Goal: Task Accomplishment & Management: Manage account settings

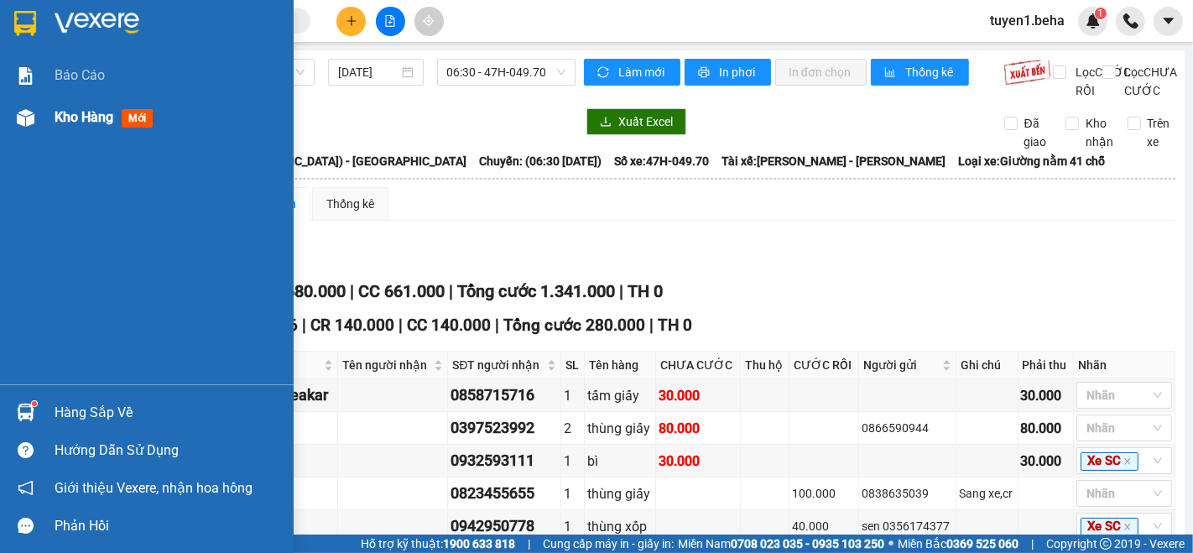
click at [88, 122] on span "Kho hàng" at bounding box center [84, 117] width 59 height 16
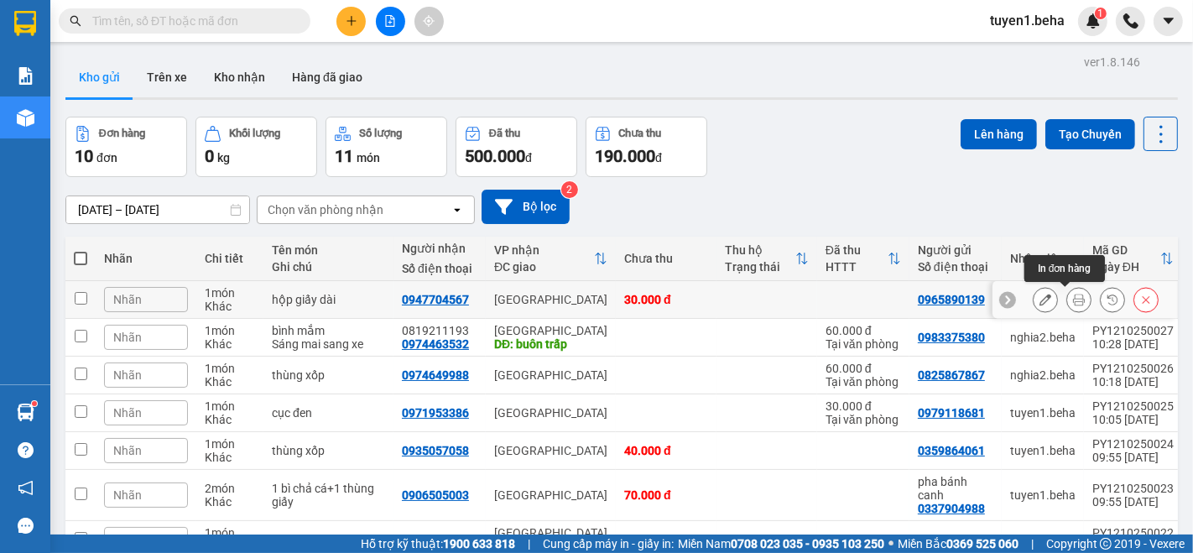
click at [1073, 300] on icon at bounding box center [1079, 300] width 12 height 12
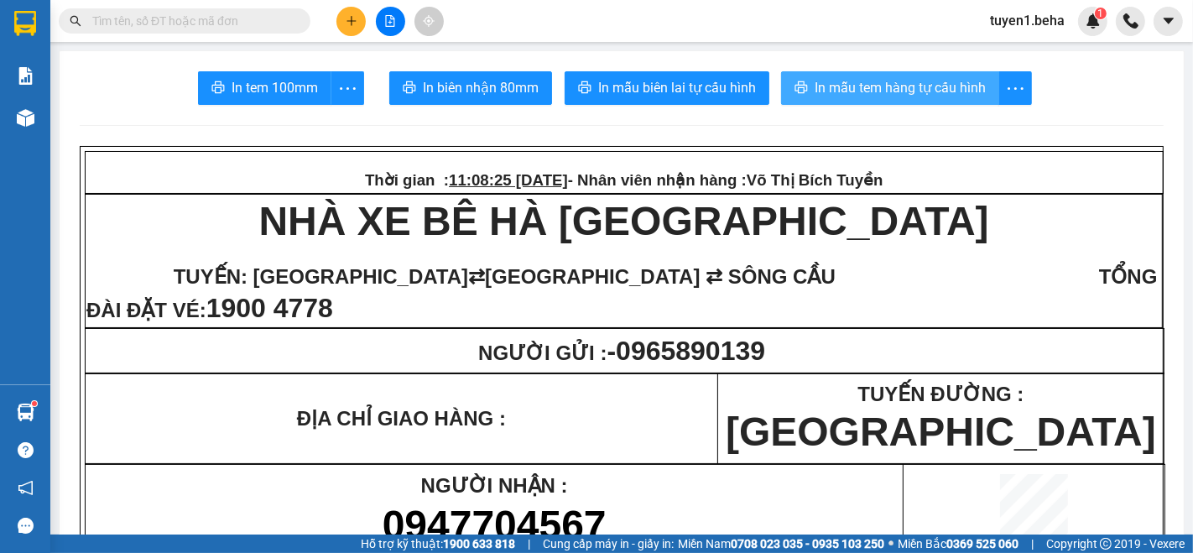
click at [893, 86] on span "In mẫu tem hàng tự cấu hình" at bounding box center [900, 87] width 171 height 21
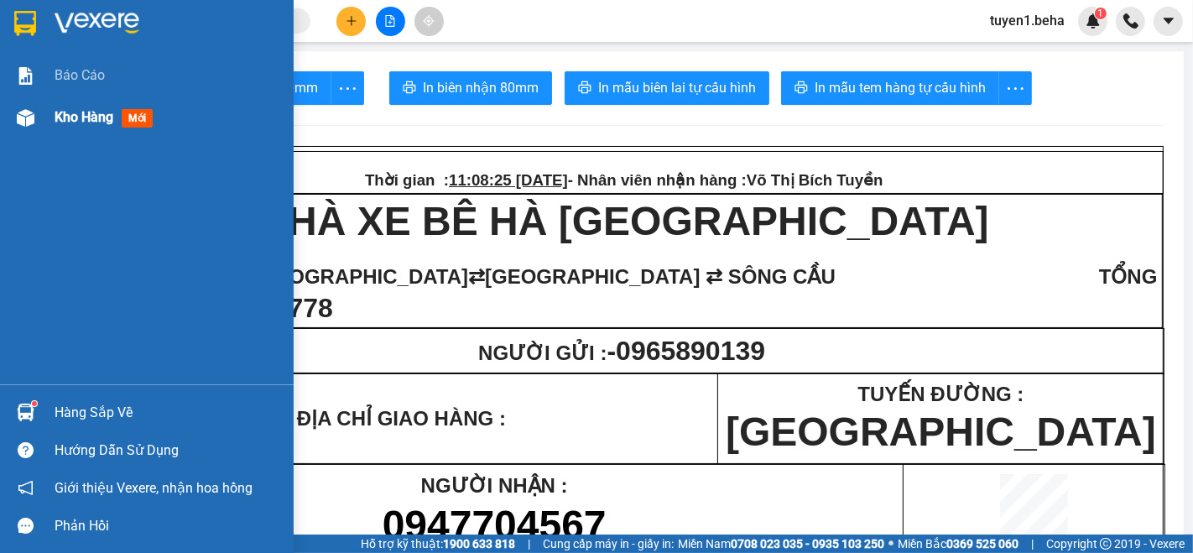
click at [81, 110] on span "Kho hàng" at bounding box center [84, 117] width 59 height 16
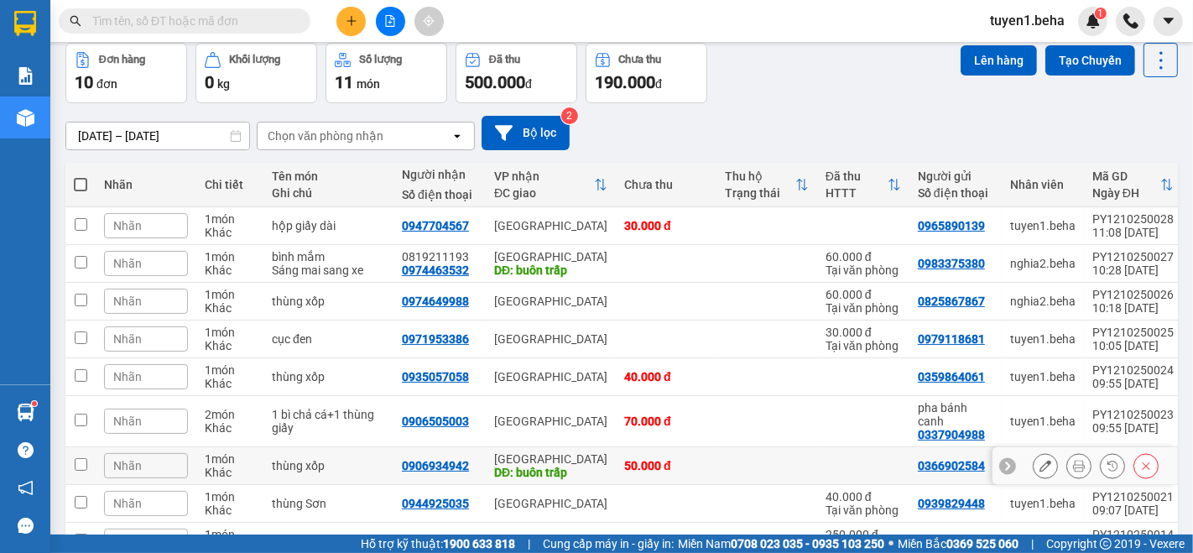
scroll to position [236, 0]
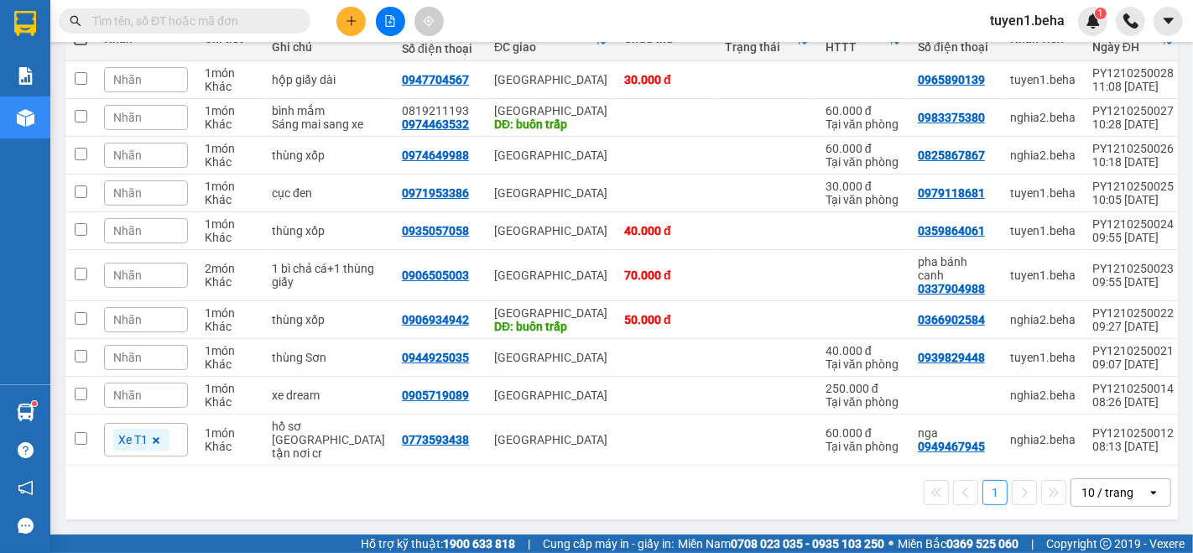
click at [134, 512] on div "1 10 / trang open" at bounding box center [621, 493] width 1112 height 54
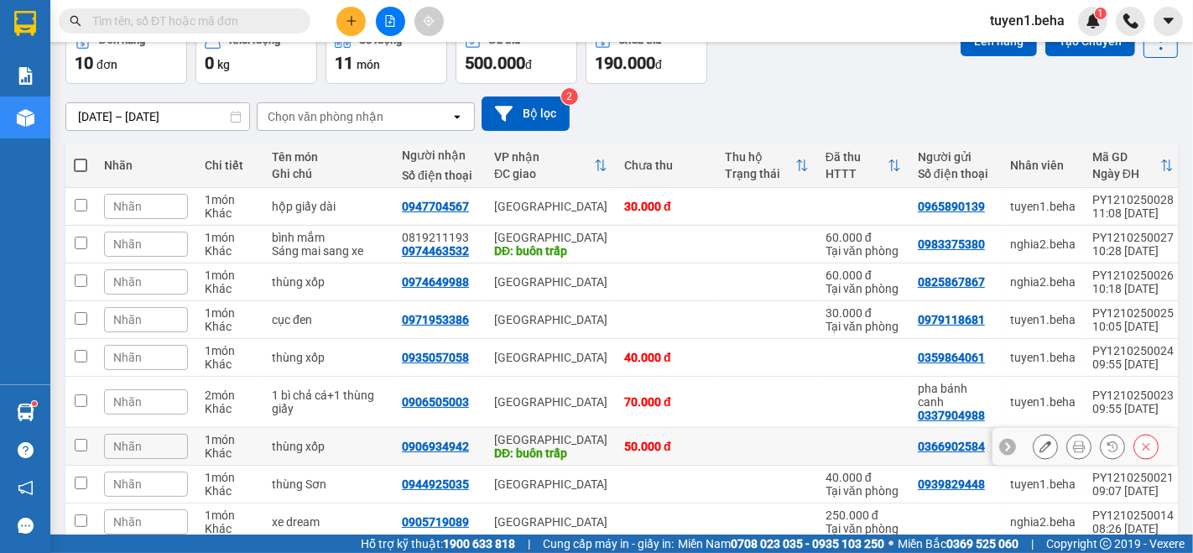
scroll to position [186, 0]
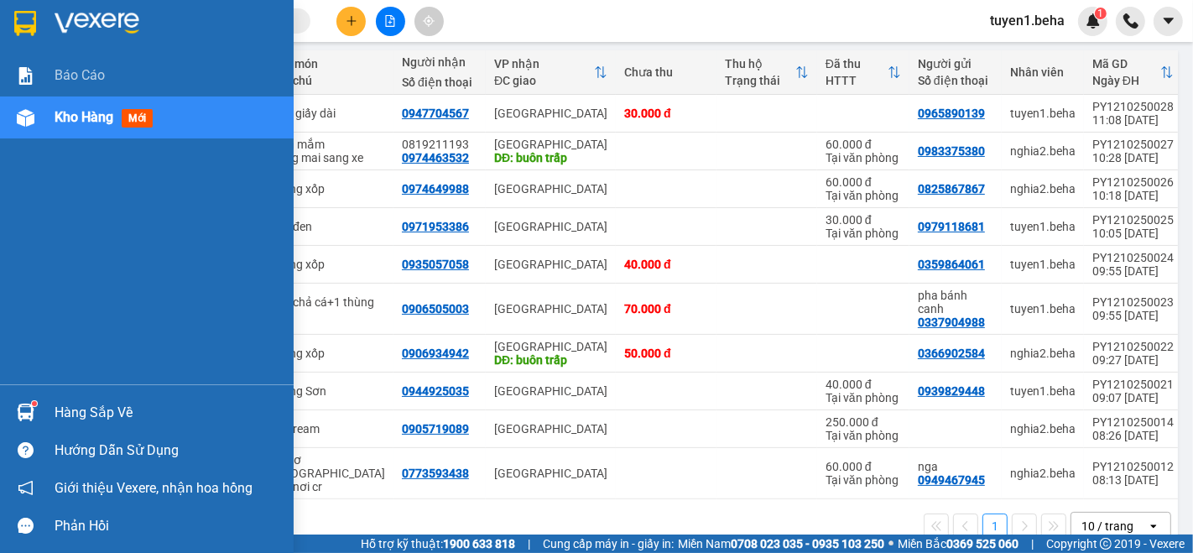
click at [76, 316] on div "Báo cáo Kho hàng mới" at bounding box center [147, 220] width 294 height 330
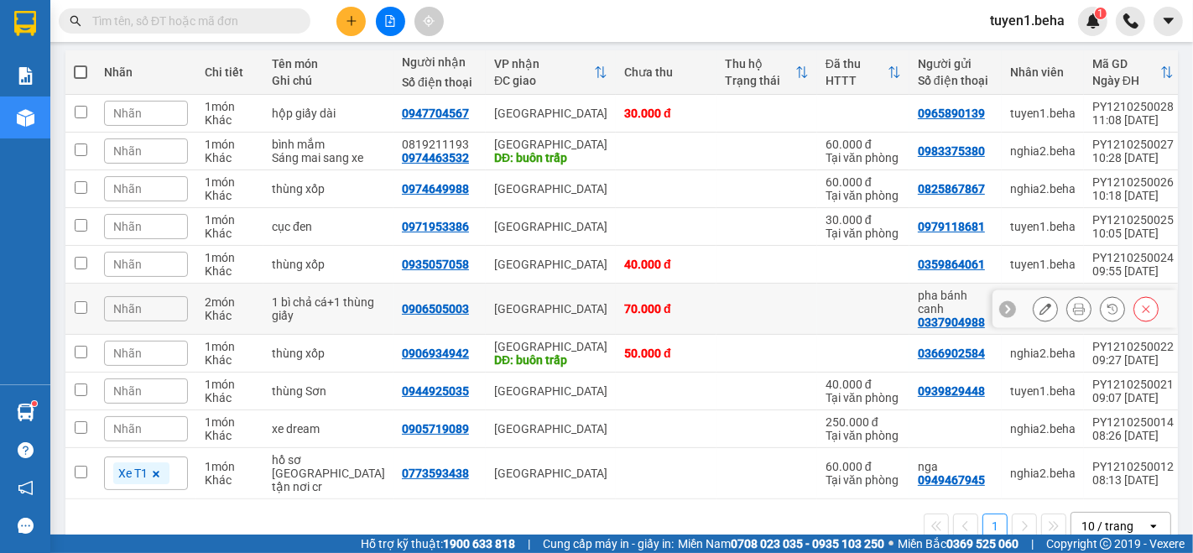
scroll to position [0, 0]
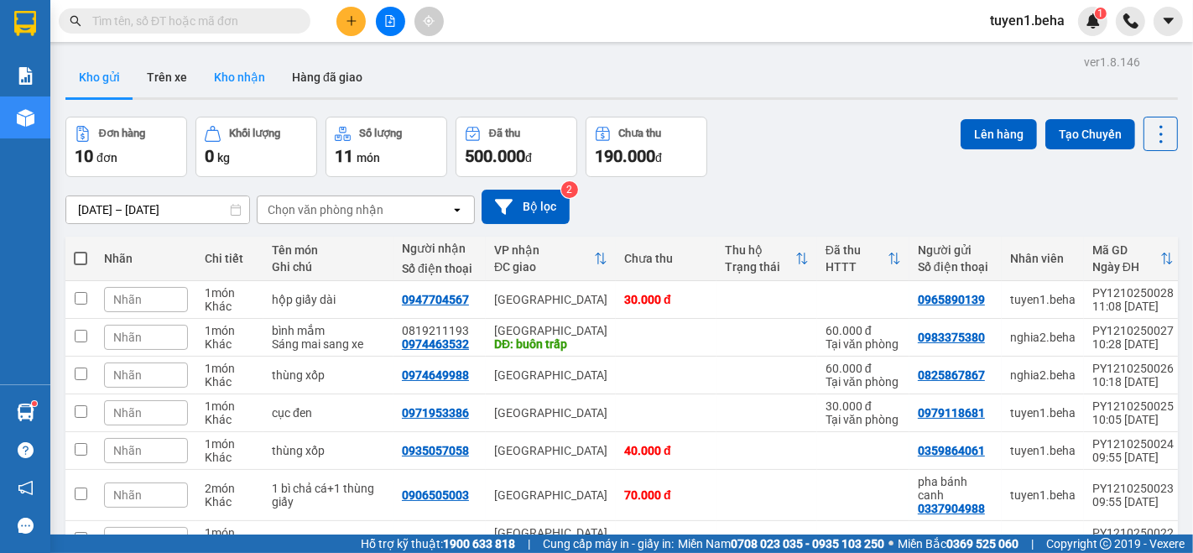
click at [235, 76] on button "Kho nhận" at bounding box center [240, 77] width 78 height 40
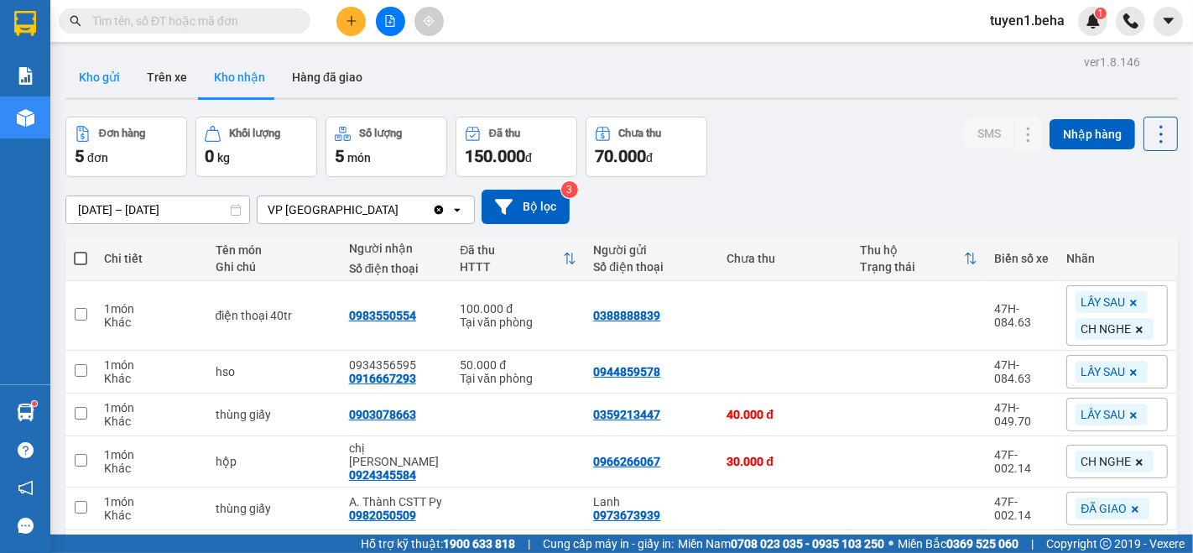
click at [113, 81] on button "Kho gửi" at bounding box center [99, 77] width 68 height 40
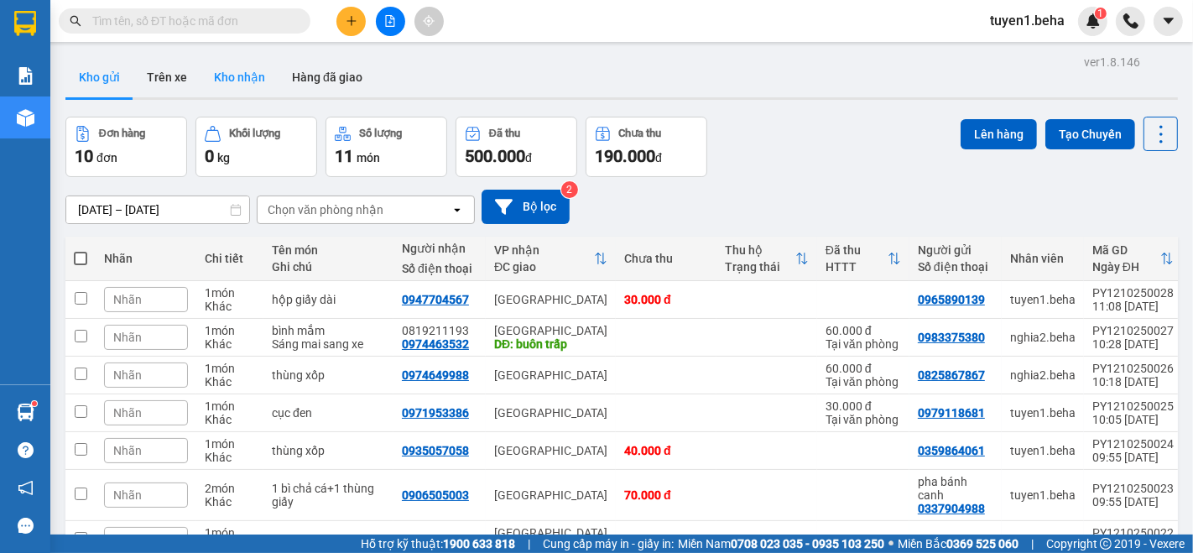
click at [227, 72] on button "Kho nhận" at bounding box center [240, 77] width 78 height 40
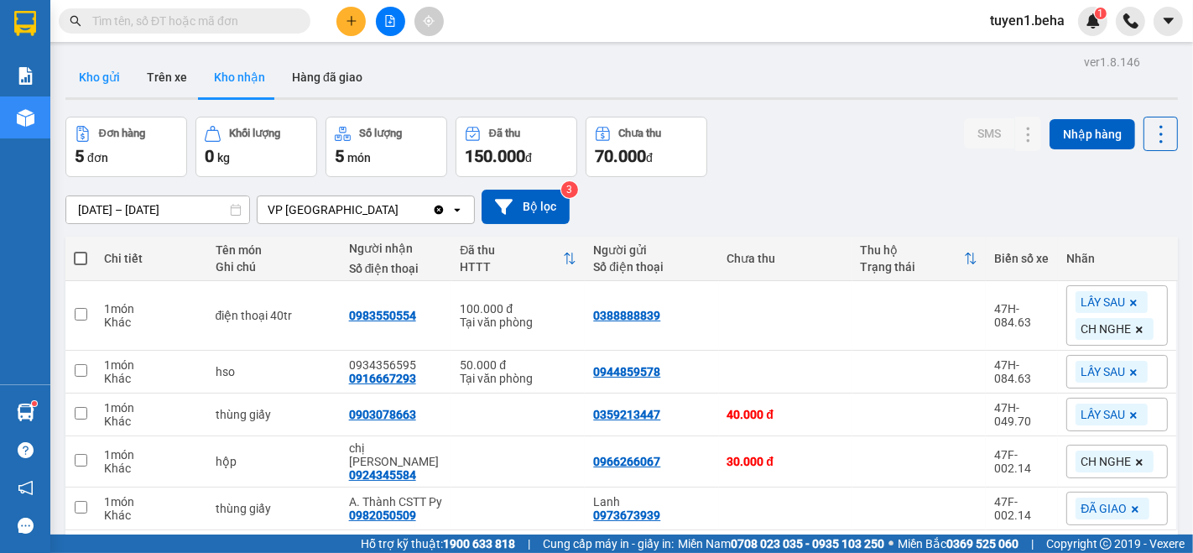
click at [96, 81] on button "Kho gửi" at bounding box center [99, 77] width 68 height 40
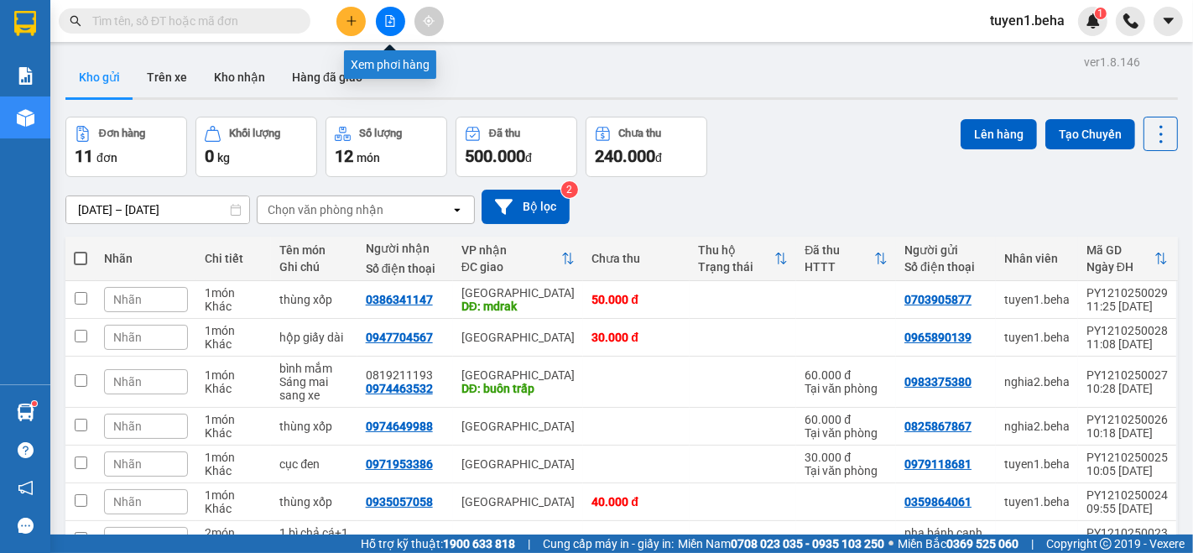
click at [387, 22] on icon "file-add" at bounding box center [390, 21] width 12 height 12
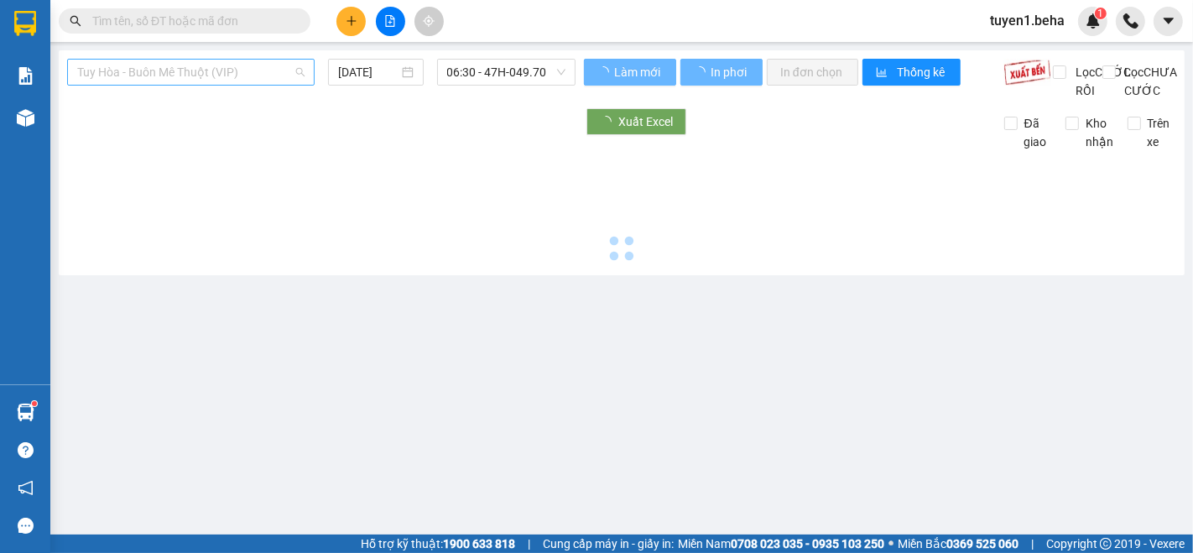
click at [185, 70] on span "Tuy Hòa - Buôn Mê Thuột (VIP)" at bounding box center [190, 72] width 227 height 25
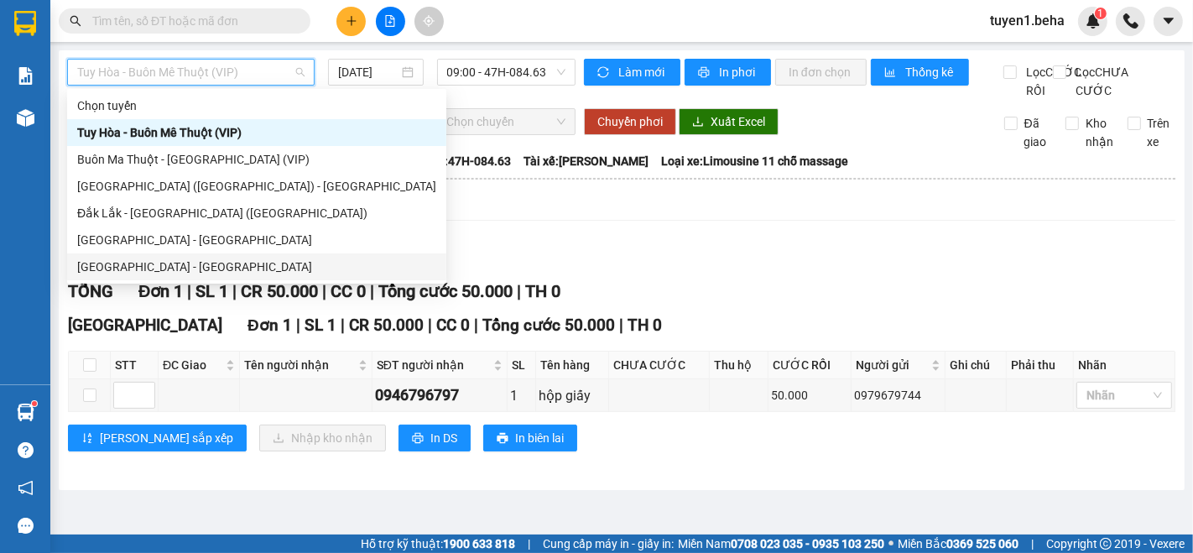
click at [177, 261] on div "[GEOGRAPHIC_DATA] - [GEOGRAPHIC_DATA]" at bounding box center [256, 267] width 359 height 18
type input "[DATE]"
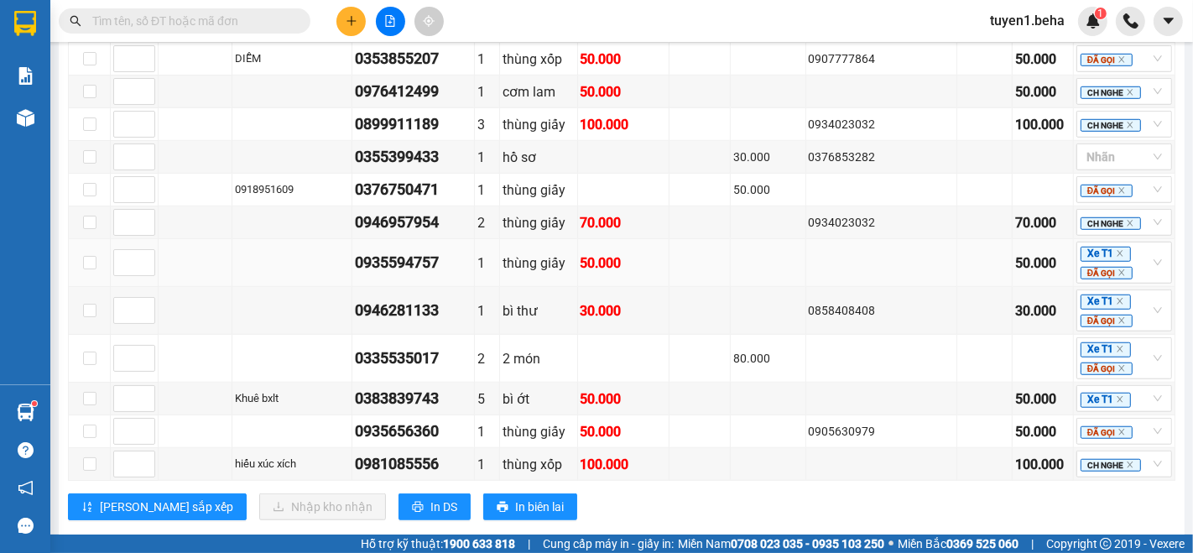
scroll to position [1049, 0]
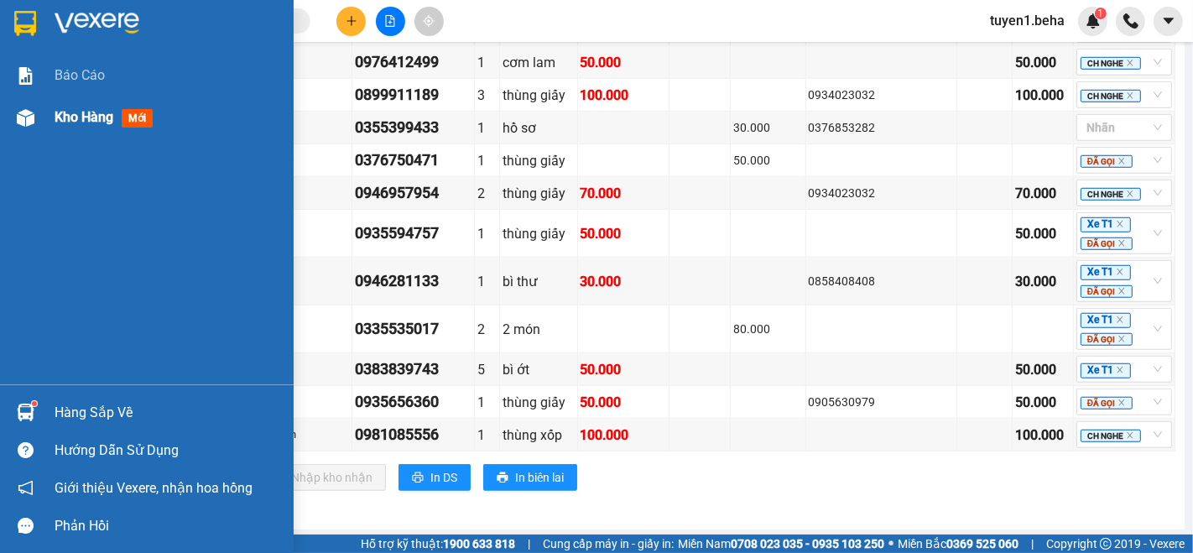
click at [86, 112] on span "Kho hàng" at bounding box center [84, 117] width 59 height 16
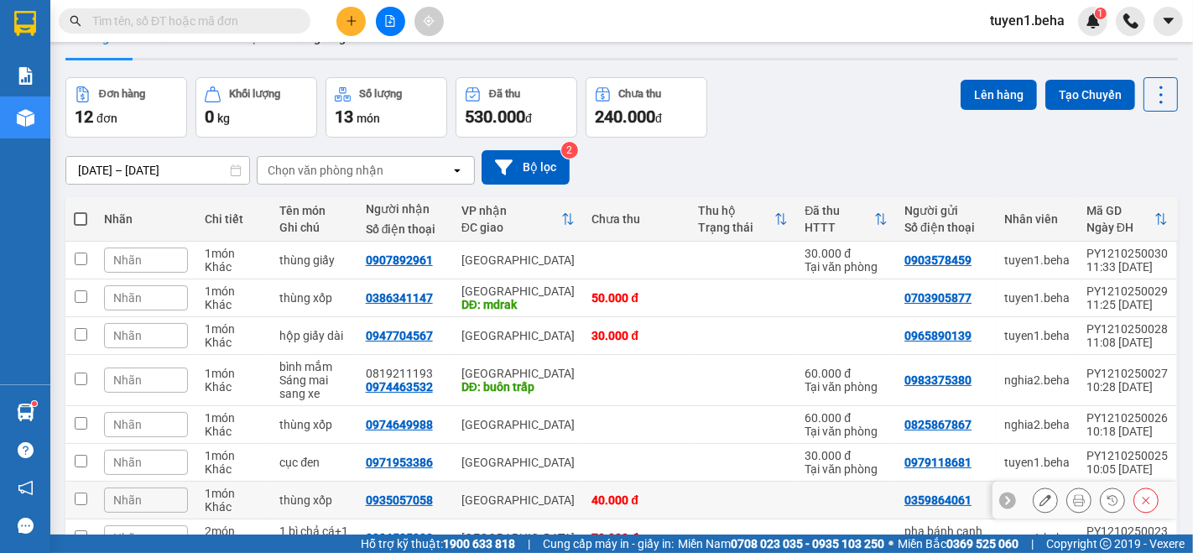
scroll to position [35, 0]
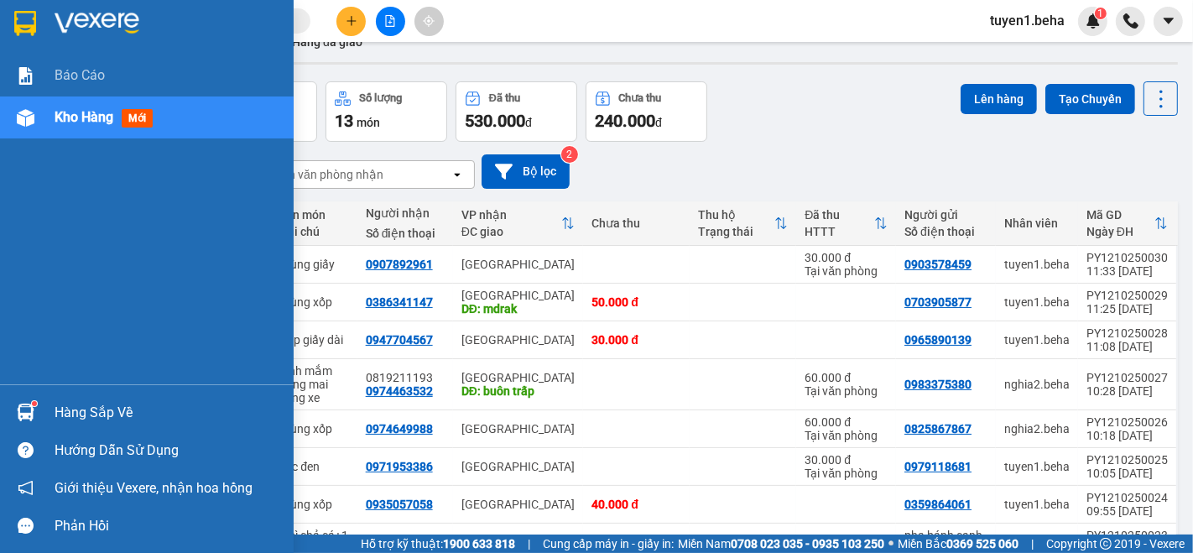
click at [67, 149] on div "Báo cáo Kho hàng mới" at bounding box center [147, 220] width 294 height 330
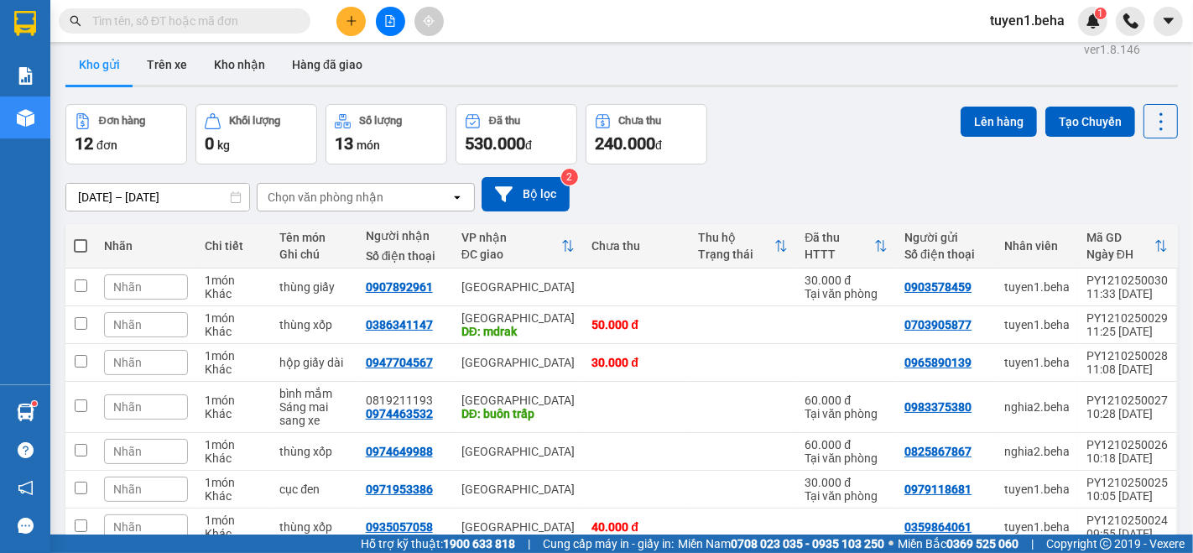
scroll to position [0, 0]
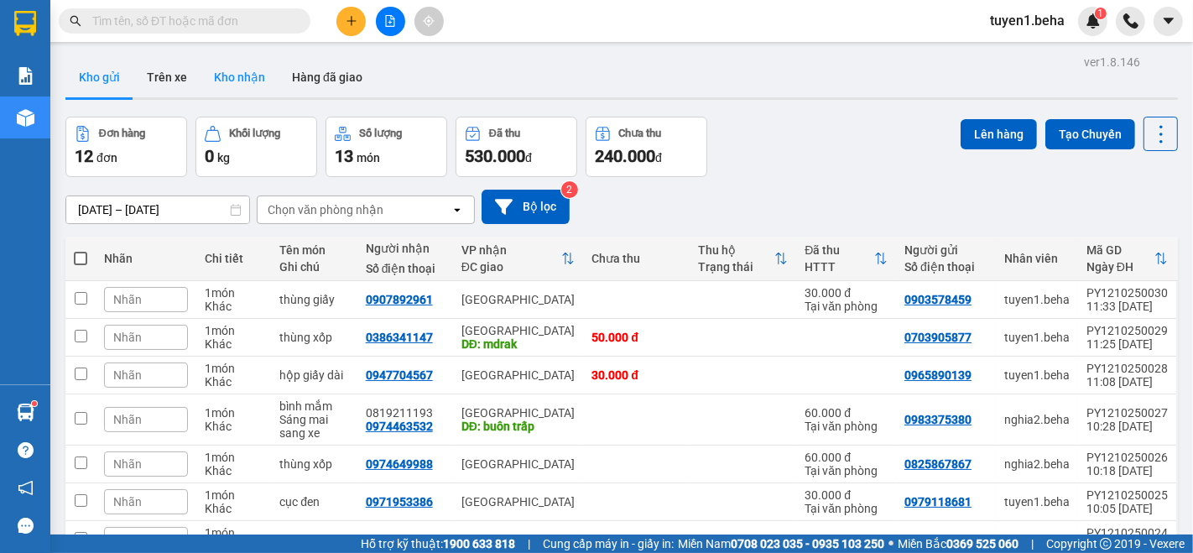
click at [231, 75] on button "Kho nhận" at bounding box center [240, 77] width 78 height 40
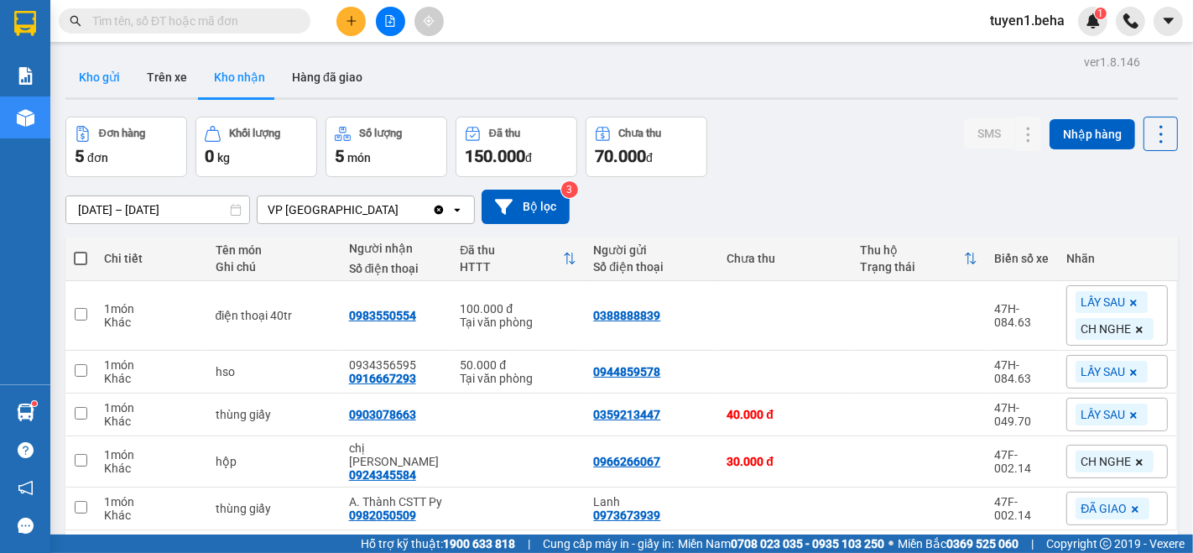
click at [93, 77] on button "Kho gửi" at bounding box center [99, 77] width 68 height 40
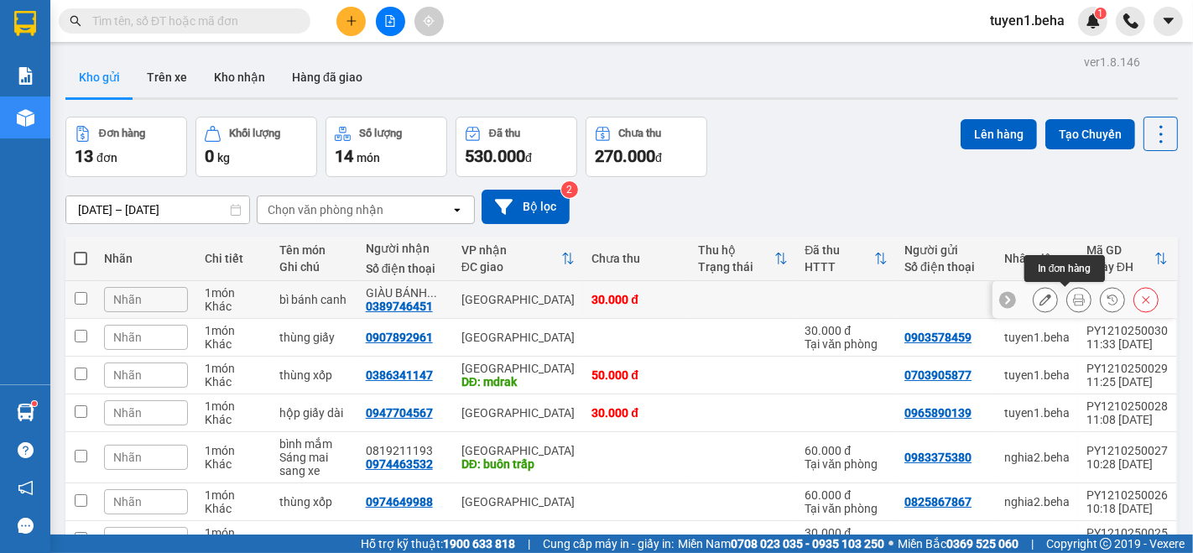
click at [1073, 298] on icon at bounding box center [1079, 300] width 12 height 12
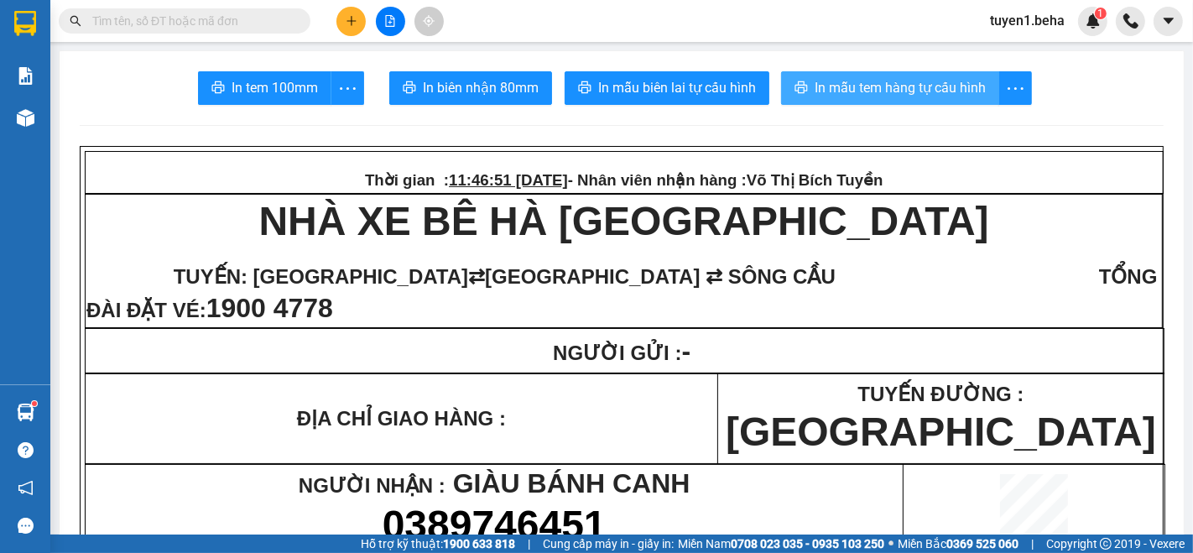
click at [847, 80] on span "In mẫu tem hàng tự cấu hình" at bounding box center [900, 87] width 171 height 21
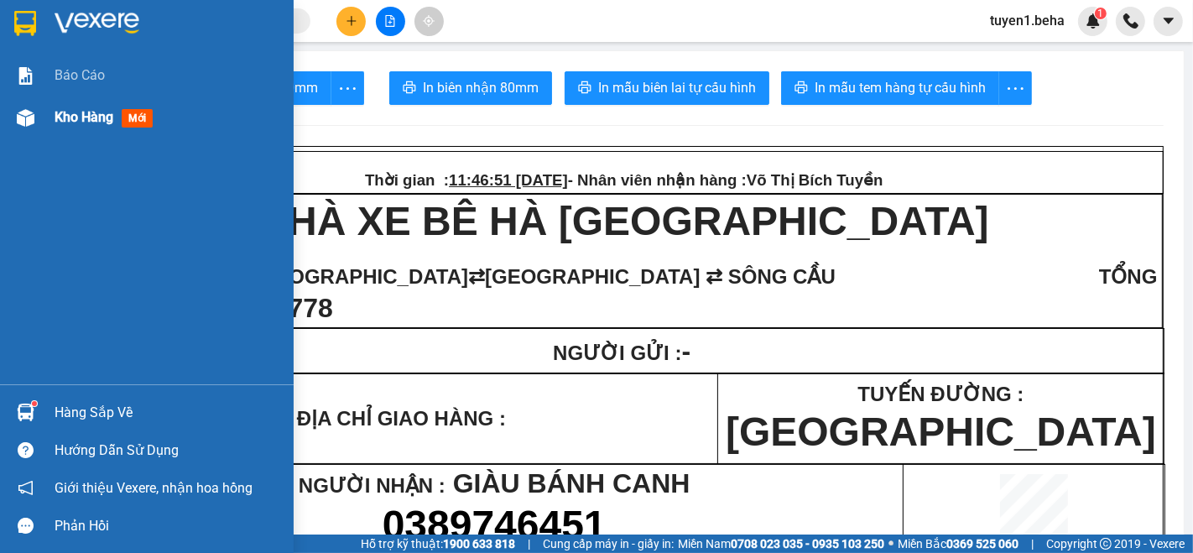
click at [81, 113] on span "Kho hàng" at bounding box center [84, 117] width 59 height 16
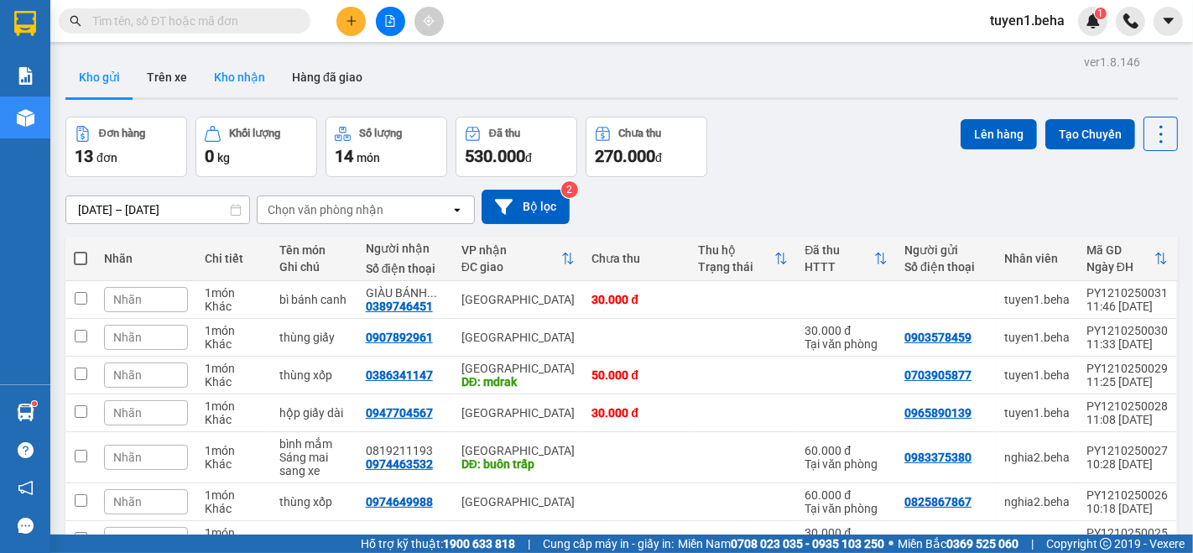
click at [239, 79] on button "Kho nhận" at bounding box center [240, 77] width 78 height 40
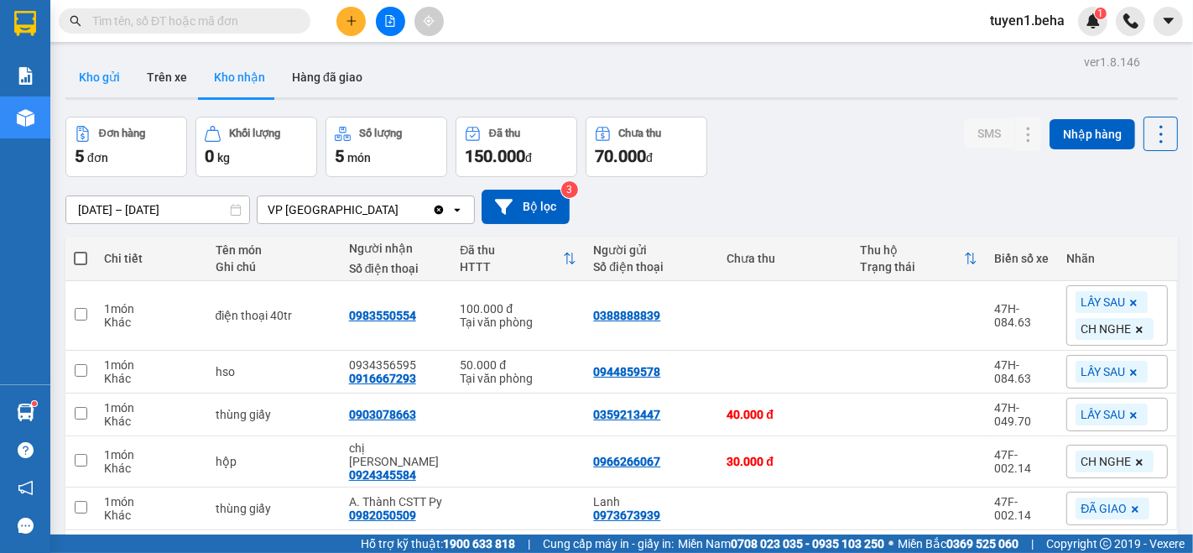
click at [108, 78] on button "Kho gửi" at bounding box center [99, 77] width 68 height 40
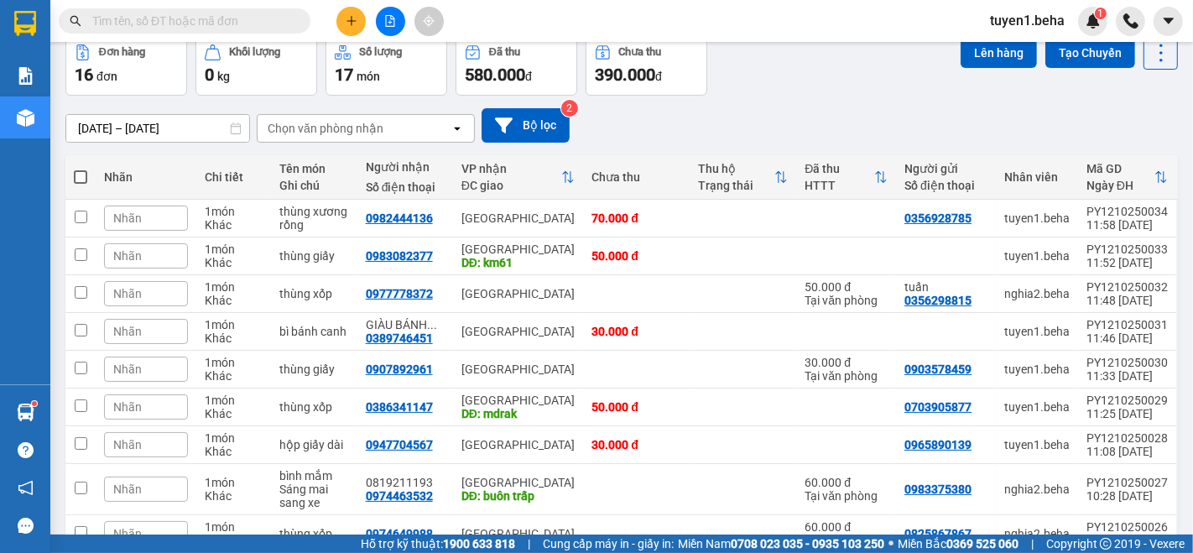
scroll to position [186, 0]
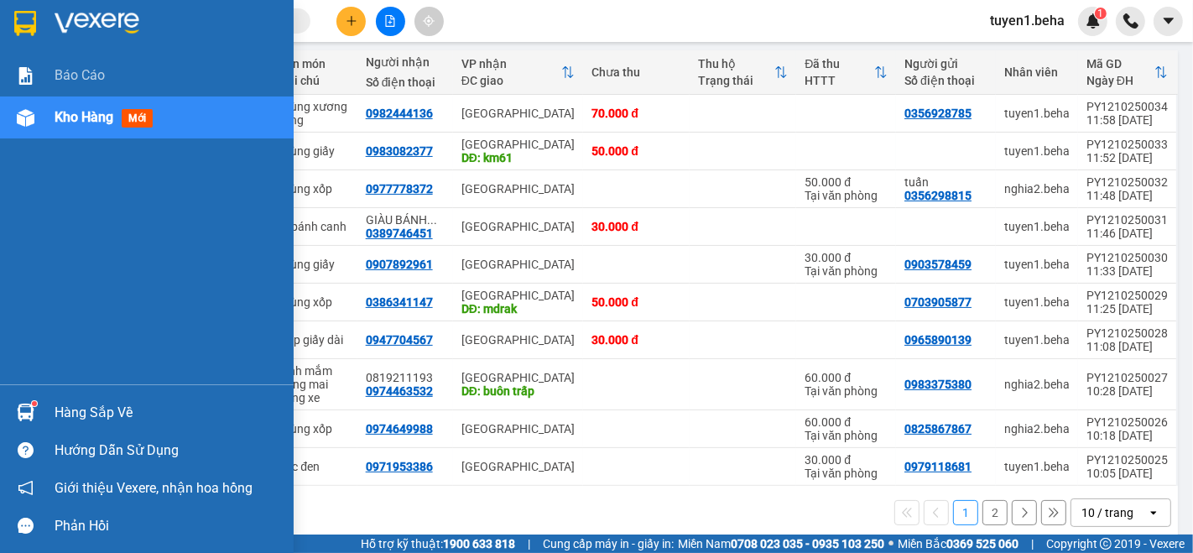
click at [16, 191] on div "Báo cáo Kho hàng mới" at bounding box center [147, 220] width 294 height 330
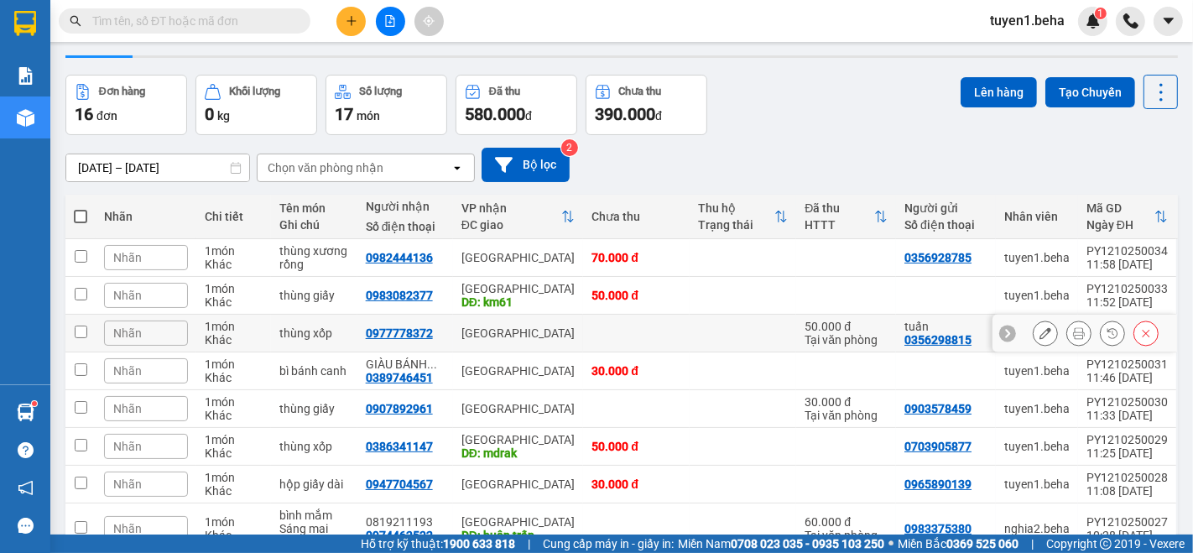
scroll to position [0, 0]
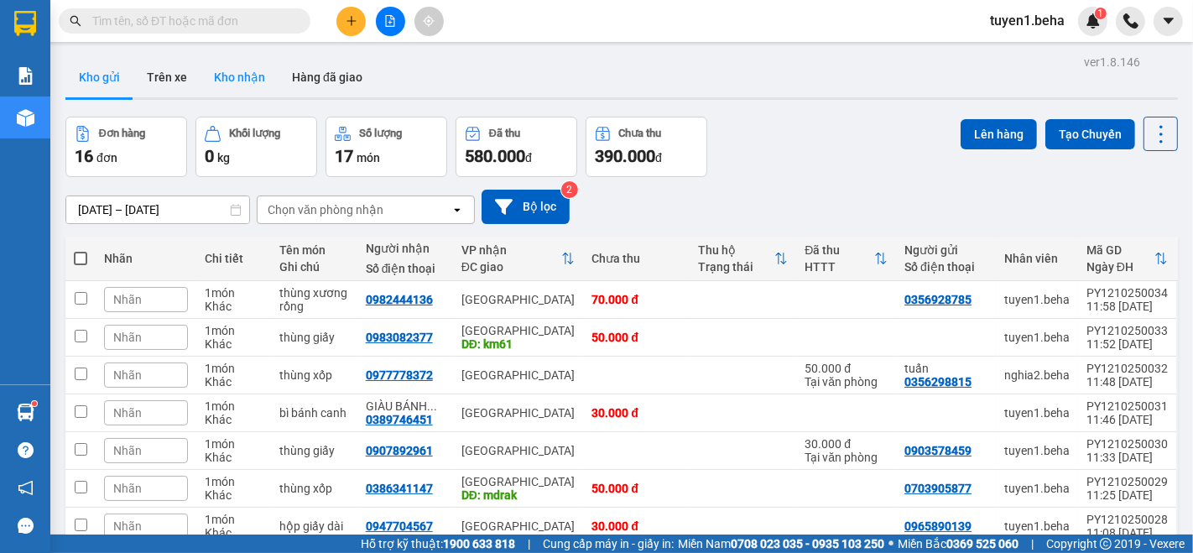
click at [244, 78] on button "Kho nhận" at bounding box center [240, 77] width 78 height 40
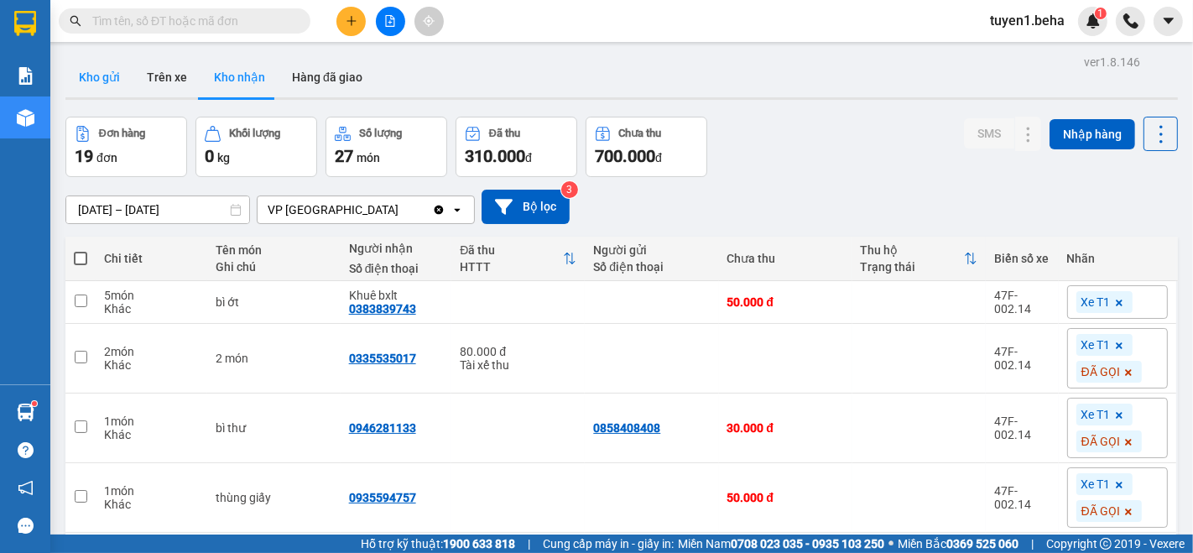
click at [102, 76] on button "Kho gửi" at bounding box center [99, 77] width 68 height 40
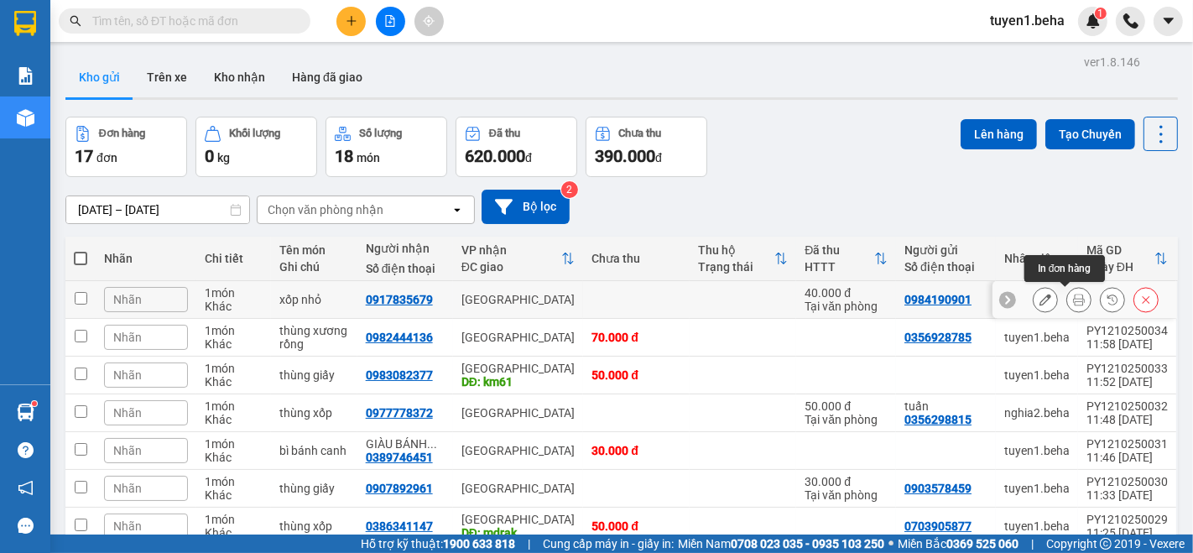
click at [1073, 305] on icon at bounding box center [1079, 300] width 12 height 12
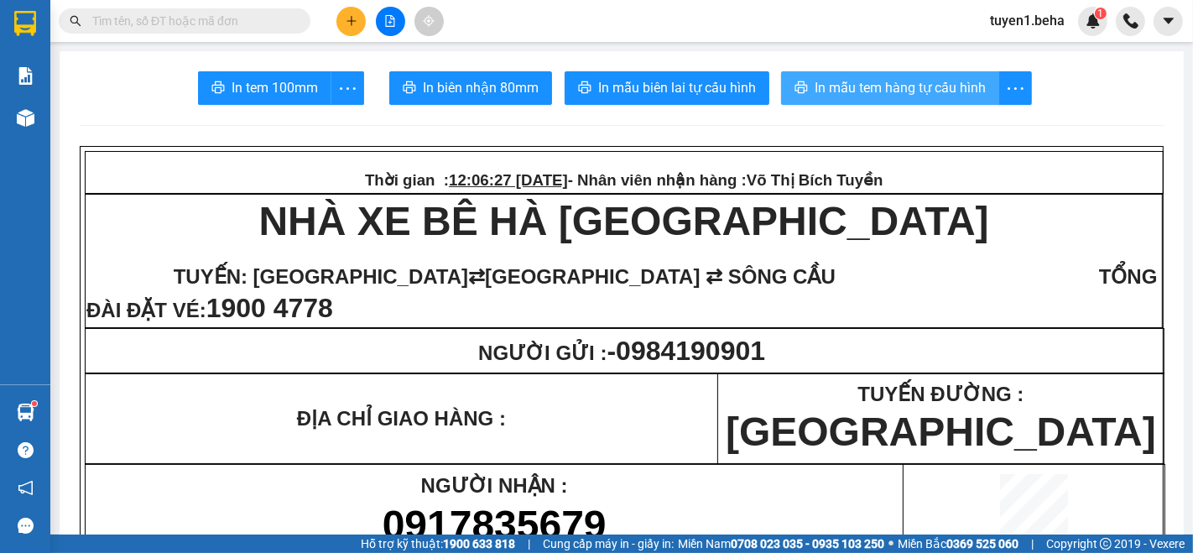
click at [860, 93] on span "In mẫu tem hàng tự cấu hình" at bounding box center [900, 87] width 171 height 21
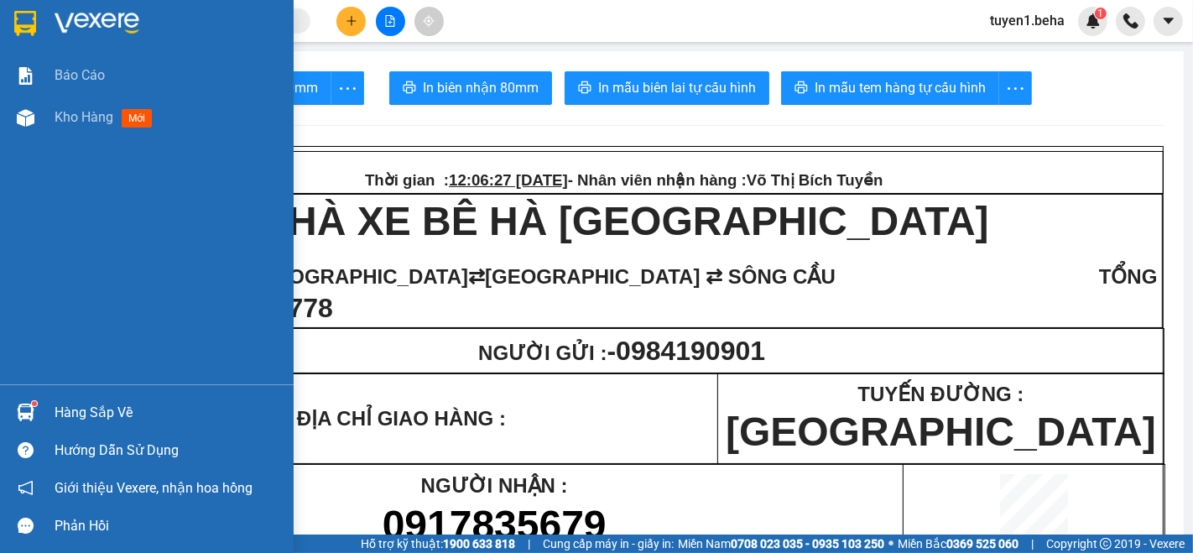
drag, startPoint x: 81, startPoint y: 113, endPoint x: 1192, endPoint y: 513, distance: 1180.4
click at [85, 113] on span "Kho hàng" at bounding box center [84, 117] width 59 height 16
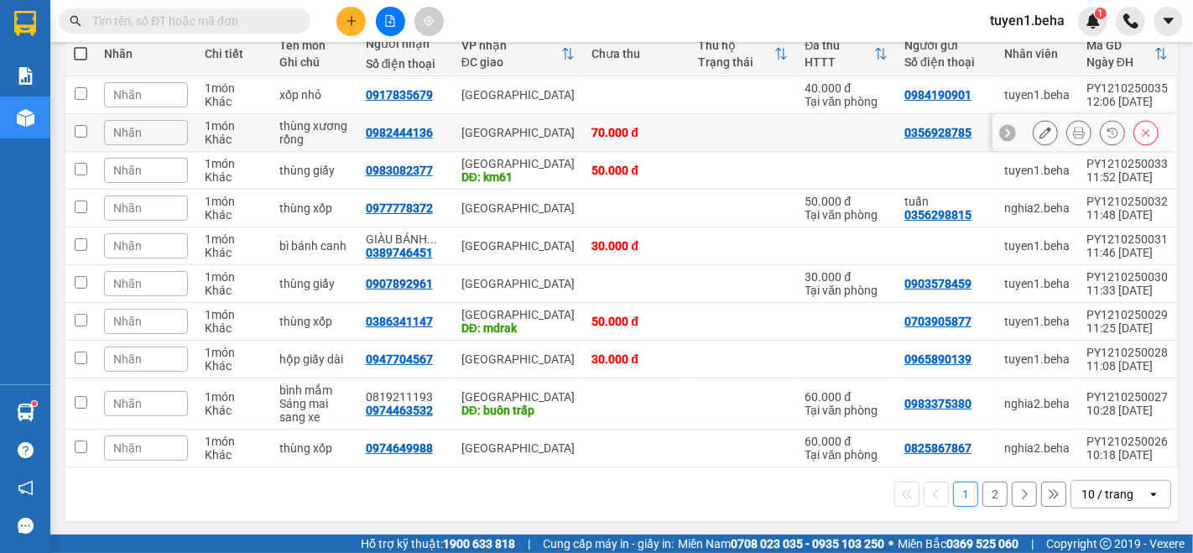
scroll to position [209, 0]
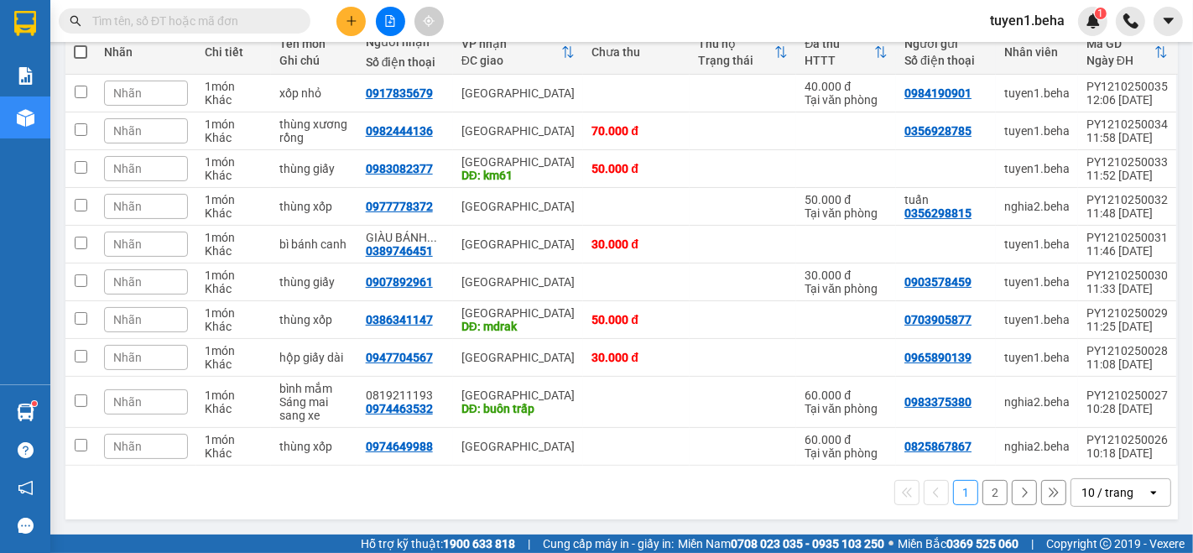
click at [1091, 493] on div "10 / trang" at bounding box center [1107, 492] width 52 height 17
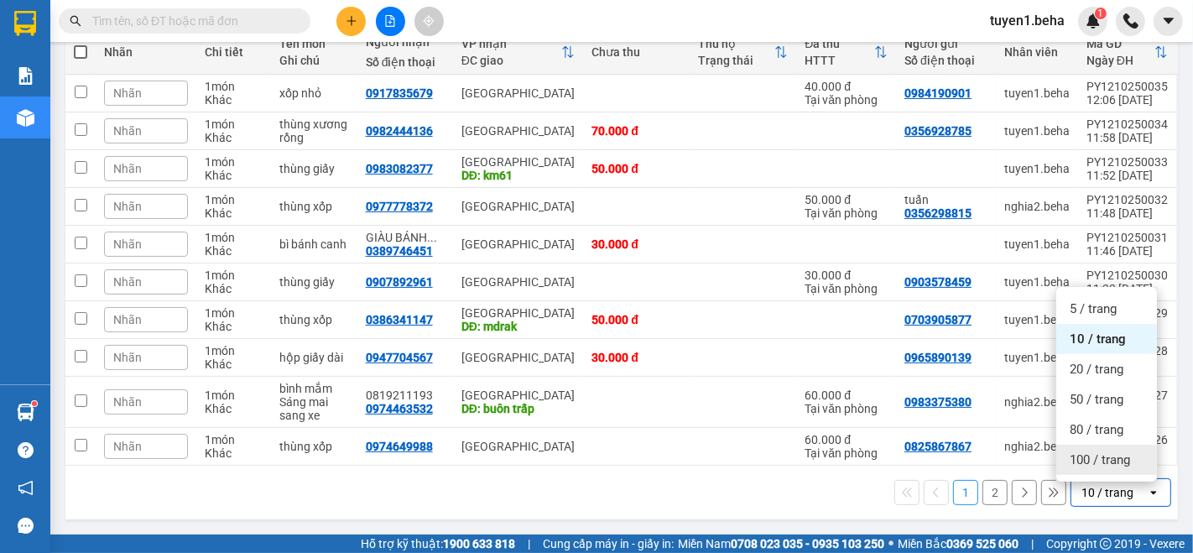
click at [1082, 451] on span "100 / trang" at bounding box center [1100, 459] width 60 height 17
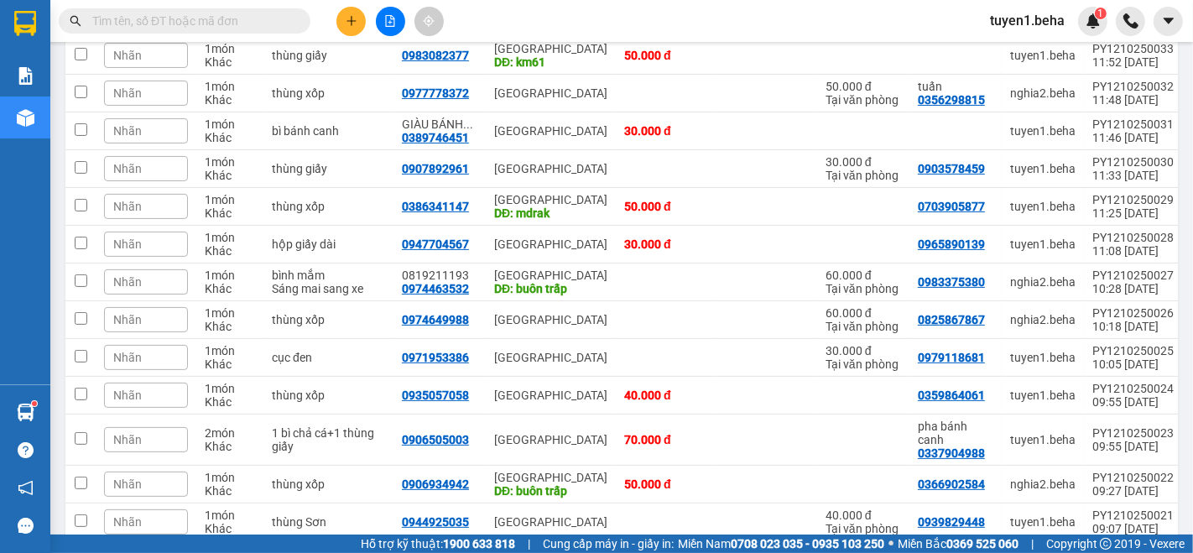
scroll to position [409, 0]
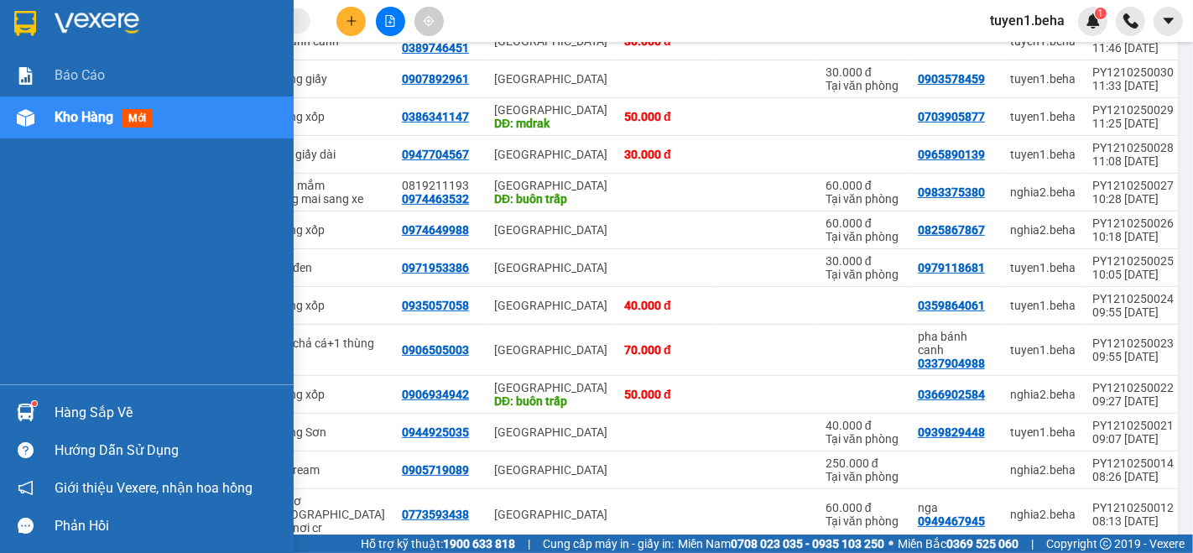
click at [91, 180] on div "Báo cáo Kho hàng mới" at bounding box center [147, 220] width 294 height 330
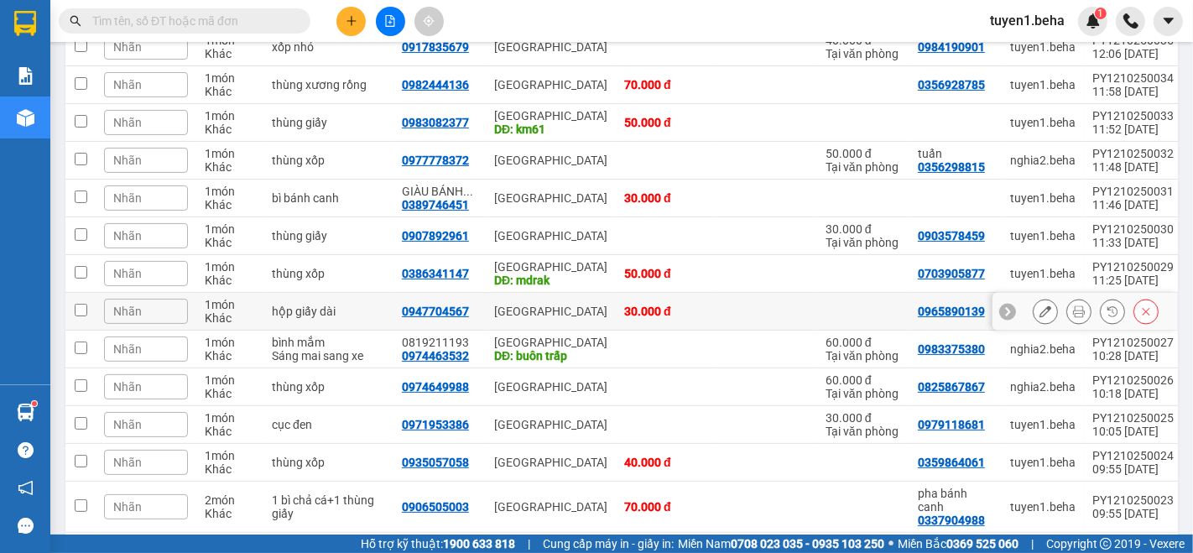
scroll to position [130, 0]
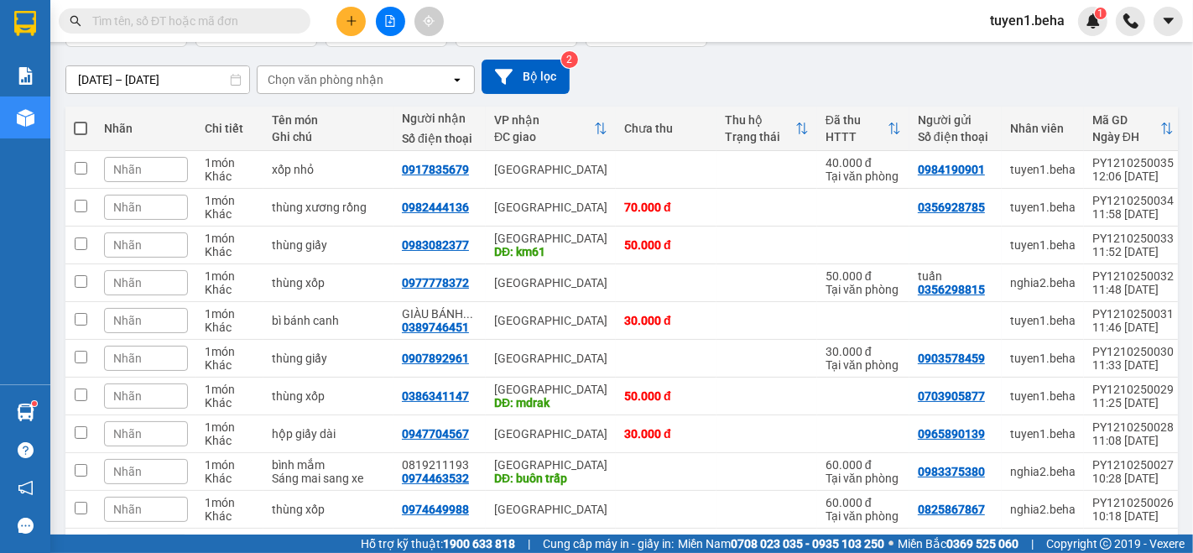
click at [84, 125] on span at bounding box center [80, 128] width 13 height 13
click at [81, 120] on input "checkbox" at bounding box center [81, 120] width 0 height 0
checkbox input "true"
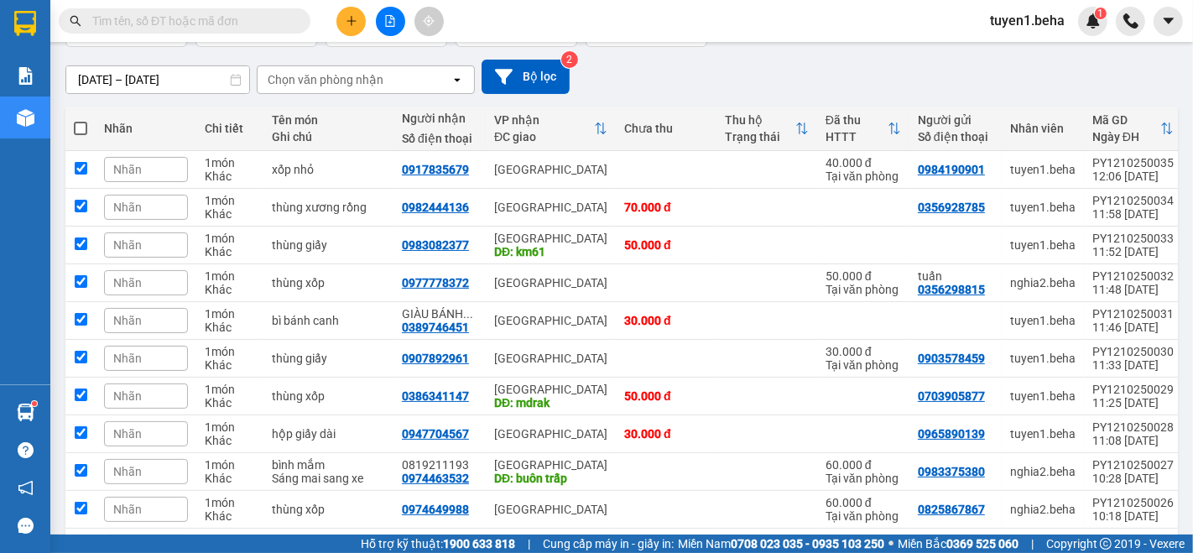
checkbox input "true"
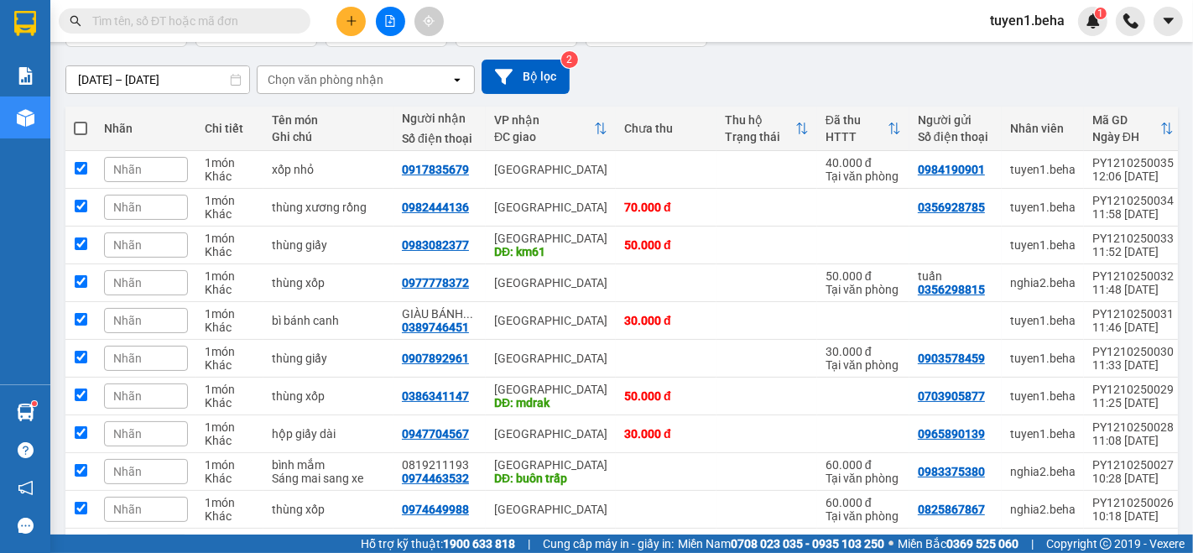
checkbox input "true"
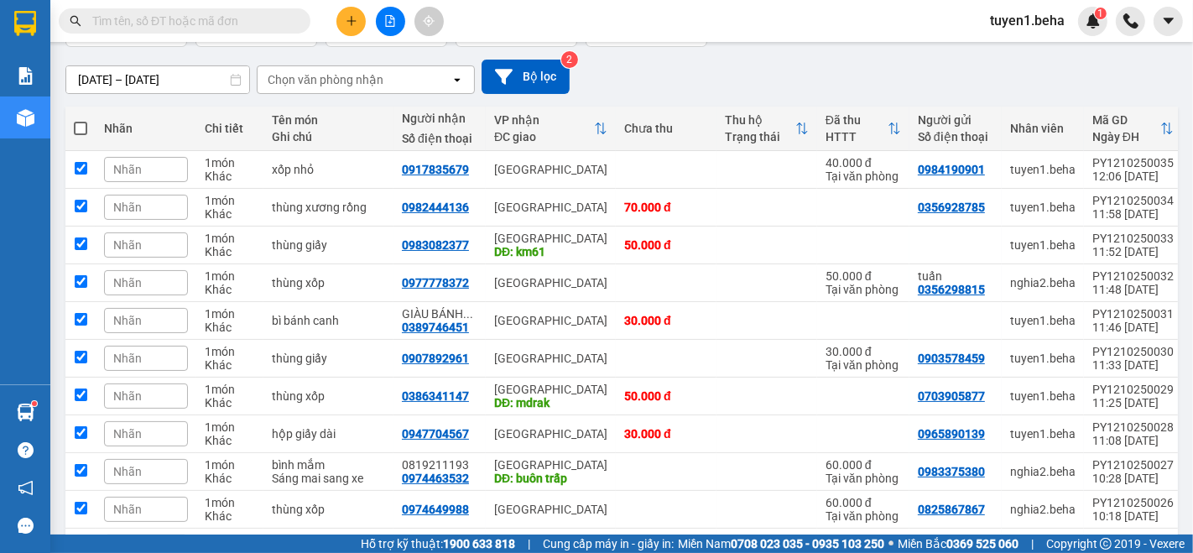
checkbox input "true"
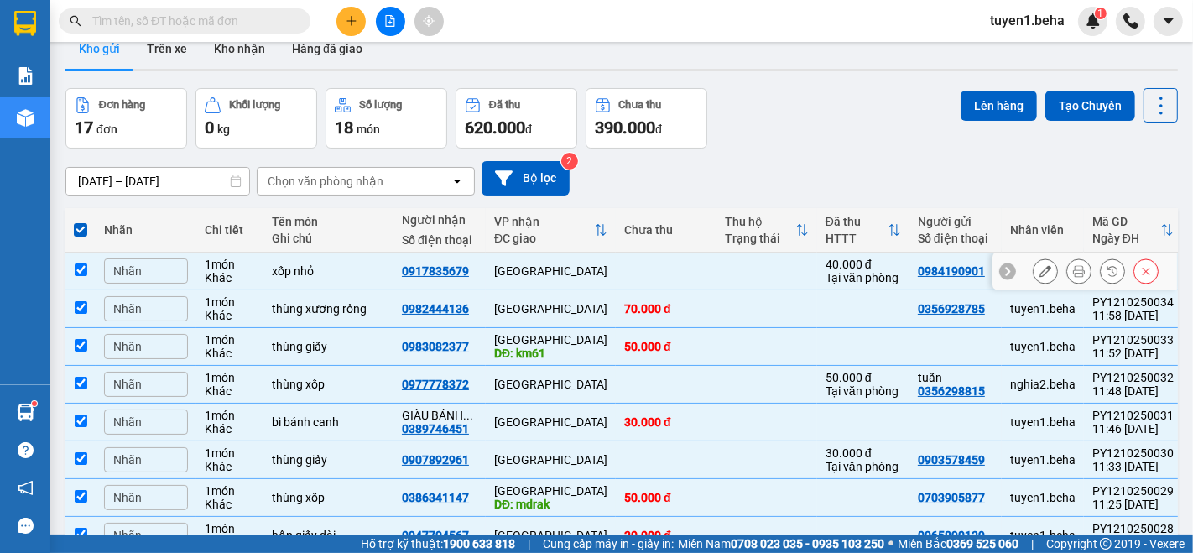
scroll to position [0, 0]
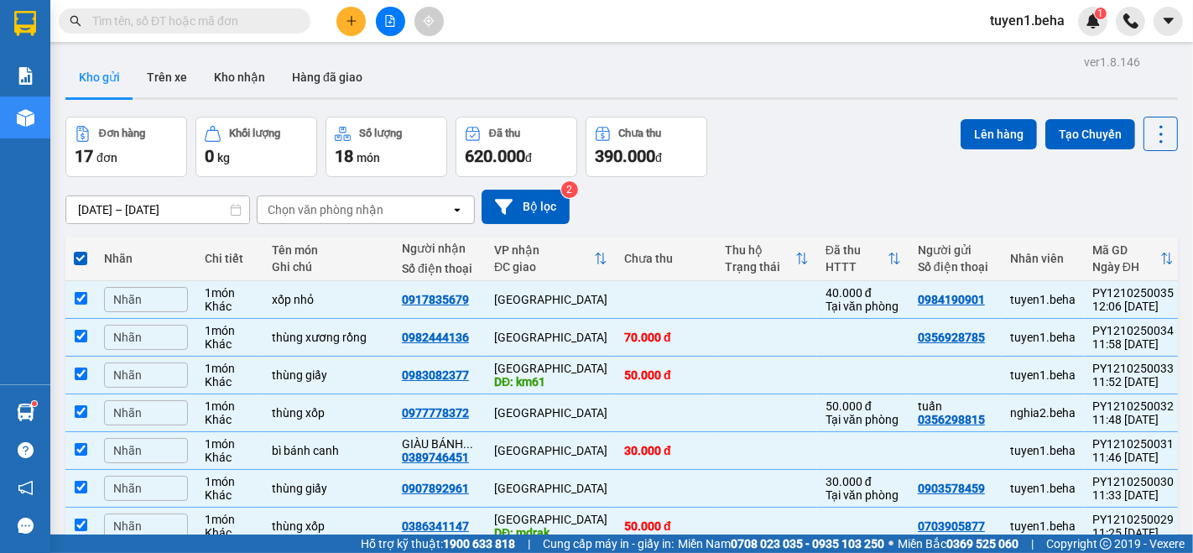
click at [784, 211] on div "11/10/2025 – 12/10/2025 Press the down arrow key to interact with the calendar …" at bounding box center [621, 207] width 1112 height 34
click at [252, 86] on button "Kho nhận" at bounding box center [240, 77] width 78 height 40
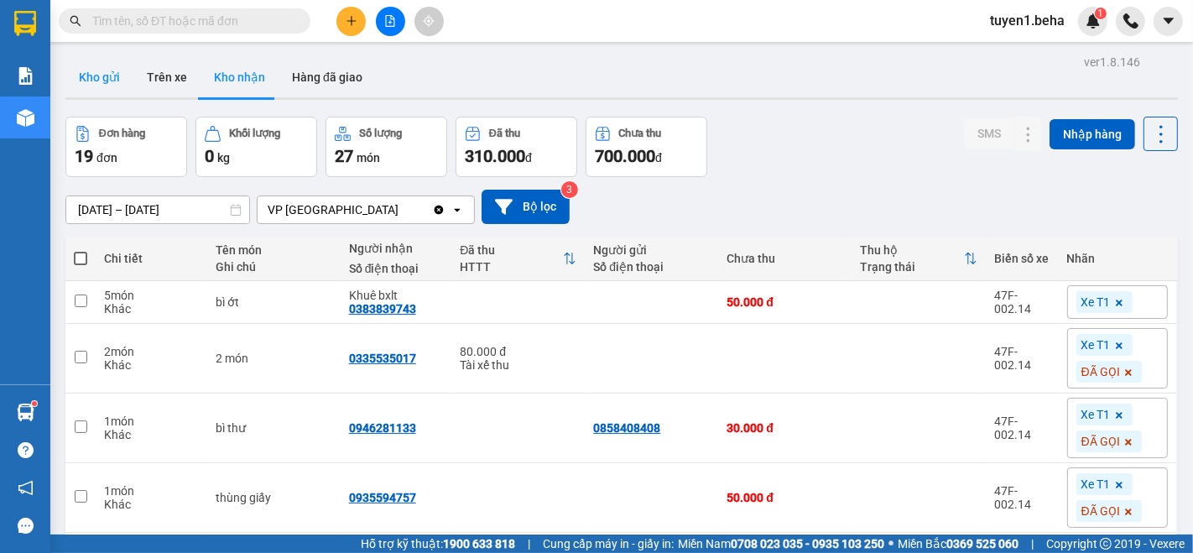
click at [107, 85] on button "Kho gửi" at bounding box center [99, 77] width 68 height 40
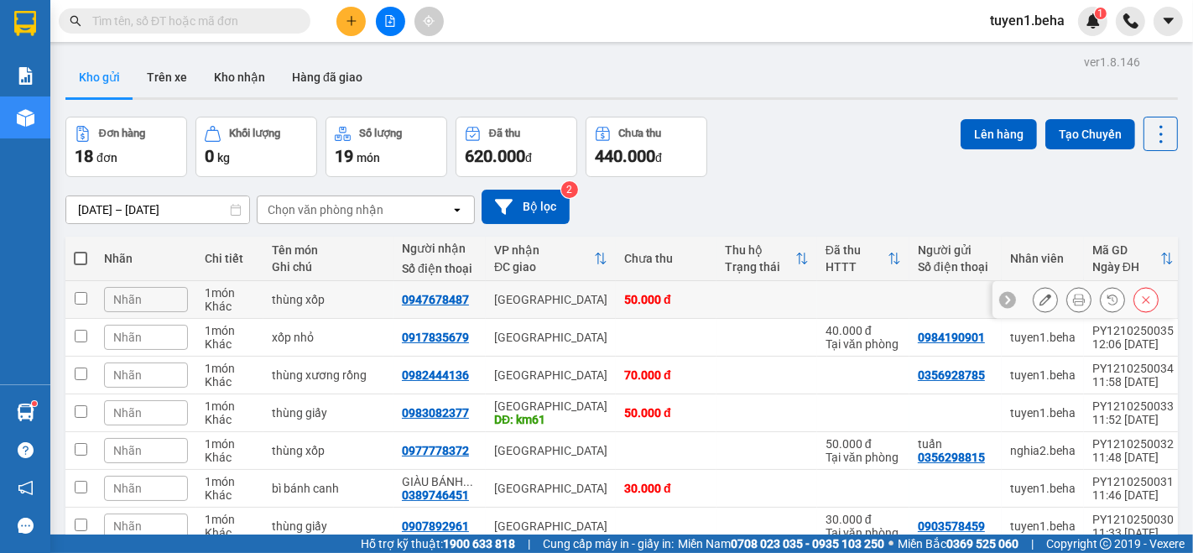
scroll to position [93, 0]
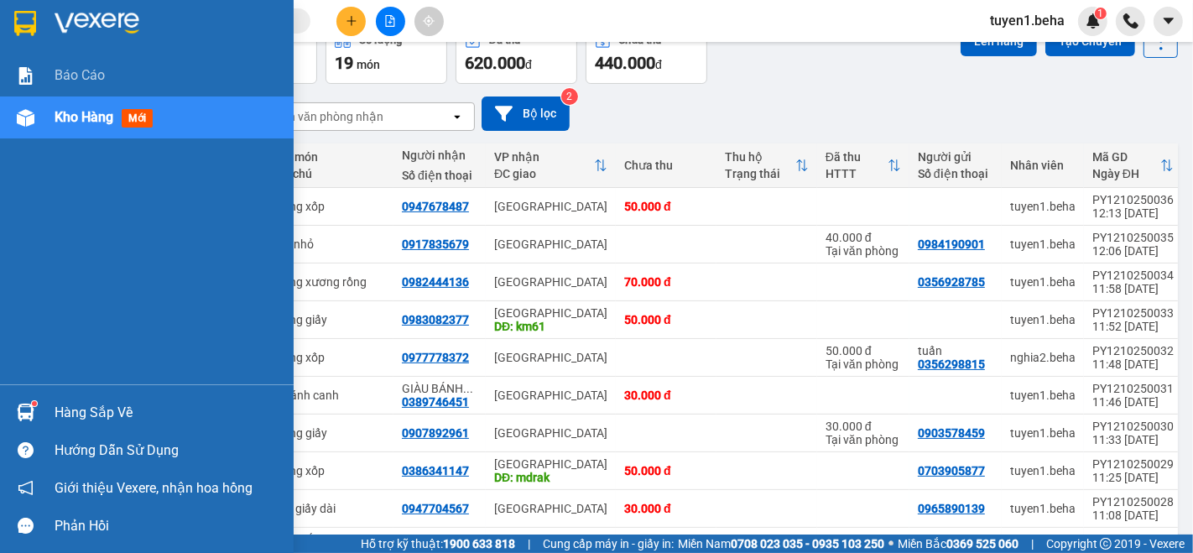
click at [97, 116] on span "Kho hàng" at bounding box center [84, 117] width 59 height 16
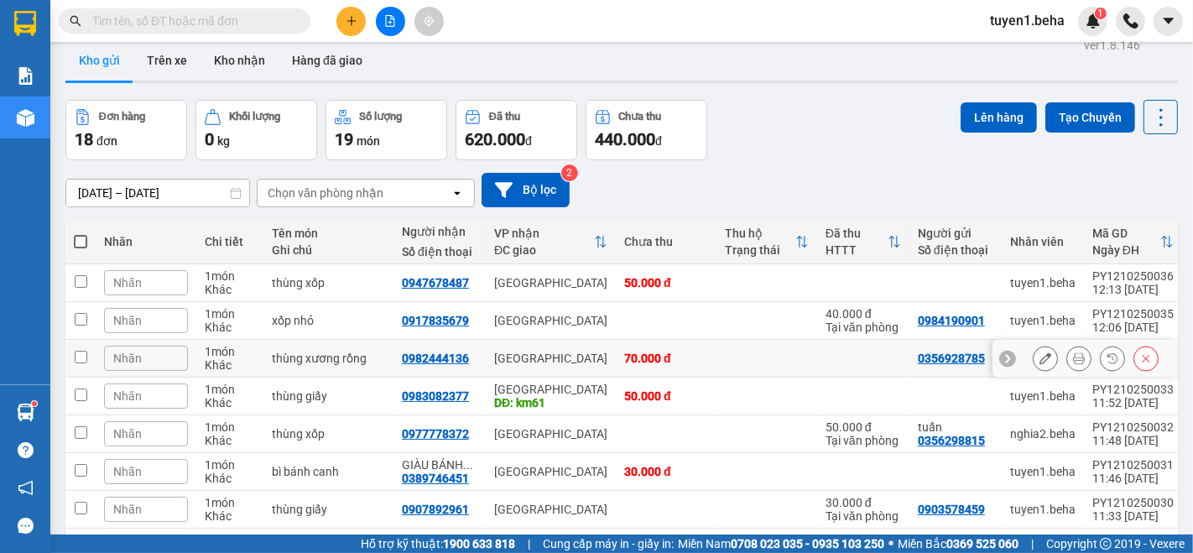
scroll to position [0, 0]
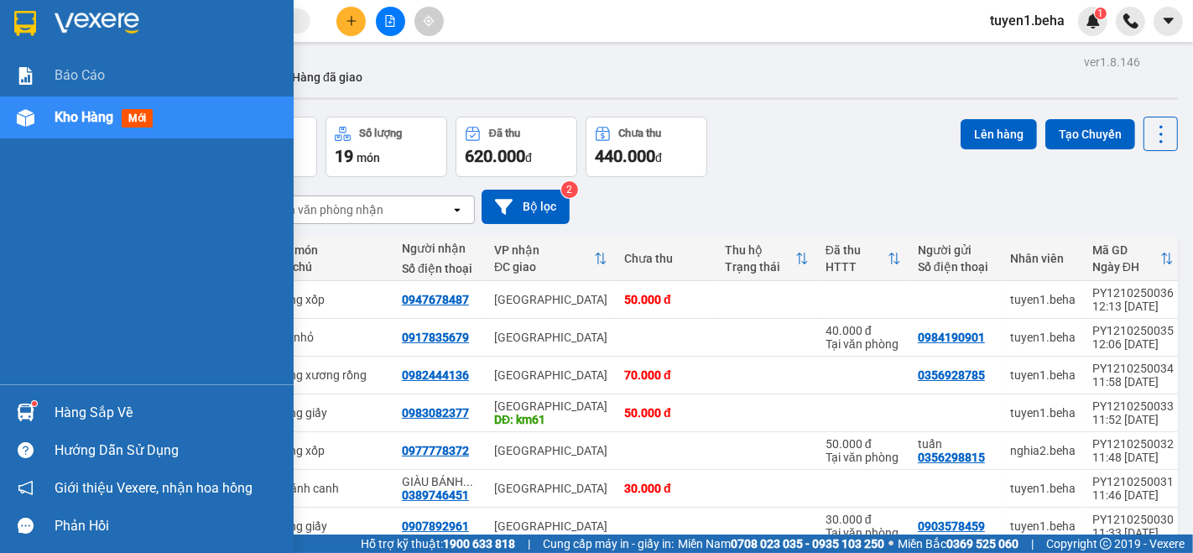
click at [82, 276] on div "Báo cáo Kho hàng mới" at bounding box center [147, 220] width 294 height 330
click at [88, 126] on div "Kho hàng mới" at bounding box center [107, 117] width 105 height 21
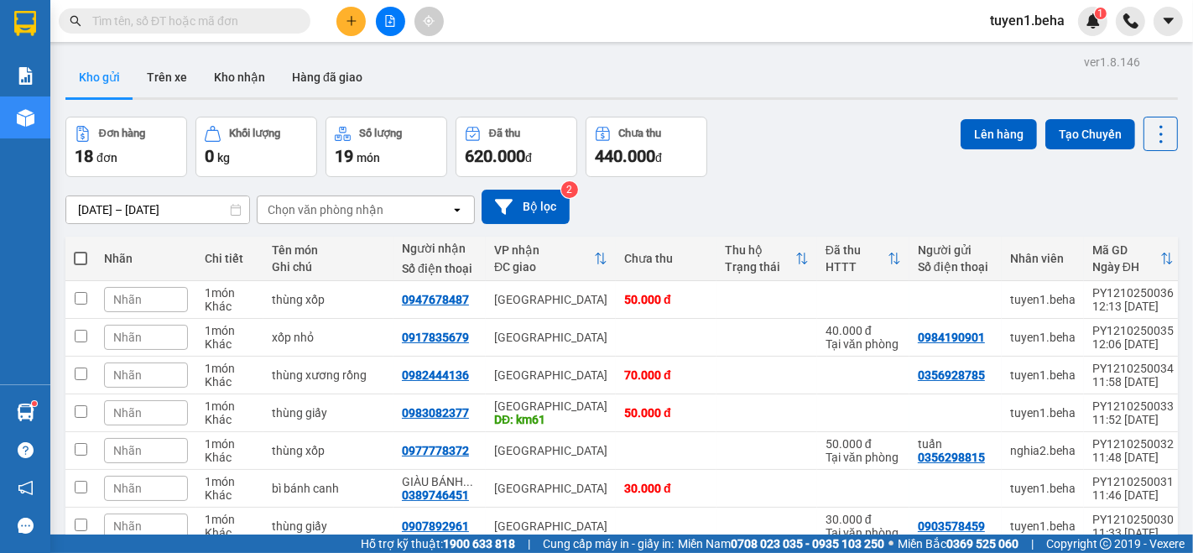
click at [170, 242] on div "Nhãn" at bounding box center [146, 259] width 84 height 34
click at [235, 70] on button "Kho nhận" at bounding box center [240, 77] width 78 height 40
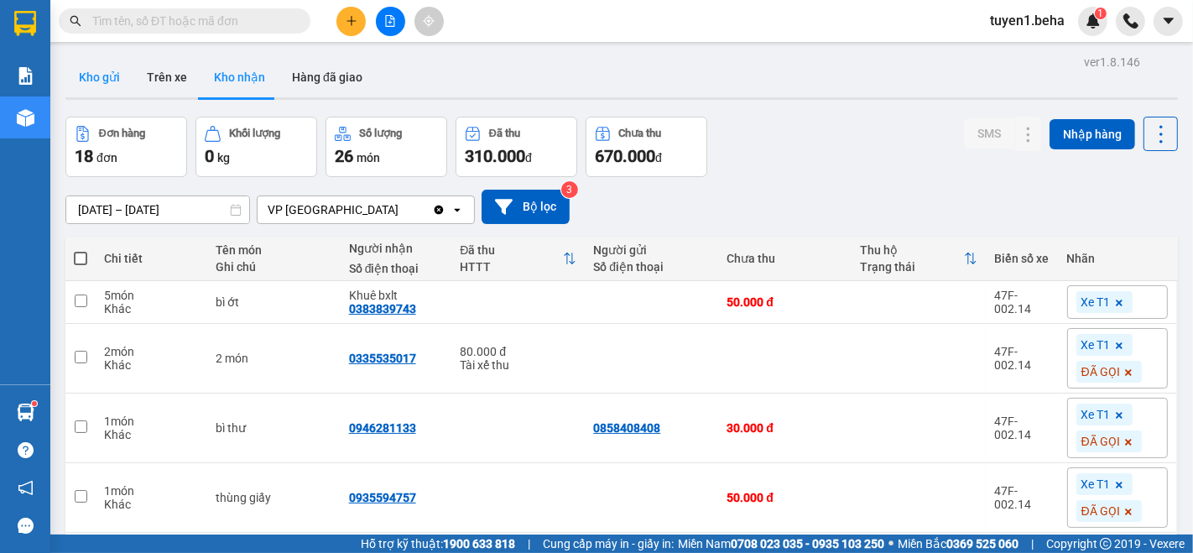
click at [112, 75] on button "Kho gửi" at bounding box center [99, 77] width 68 height 40
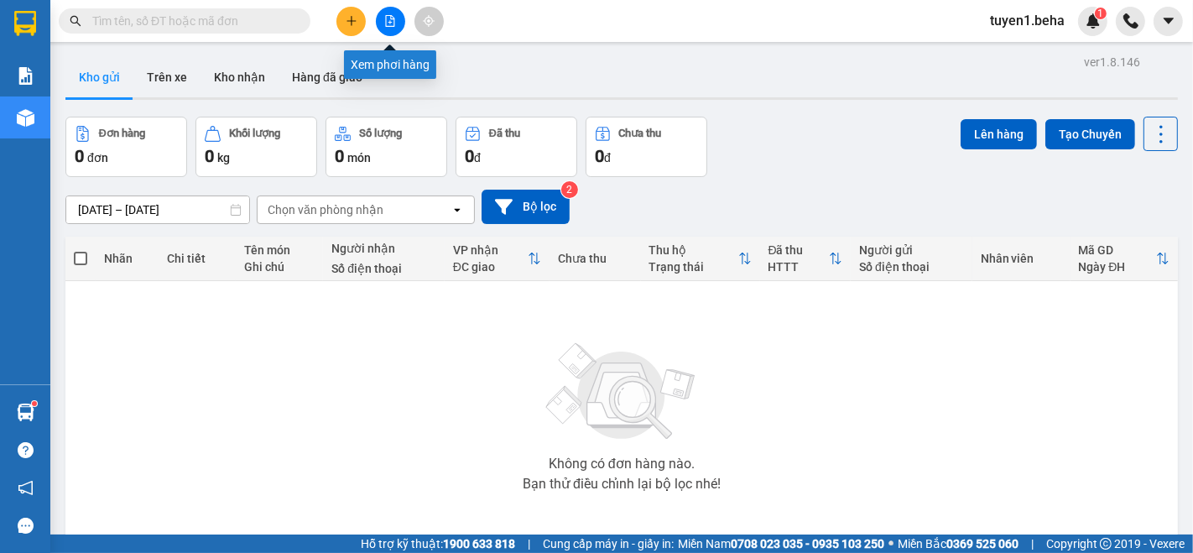
click at [389, 18] on icon "file-add" at bounding box center [390, 21] width 12 height 12
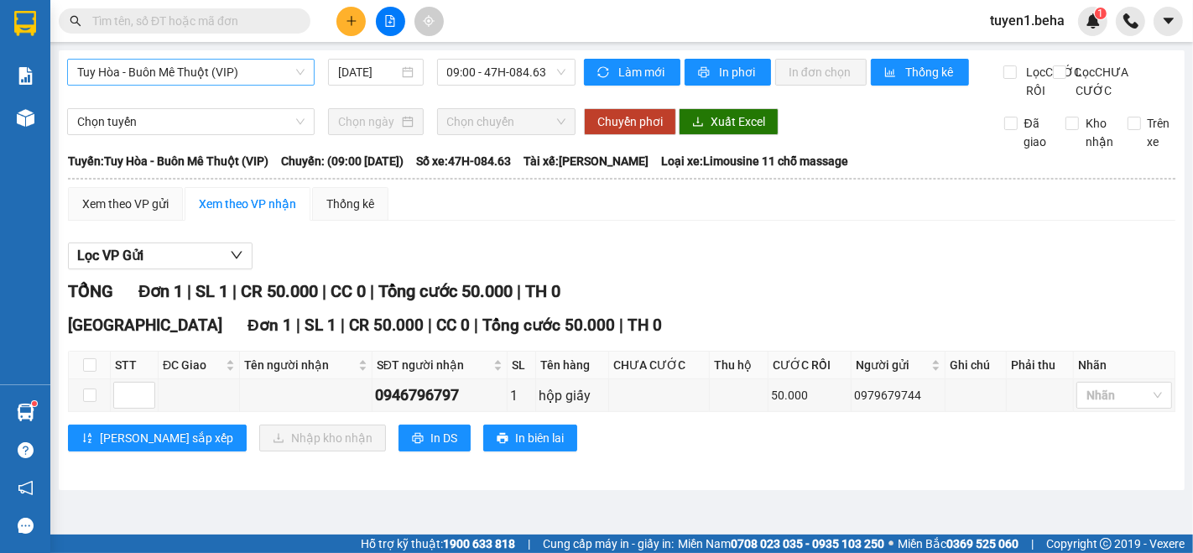
click at [231, 77] on span "Tuy Hòa - Buôn Mê Thuột (VIP)" at bounding box center [190, 72] width 227 height 25
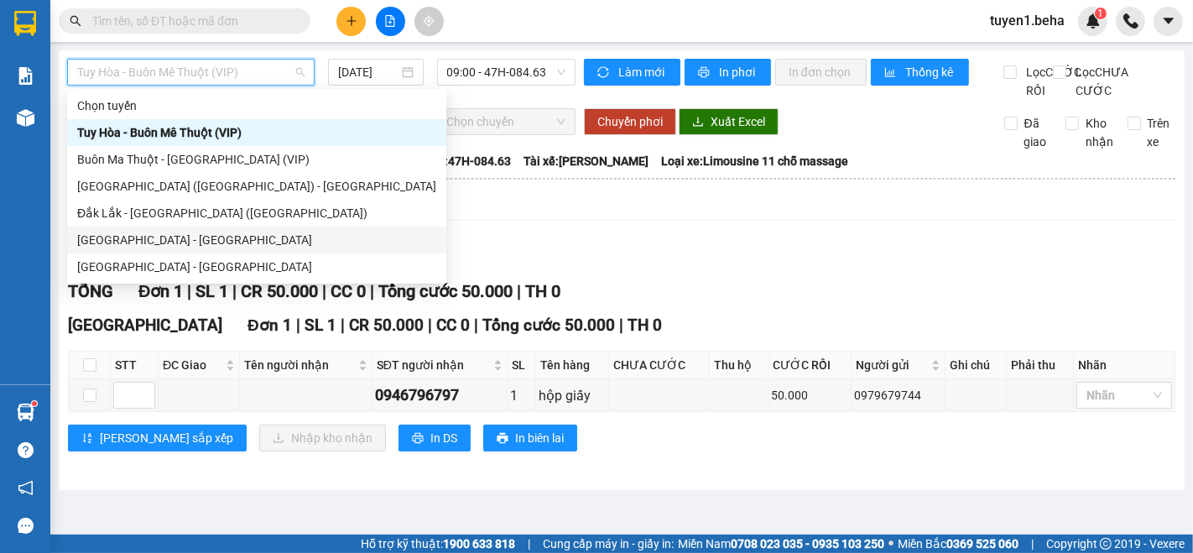
click at [202, 242] on div "[GEOGRAPHIC_DATA] - [GEOGRAPHIC_DATA]" at bounding box center [256, 240] width 359 height 18
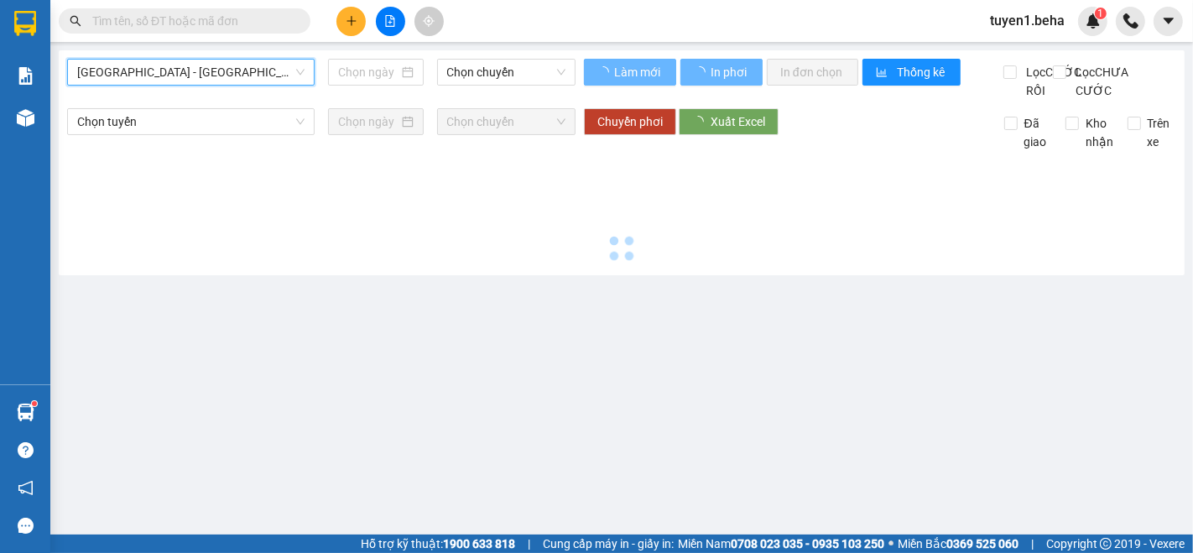
type input "[DATE]"
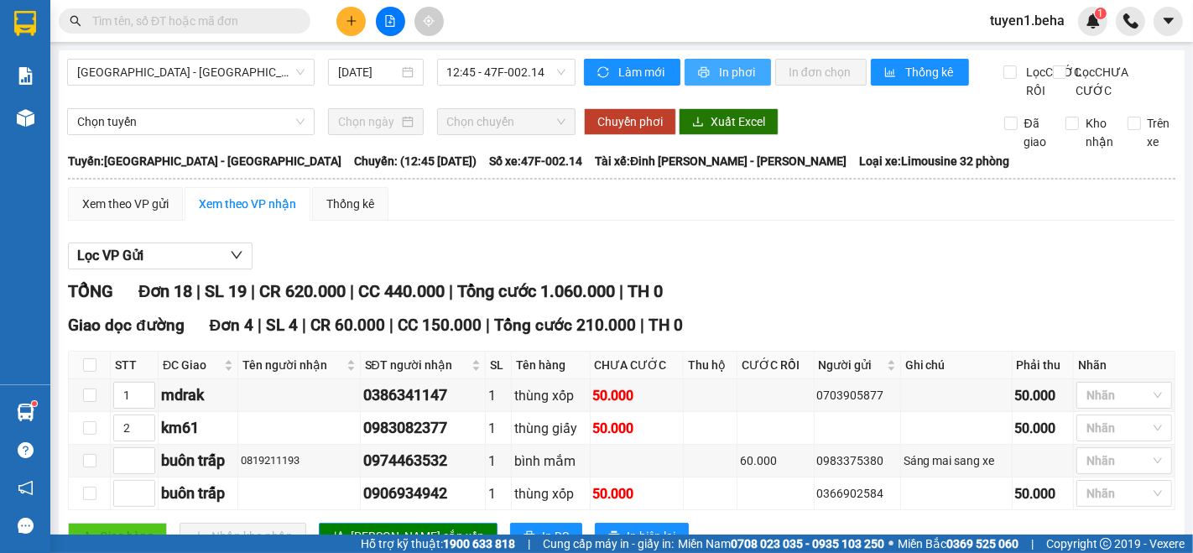
click at [733, 66] on span "In phơi" at bounding box center [738, 72] width 39 height 18
click at [160, 80] on span "[GEOGRAPHIC_DATA] - [GEOGRAPHIC_DATA]" at bounding box center [190, 72] width 227 height 25
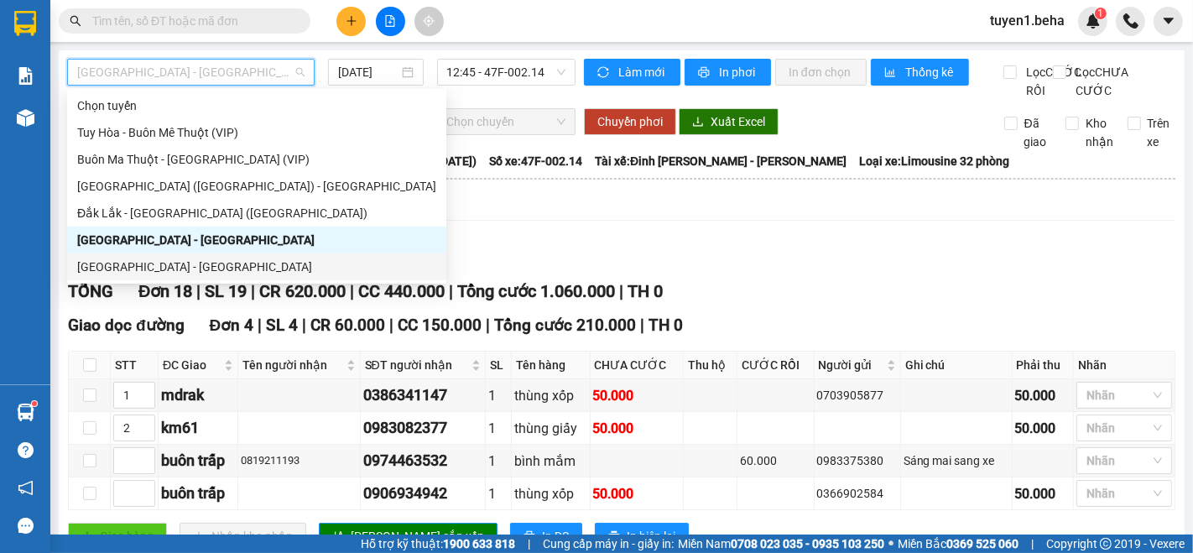
click at [128, 258] on div "[GEOGRAPHIC_DATA] - [GEOGRAPHIC_DATA]" at bounding box center [256, 267] width 359 height 18
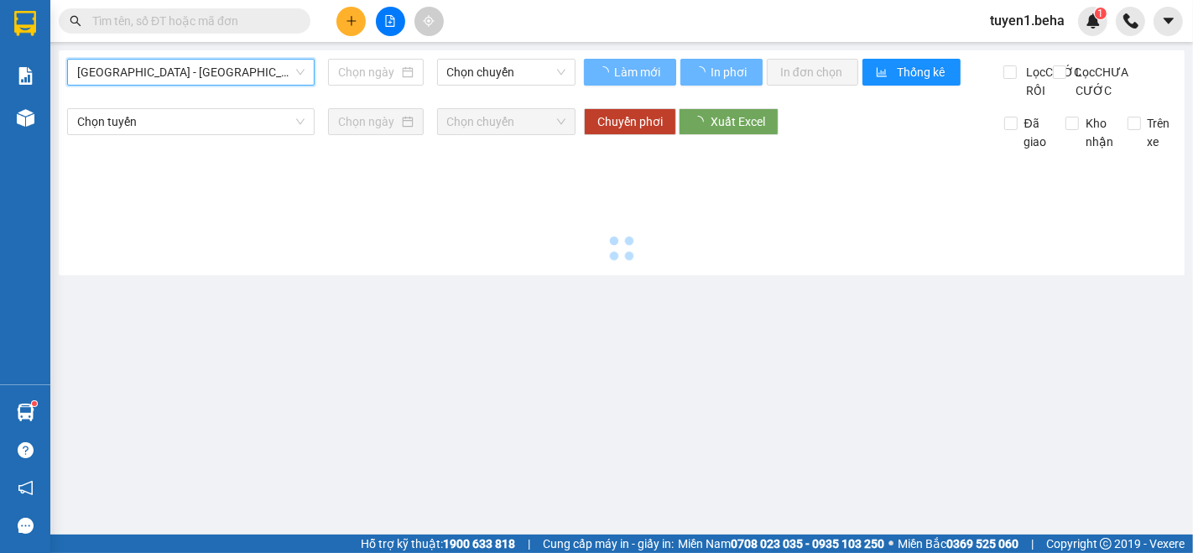
type input "[DATE]"
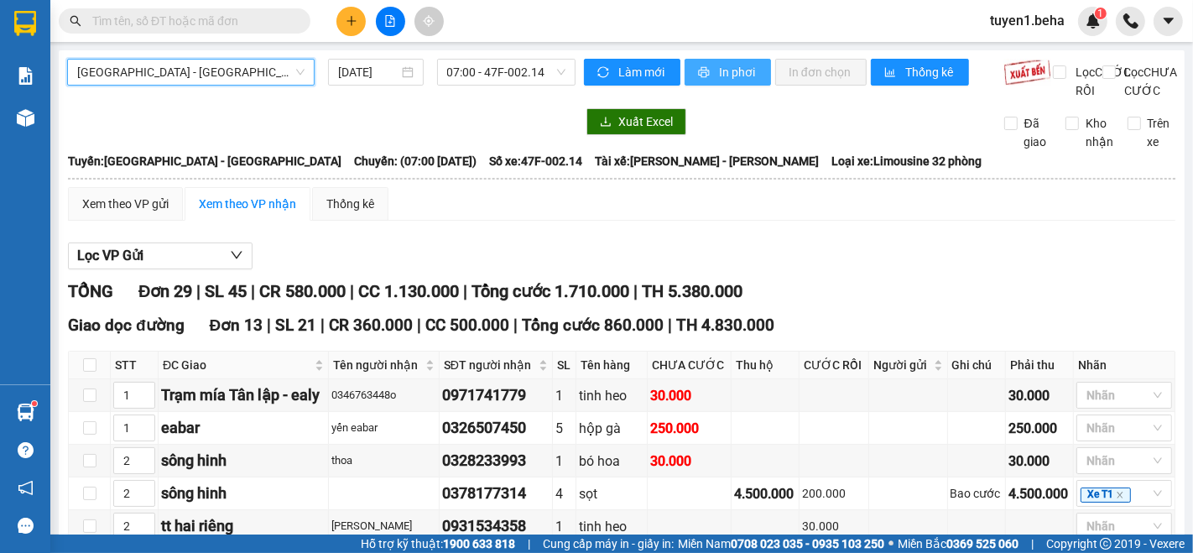
click at [730, 68] on span "In phơi" at bounding box center [738, 72] width 39 height 18
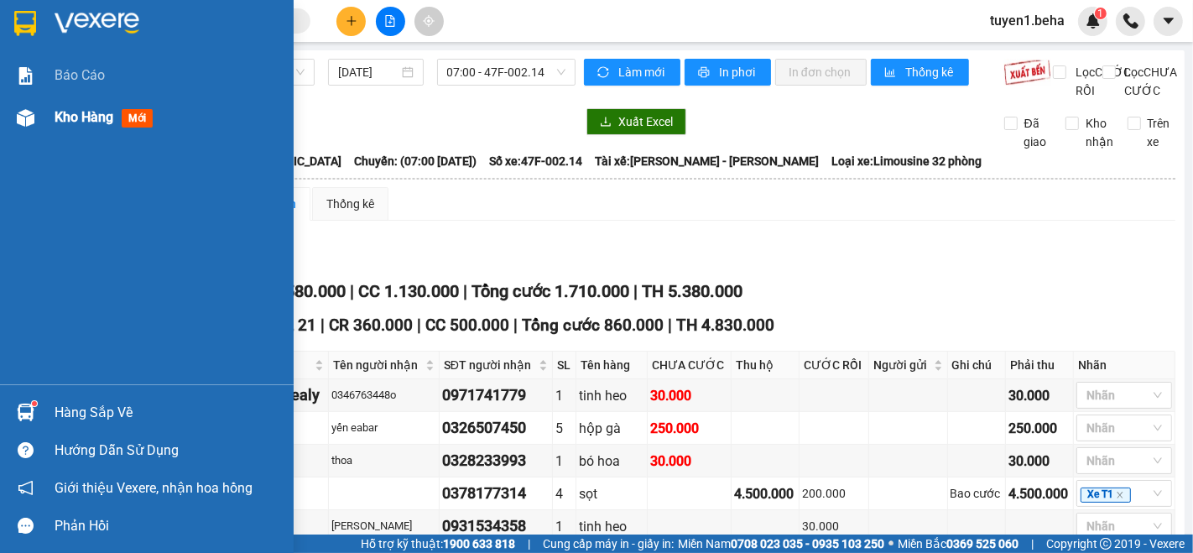
click at [71, 121] on span "Kho hàng" at bounding box center [84, 117] width 59 height 16
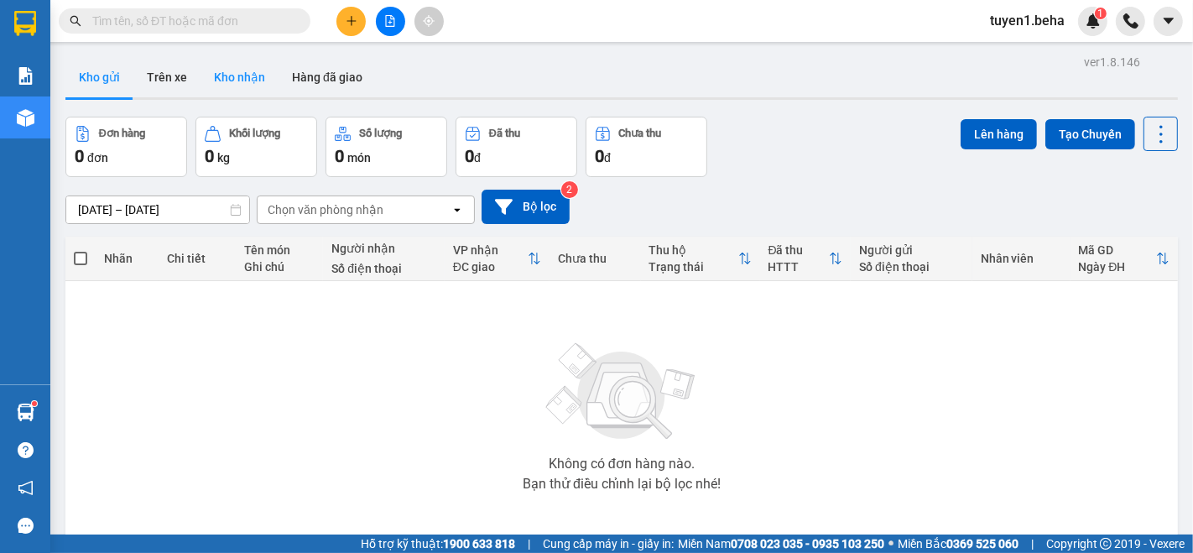
click at [227, 70] on button "Kho nhận" at bounding box center [240, 77] width 78 height 40
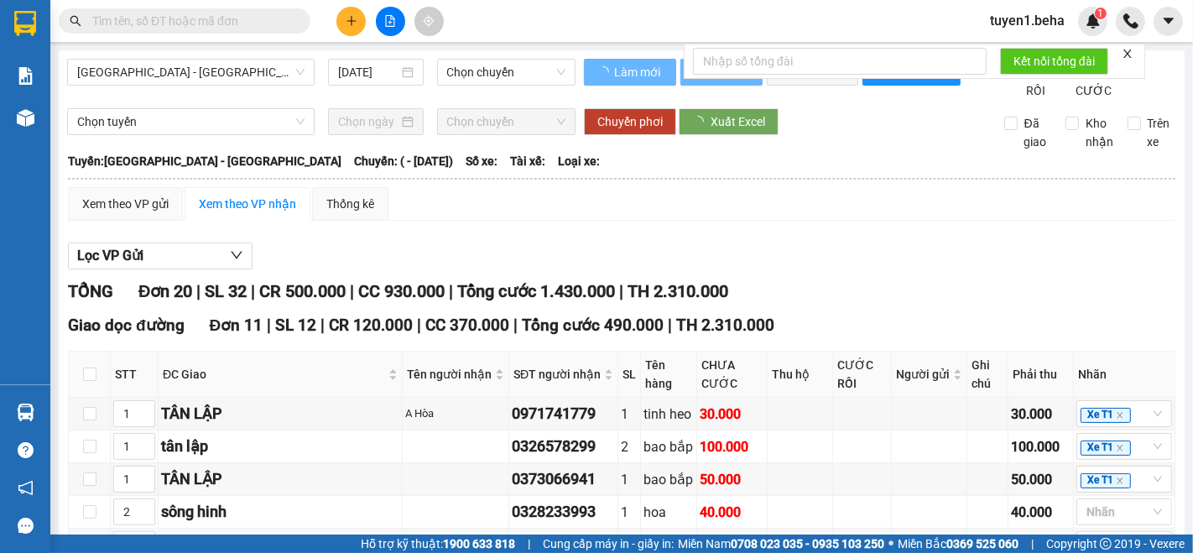
type input "[DATE]"
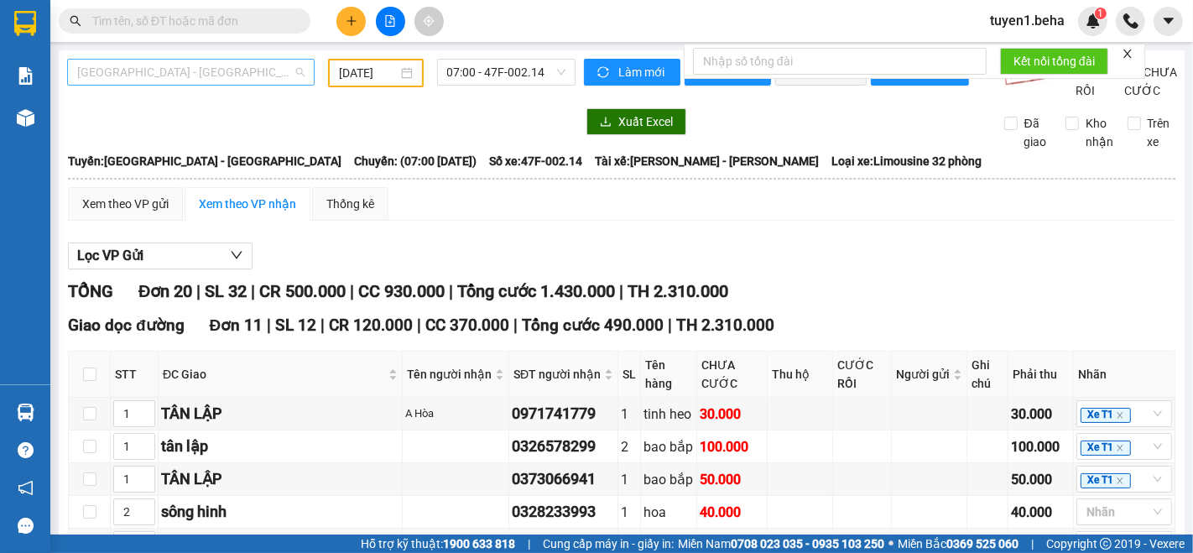
click at [229, 70] on span "[GEOGRAPHIC_DATA] - [GEOGRAPHIC_DATA]" at bounding box center [190, 72] width 227 height 25
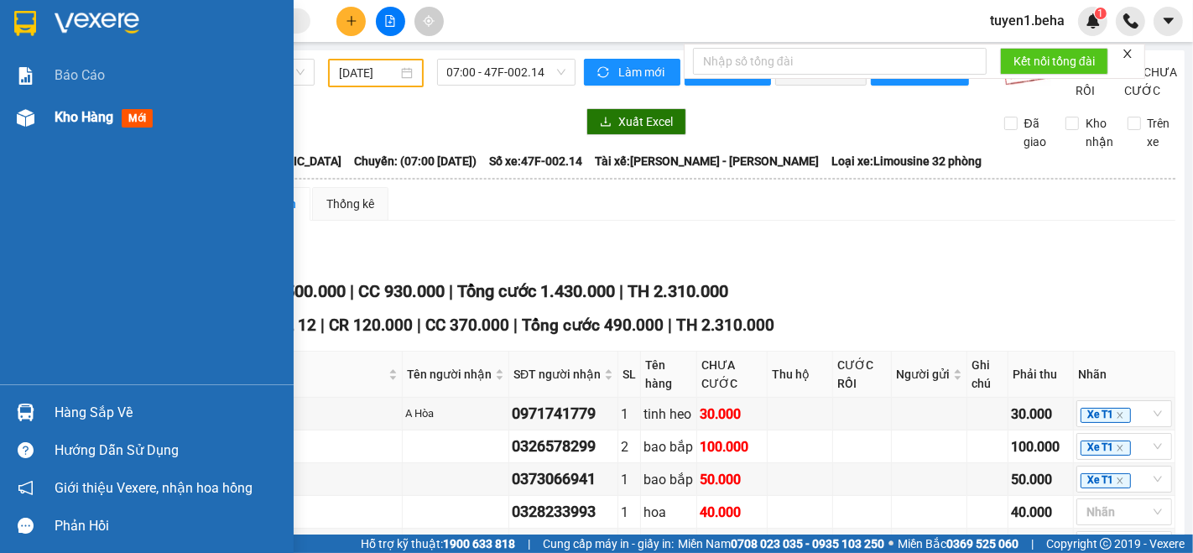
click at [46, 113] on div "Kho hàng mới" at bounding box center [147, 117] width 294 height 42
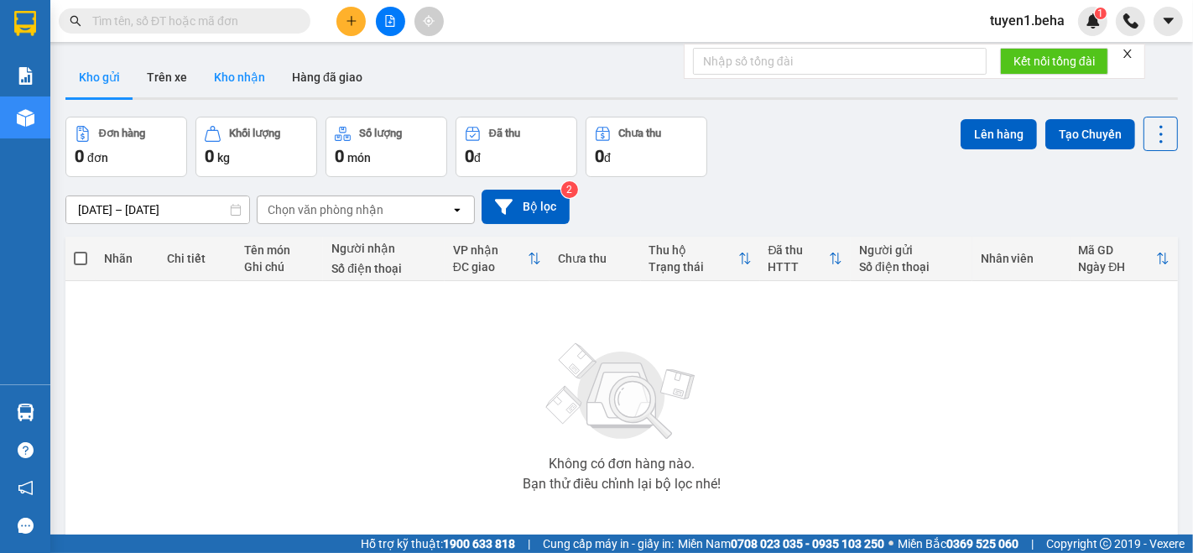
click at [245, 77] on button "Kho nhận" at bounding box center [240, 77] width 78 height 40
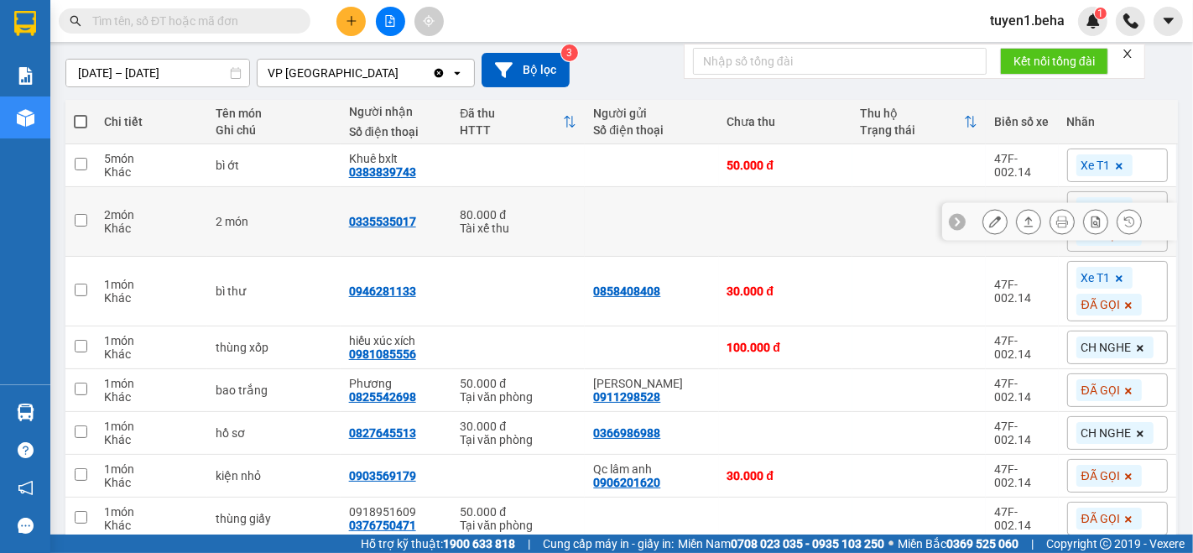
scroll to position [186, 0]
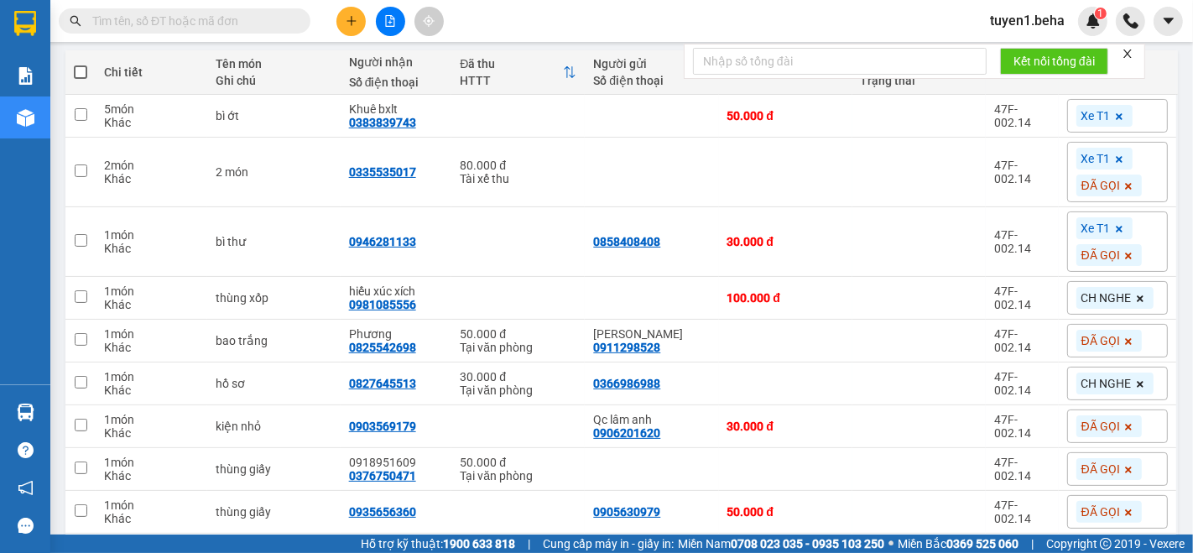
click at [168, 19] on input "text" at bounding box center [191, 21] width 198 height 18
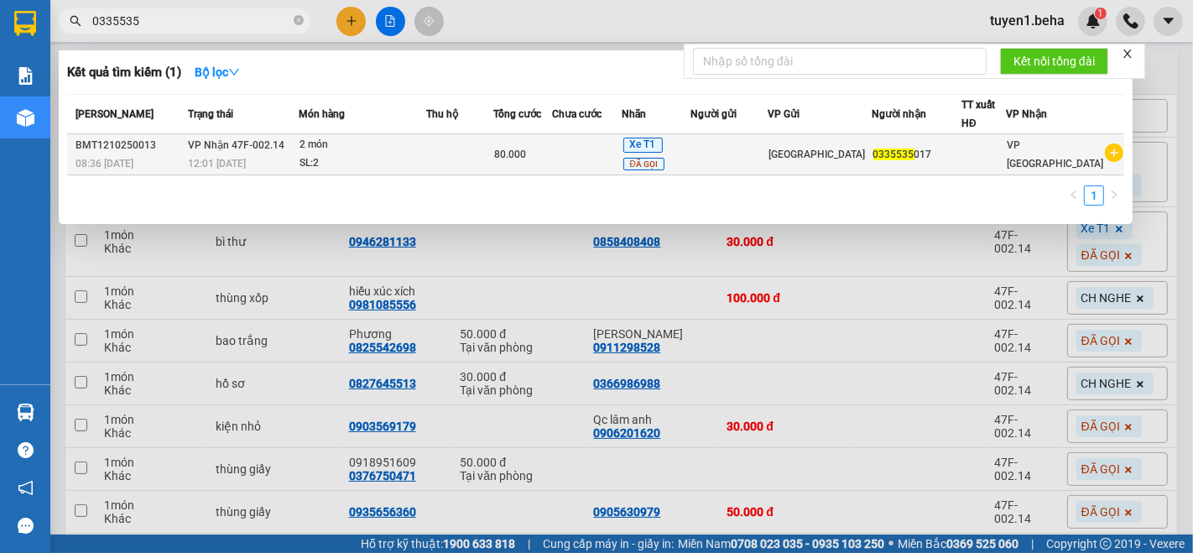
type input "0335535"
click at [425, 154] on div "SL: 2" at bounding box center [363, 163] width 126 height 18
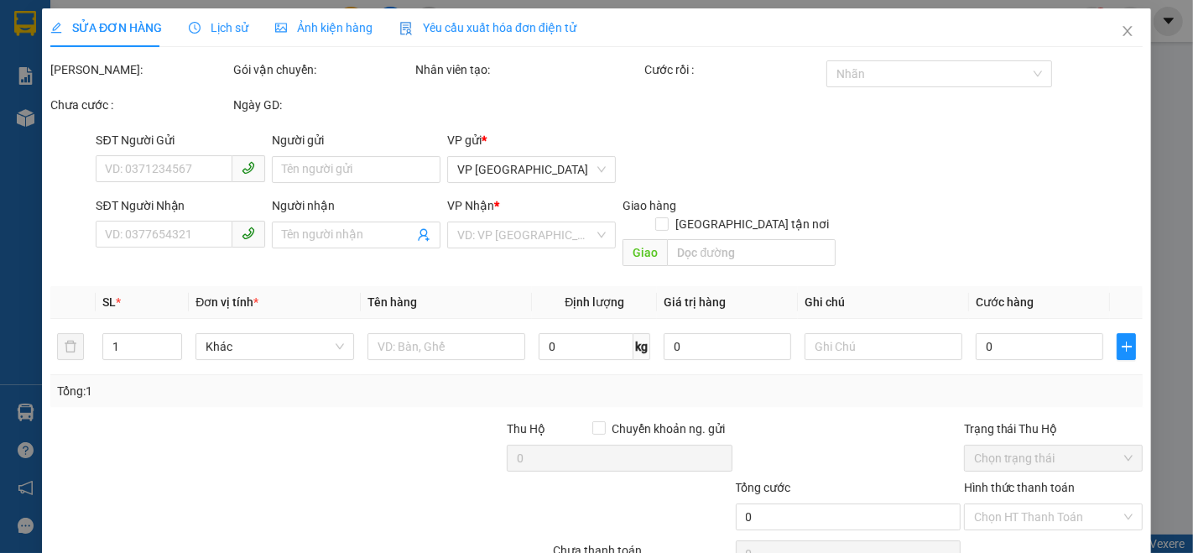
type input "0335535017"
type input "80.000"
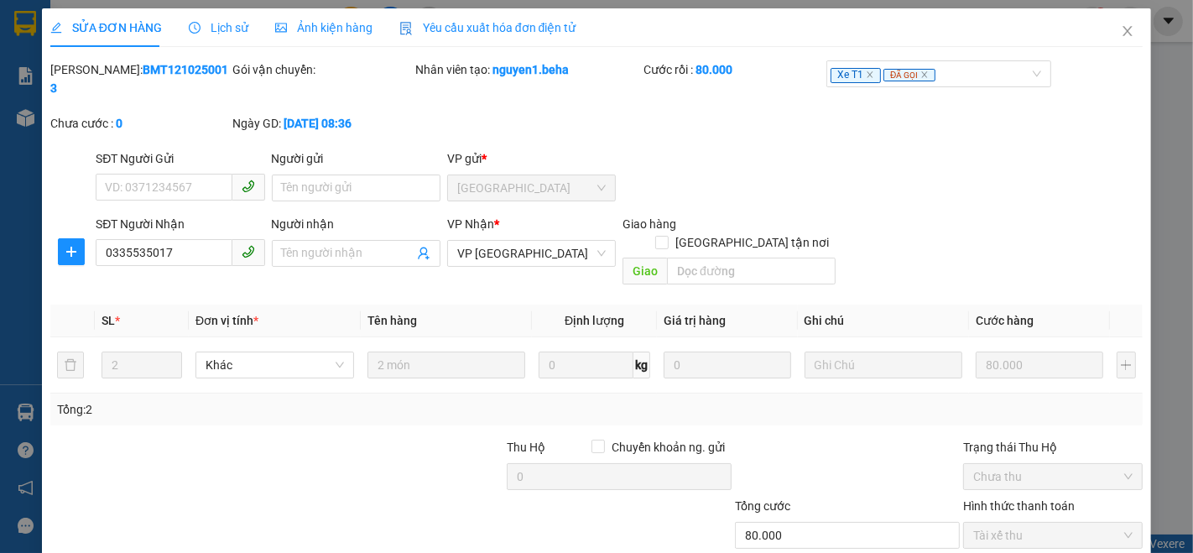
click at [333, 22] on span "Ảnh kiện hàng" at bounding box center [323, 27] width 97 height 13
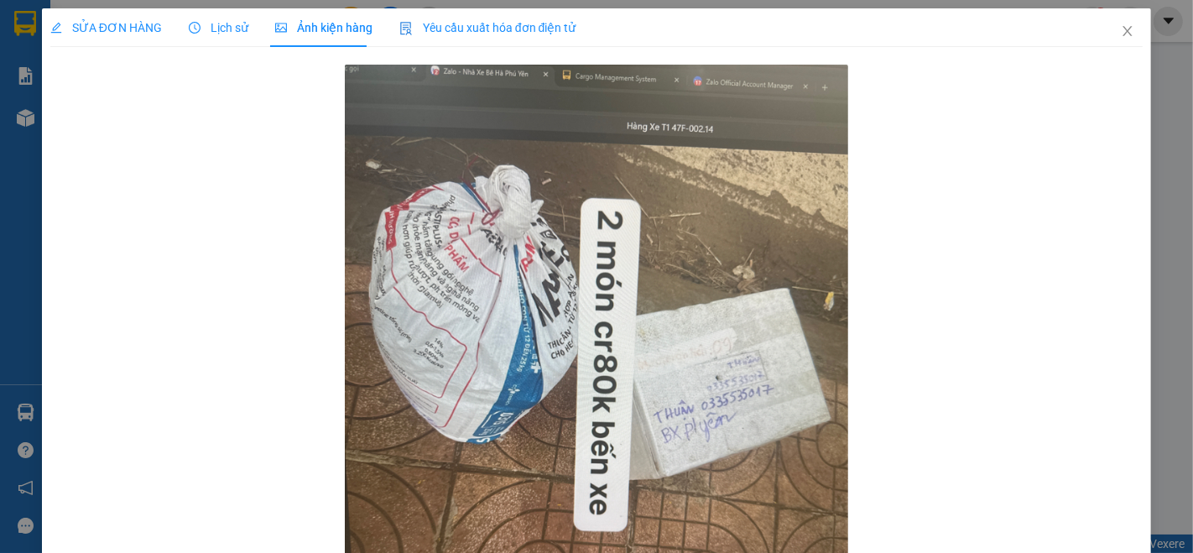
click at [88, 23] on span "SỬA ĐƠN HÀNG" at bounding box center [106, 27] width 112 height 13
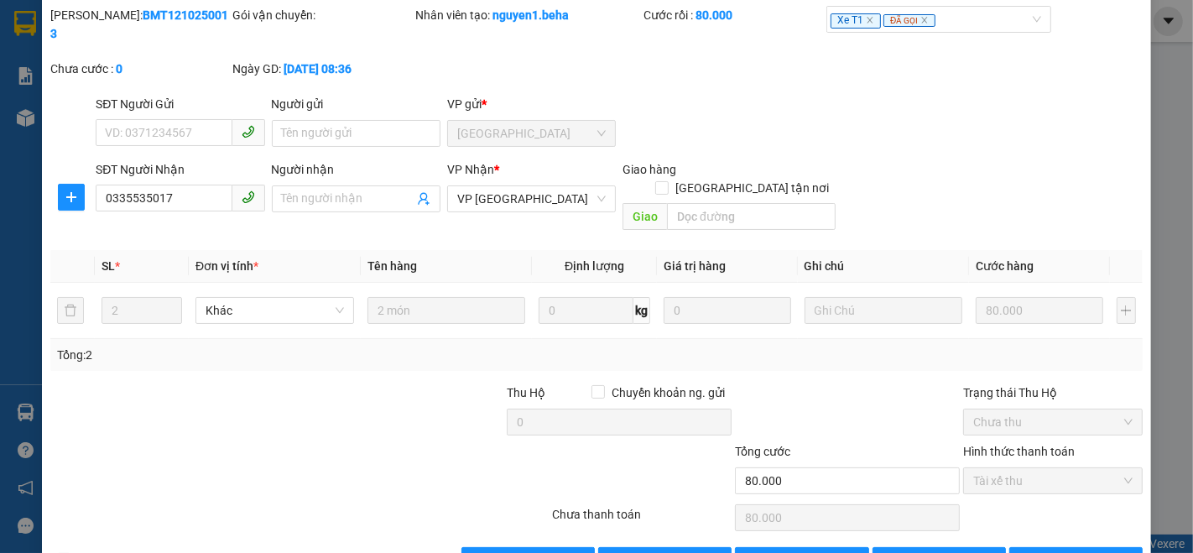
scroll to position [70, 0]
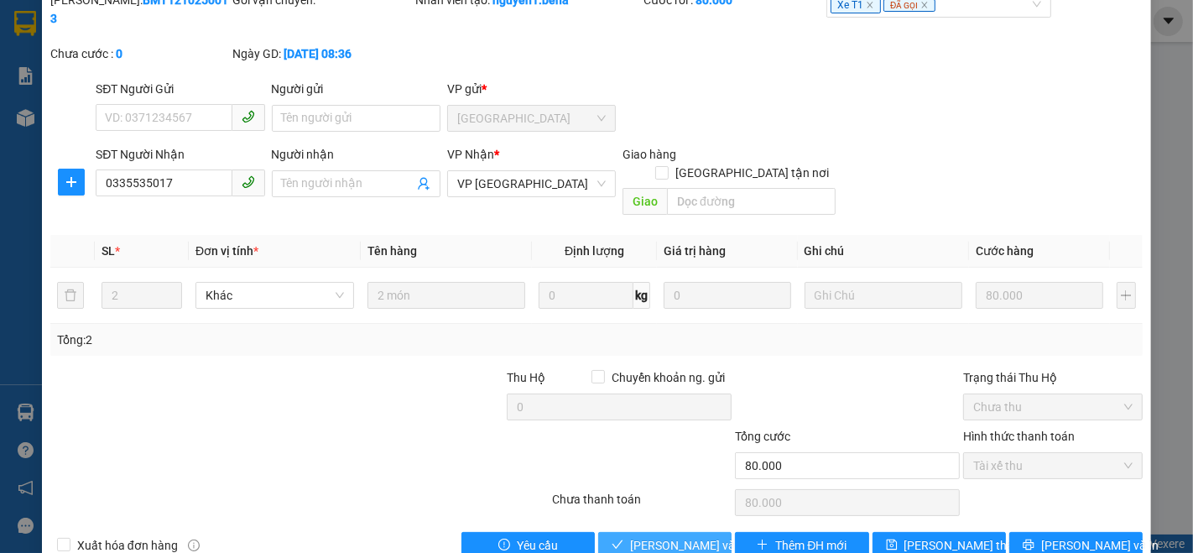
click at [654, 536] on span "[PERSON_NAME] và Giao hàng" at bounding box center [710, 545] width 161 height 18
type input "0"
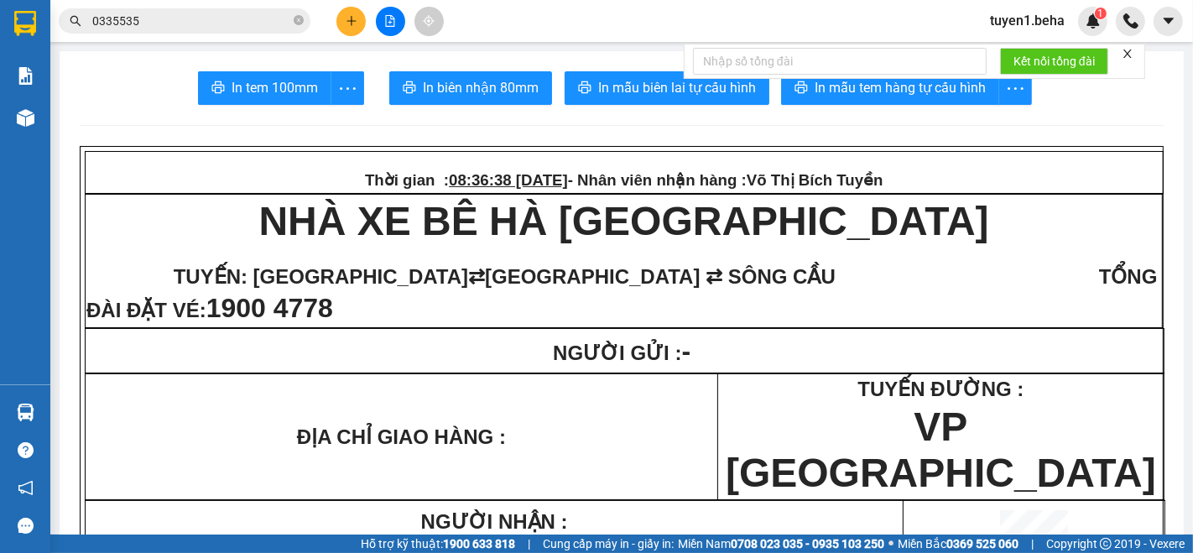
click at [1131, 51] on icon "close" at bounding box center [1128, 54] width 12 height 12
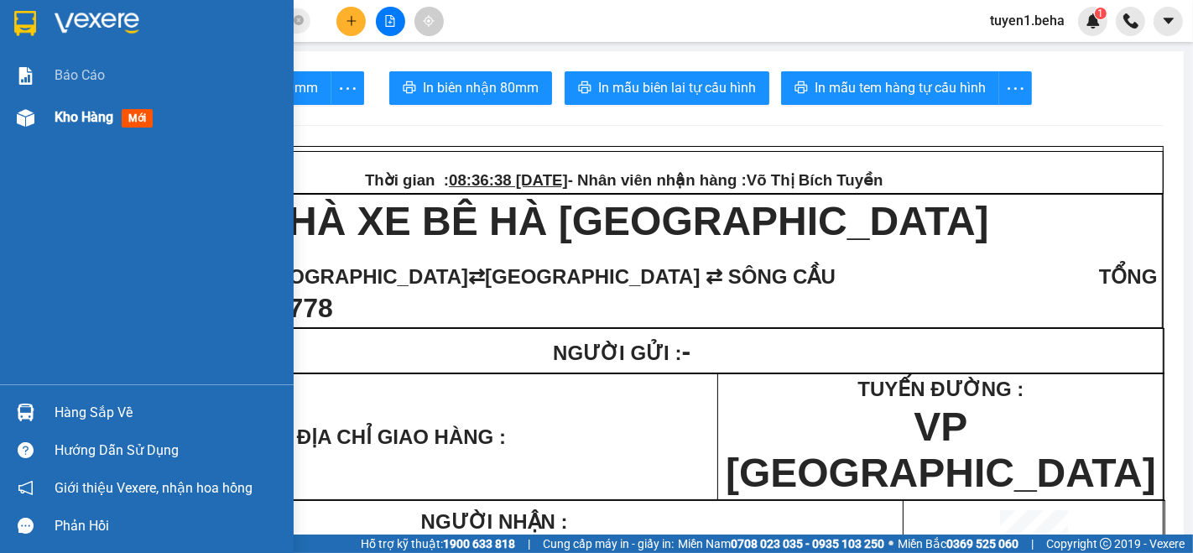
click at [70, 111] on span "Kho hàng" at bounding box center [84, 117] width 59 height 16
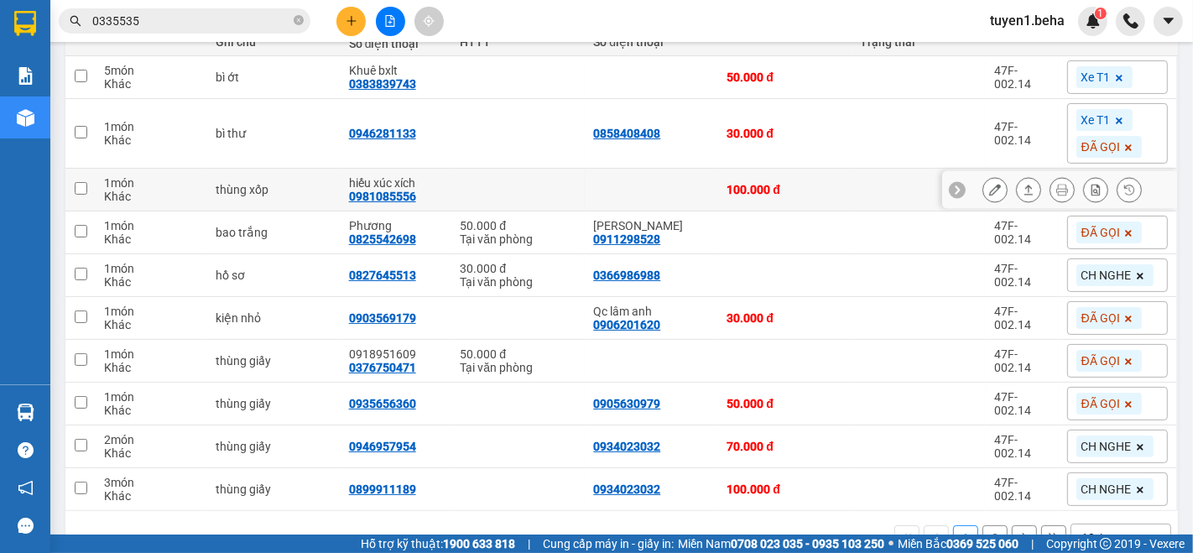
scroll to position [268, 0]
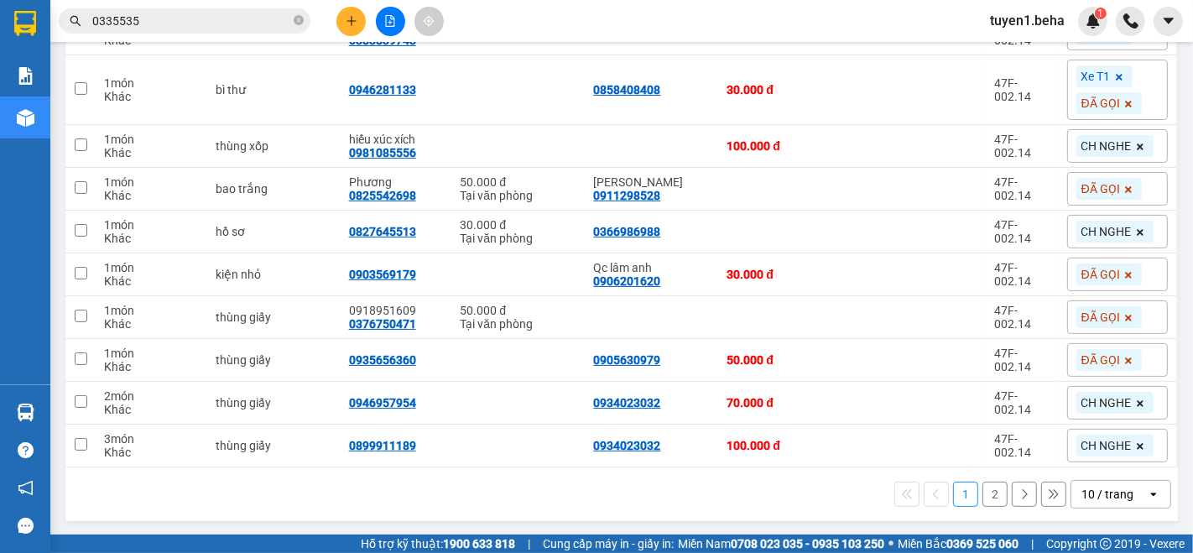
click at [160, 476] on div "1 2 10 / trang open" at bounding box center [621, 494] width 1112 height 54
click at [1081, 499] on div "10 / trang" at bounding box center [1107, 494] width 52 height 17
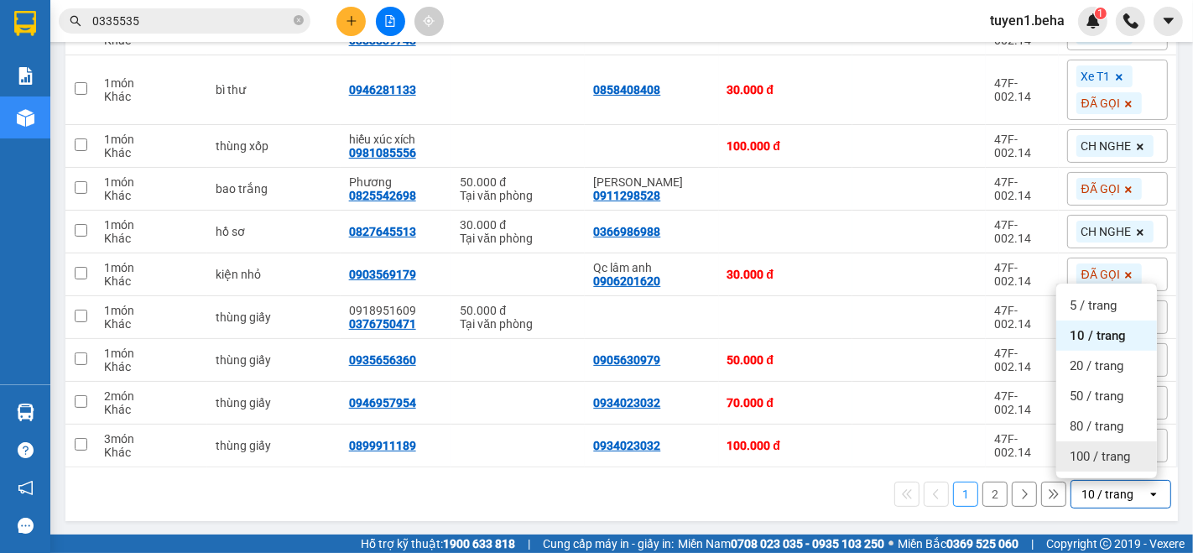
click at [1096, 454] on span "100 / trang" at bounding box center [1100, 456] width 60 height 17
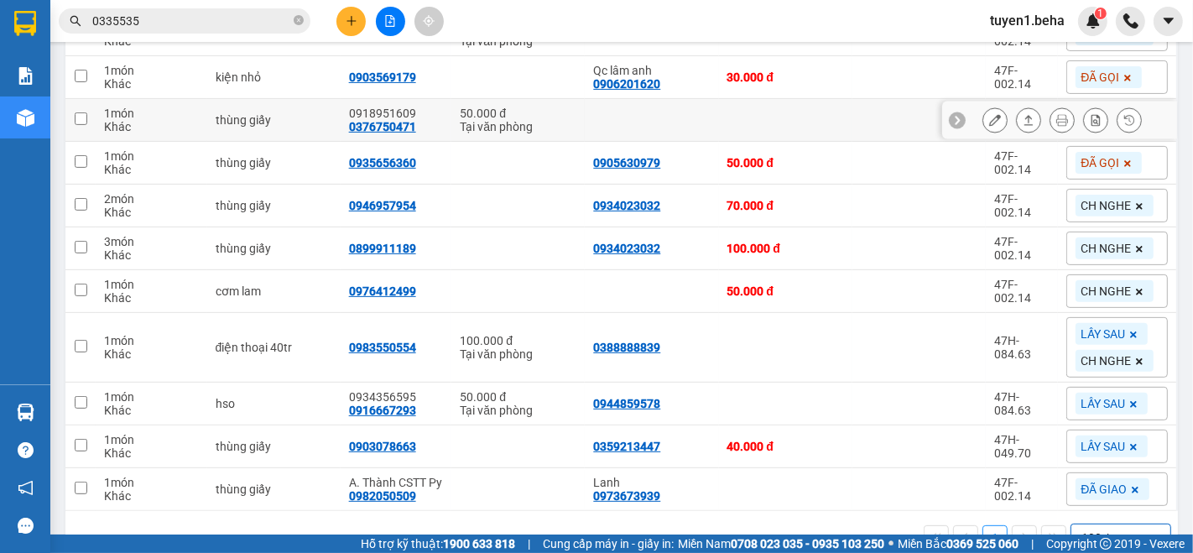
scroll to position [508, 0]
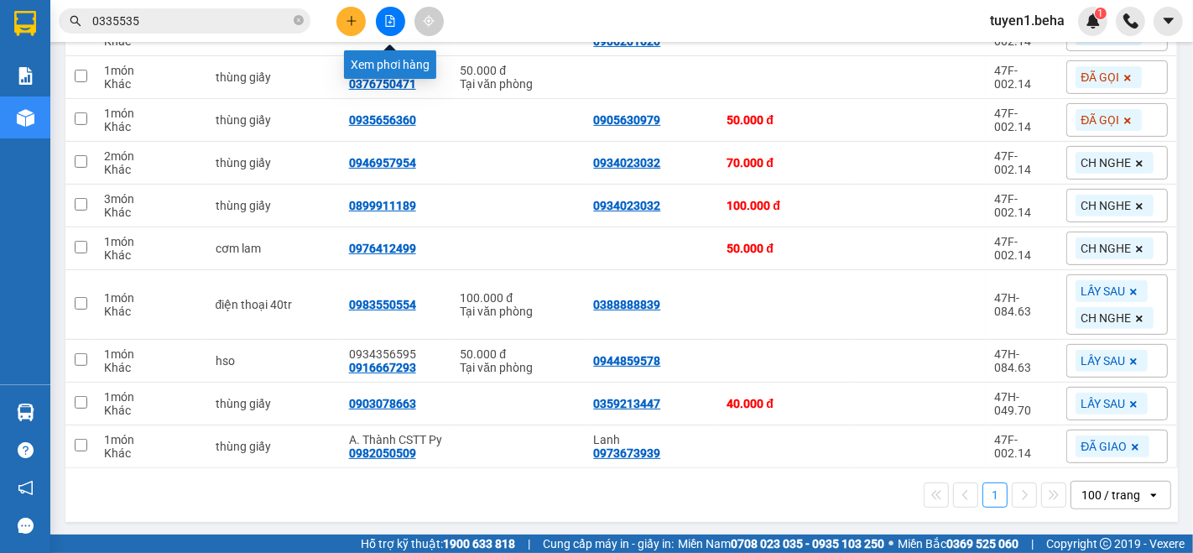
click at [394, 23] on icon "file-add" at bounding box center [390, 21] width 9 height 12
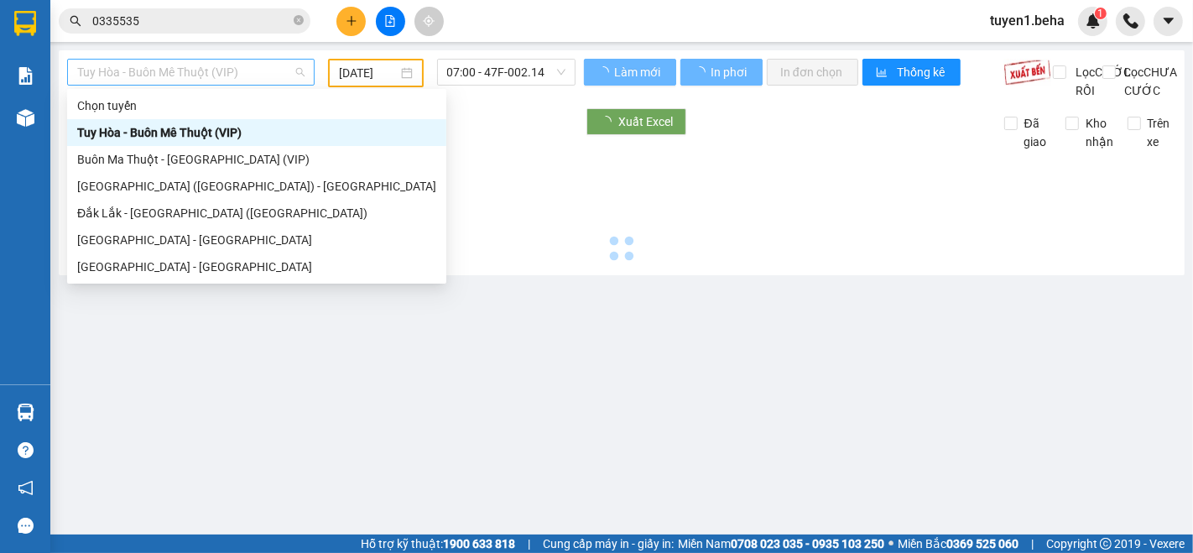
click at [222, 82] on span "Tuy Hòa - Buôn Mê Thuột (VIP)" at bounding box center [190, 72] width 227 height 25
type input "[DATE]"
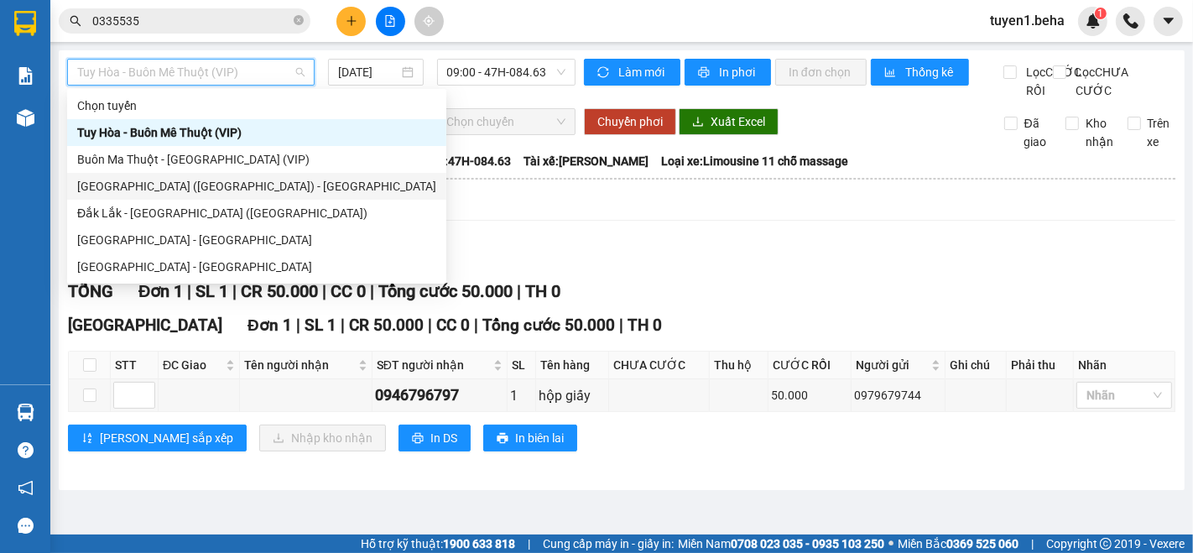
click at [146, 185] on div "[GEOGRAPHIC_DATA] ([GEOGRAPHIC_DATA]) - [GEOGRAPHIC_DATA]" at bounding box center [256, 186] width 359 height 18
type input "[DATE]"
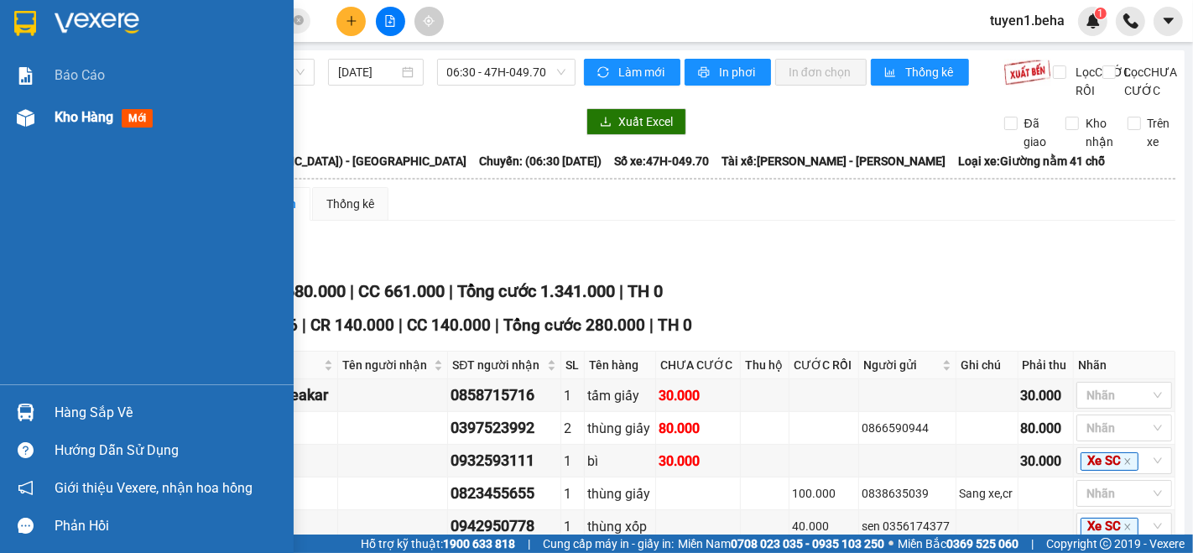
click at [89, 113] on span "Kho hàng" at bounding box center [84, 117] width 59 height 16
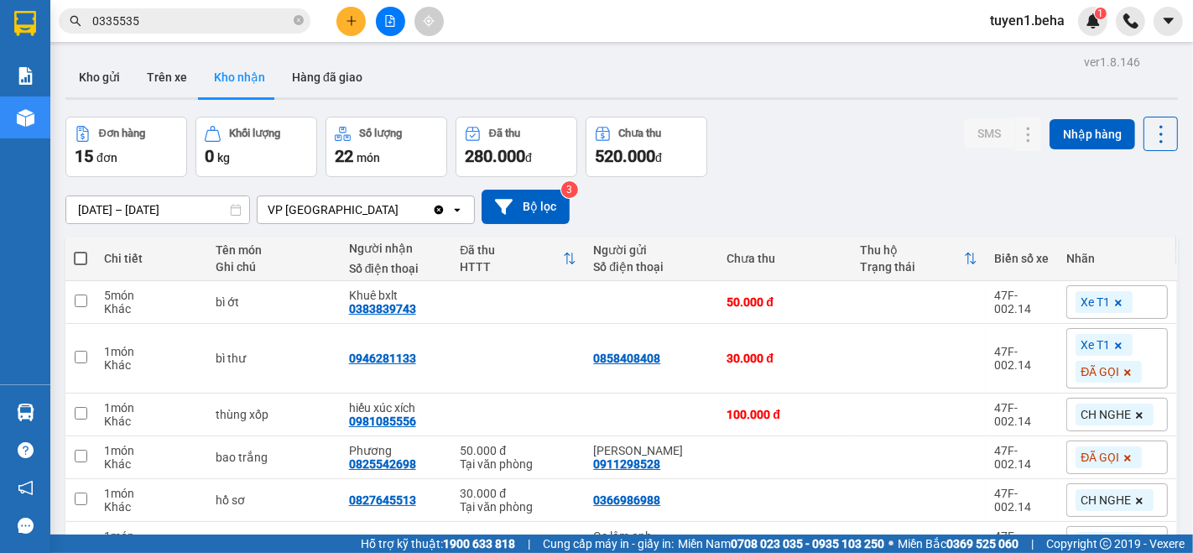
scroll to position [279, 0]
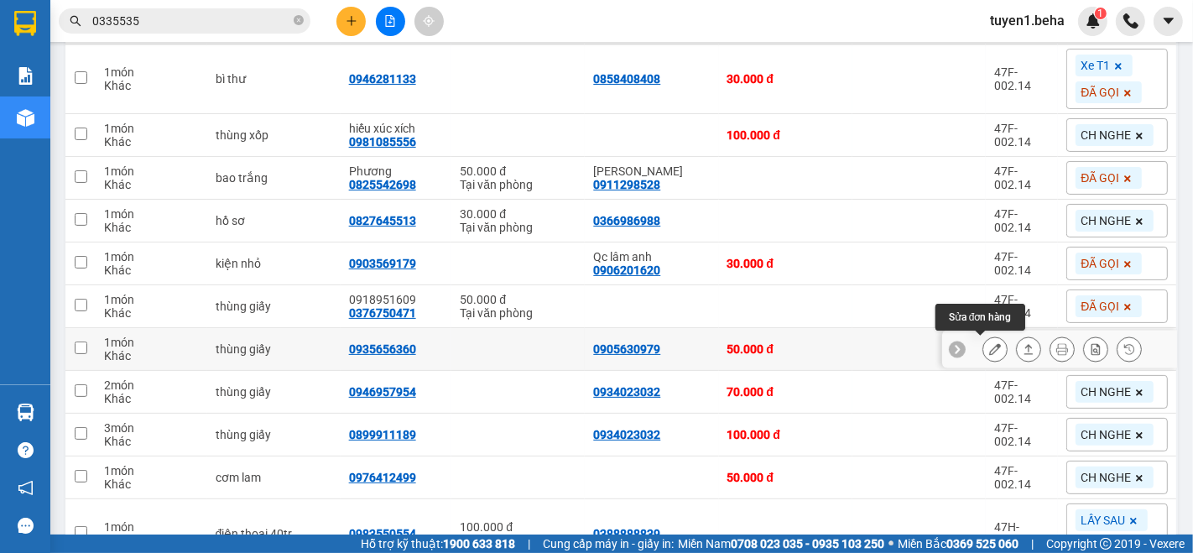
click at [989, 351] on icon at bounding box center [995, 349] width 12 height 12
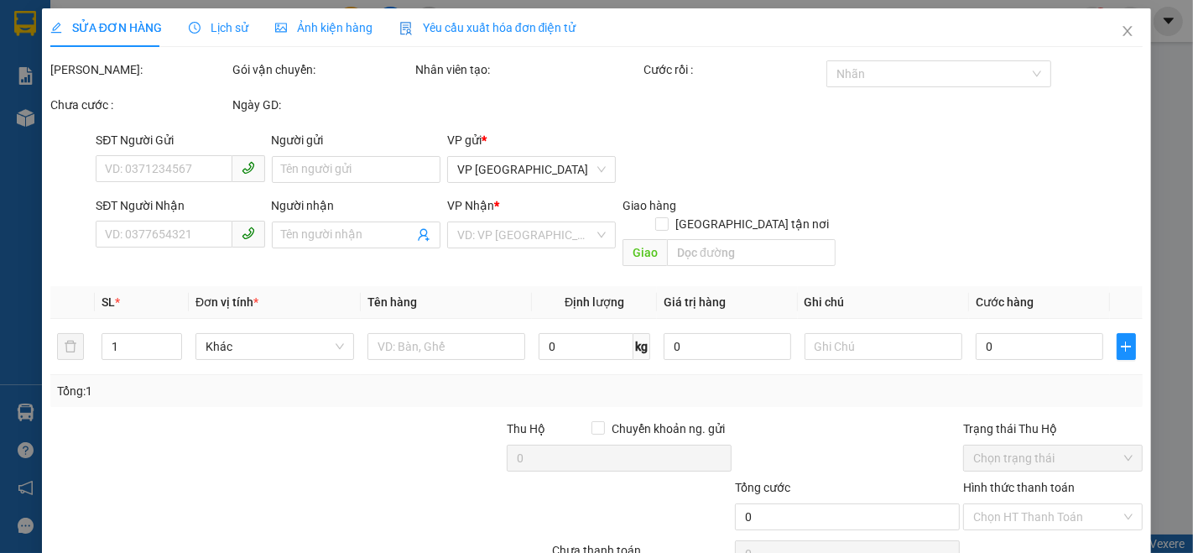
click at [331, 23] on span "Ảnh kiện hàng" at bounding box center [323, 27] width 97 height 13
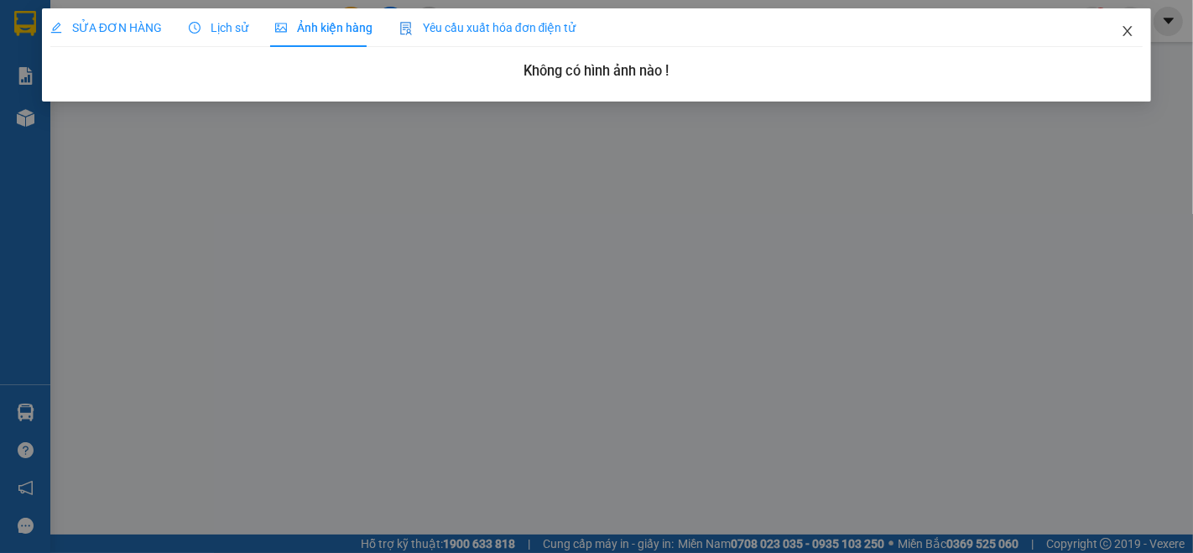
click at [1131, 25] on icon "close" at bounding box center [1127, 30] width 13 height 13
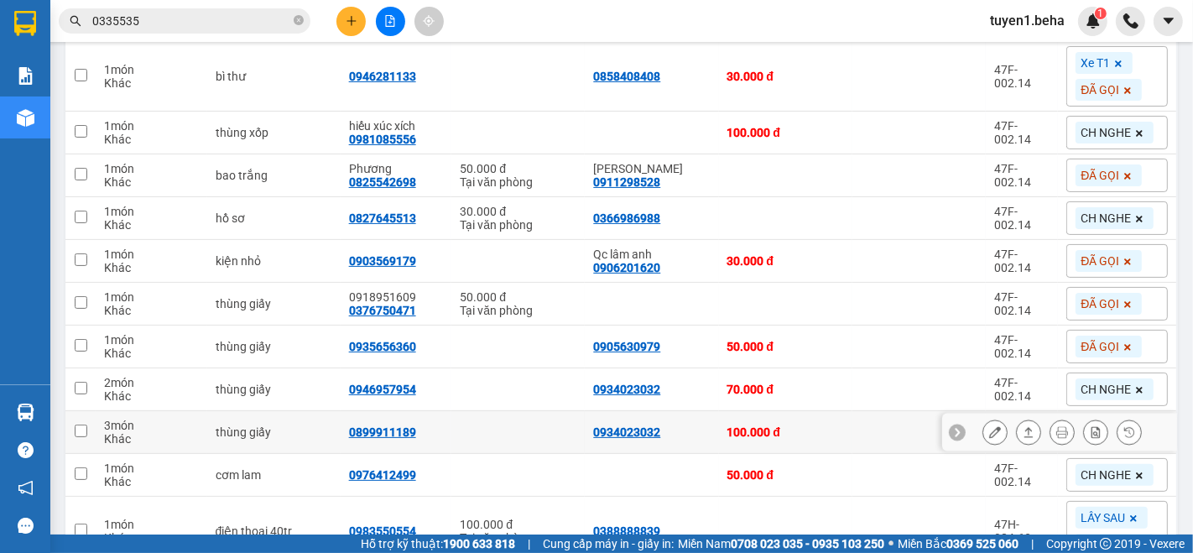
scroll to position [189, 0]
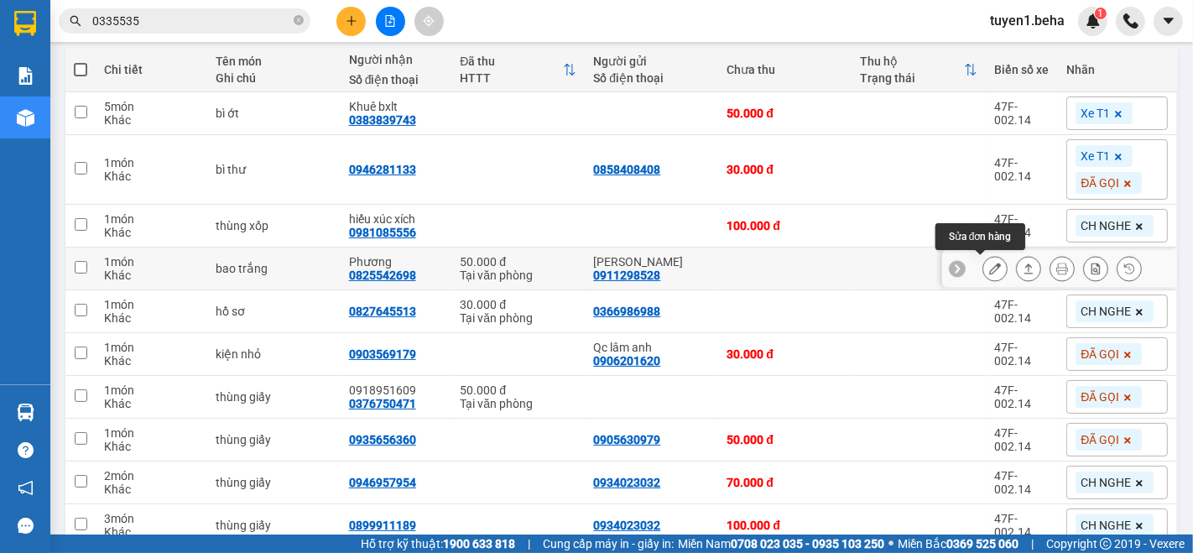
click at [989, 267] on button at bounding box center [994, 268] width 23 height 29
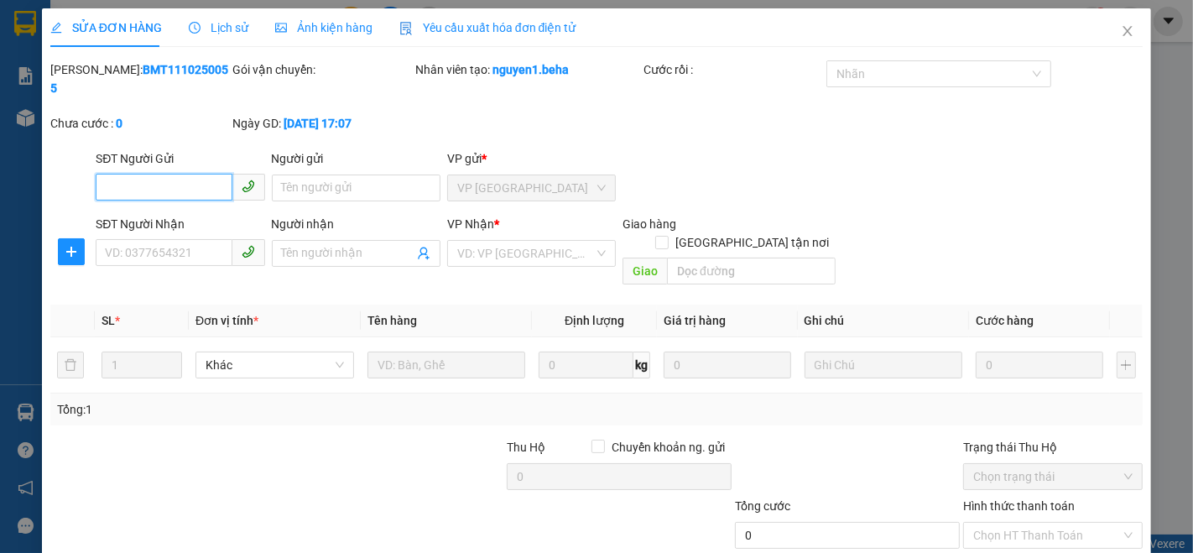
type input "0911298528"
type input "[PERSON_NAME]"
type input "0825542698"
type input "Phương"
type input "50.000"
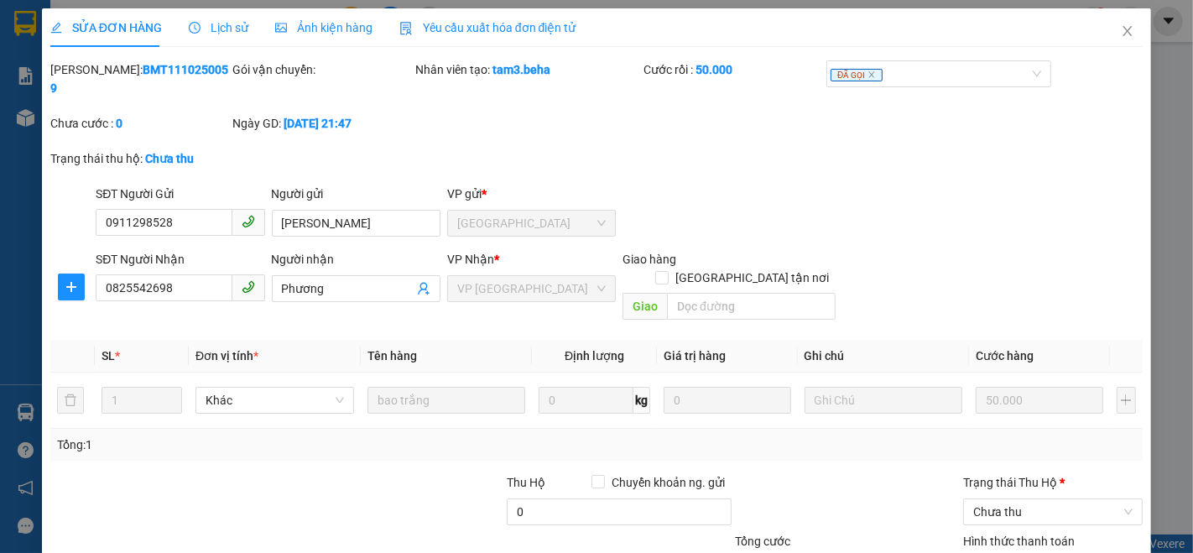
click at [315, 25] on span "Ảnh kiện hàng" at bounding box center [323, 27] width 97 height 13
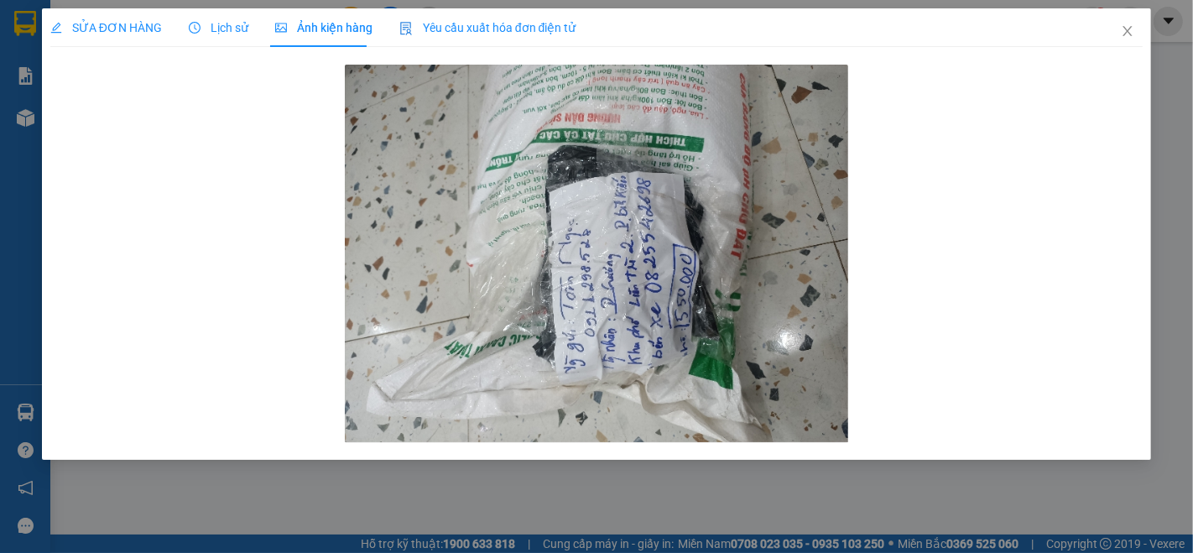
click at [117, 21] on span "SỬA ĐƠN HÀNG" at bounding box center [106, 27] width 112 height 13
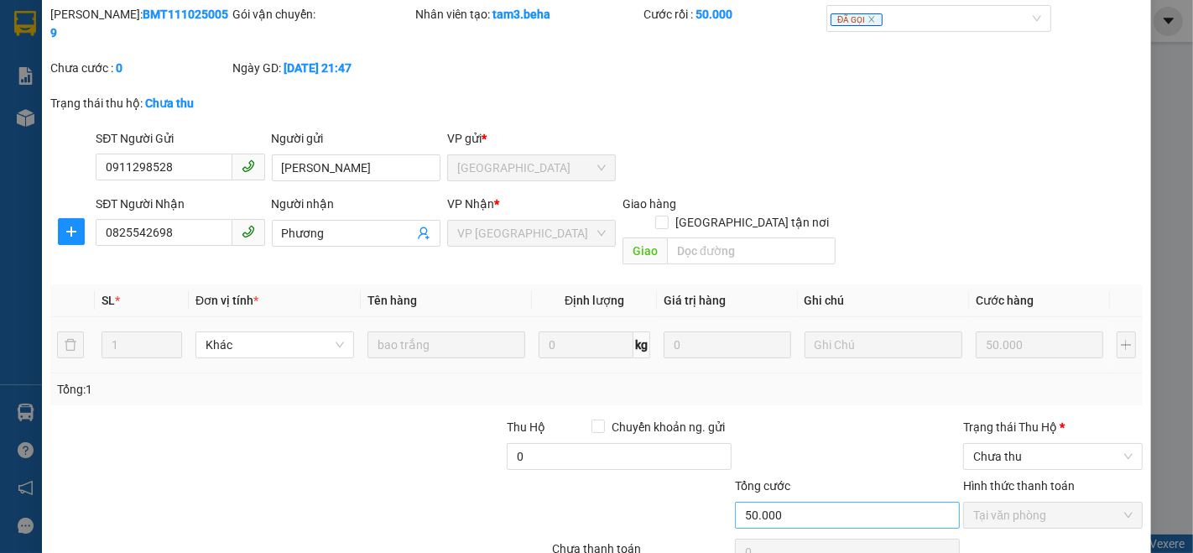
scroll to position [105, 0]
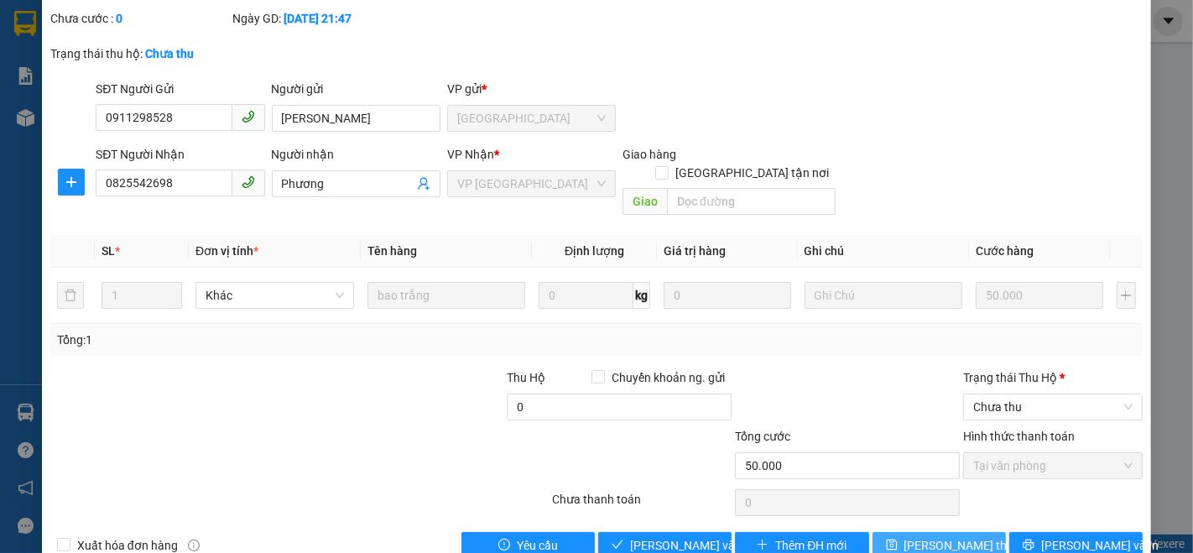
click at [904, 532] on button "[PERSON_NAME] thay đổi" at bounding box center [939, 545] width 133 height 27
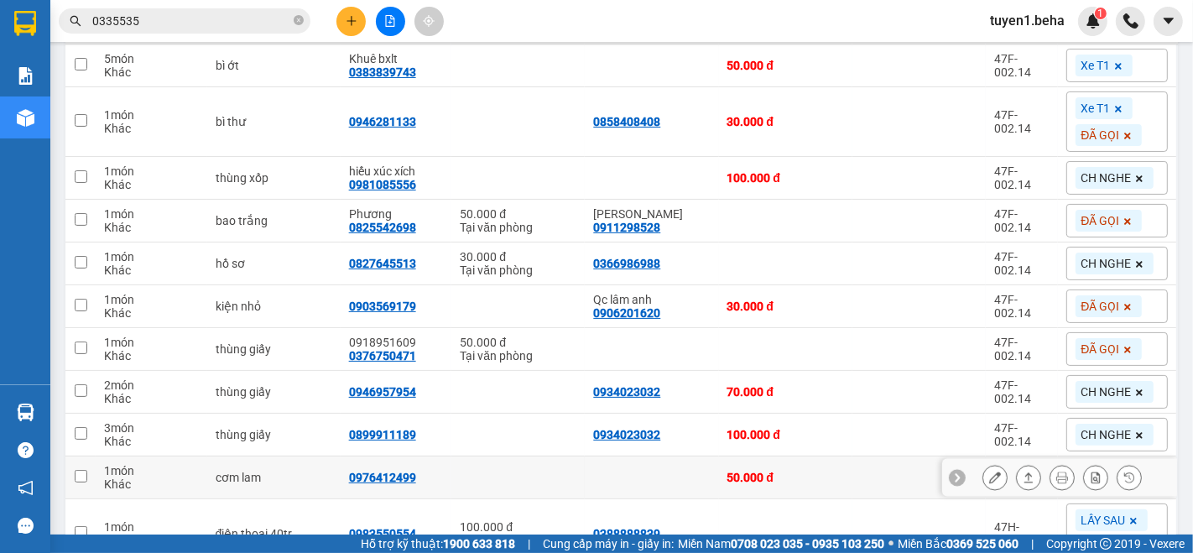
scroll to position [373, 0]
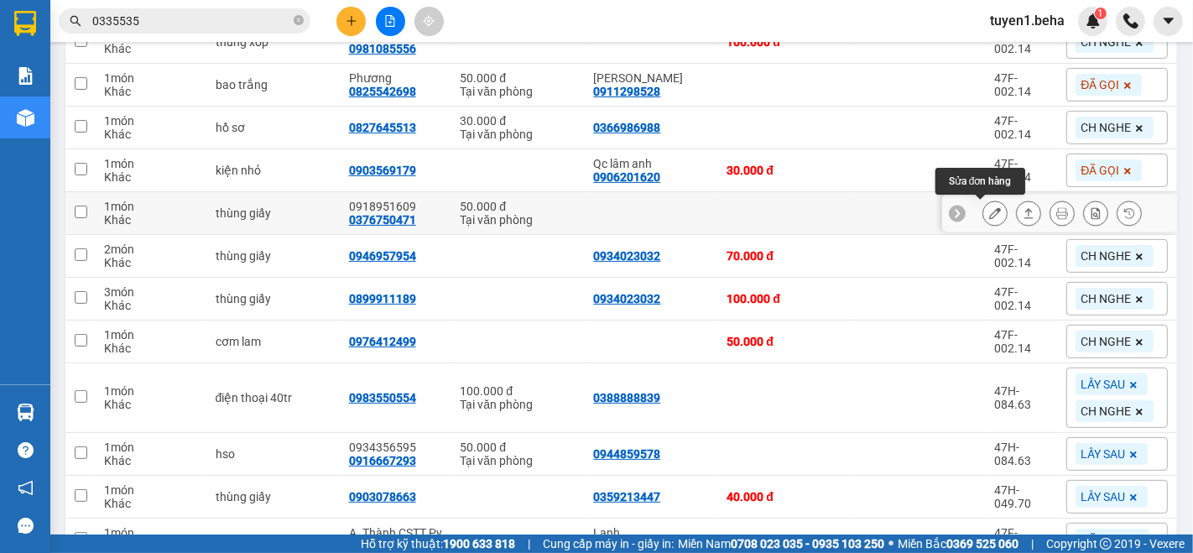
click at [989, 207] on icon at bounding box center [995, 213] width 12 height 12
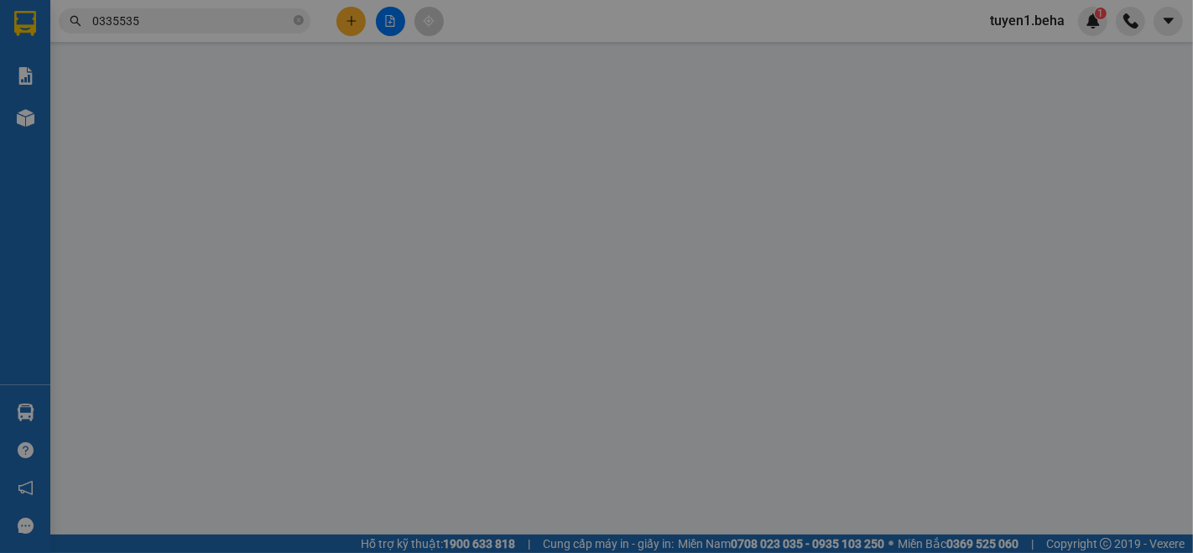
type input "0376750471"
type input "0918951609"
type input "50.000"
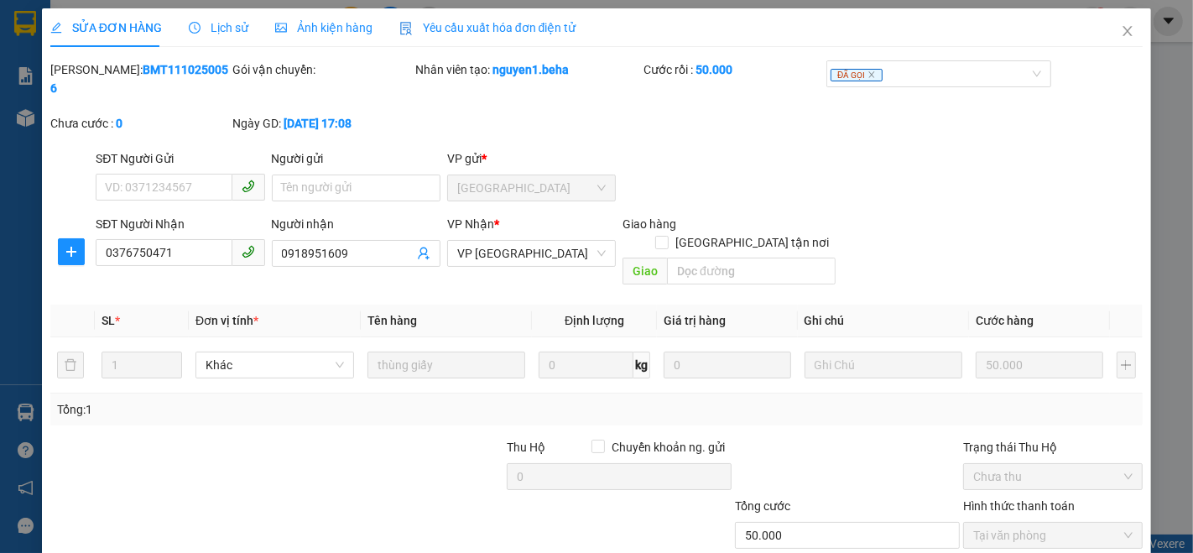
click at [336, 30] on span "Ảnh kiện hàng" at bounding box center [323, 27] width 97 height 13
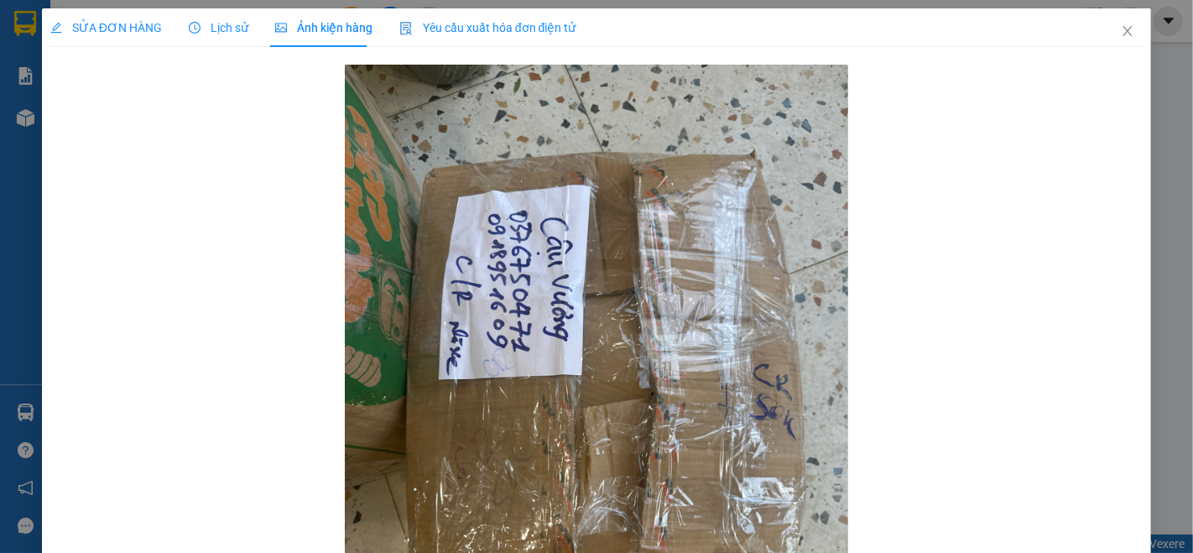
click at [110, 32] on span "SỬA ĐƠN HÀNG" at bounding box center [106, 27] width 112 height 13
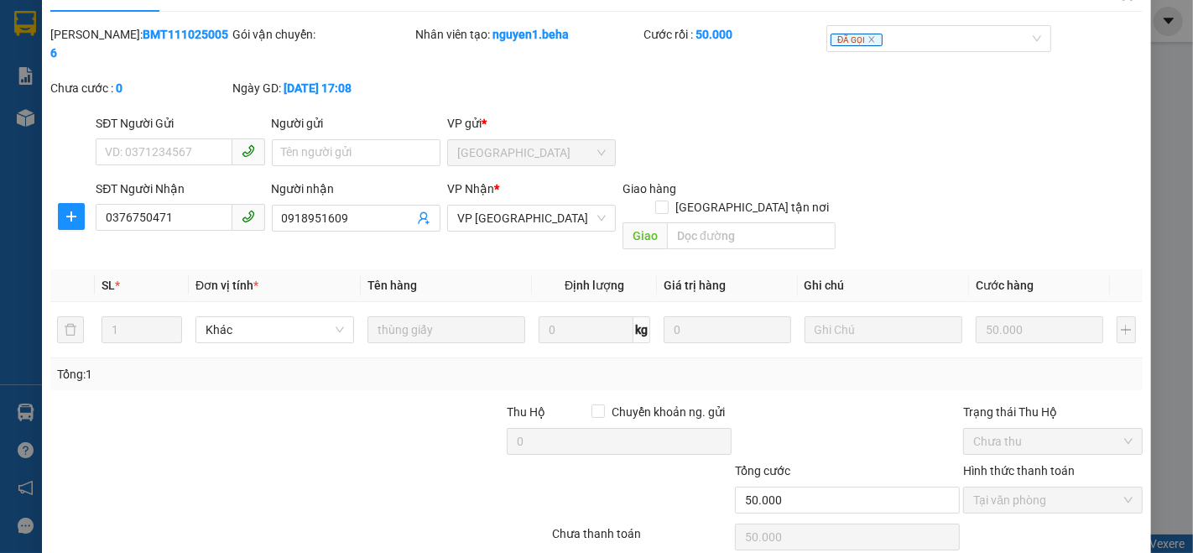
scroll to position [70, 0]
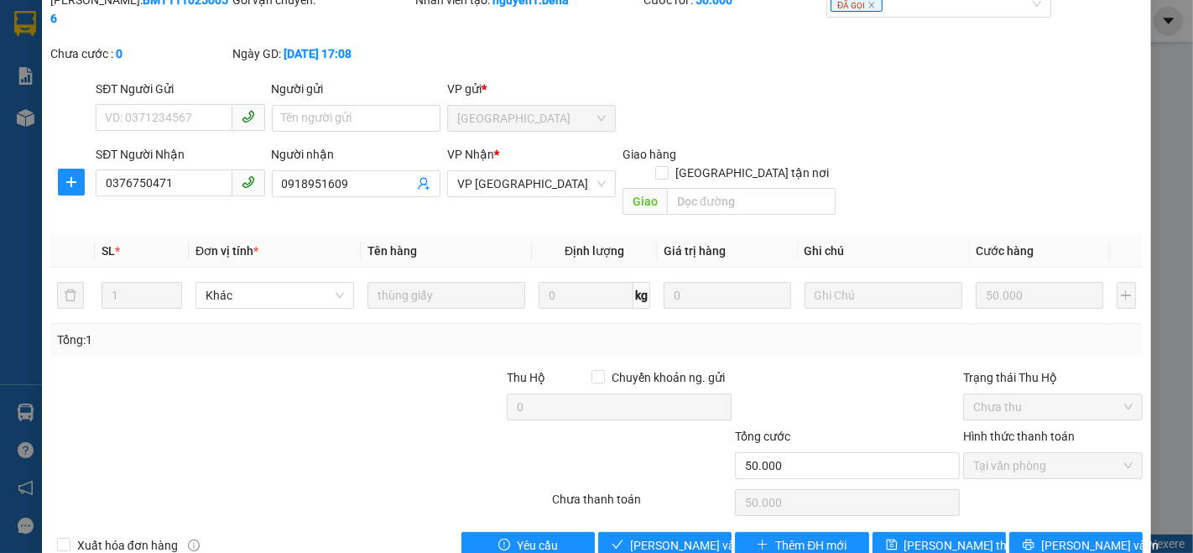
click at [939, 520] on div "SỬA ĐƠN HÀNG Lịch sử Ảnh kiện hàng Yêu cầu xuất hóa đơn điện tử Total Paid Fee …" at bounding box center [596, 255] width 1109 height 633
click at [938, 536] on span "[PERSON_NAME] thay đổi" at bounding box center [971, 545] width 134 height 18
type input "0"
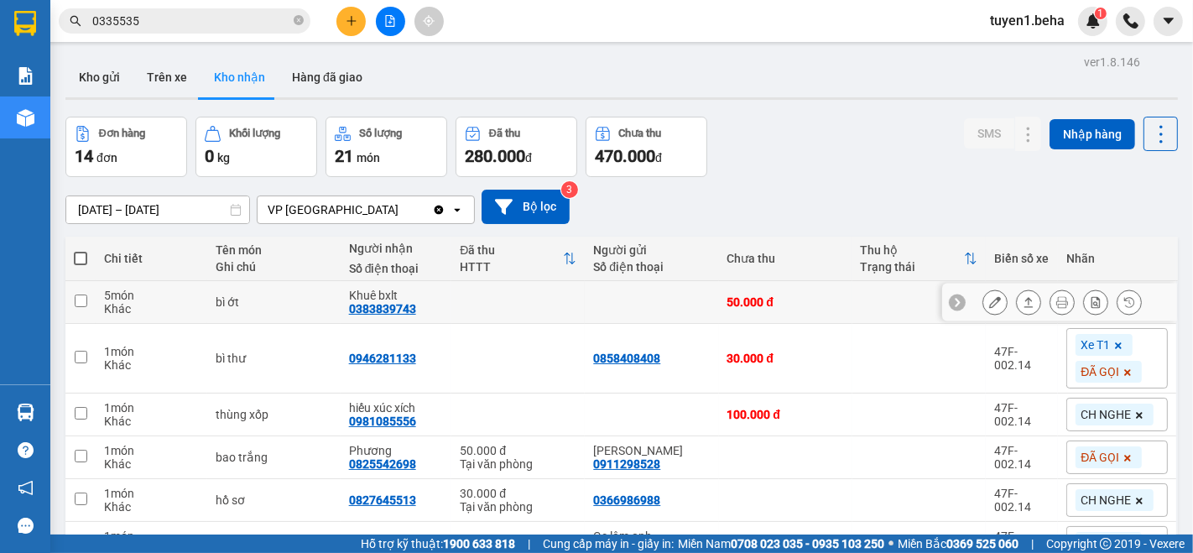
scroll to position [279, 0]
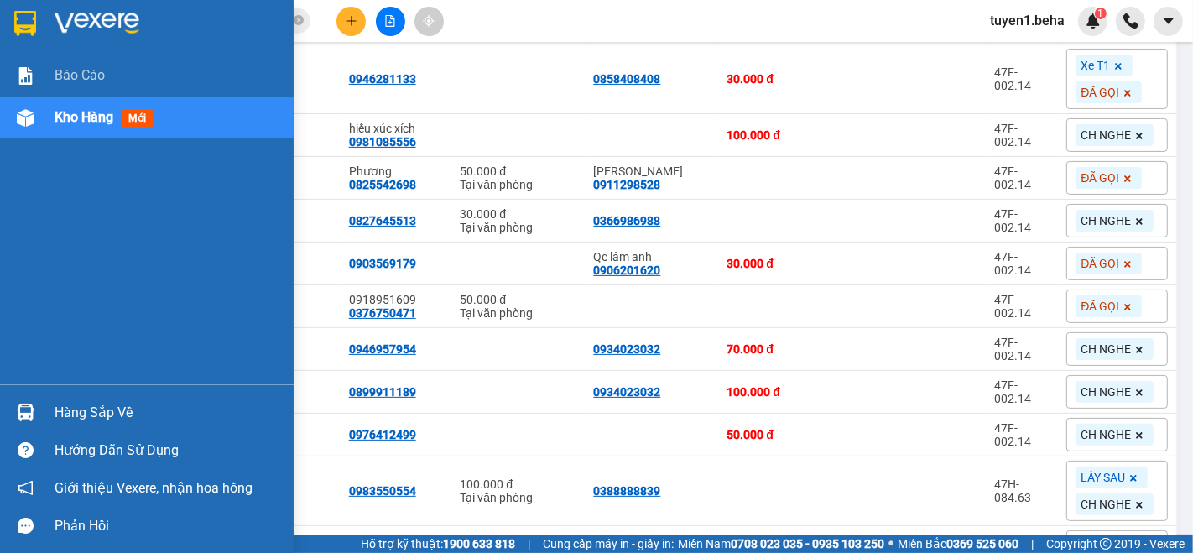
click at [65, 128] on div "Kho hàng mới" at bounding box center [107, 117] width 105 height 21
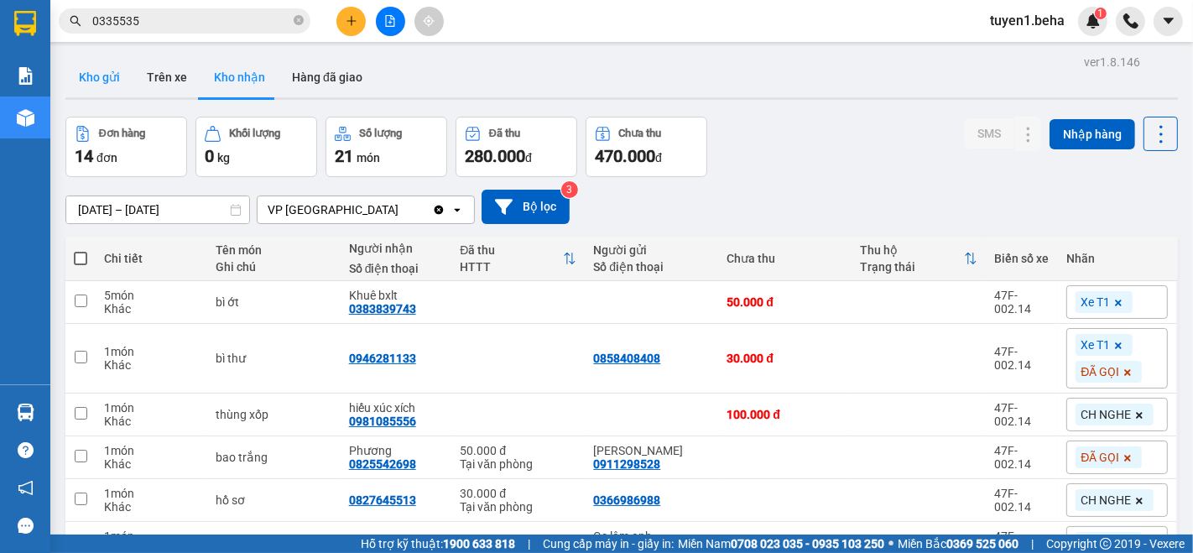
click at [105, 77] on button "Kho gửi" at bounding box center [99, 77] width 68 height 40
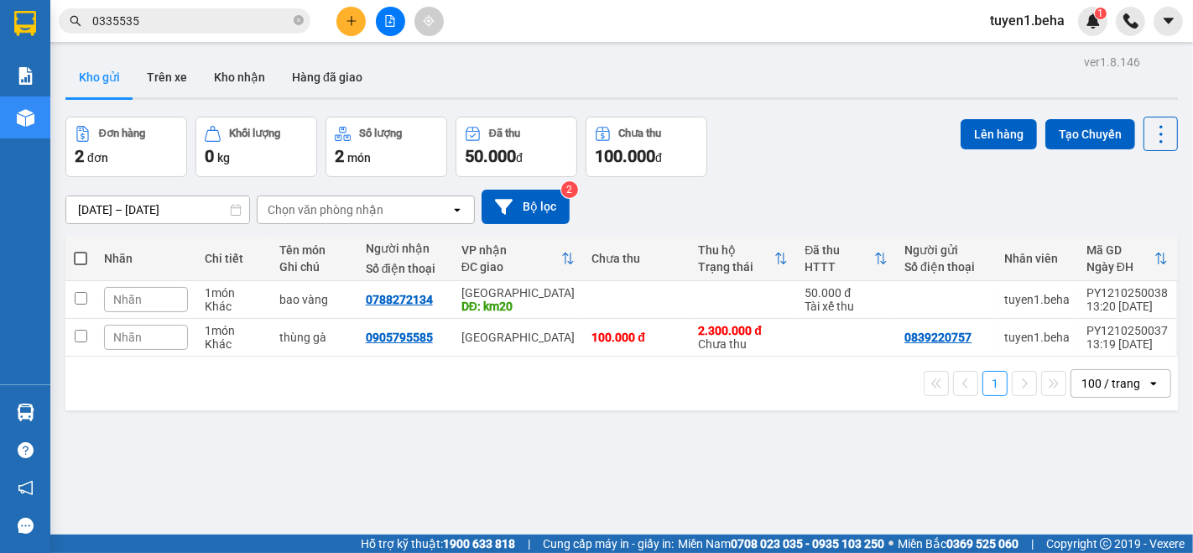
click at [77, 255] on span at bounding box center [80, 258] width 13 height 13
click at [81, 250] on input "checkbox" at bounding box center [81, 250] width 0 height 0
checkbox input "true"
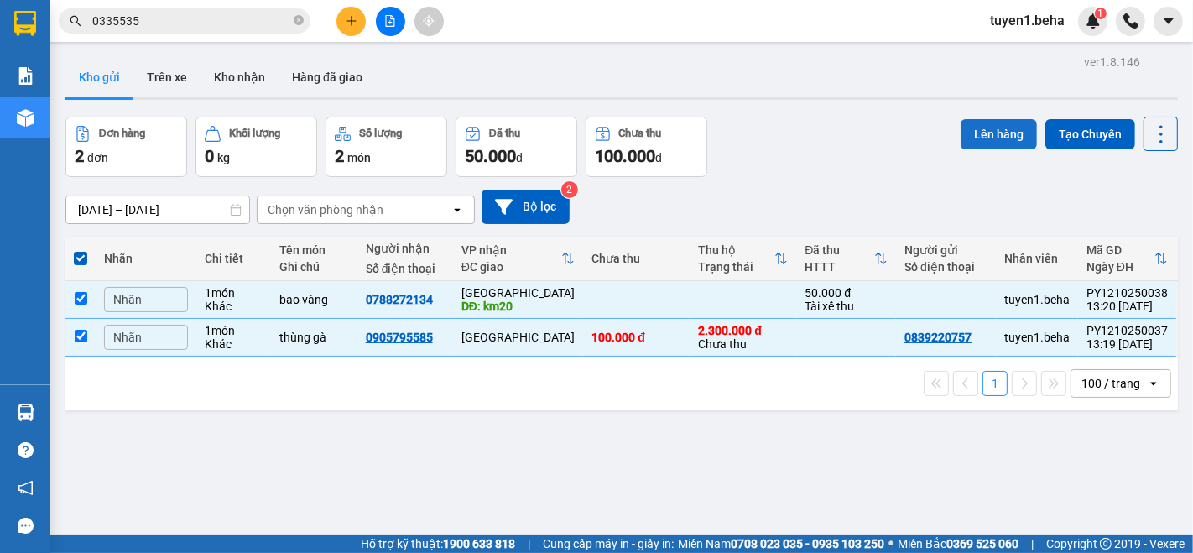
click at [982, 139] on button "Lên hàng" at bounding box center [999, 134] width 76 height 30
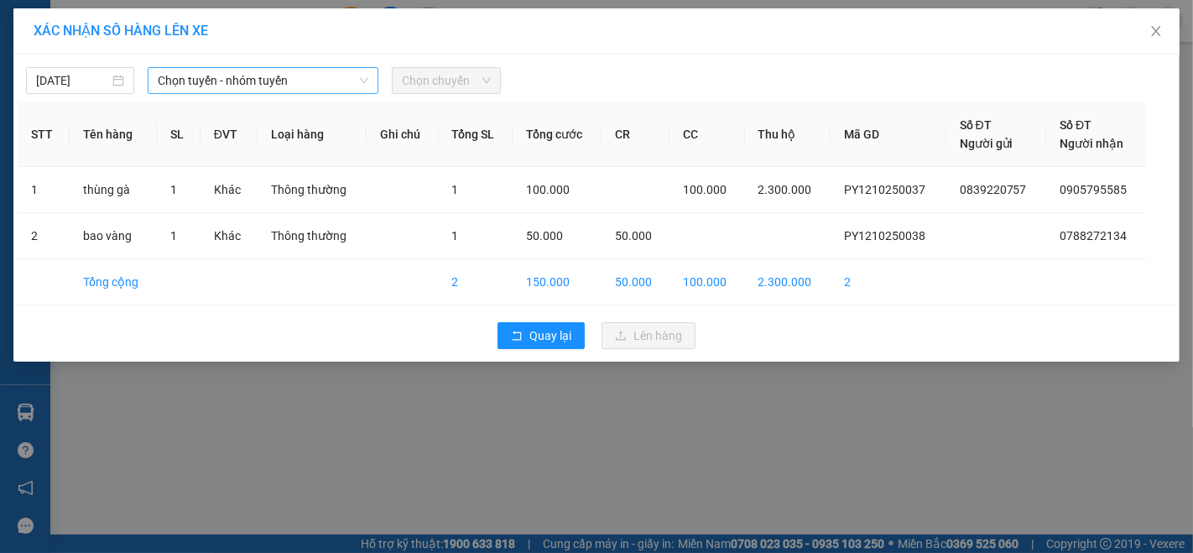
click at [226, 77] on span "Chọn tuyến - nhóm tuyến" at bounding box center [263, 80] width 211 height 25
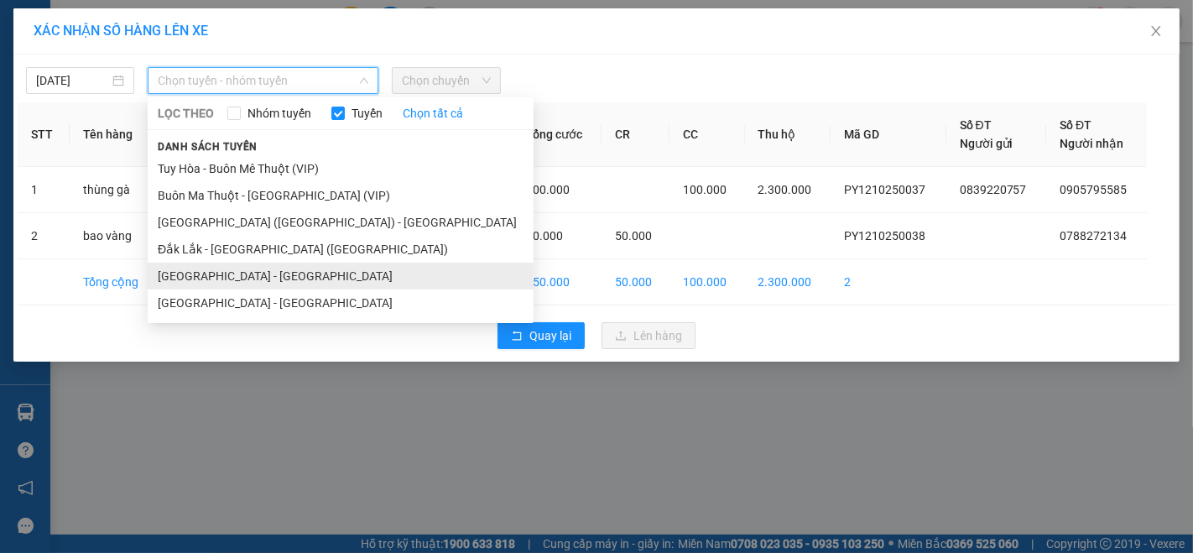
click at [216, 274] on li "[GEOGRAPHIC_DATA] - [GEOGRAPHIC_DATA]" at bounding box center [341, 276] width 386 height 27
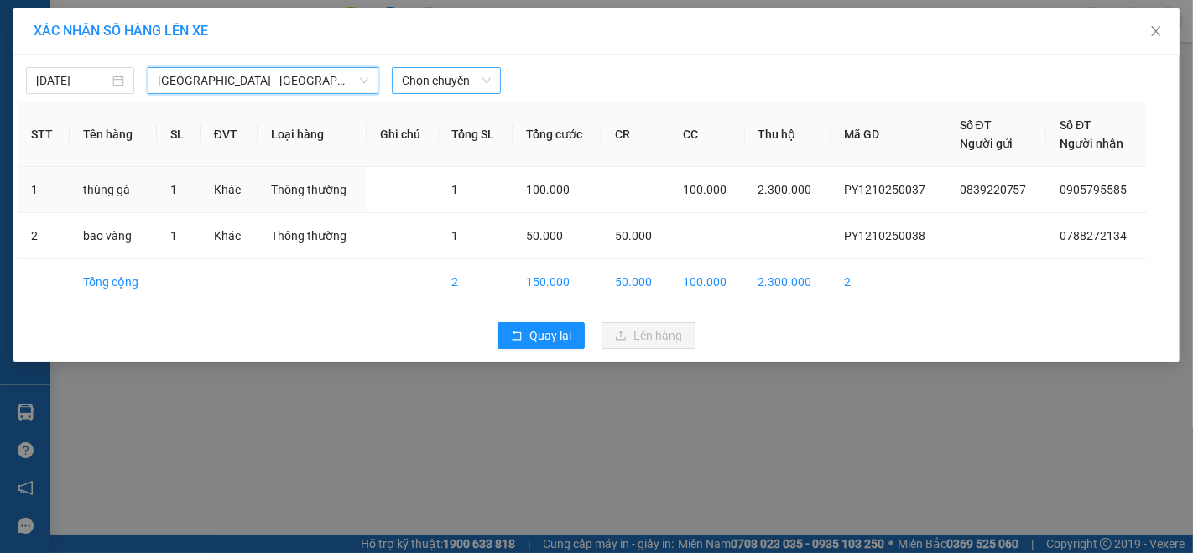
click at [450, 76] on span "Chọn chuyến" at bounding box center [446, 80] width 88 height 25
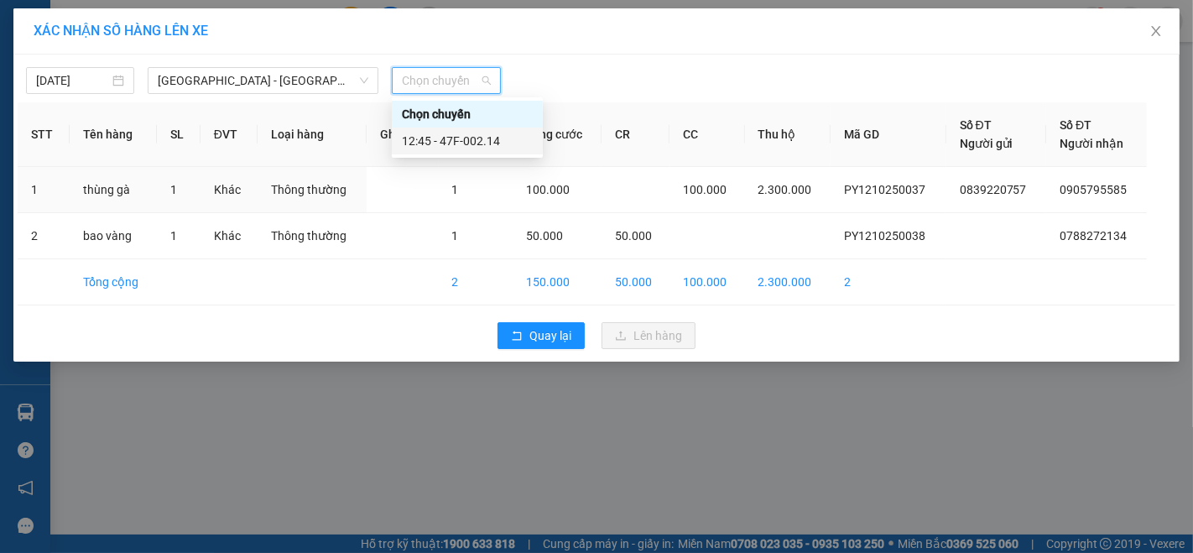
click at [508, 130] on div "12:45 - 47F-002.14" at bounding box center [467, 141] width 151 height 27
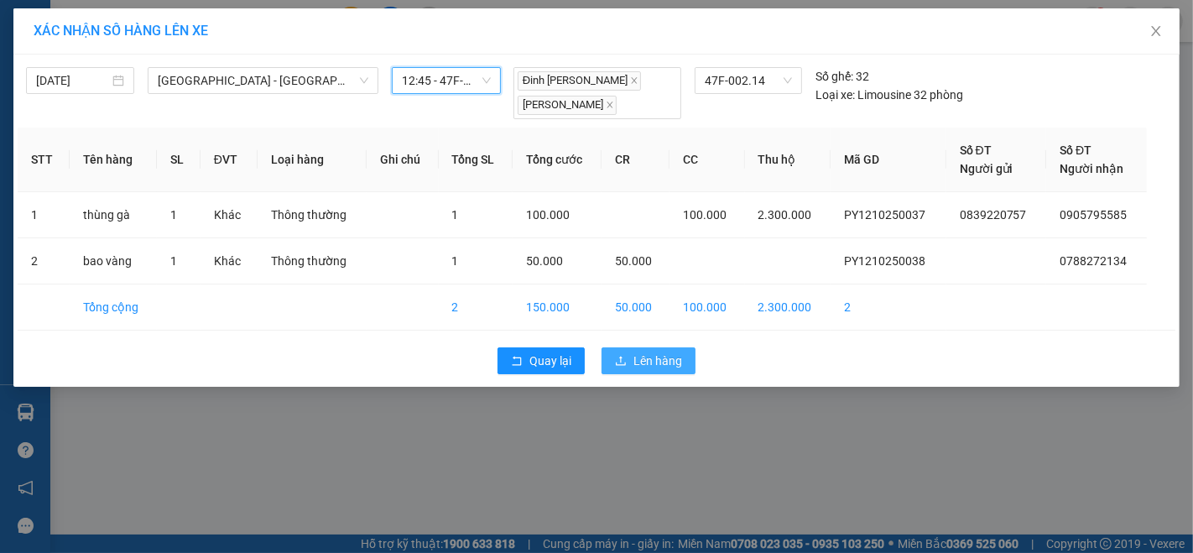
click at [661, 360] on span "Lên hàng" at bounding box center [657, 361] width 49 height 18
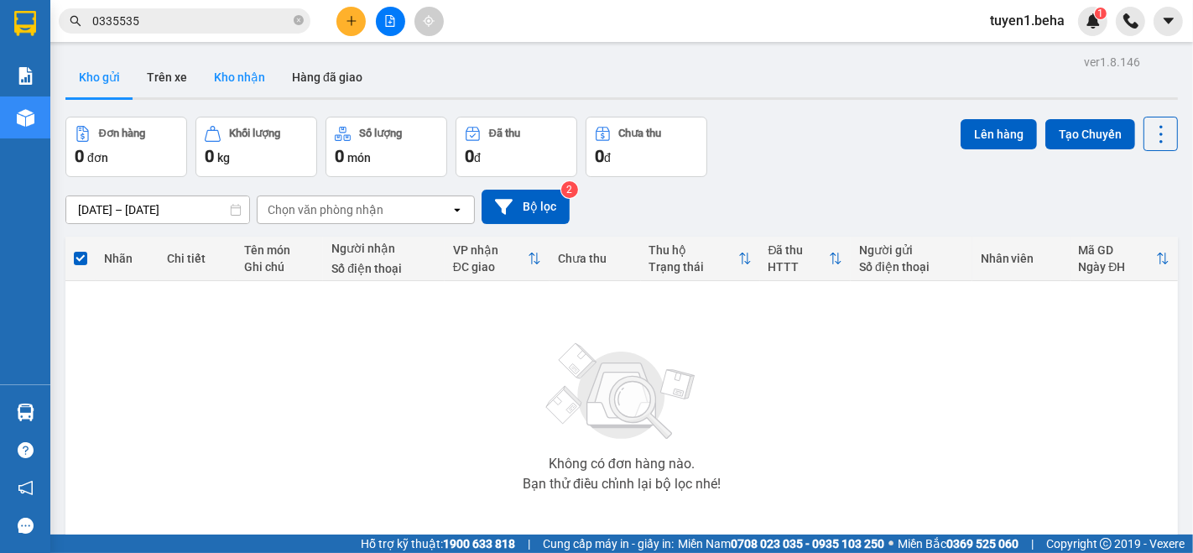
click at [247, 80] on button "Kho nhận" at bounding box center [240, 77] width 78 height 40
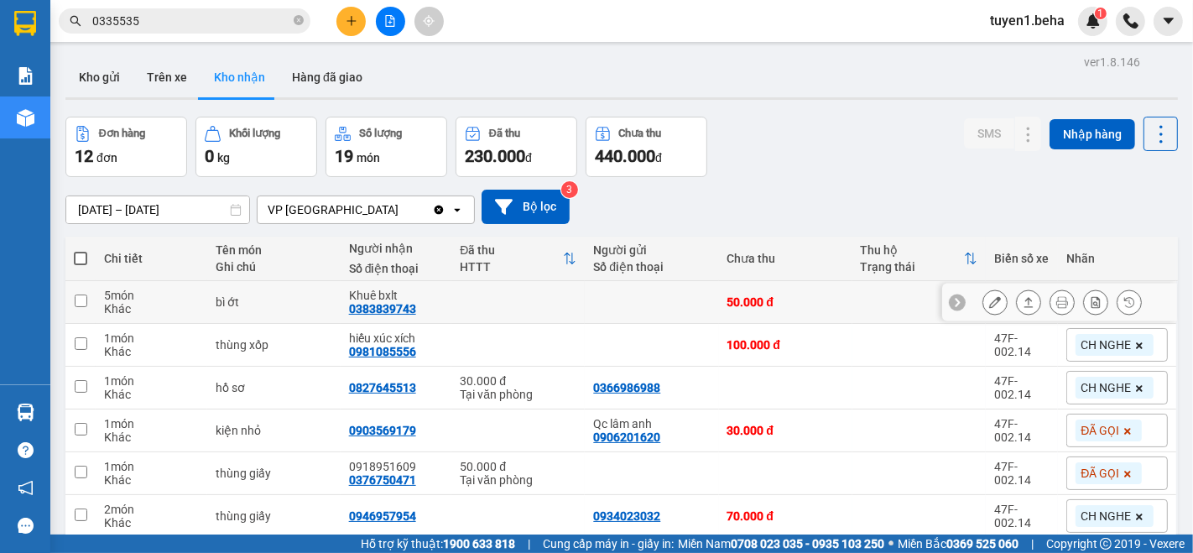
click at [201, 57] on button "Kho nhận" at bounding box center [240, 77] width 78 height 40
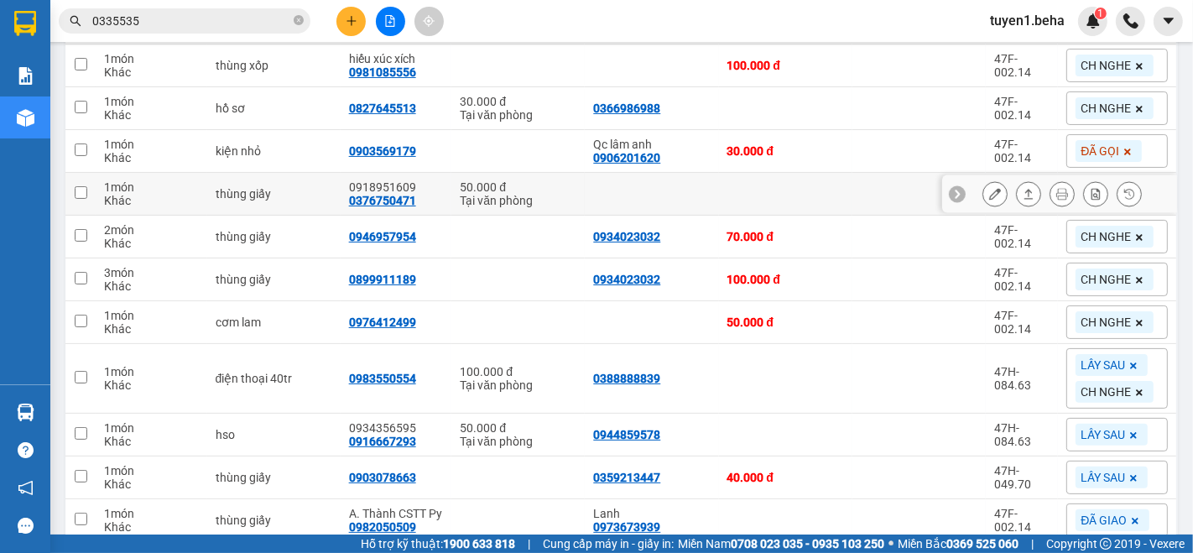
scroll to position [354, 0]
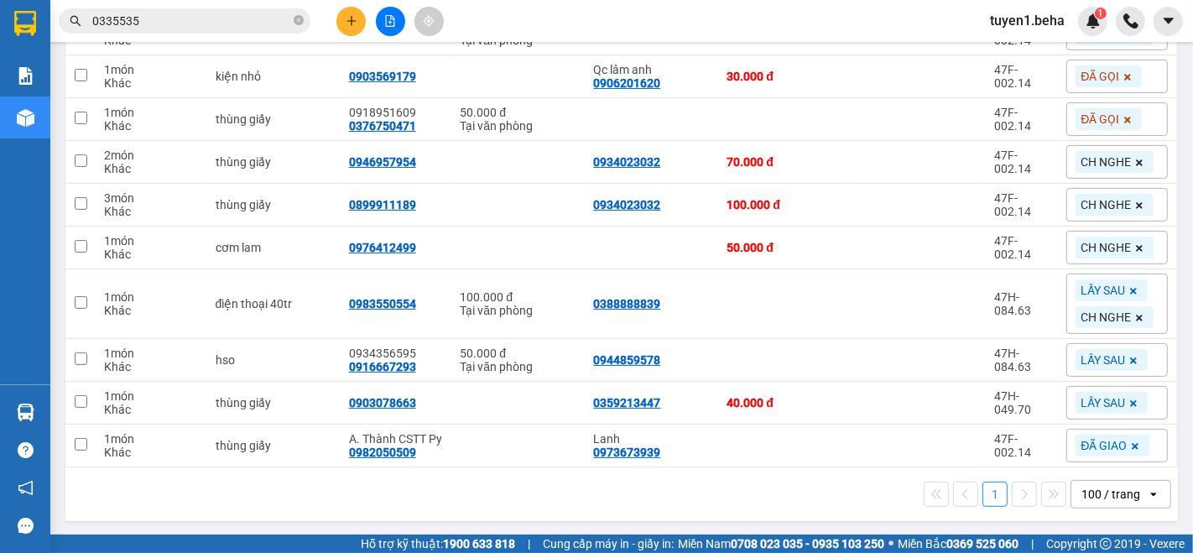
click at [738, 501] on div "1 100 / trang open" at bounding box center [621, 494] width 1099 height 29
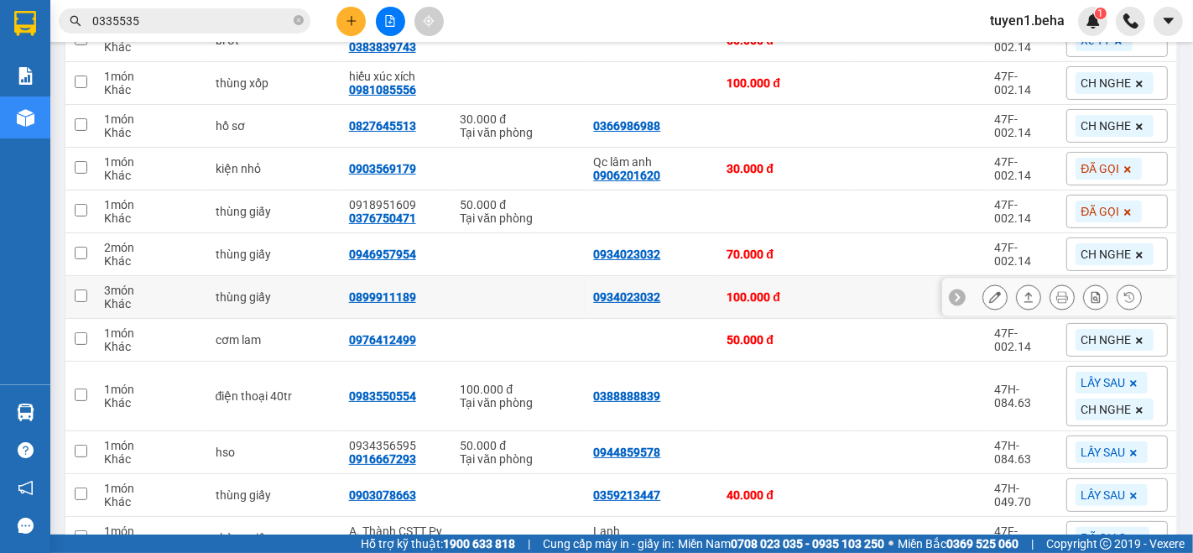
scroll to position [279, 0]
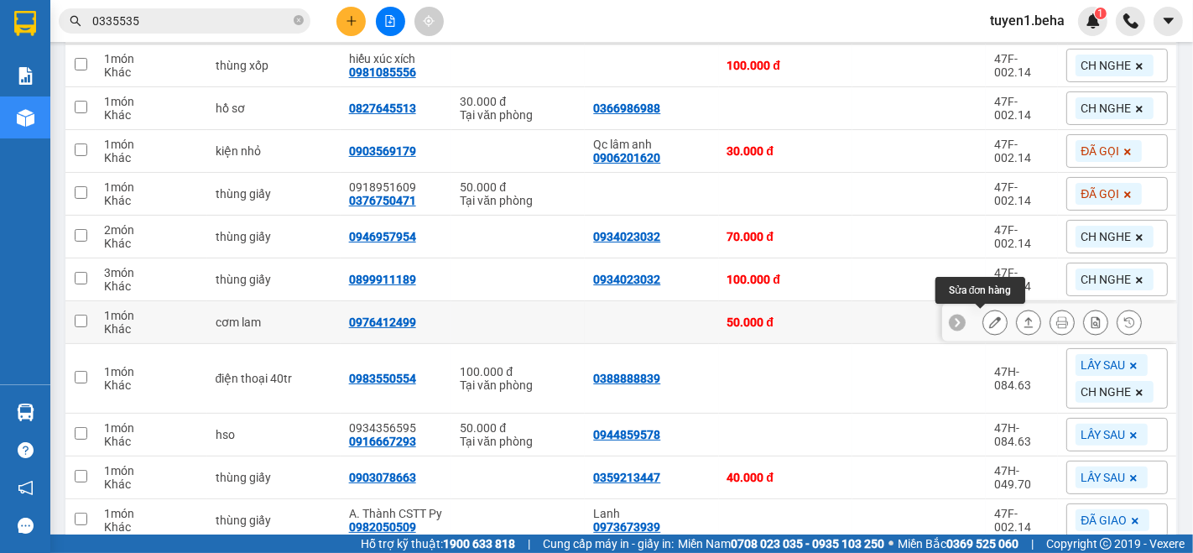
click at [989, 320] on icon at bounding box center [995, 322] width 12 height 12
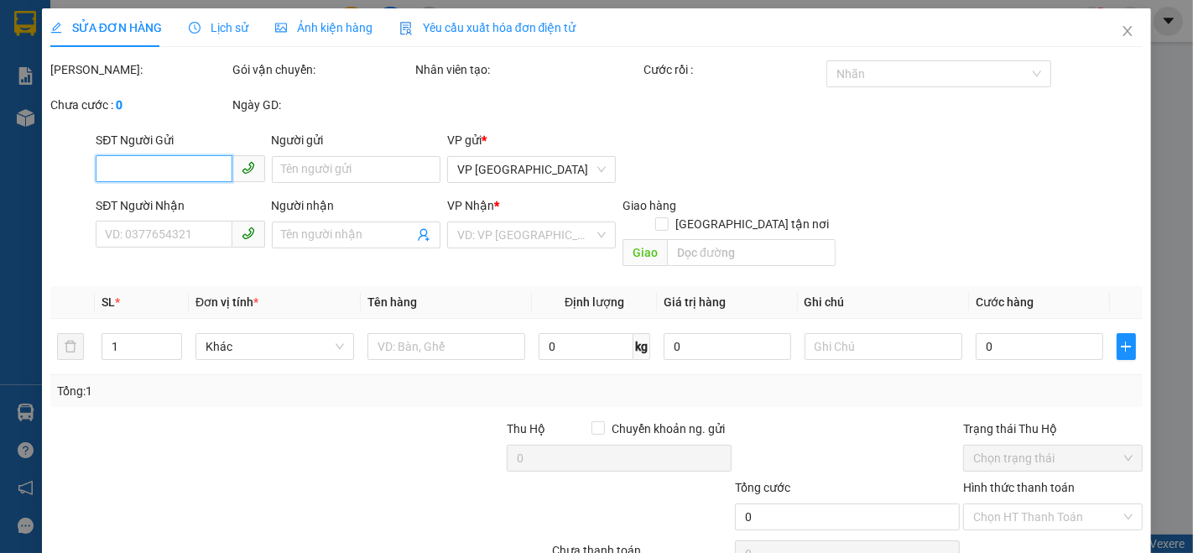
type input "0976412499"
type input "50.000"
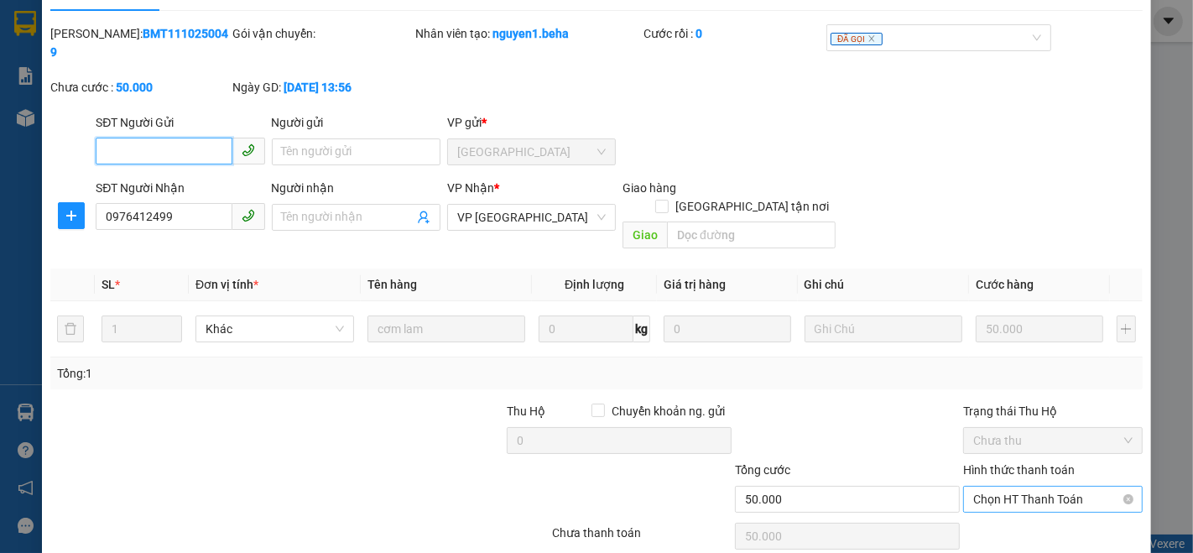
scroll to position [70, 0]
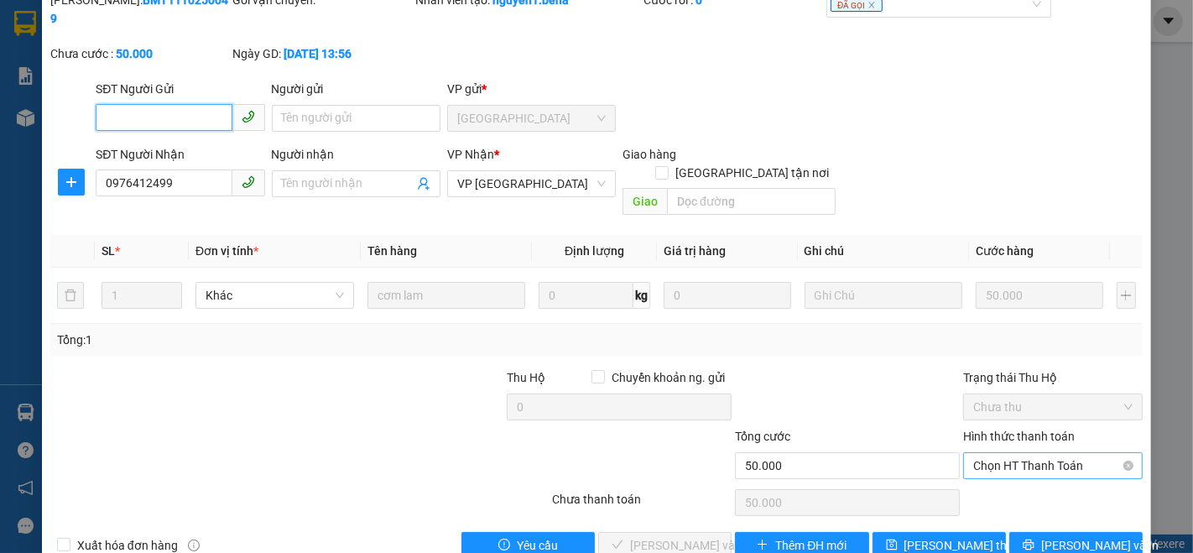
click at [982, 453] on span "Chọn HT Thanh Toán" at bounding box center [1052, 465] width 159 height 25
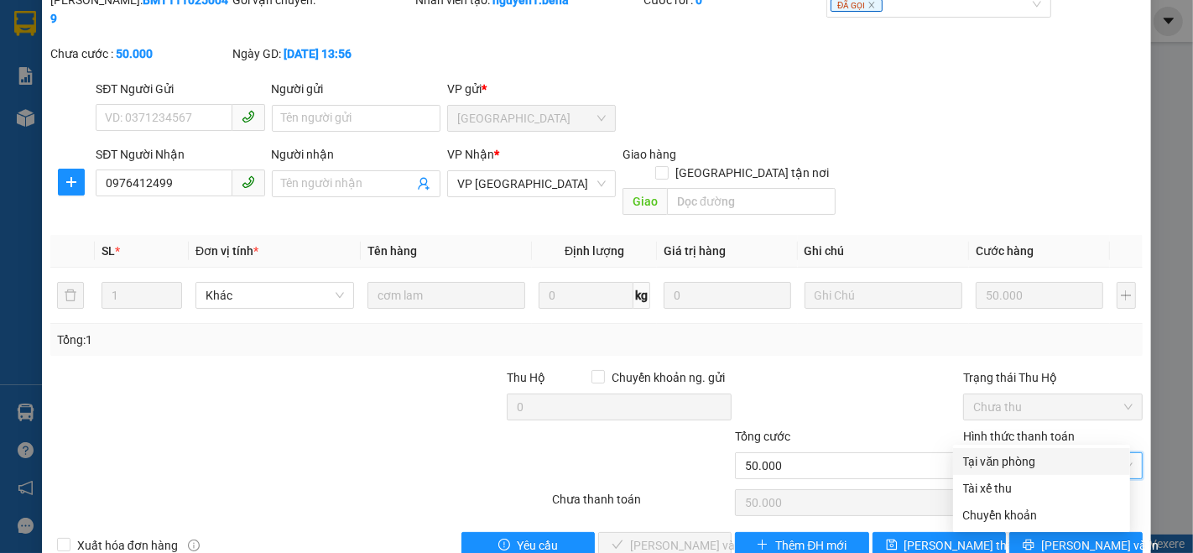
click at [993, 457] on div "Tại văn phòng" at bounding box center [1041, 461] width 157 height 18
type input "0"
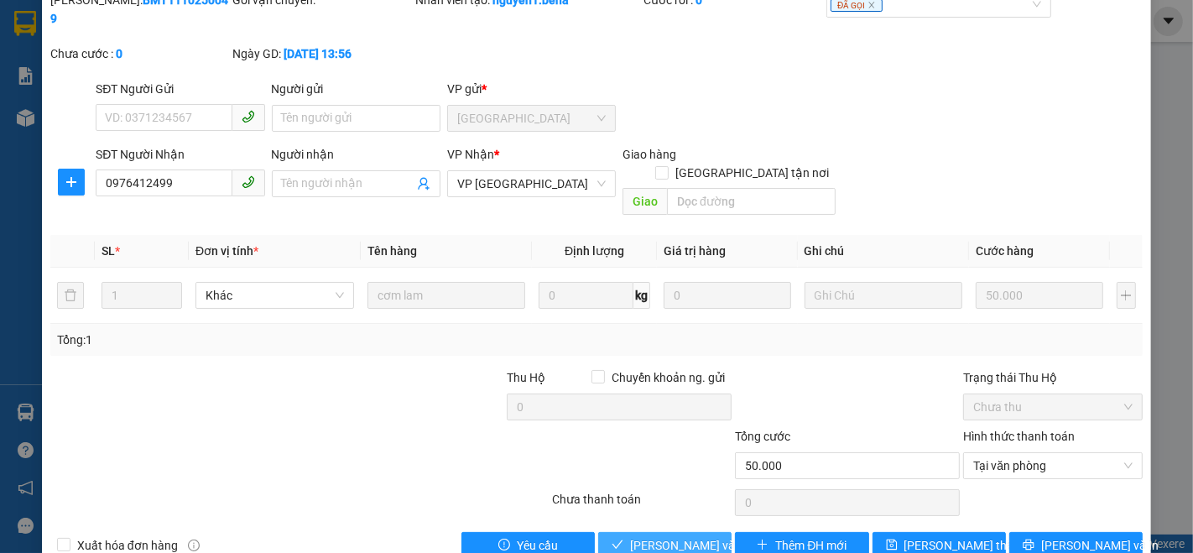
click at [675, 536] on span "[PERSON_NAME] và Giao hàng" at bounding box center [710, 545] width 161 height 18
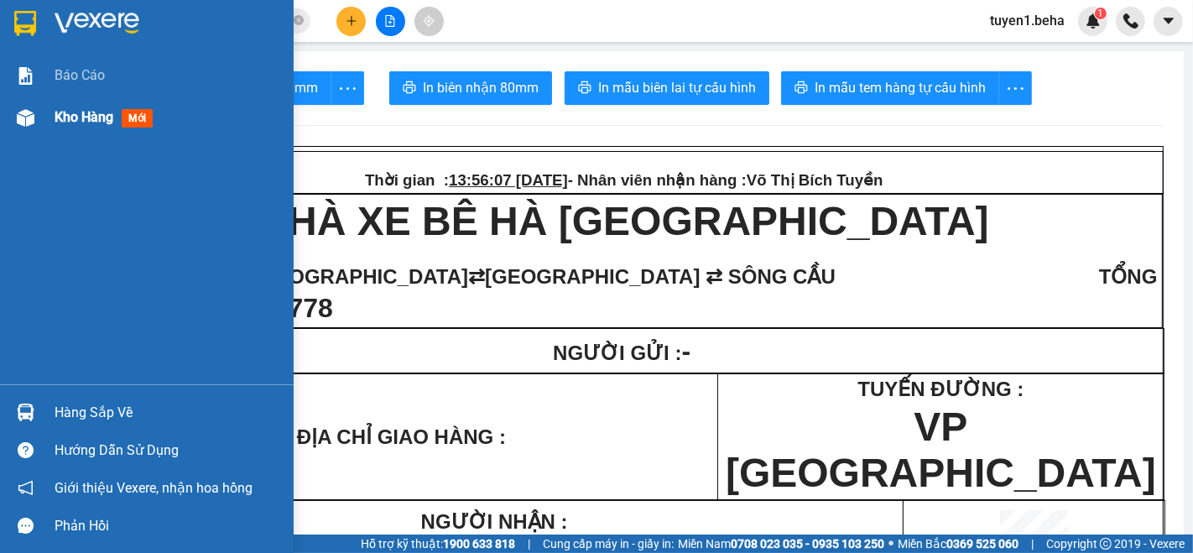
click at [84, 107] on div "Kho hàng mới" at bounding box center [107, 117] width 105 height 21
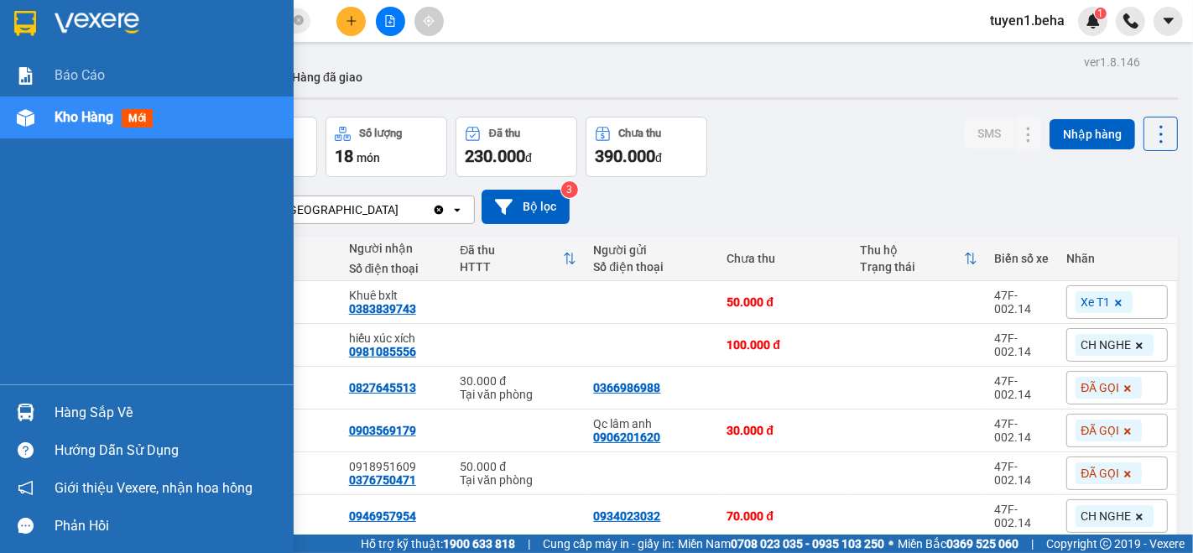
click at [73, 118] on span "Kho hàng" at bounding box center [84, 117] width 59 height 16
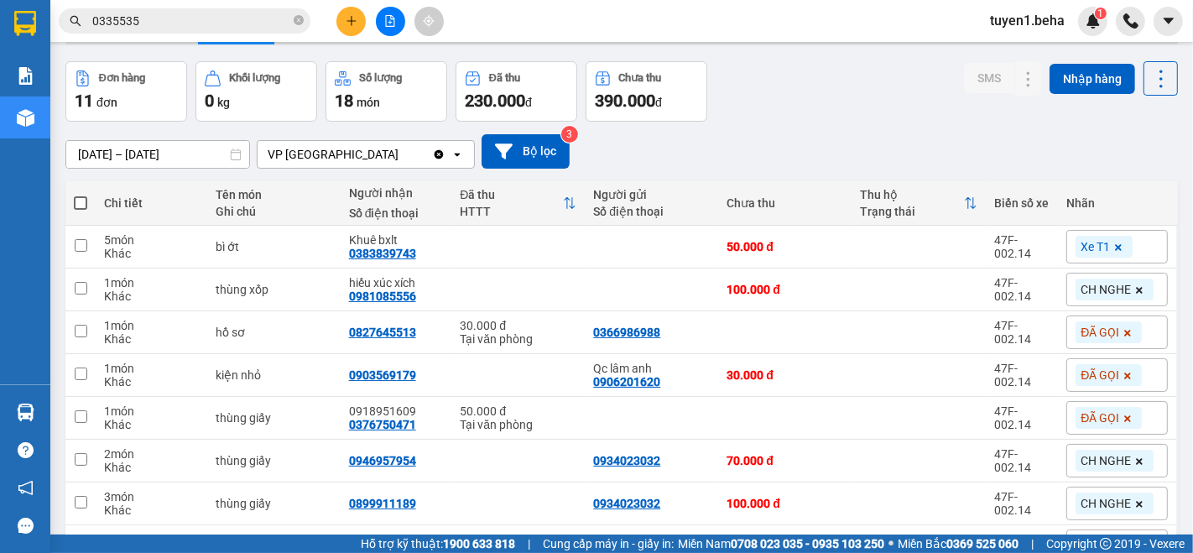
scroll to position [93, 0]
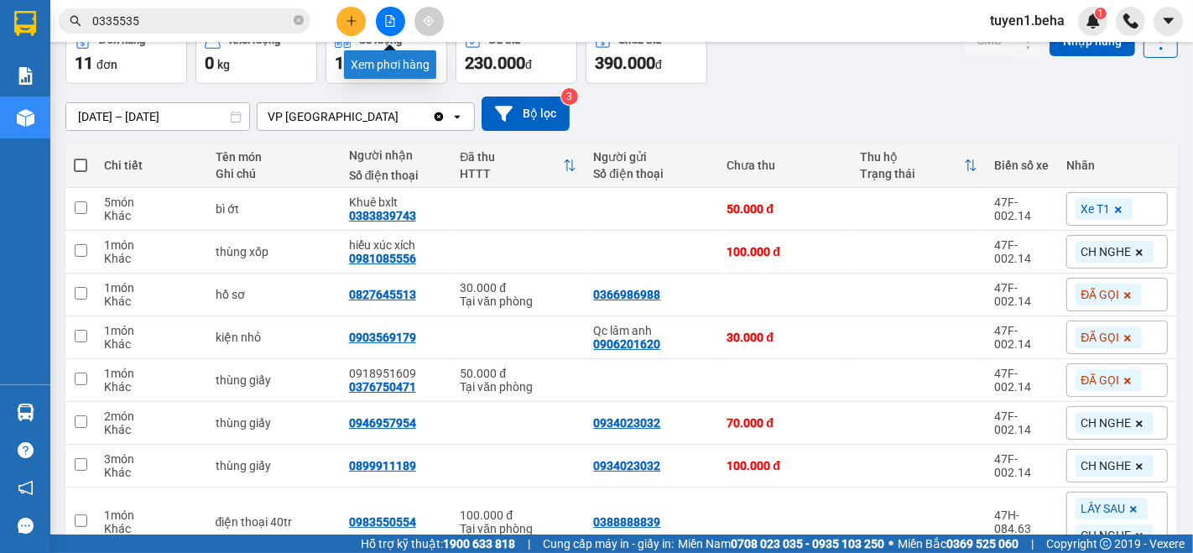
click at [383, 23] on button at bounding box center [390, 21] width 29 height 29
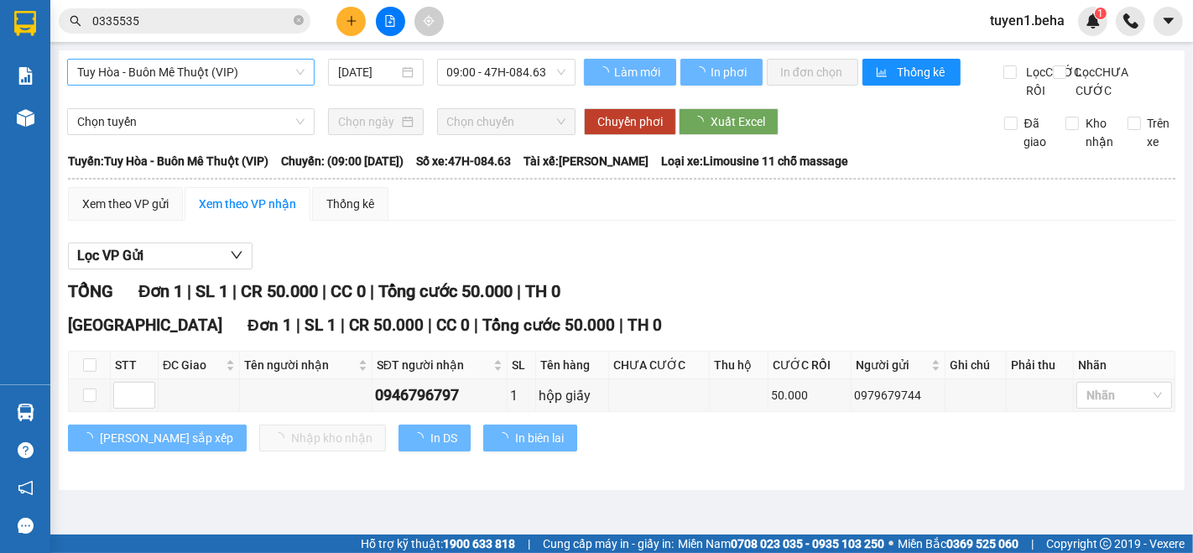
click at [218, 74] on span "Tuy Hòa - Buôn Mê Thuột (VIP)" at bounding box center [190, 72] width 227 height 25
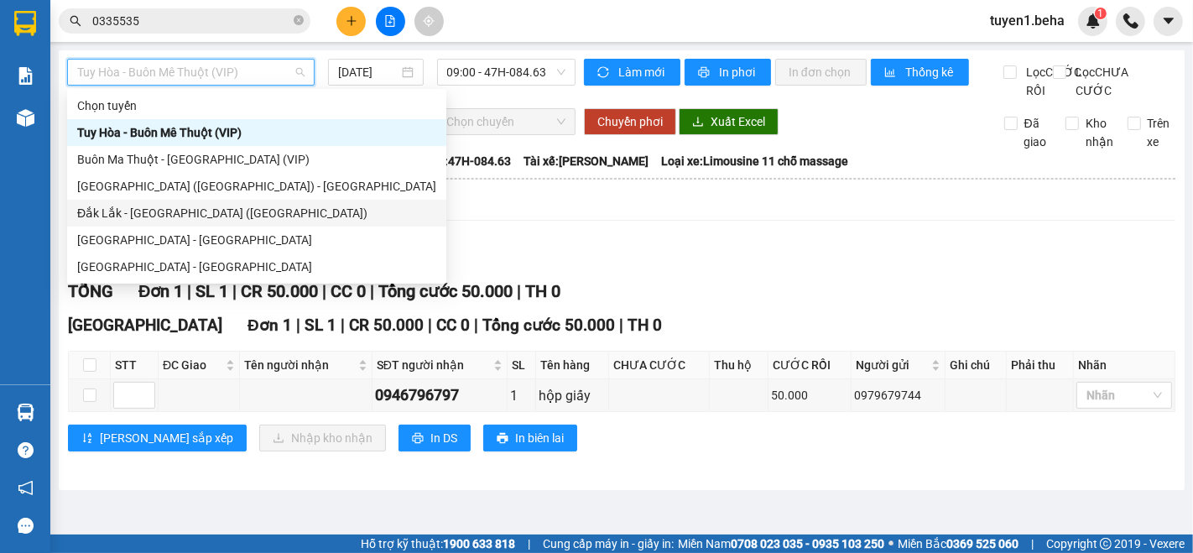
click at [181, 207] on div "Đắk Lắk - [GEOGRAPHIC_DATA] ([GEOGRAPHIC_DATA])" at bounding box center [256, 213] width 359 height 18
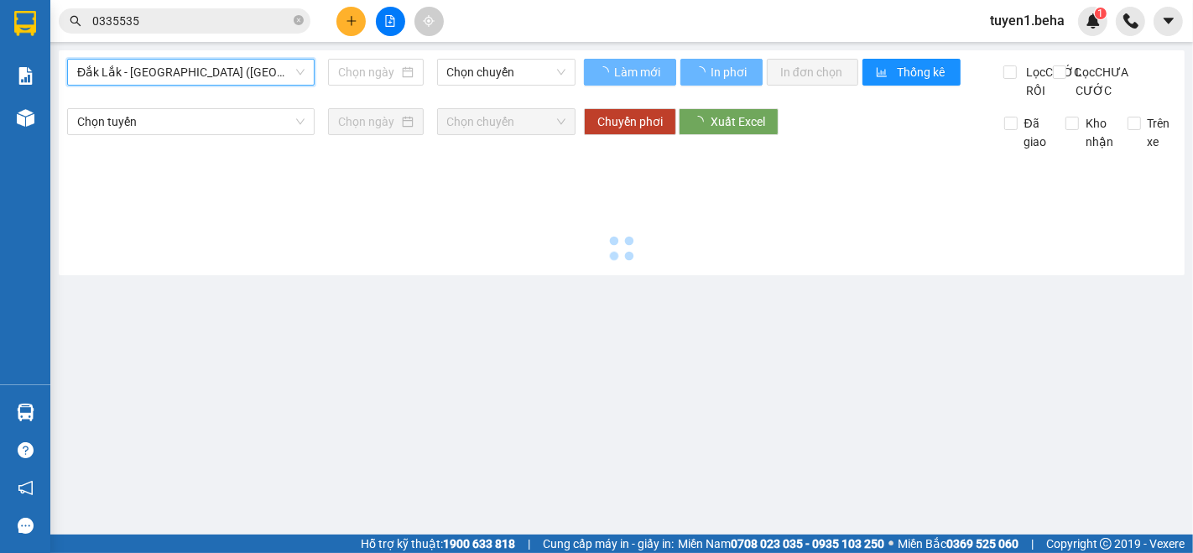
type input "[DATE]"
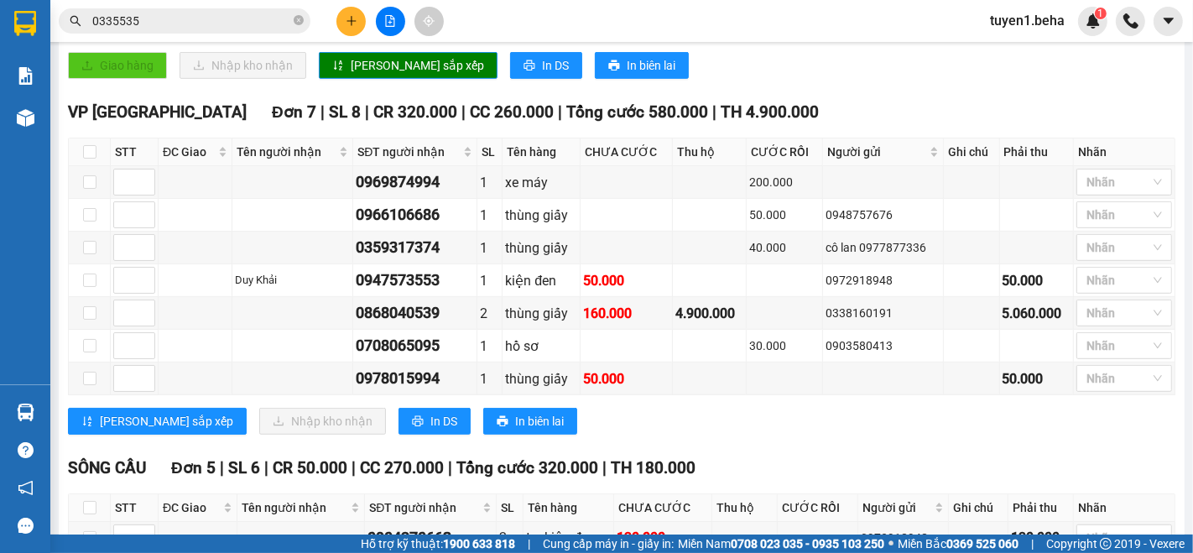
scroll to position [658, 0]
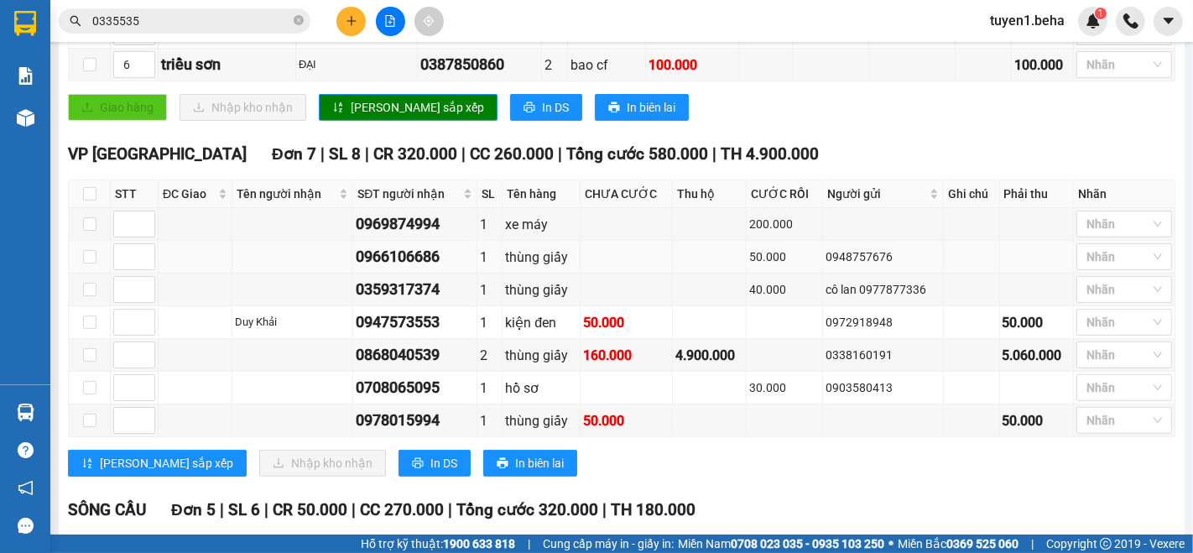
click at [209, 274] on td at bounding box center [196, 257] width 74 height 33
click at [1102, 227] on div at bounding box center [1116, 224] width 70 height 20
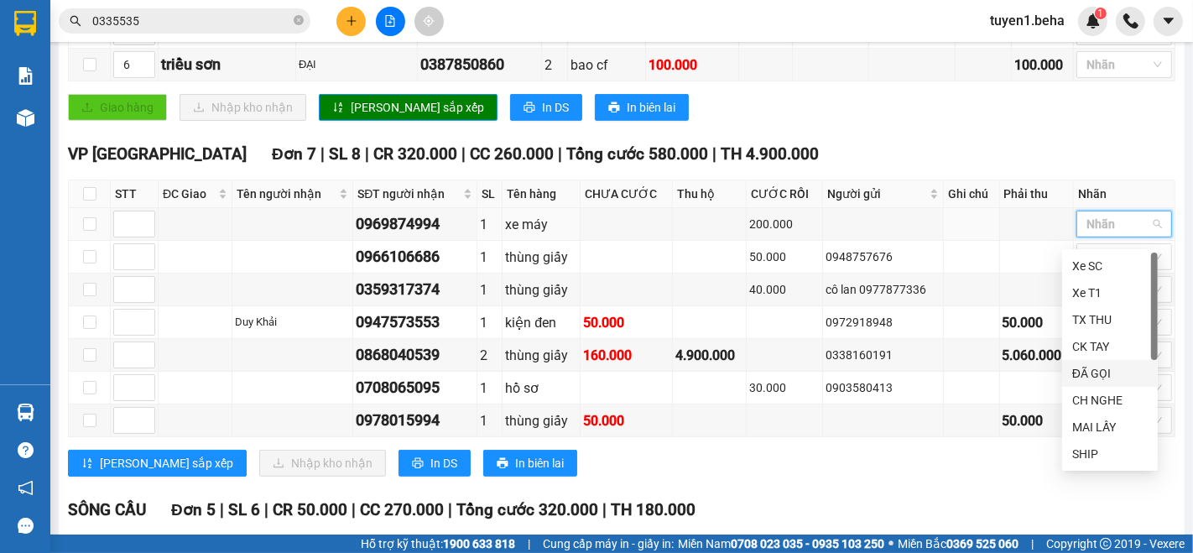
click at [1095, 382] on div "ĐÃ GỌI" at bounding box center [1110, 373] width 76 height 18
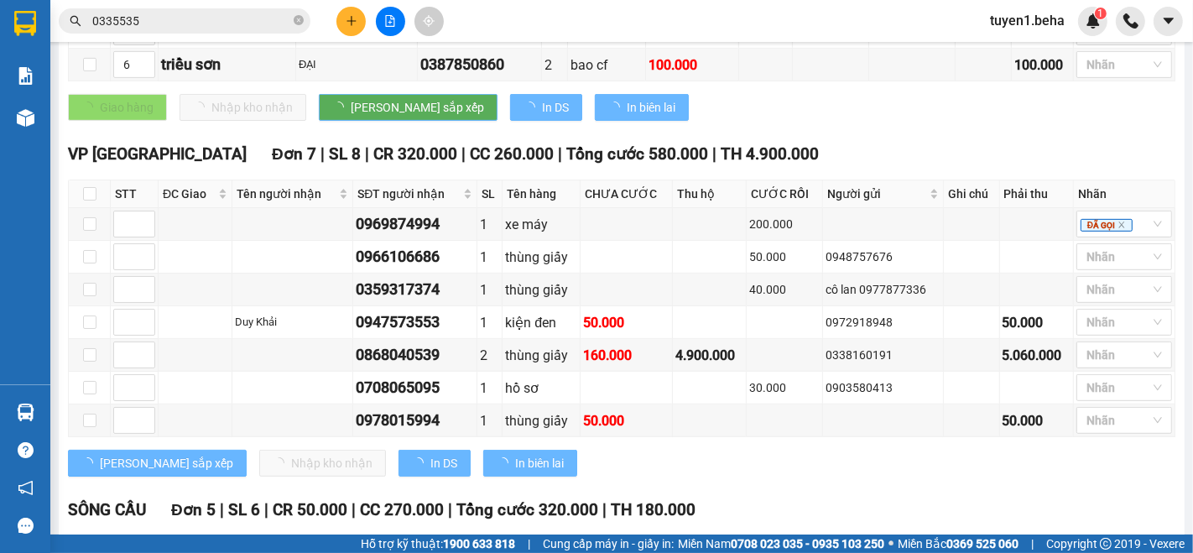
click at [906, 489] on div "VP [GEOGRAPHIC_DATA] 7 | SL 8 | CR 320.000 | CC 260.000 | Tổng cước 580.000 | T…" at bounding box center [621, 315] width 1107 height 347
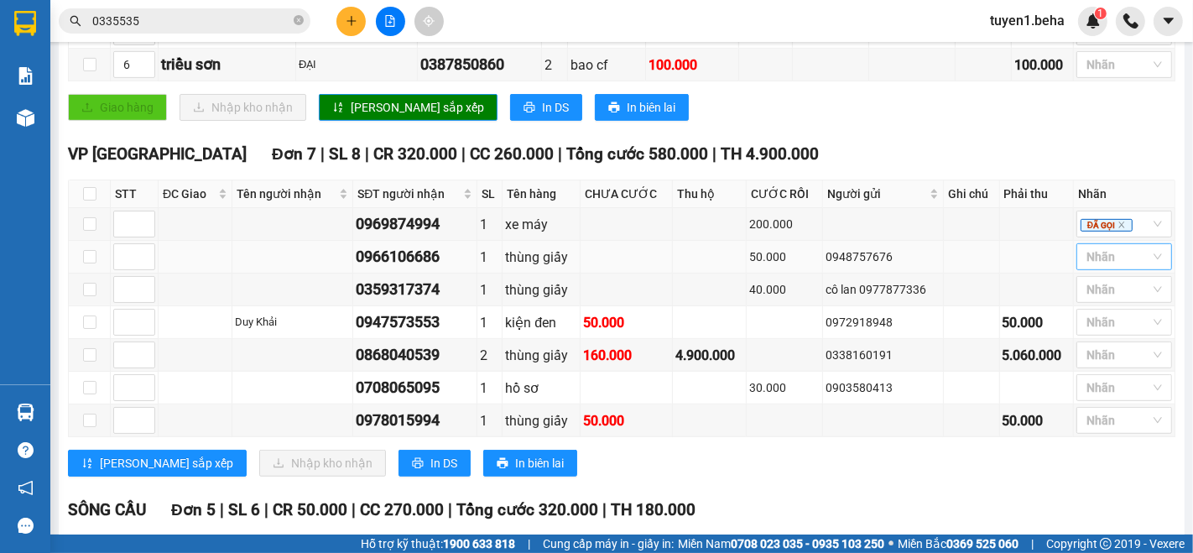
click at [1088, 267] on div at bounding box center [1116, 257] width 70 height 20
click at [1083, 399] on div "ĐÃ GỌI" at bounding box center [1110, 405] width 76 height 18
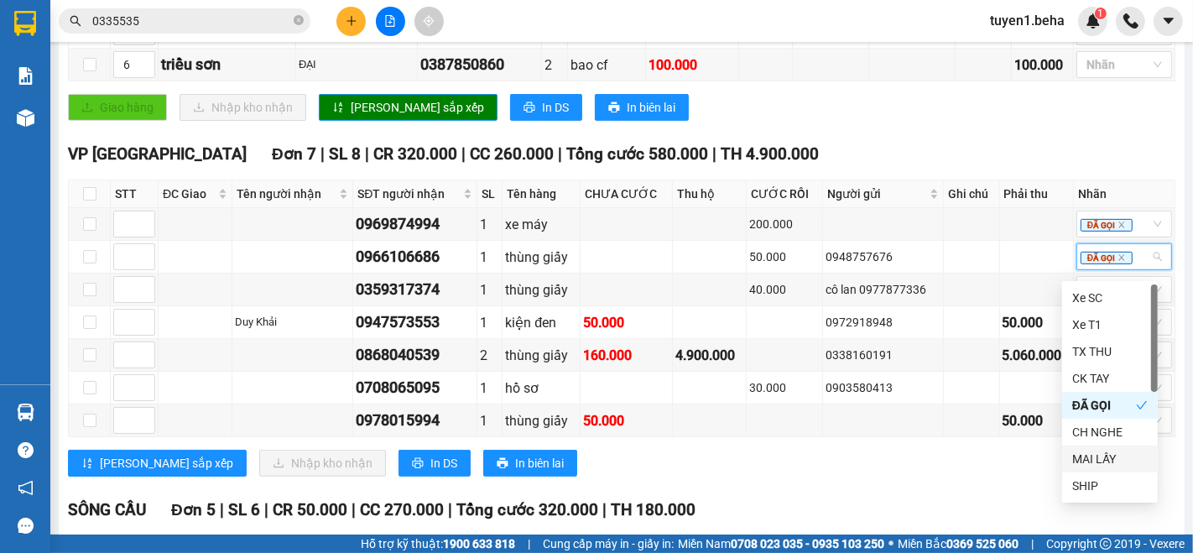
click at [840, 466] on div "[PERSON_NAME] sắp xếp Nhập kho nhận In DS In biên lai" at bounding box center [621, 463] width 1107 height 27
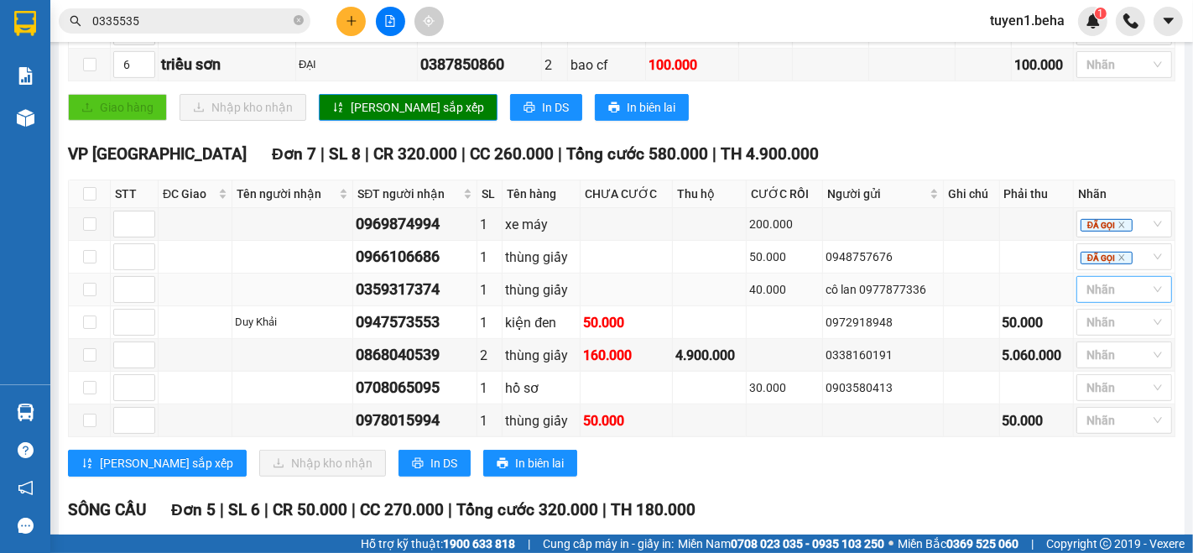
click at [1088, 294] on div at bounding box center [1116, 289] width 70 height 20
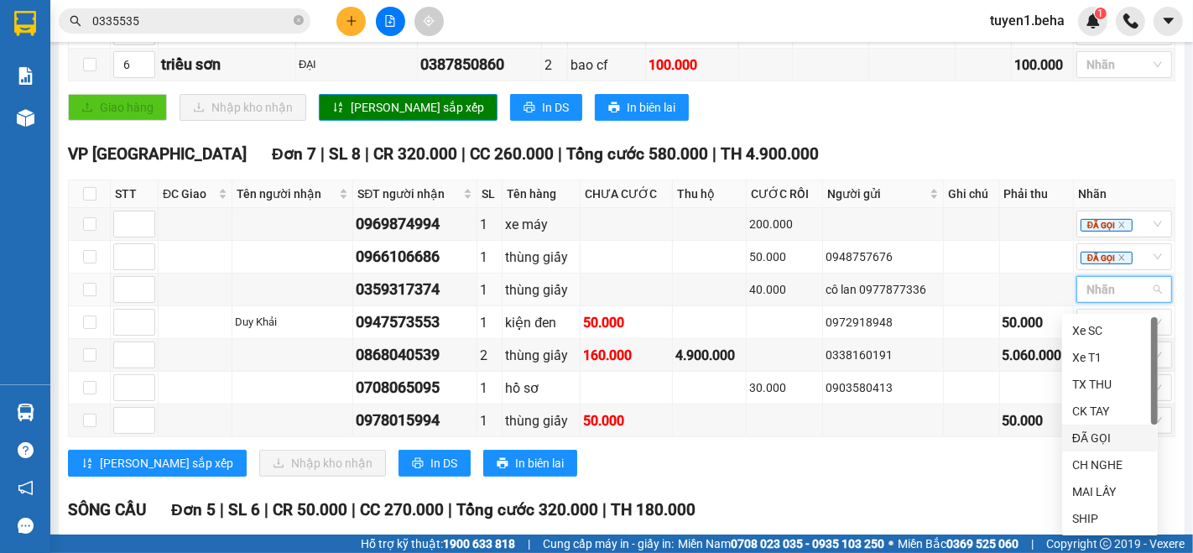
drag, startPoint x: 1118, startPoint y: 436, endPoint x: 1055, endPoint y: 462, distance: 68.9
click at [1118, 436] on div "ĐÃ GỌI" at bounding box center [1110, 438] width 76 height 18
click at [906, 497] on div "TỔNG Đơn 23 | SL 31 | CR 620.000 | CC 1.350.000 | Tổng cước 1.970.000 | TH 5.08…" at bounding box center [621, 204] width 1107 height 1167
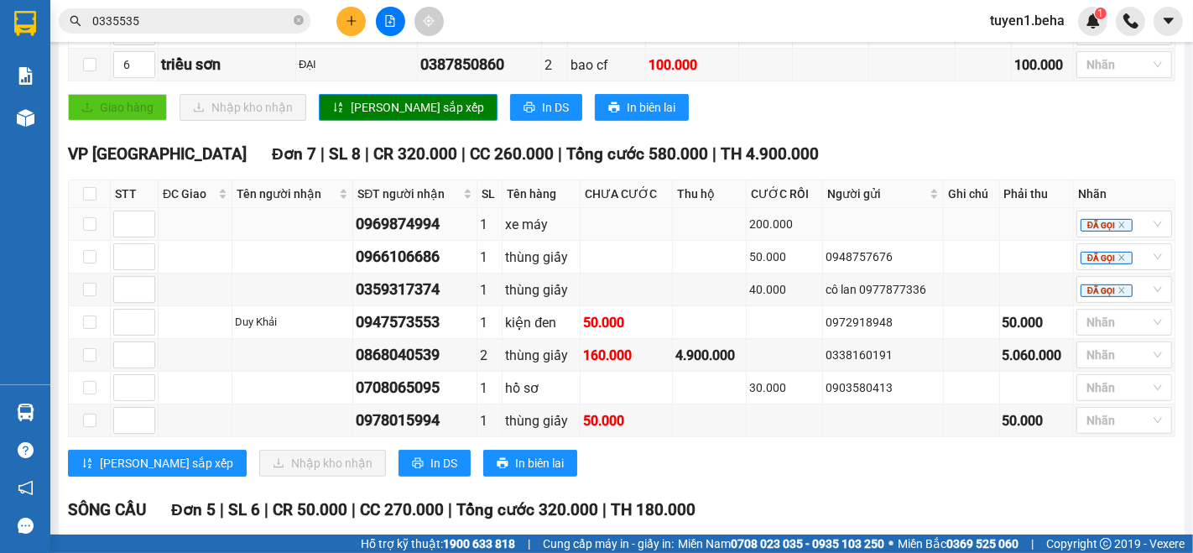
click at [207, 238] on td at bounding box center [196, 224] width 74 height 33
click at [789, 515] on div "SÔNG CẦU Đơn 5 | SL 6 | CR 50.000 | CC 270.000 | Tổng cước 320.000 | TH 180.000" at bounding box center [621, 510] width 1107 height 25
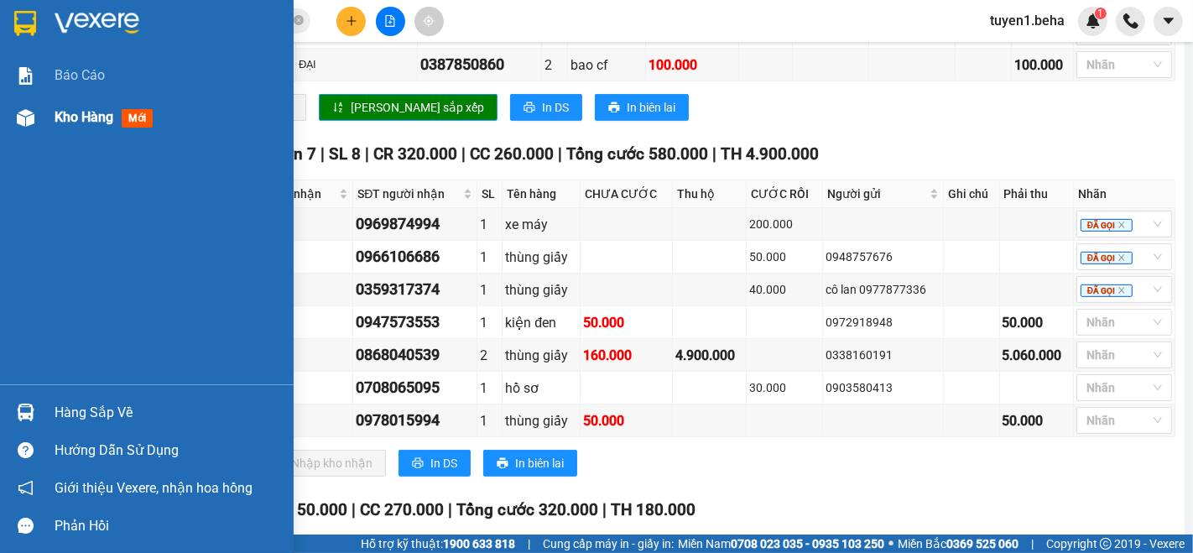
click at [81, 109] on span "Kho hàng" at bounding box center [84, 117] width 59 height 16
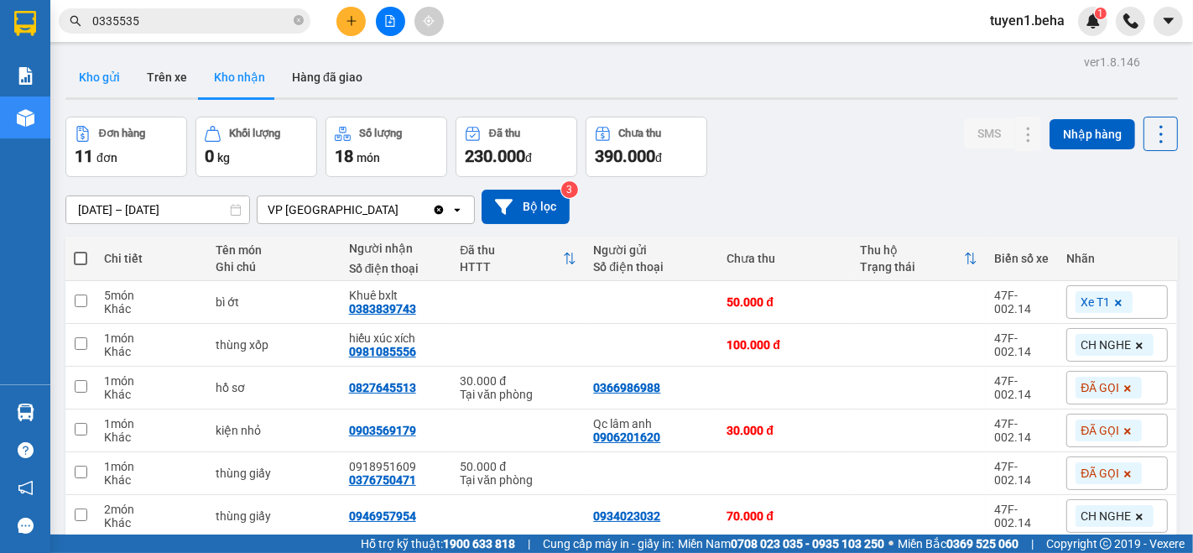
click at [112, 73] on button "Kho gửi" at bounding box center [99, 77] width 68 height 40
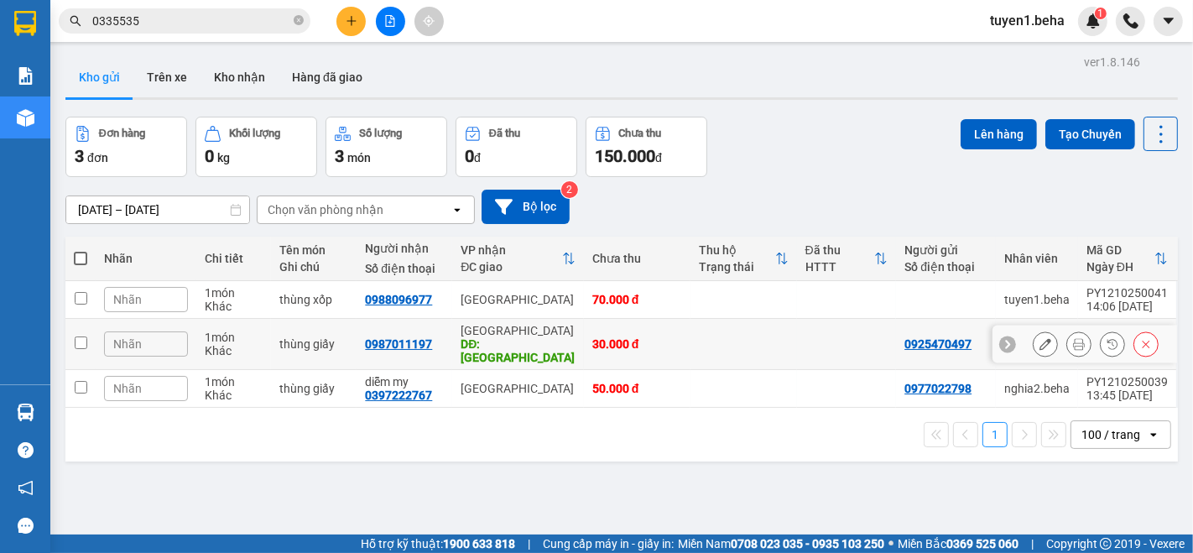
drag, startPoint x: 76, startPoint y: 333, endPoint x: 57, endPoint y: 235, distance: 100.0
click at [72, 323] on td at bounding box center [80, 344] width 30 height 51
checkbox input "true"
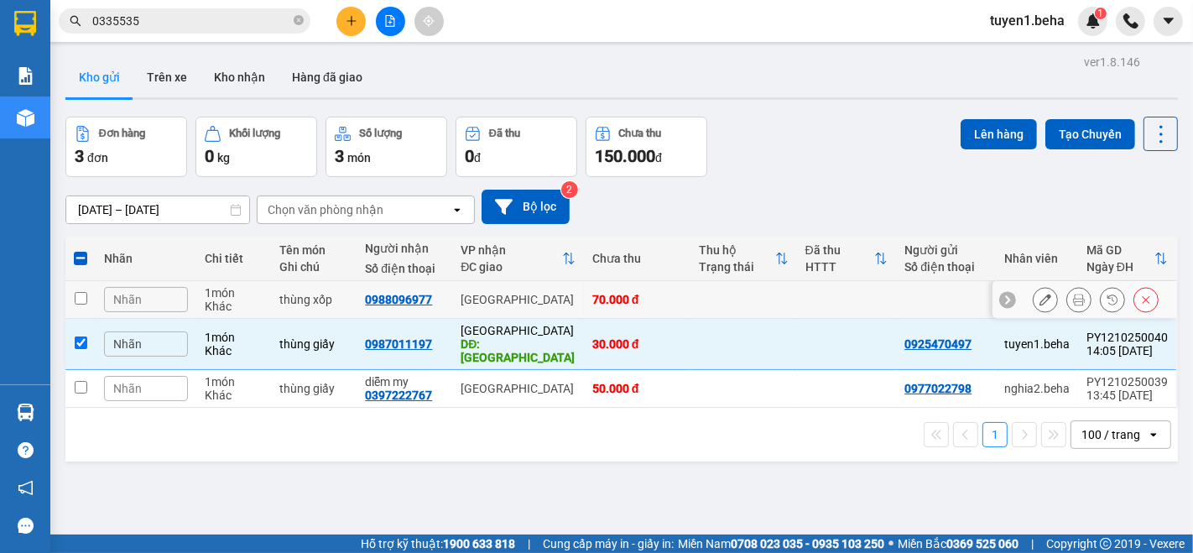
click at [77, 296] on input "checkbox" at bounding box center [81, 298] width 13 height 13
checkbox input "true"
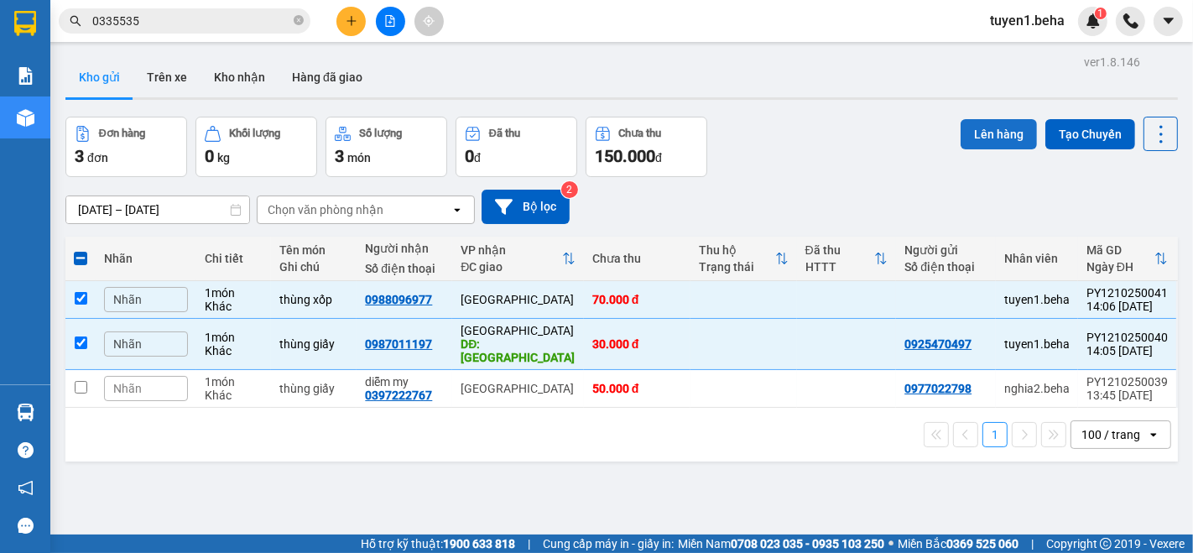
click at [992, 136] on button "Lên hàng" at bounding box center [999, 134] width 76 height 30
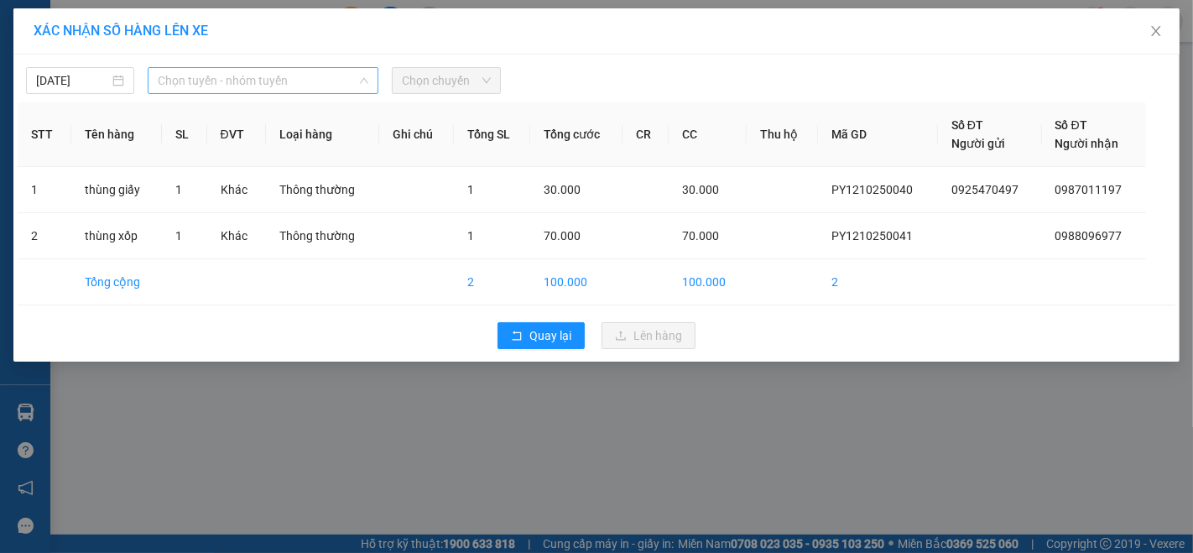
click at [275, 85] on span "Chọn tuyến - nhóm tuyến" at bounding box center [263, 80] width 211 height 25
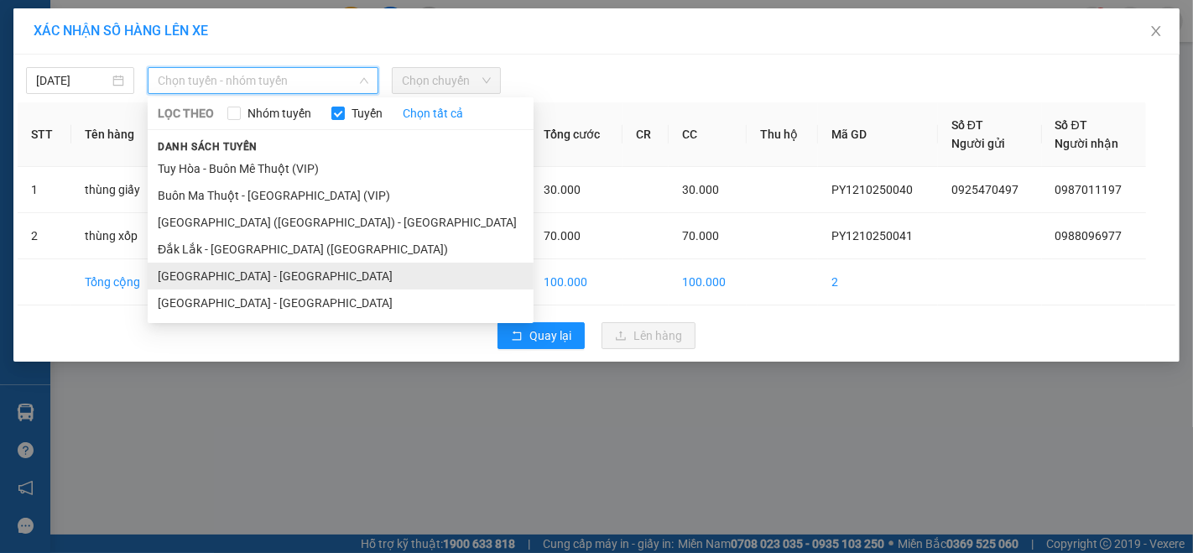
click at [208, 272] on li "[GEOGRAPHIC_DATA] - [GEOGRAPHIC_DATA]" at bounding box center [341, 276] width 386 height 27
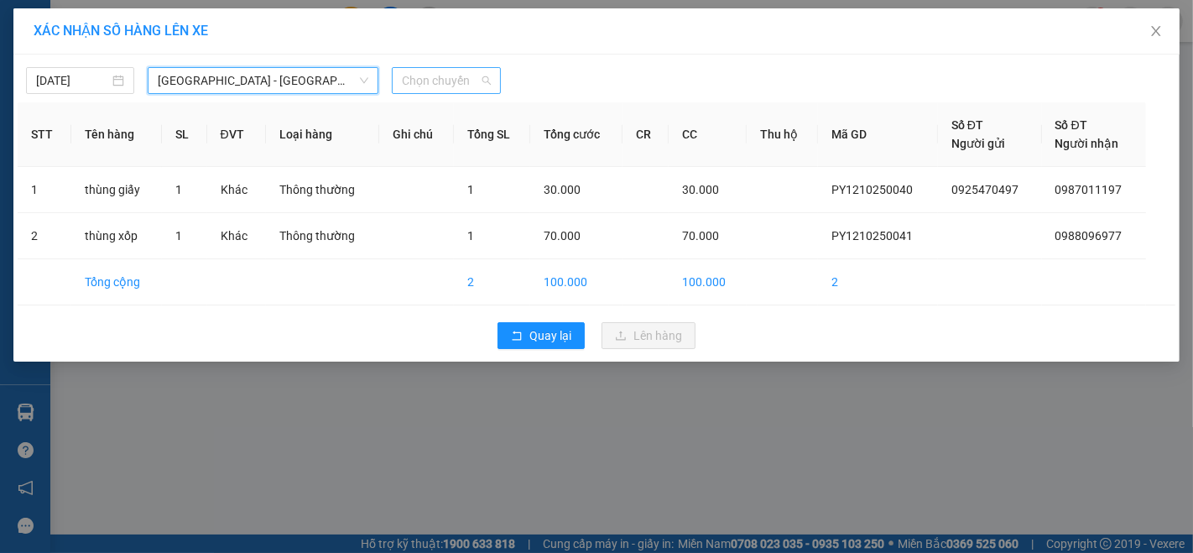
click at [440, 80] on span "Chọn chuyến" at bounding box center [446, 80] width 88 height 25
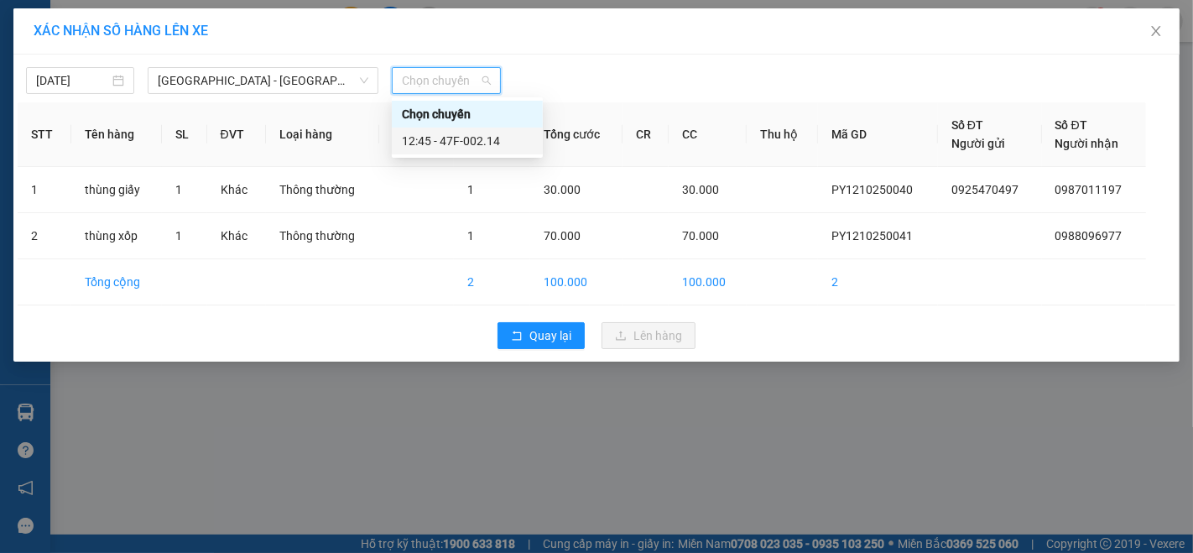
click at [453, 138] on div "12:45 - 47F-002.14" at bounding box center [467, 141] width 131 height 18
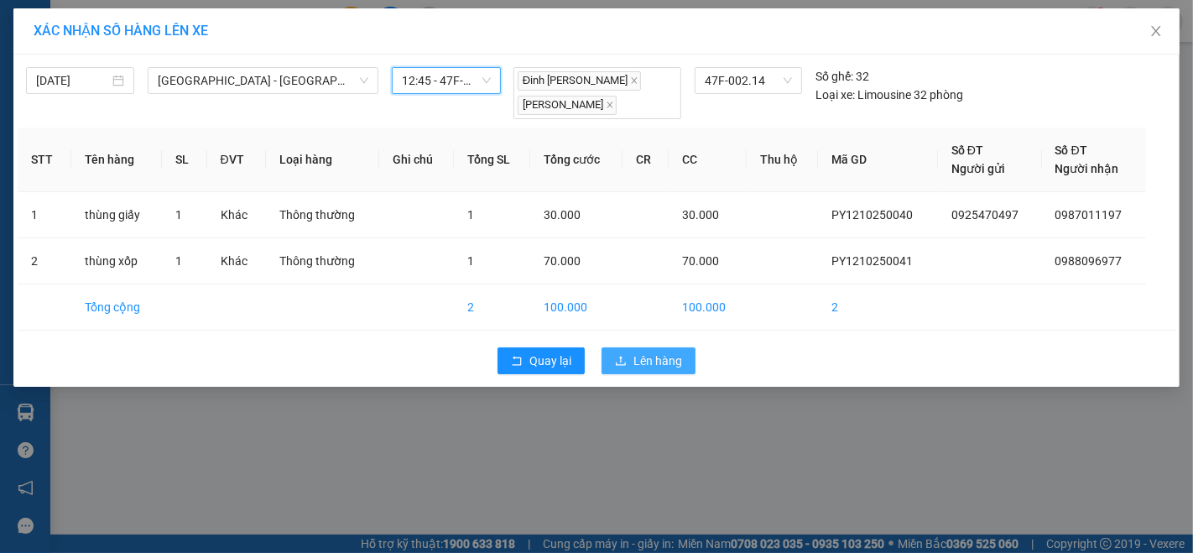
click at [661, 360] on span "Lên hàng" at bounding box center [657, 361] width 49 height 18
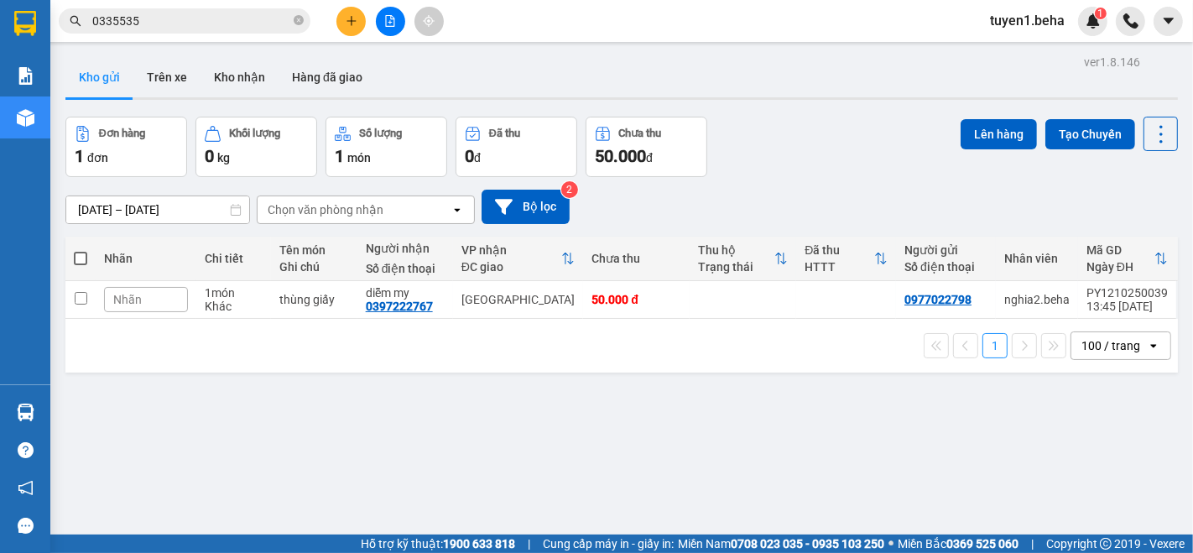
click at [183, 456] on div "ver 1.8.146 Kho gửi Trên xe Kho nhận Hàng đã giao Đơn hàng 1 đơn Khối lượng 0 k…" at bounding box center [622, 326] width 1126 height 553
drag, startPoint x: 220, startPoint y: 460, endPoint x: 161, endPoint y: 411, distance: 76.3
click at [217, 457] on div "ver 1.8.146 Kho gửi Trên xe Kho nhận Hàng đã giao Đơn hàng 1 đơn Khối lượng 0 k…" at bounding box center [622, 326] width 1126 height 553
click at [227, 66] on button "Kho nhận" at bounding box center [240, 77] width 78 height 40
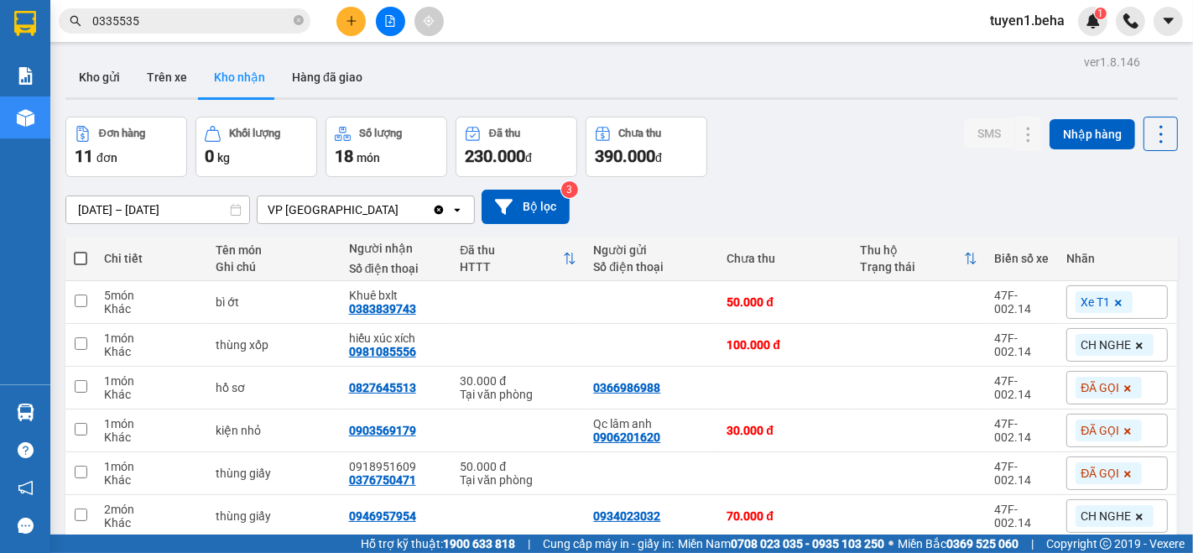
scroll to position [186, 0]
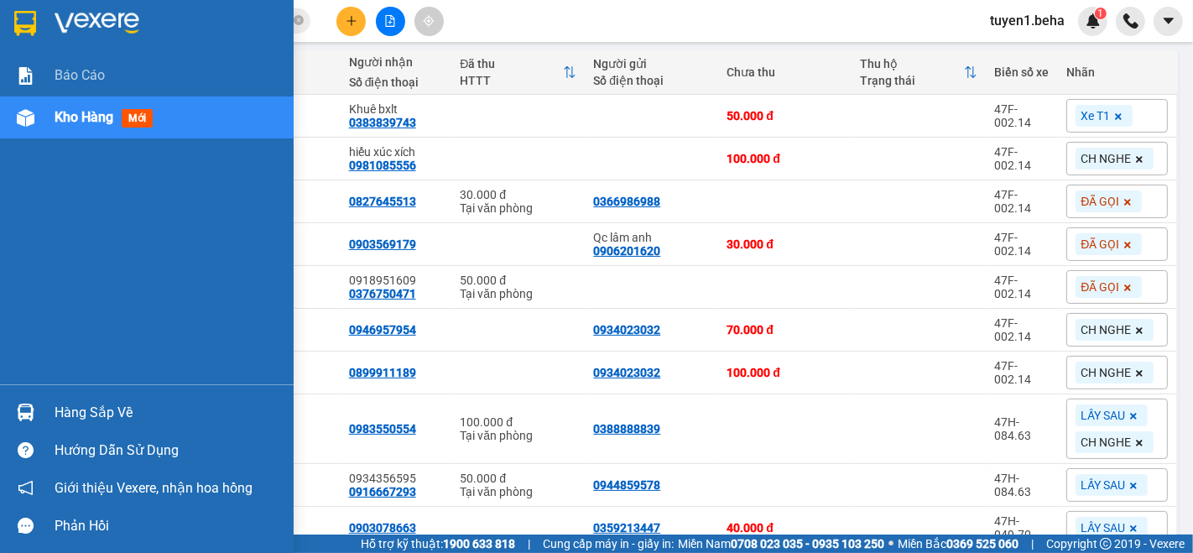
click at [69, 190] on div "Báo cáo Kho hàng mới" at bounding box center [147, 220] width 294 height 330
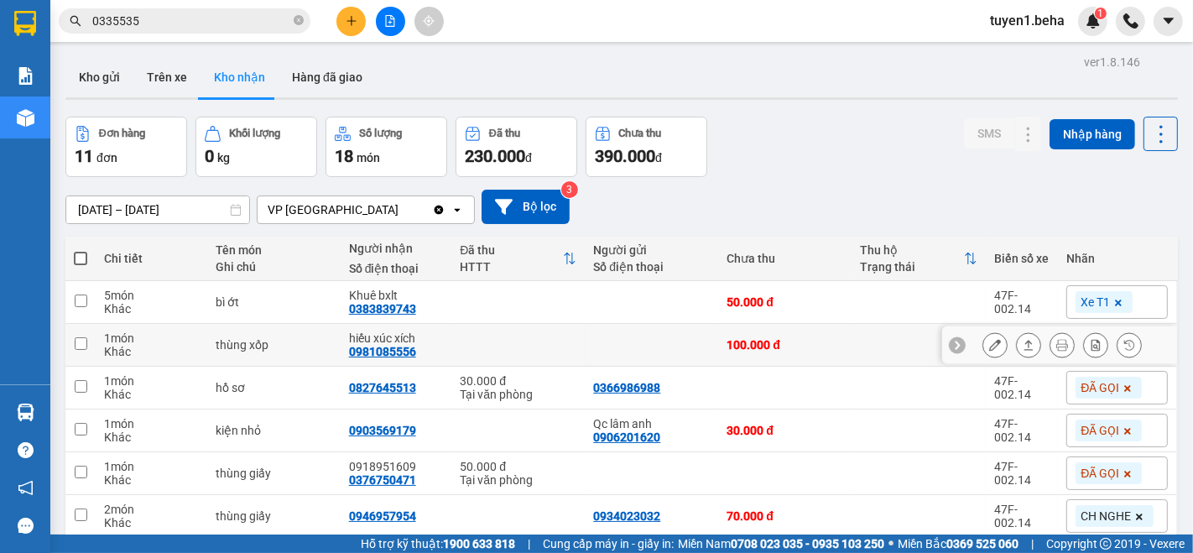
scroll to position [0, 0]
click at [97, 78] on button "Kho gửi" at bounding box center [99, 77] width 68 height 40
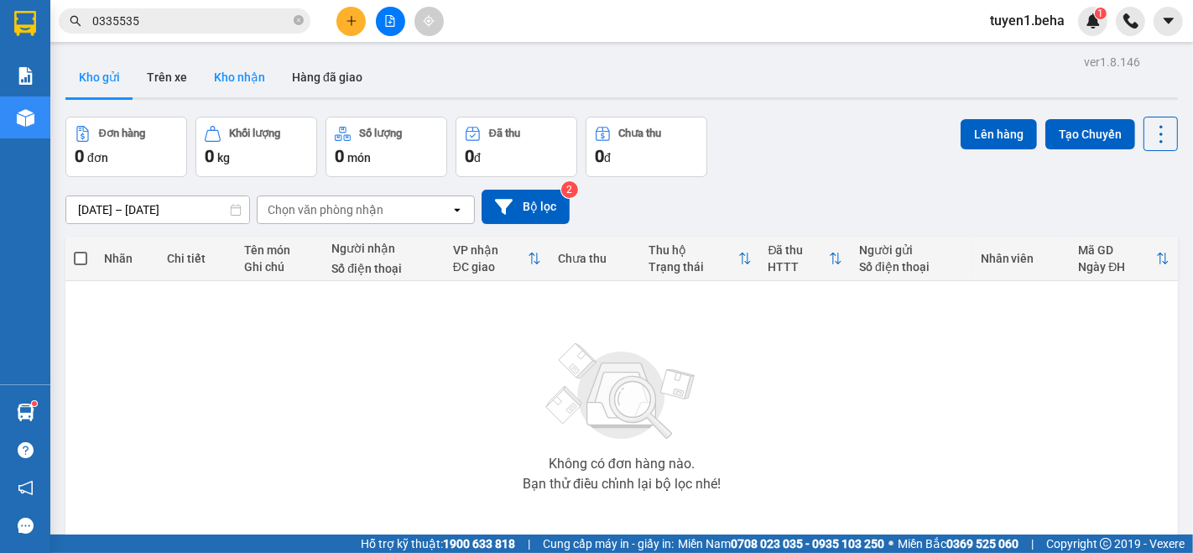
click at [236, 82] on button "Kho nhận" at bounding box center [240, 77] width 78 height 40
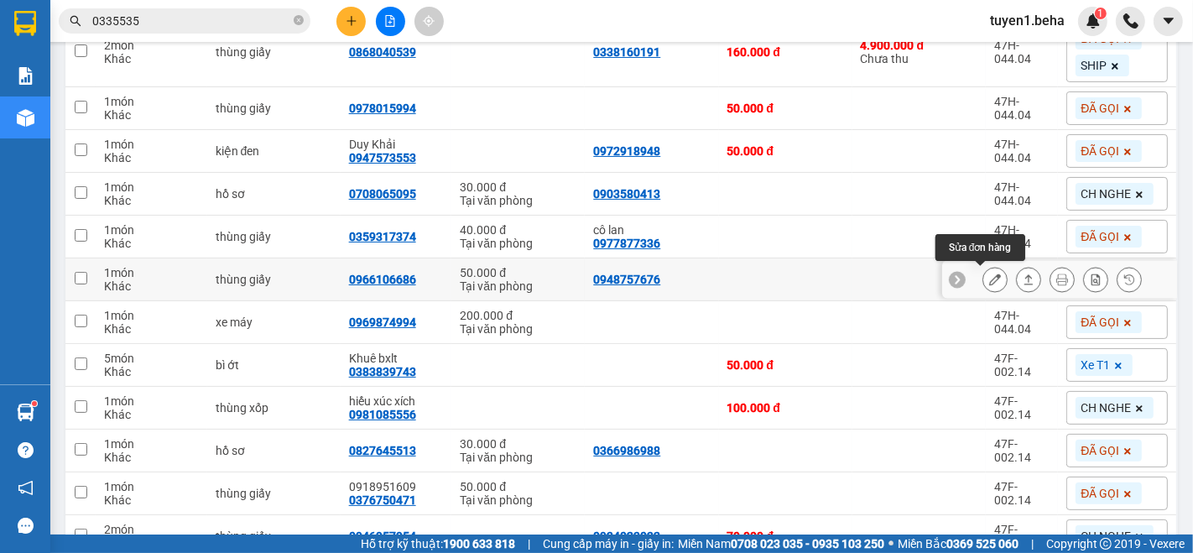
scroll to position [279, 0]
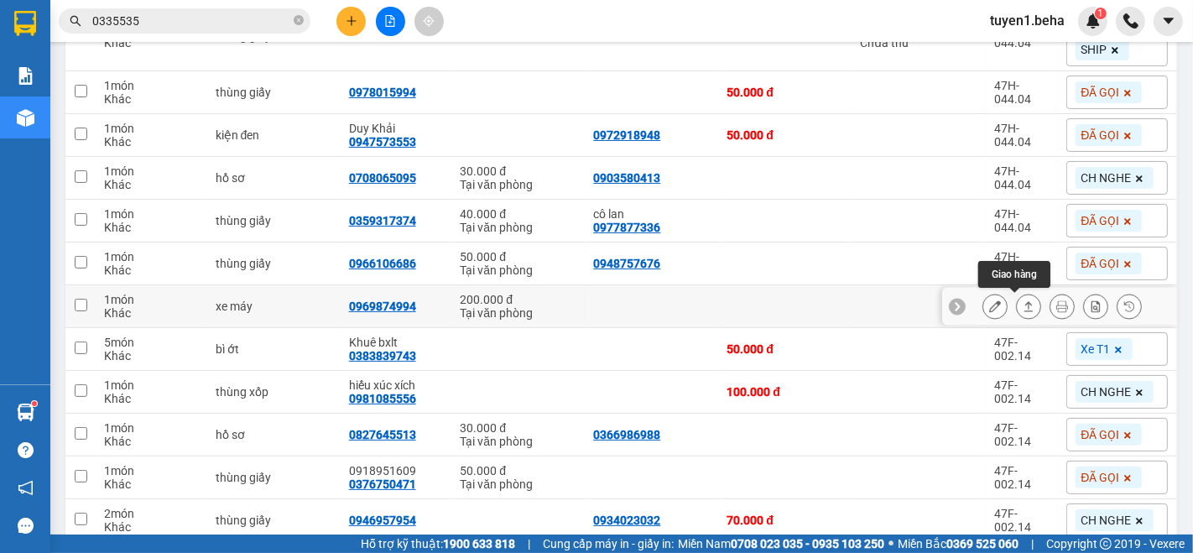
click at [1023, 306] on icon at bounding box center [1029, 306] width 12 height 12
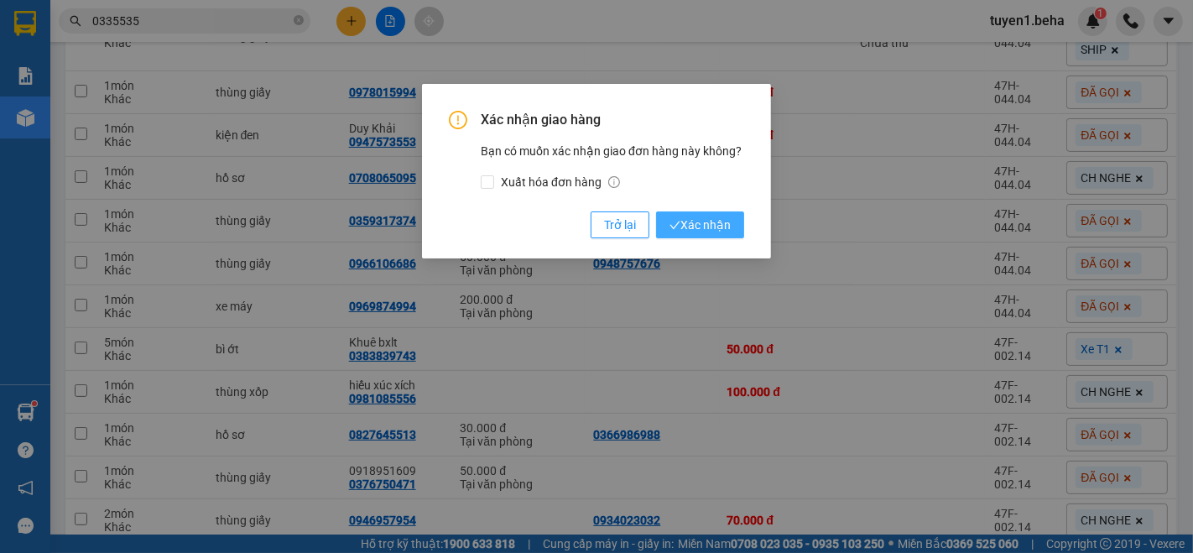
click at [700, 230] on span "Xác nhận" at bounding box center [699, 225] width 61 height 18
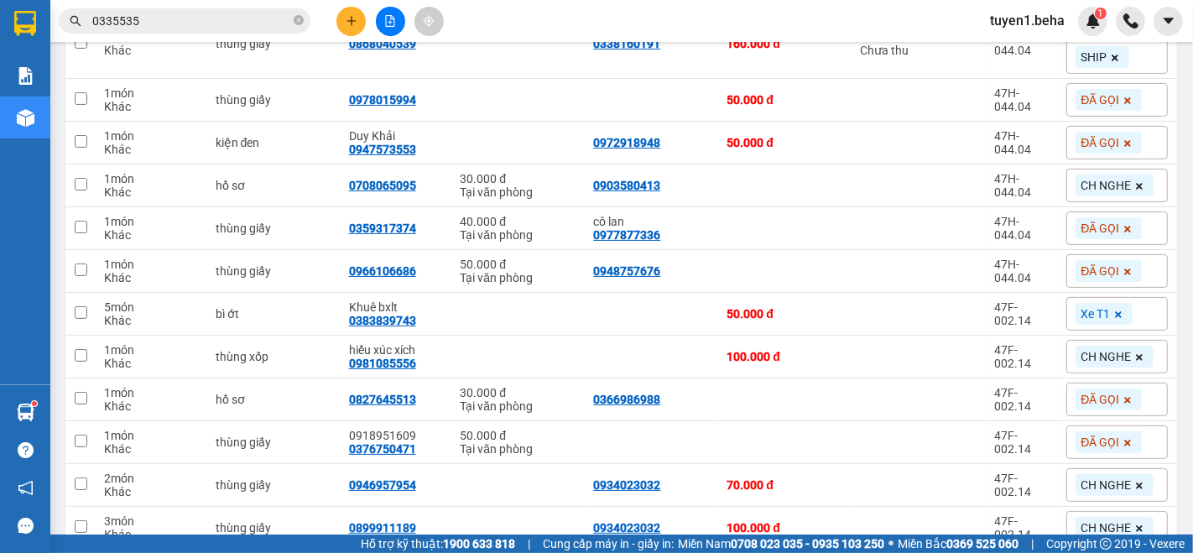
scroll to position [179, 0]
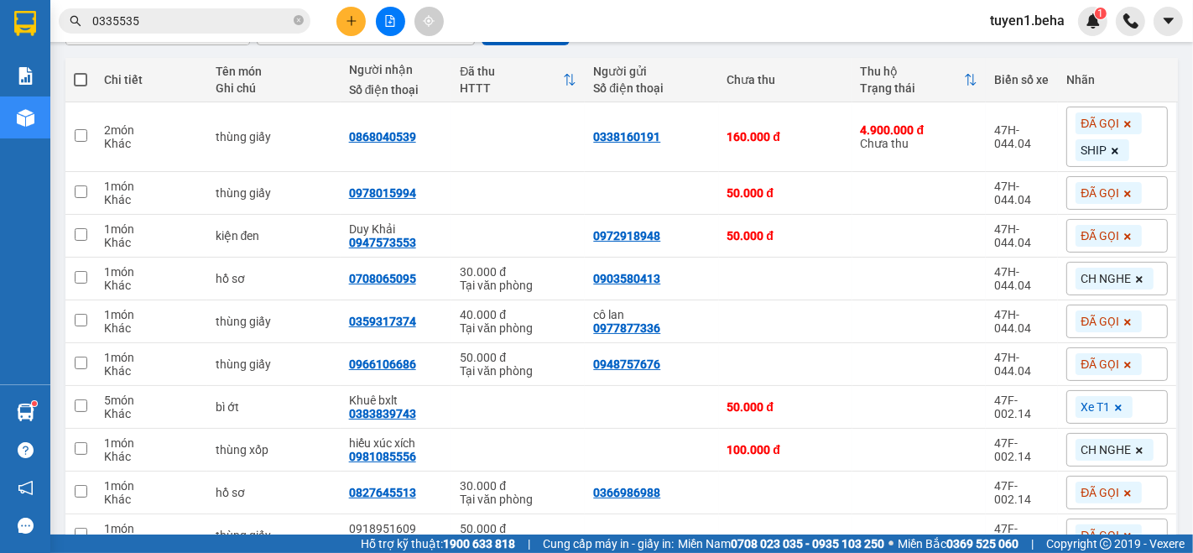
click at [1112, 153] on icon at bounding box center [1115, 151] width 7 height 7
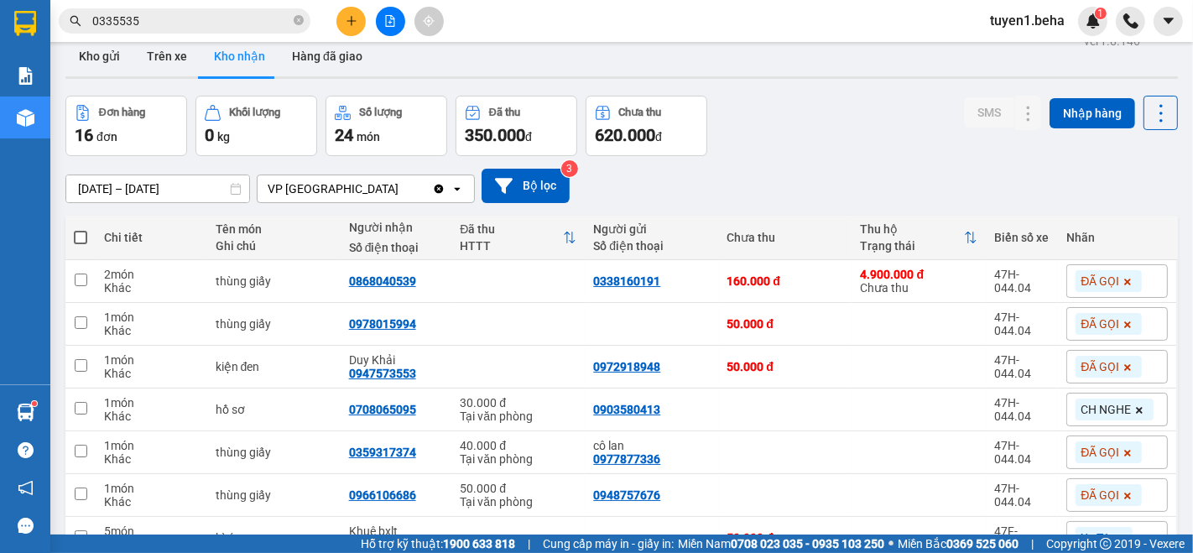
scroll to position [0, 0]
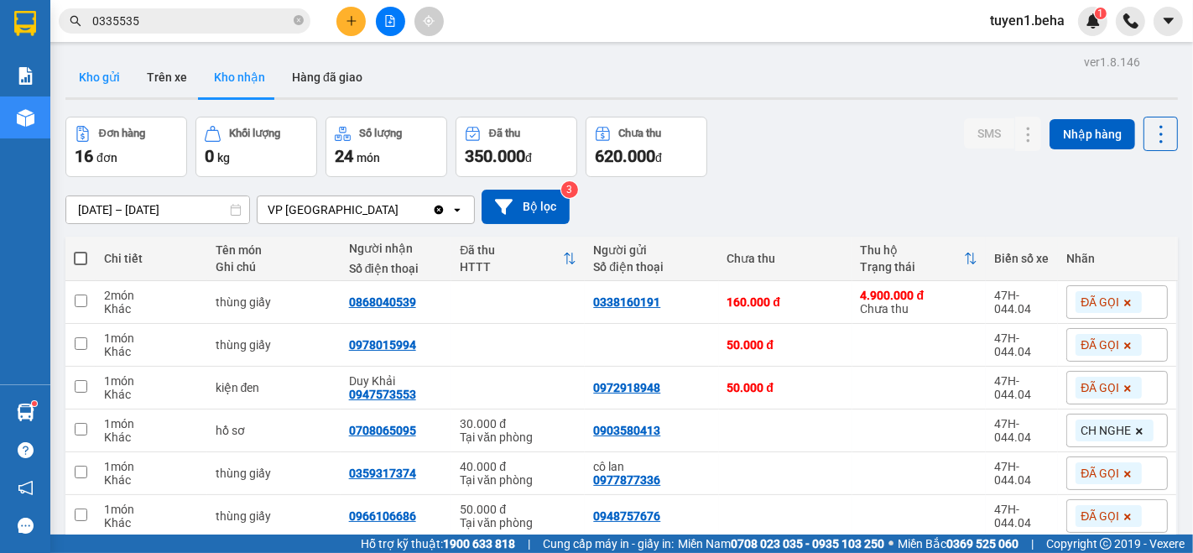
click at [102, 79] on button "Kho gửi" at bounding box center [99, 77] width 68 height 40
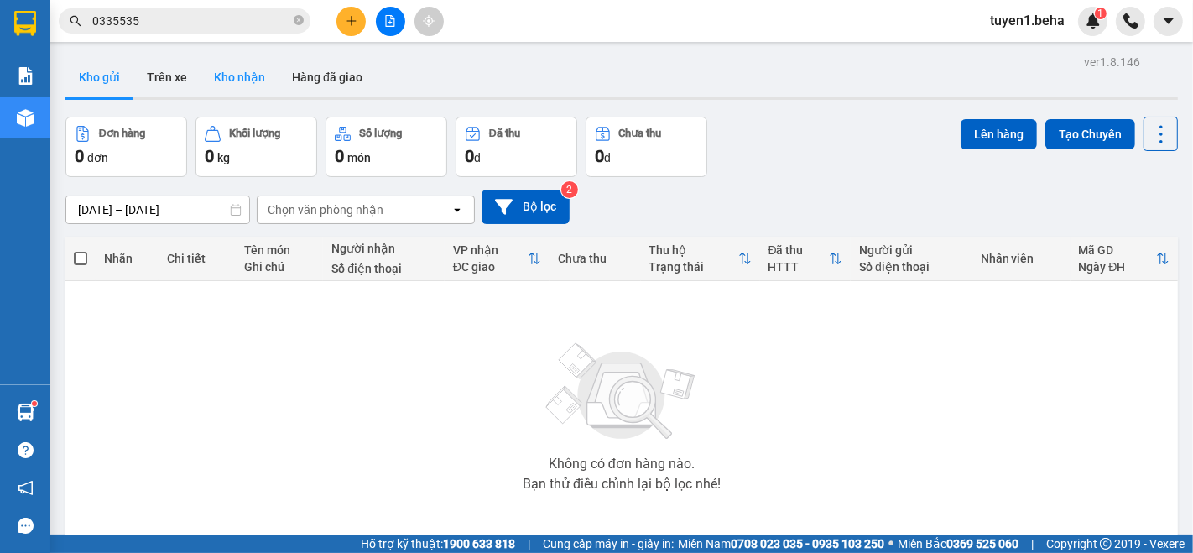
click at [247, 66] on button "Kho nhận" at bounding box center [240, 77] width 78 height 40
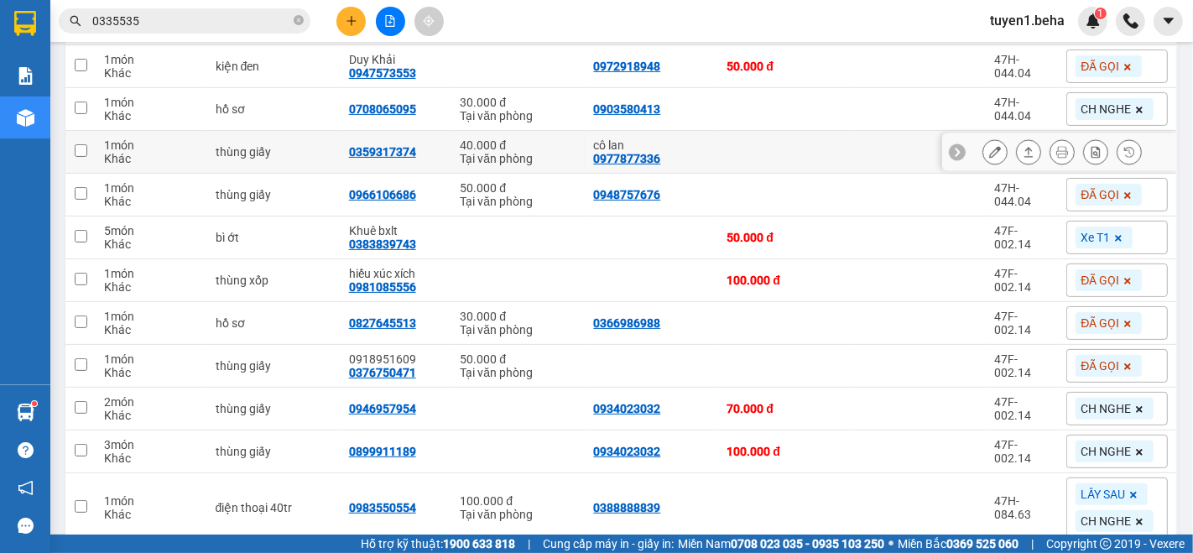
scroll to position [373, 0]
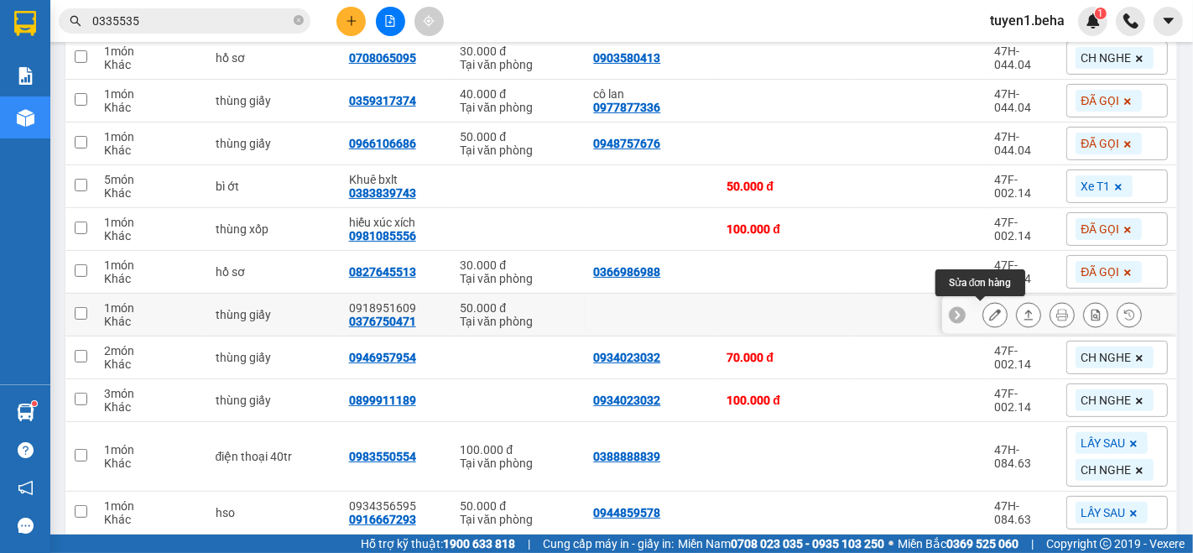
click at [989, 317] on icon at bounding box center [995, 315] width 12 height 12
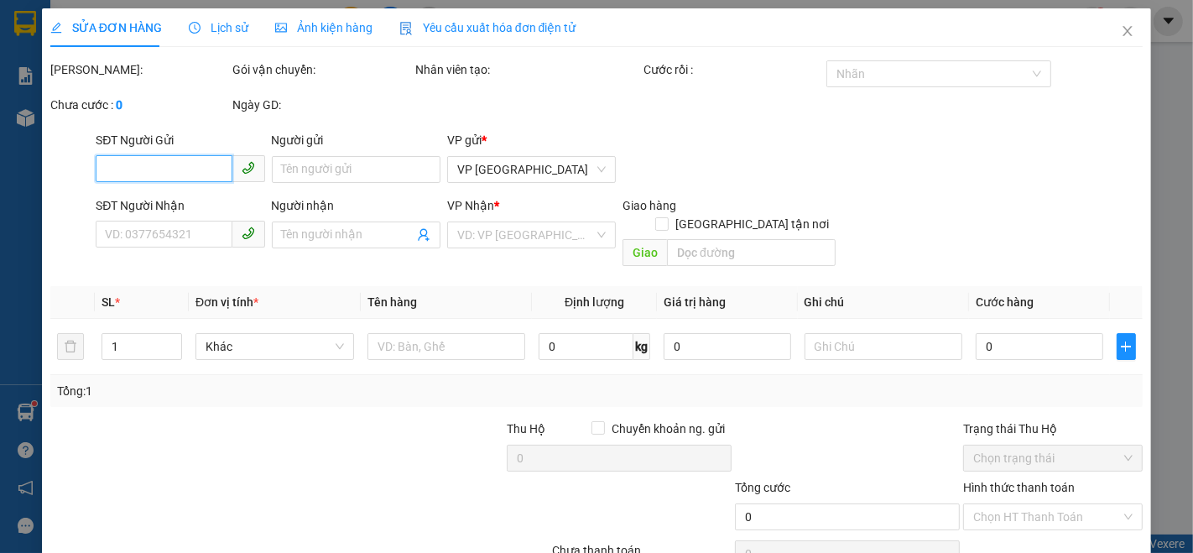
type input "0376750471"
type input "0918951609"
type input "50.000"
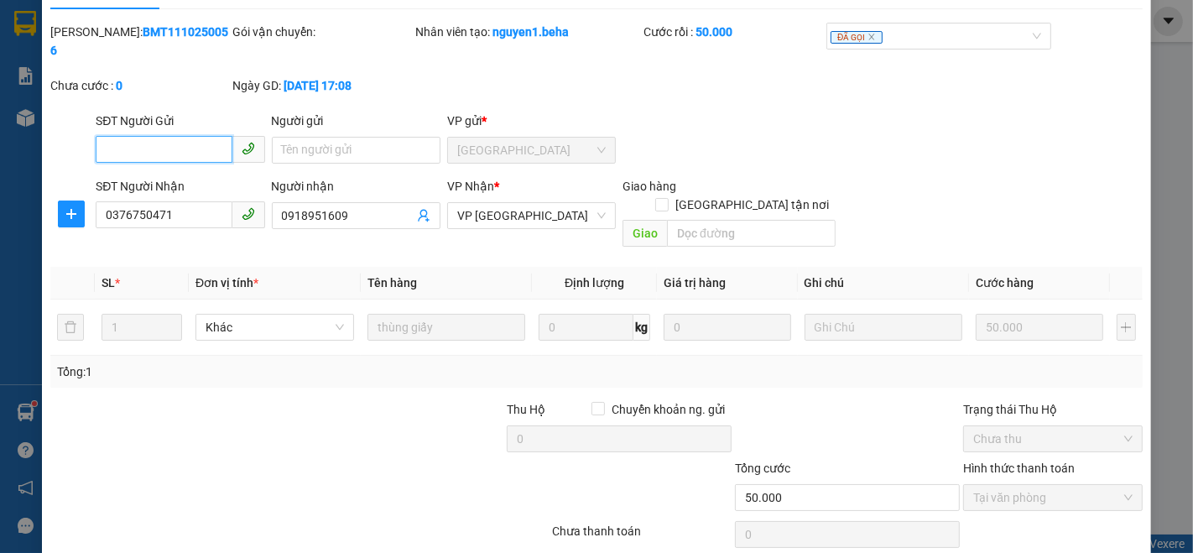
scroll to position [70, 0]
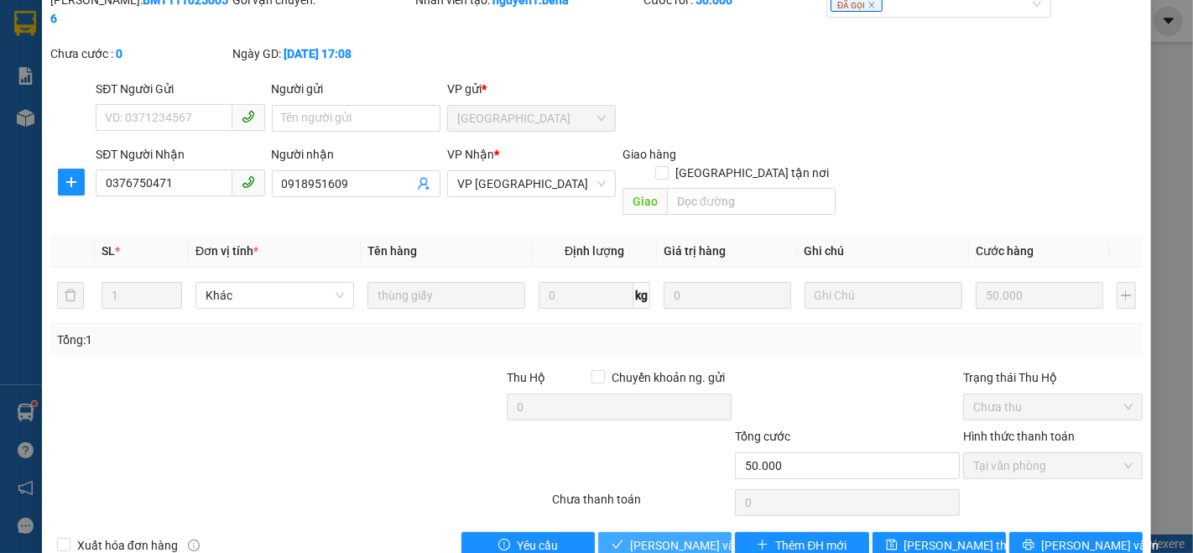
click at [659, 536] on span "[PERSON_NAME] và Giao hàng" at bounding box center [710, 545] width 161 height 18
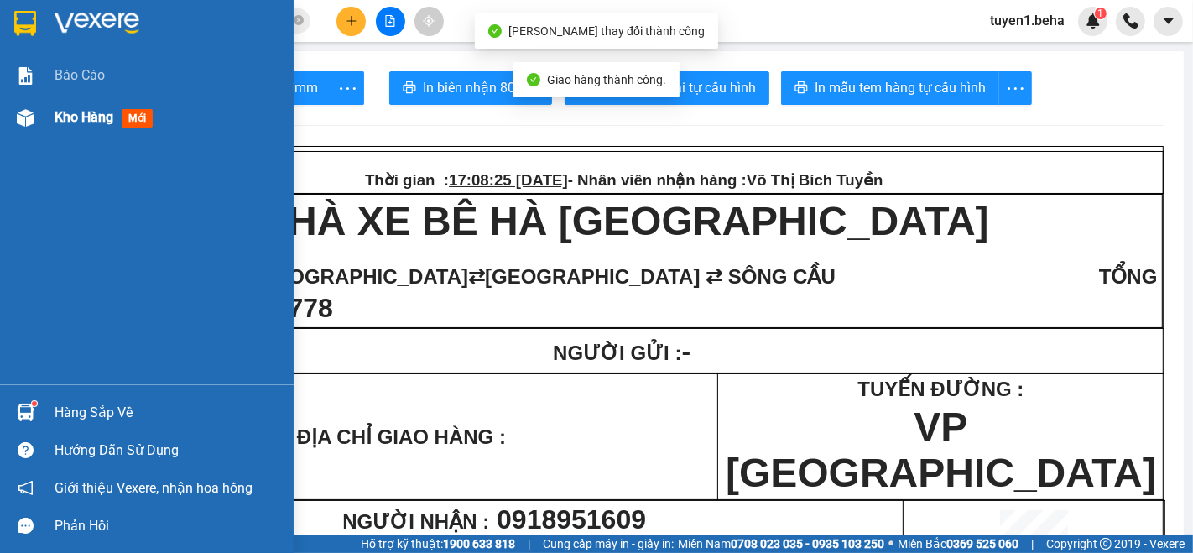
click at [91, 115] on span "Kho hàng" at bounding box center [84, 117] width 59 height 16
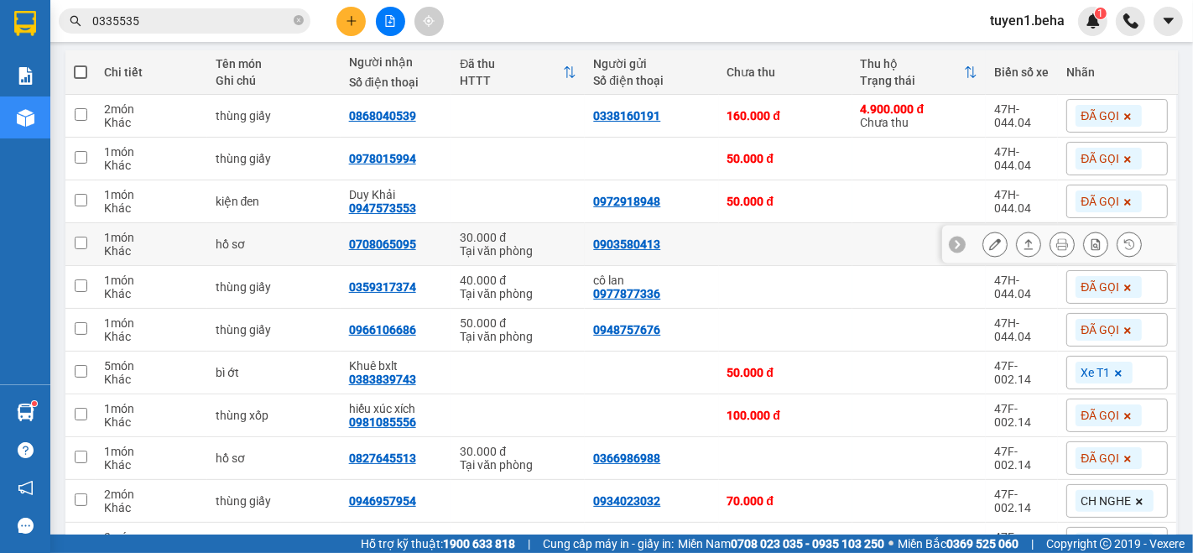
scroll to position [279, 0]
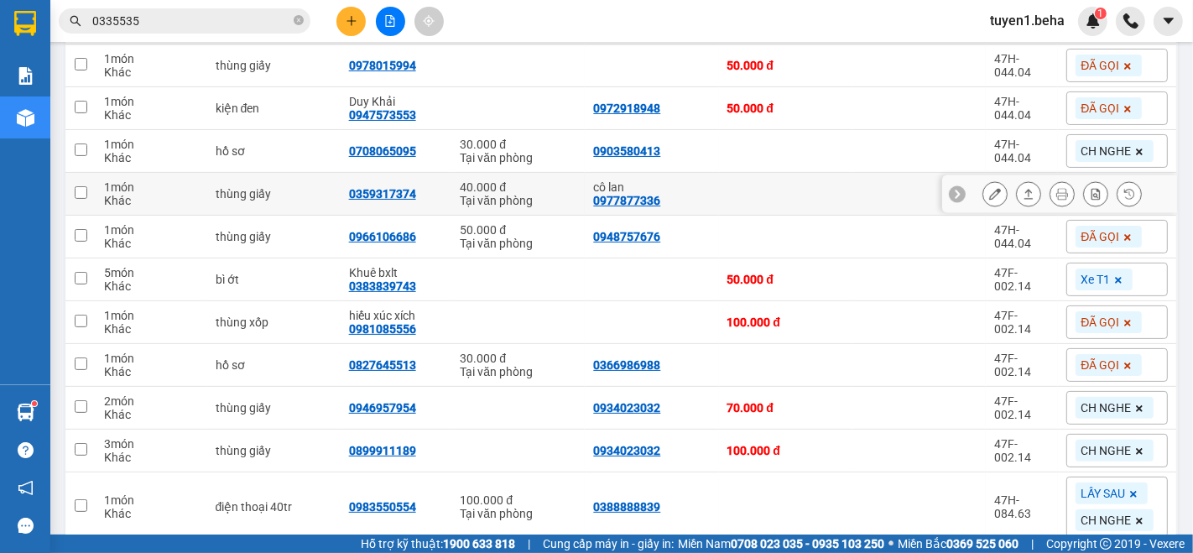
click at [989, 190] on button at bounding box center [994, 194] width 23 height 29
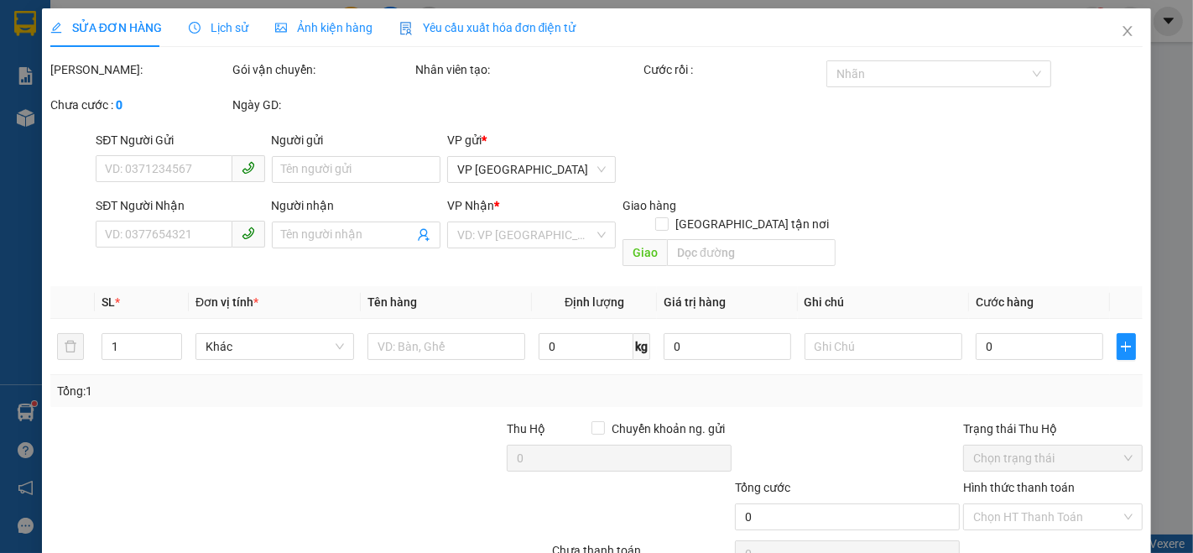
click at [333, 22] on span "Ảnh kiện hàng" at bounding box center [323, 27] width 97 height 13
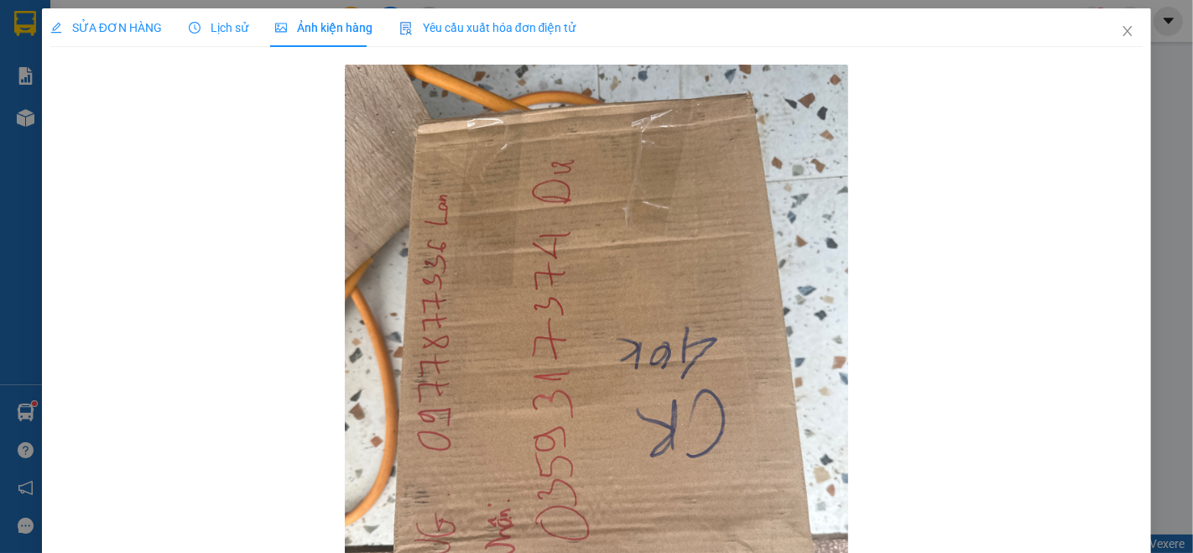
click at [113, 29] on span "SỬA ĐƠN HÀNG" at bounding box center [106, 27] width 112 height 13
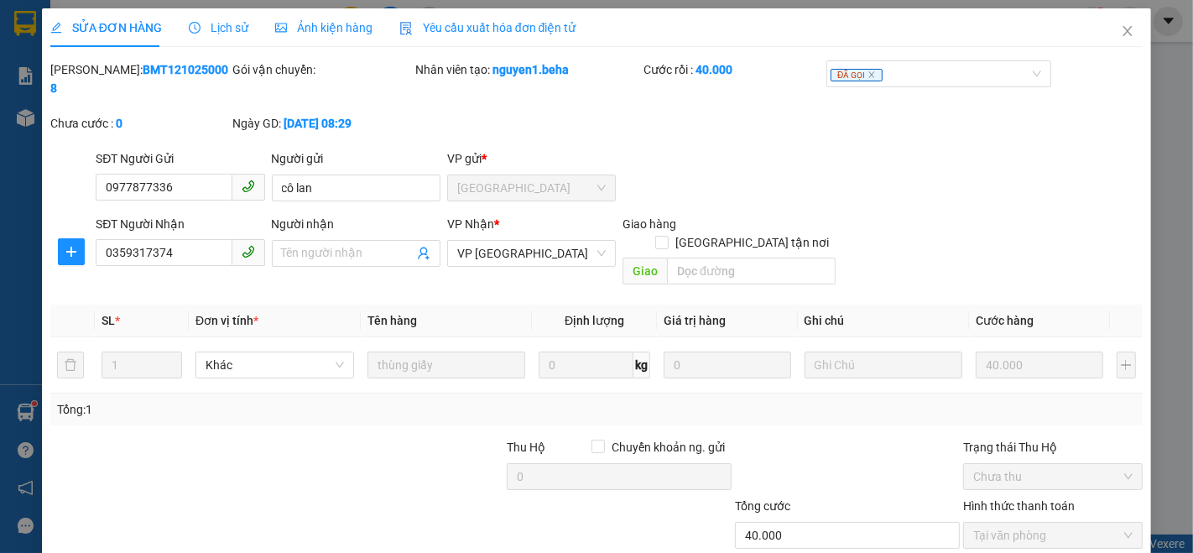
scroll to position [70, 0]
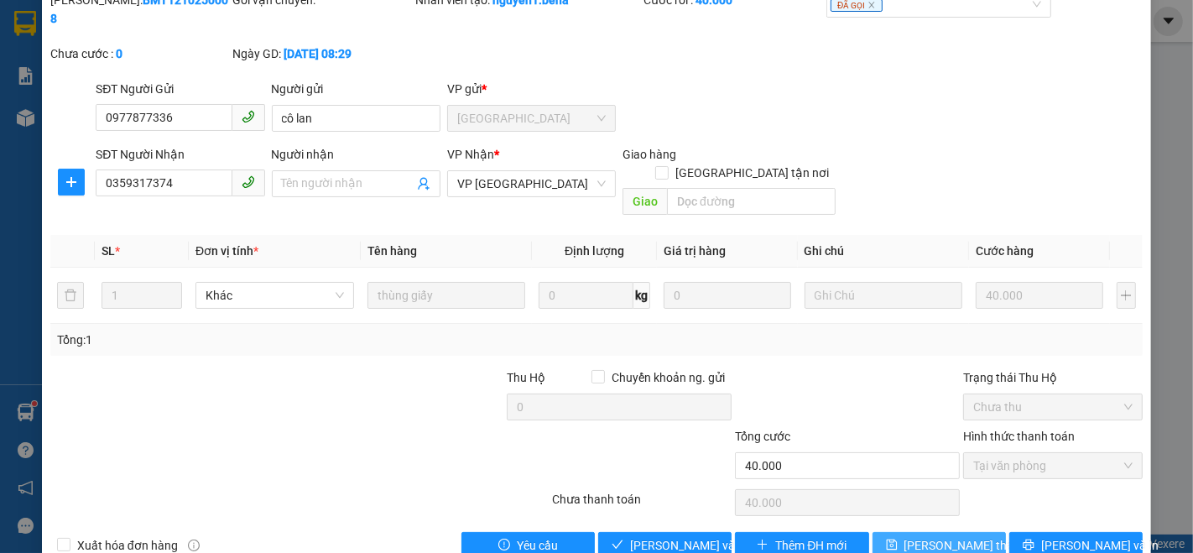
click at [939, 536] on span "[PERSON_NAME] thay đổi" at bounding box center [971, 545] width 134 height 18
type input "0"
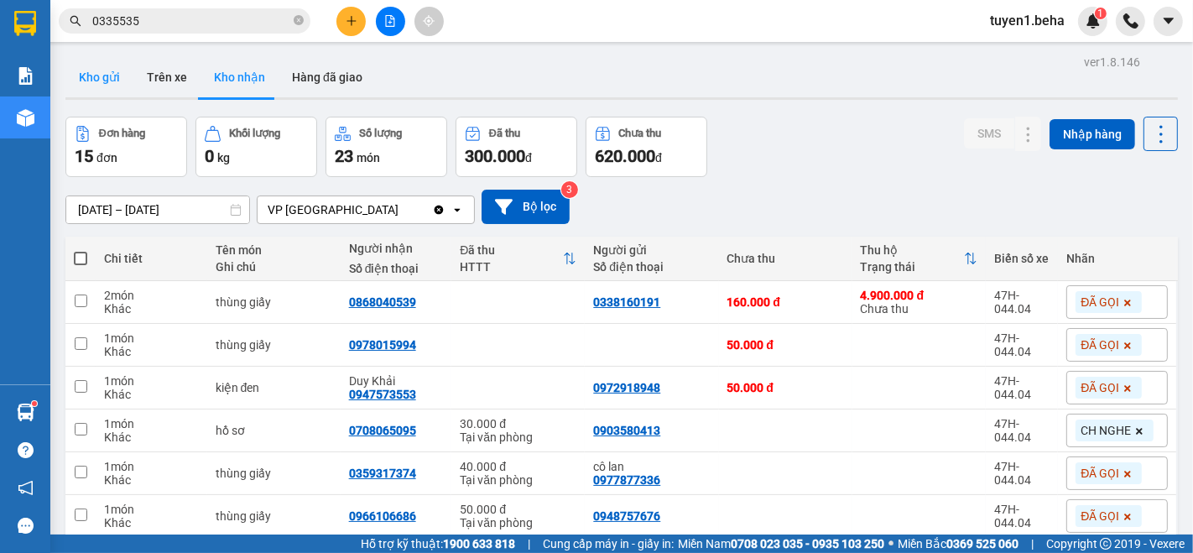
click at [105, 75] on button "Kho gửi" at bounding box center [99, 77] width 68 height 40
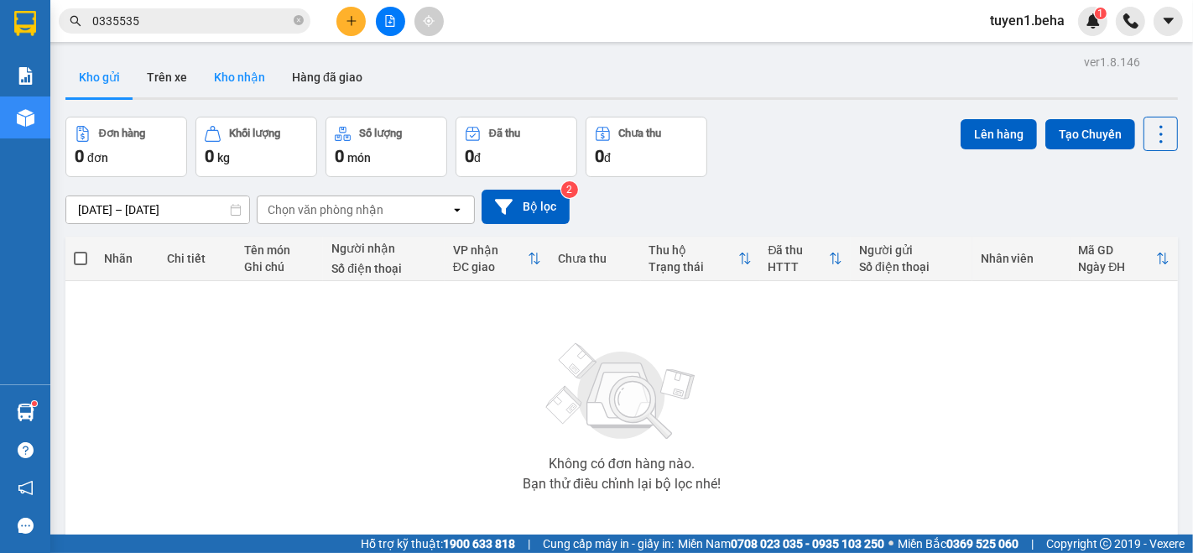
click at [227, 76] on button "Kho nhận" at bounding box center [240, 77] width 78 height 40
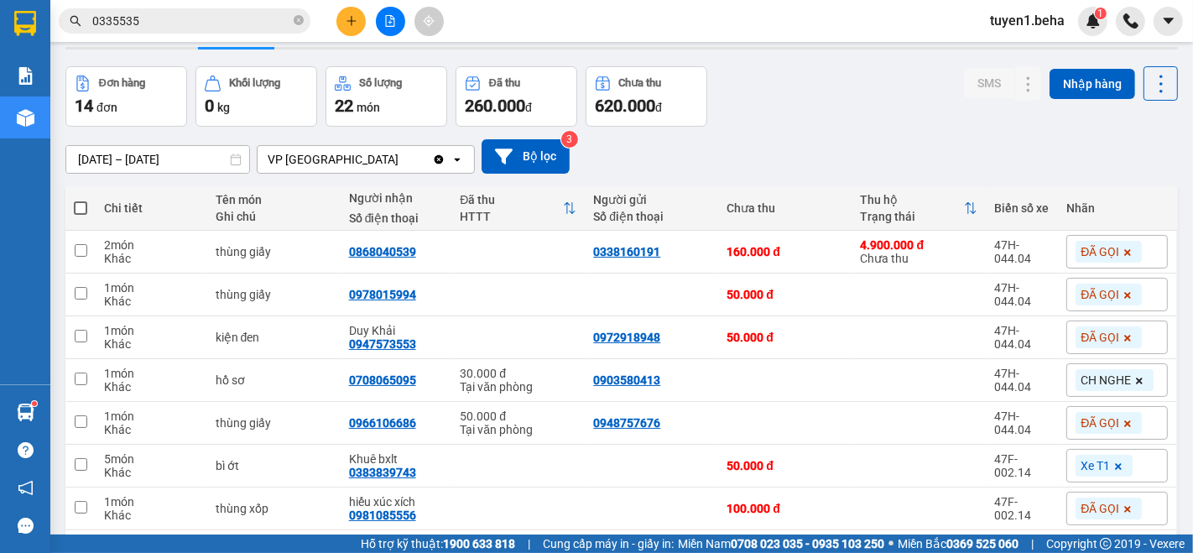
scroll to position [93, 0]
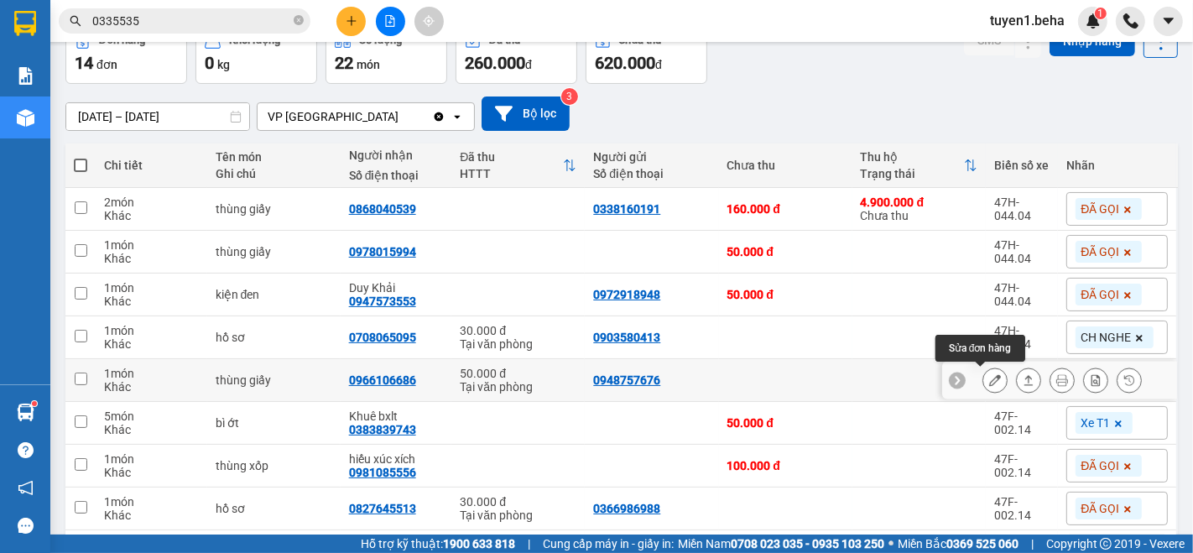
click at [989, 382] on icon at bounding box center [995, 380] width 12 height 12
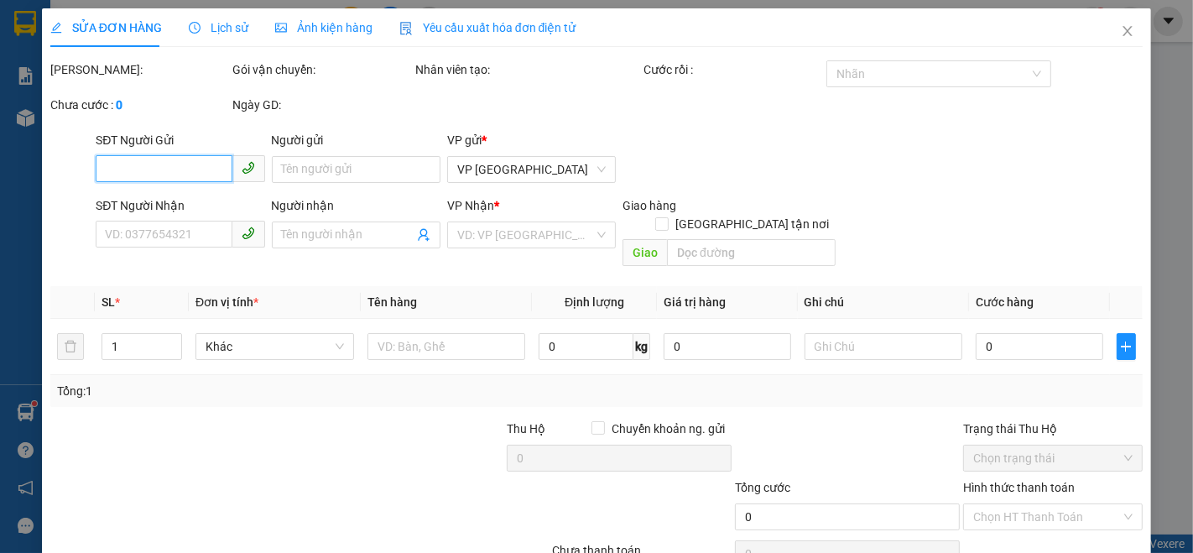
type input "0948757676"
type input "0966106686"
type input "50.000"
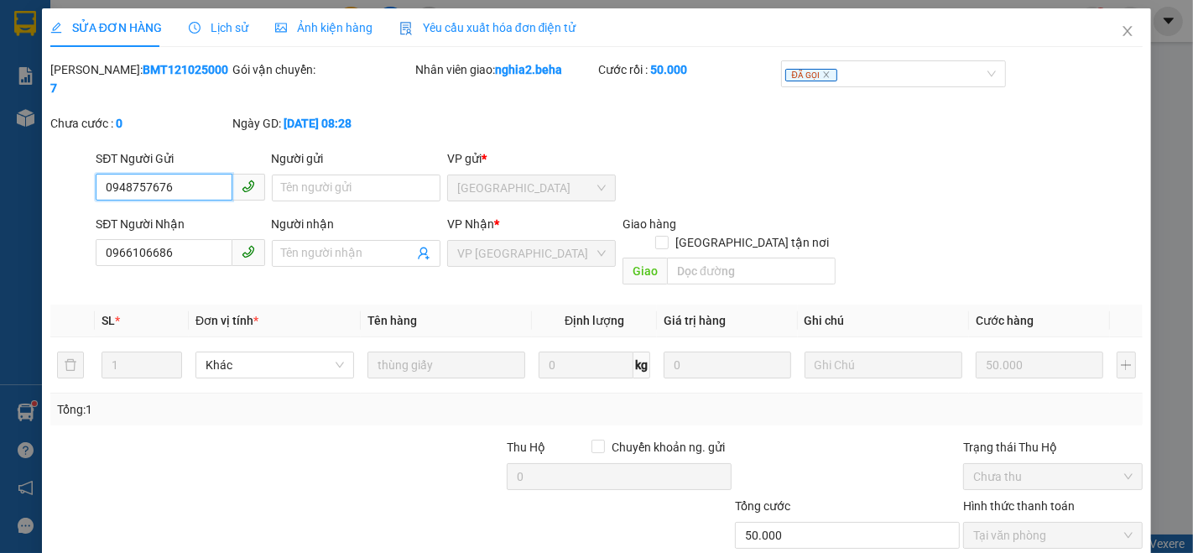
scroll to position [70, 0]
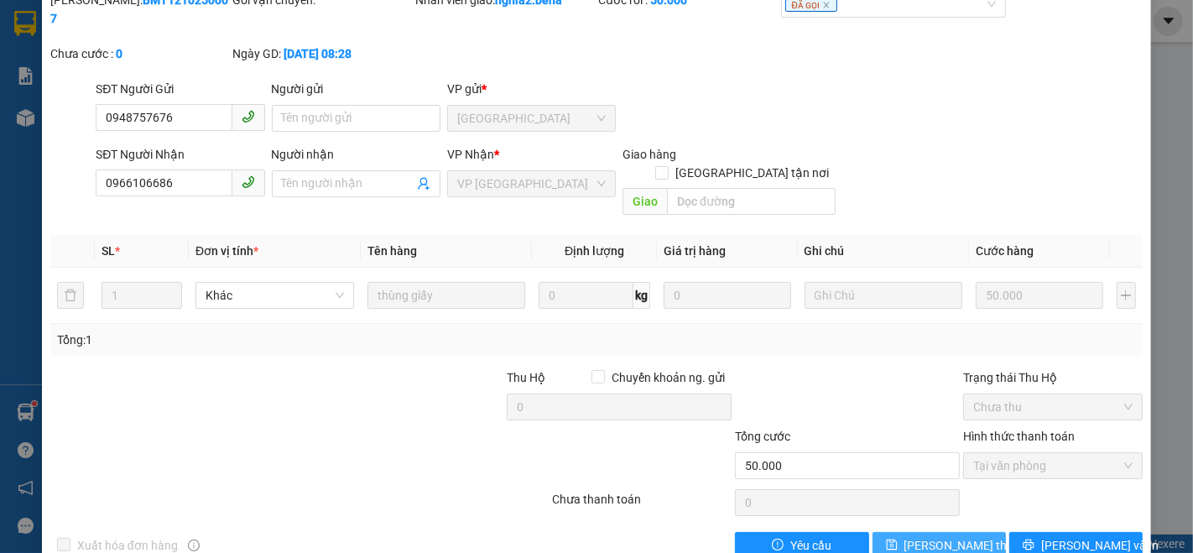
click at [918, 536] on span "[PERSON_NAME] thay đổi" at bounding box center [971, 545] width 134 height 18
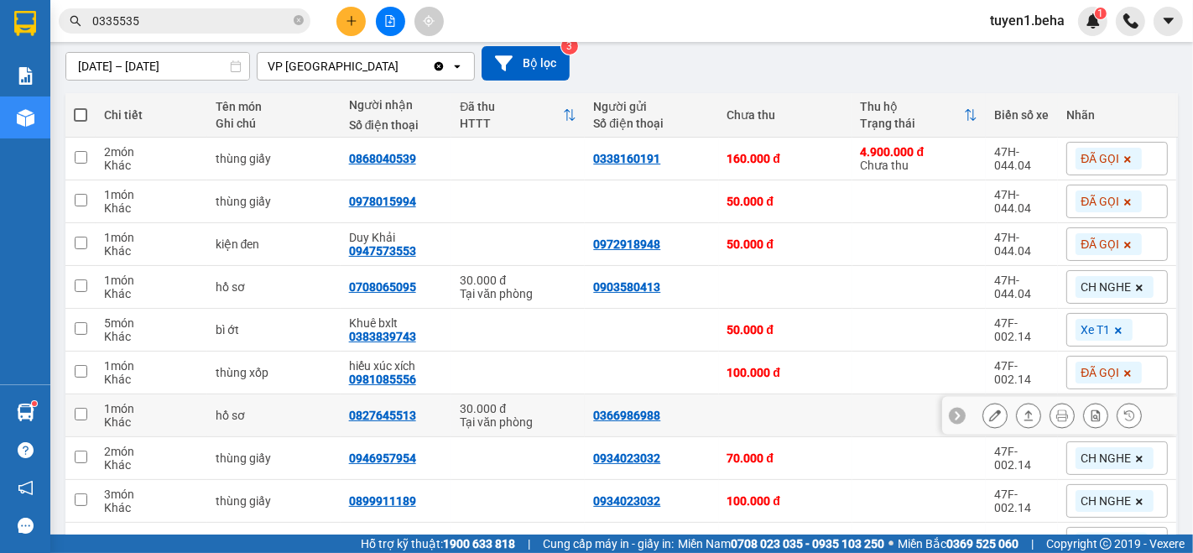
scroll to position [186, 0]
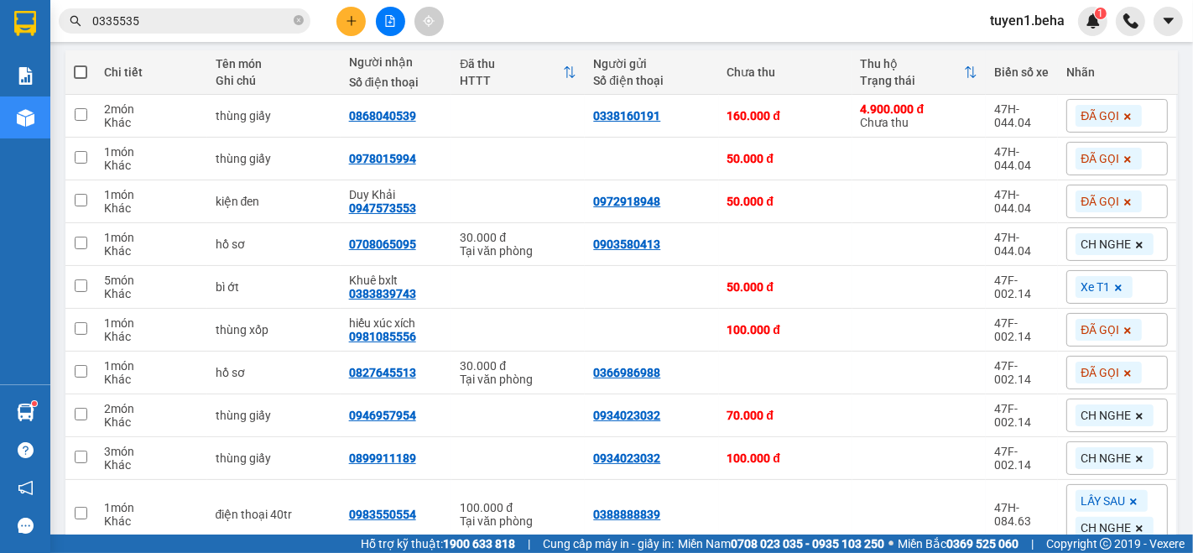
click at [730, 18] on div "Kết quả tìm kiếm ( 1 ) Bộ lọc Mã ĐH Trạng thái Món hàng Thu hộ Tổng cước Chưa c…" at bounding box center [596, 21] width 1193 height 42
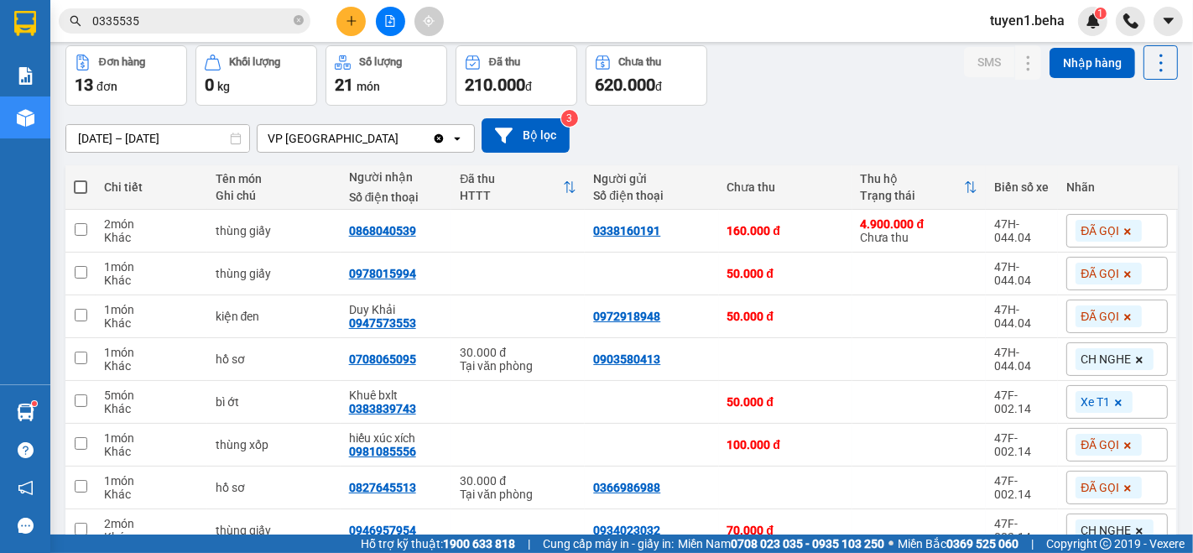
scroll to position [0, 0]
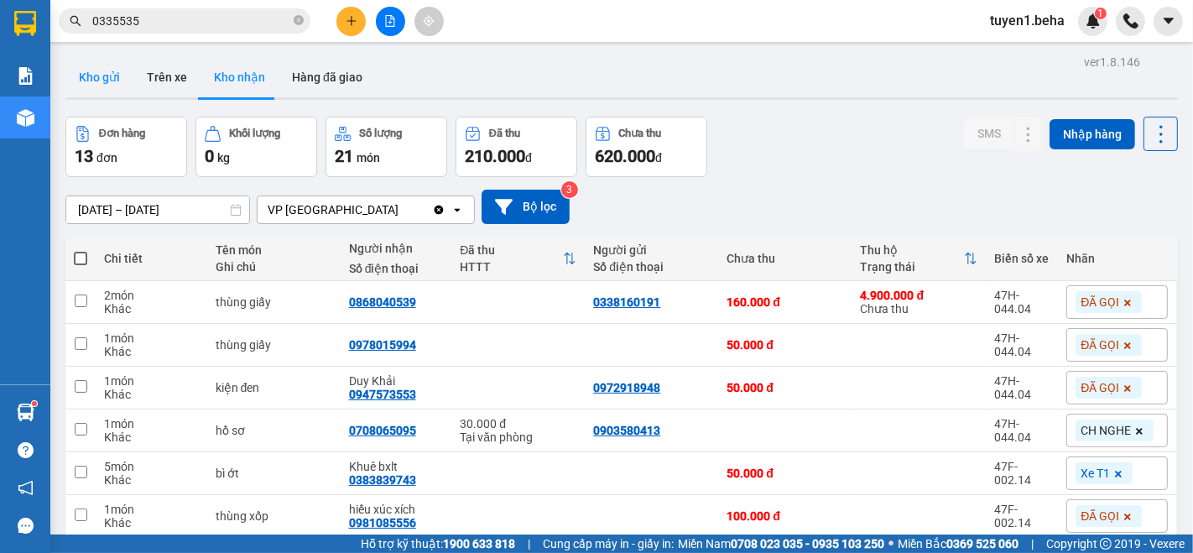
click at [98, 78] on button "Kho gửi" at bounding box center [99, 77] width 68 height 40
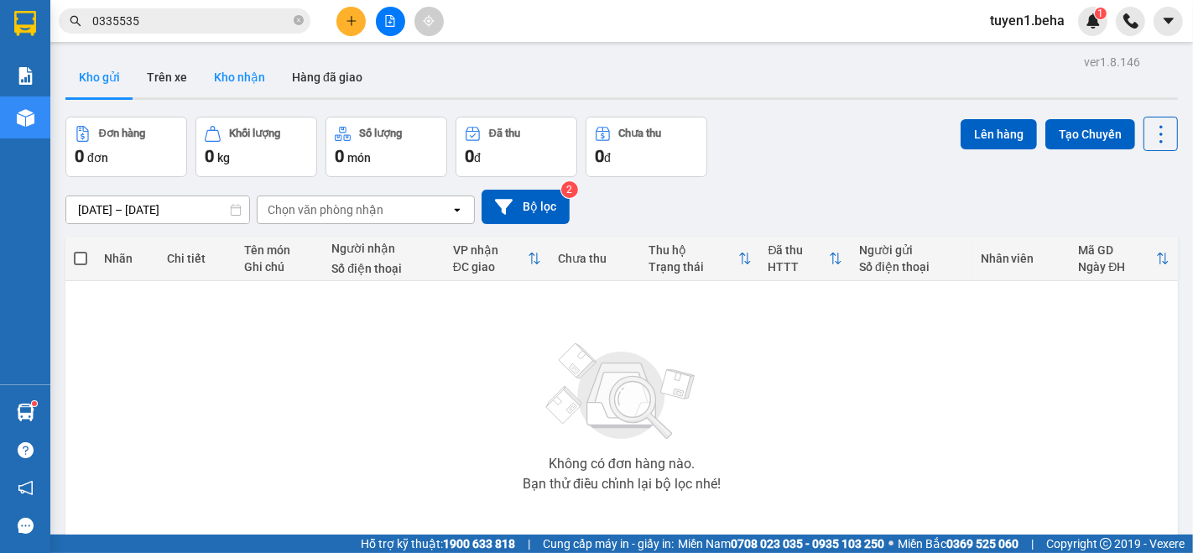
click at [236, 78] on button "Kho nhận" at bounding box center [240, 77] width 78 height 40
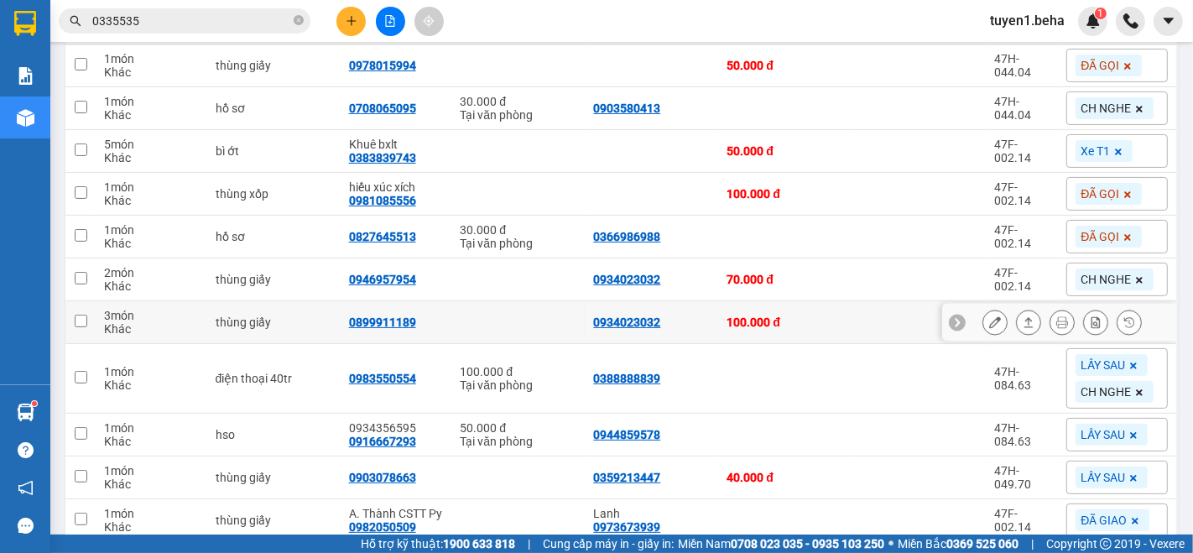
scroll to position [354, 0]
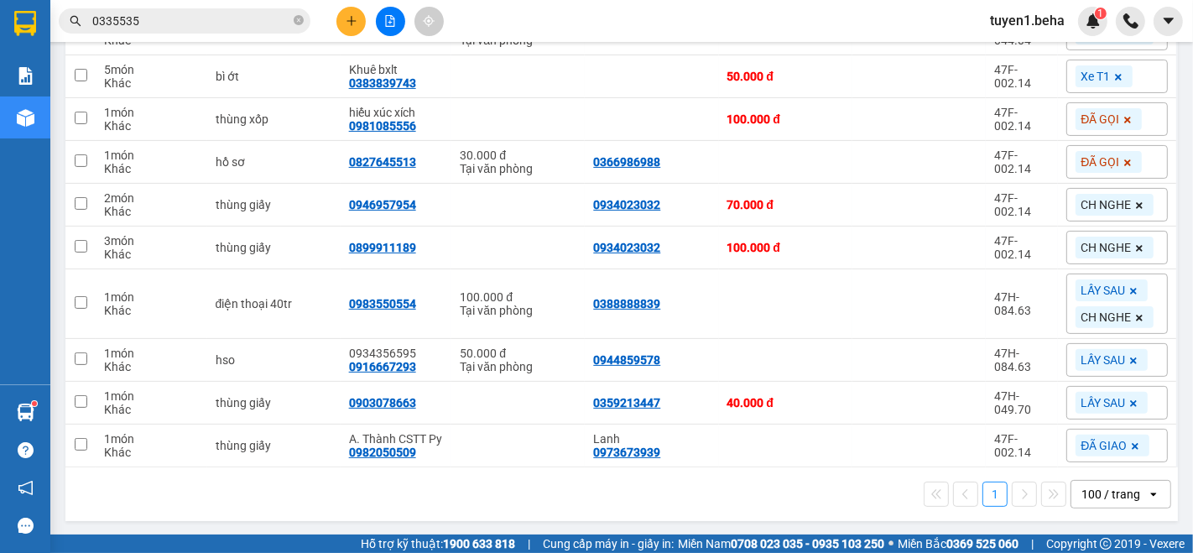
click at [201, 504] on div "1 100 / trang open" at bounding box center [621, 494] width 1099 height 29
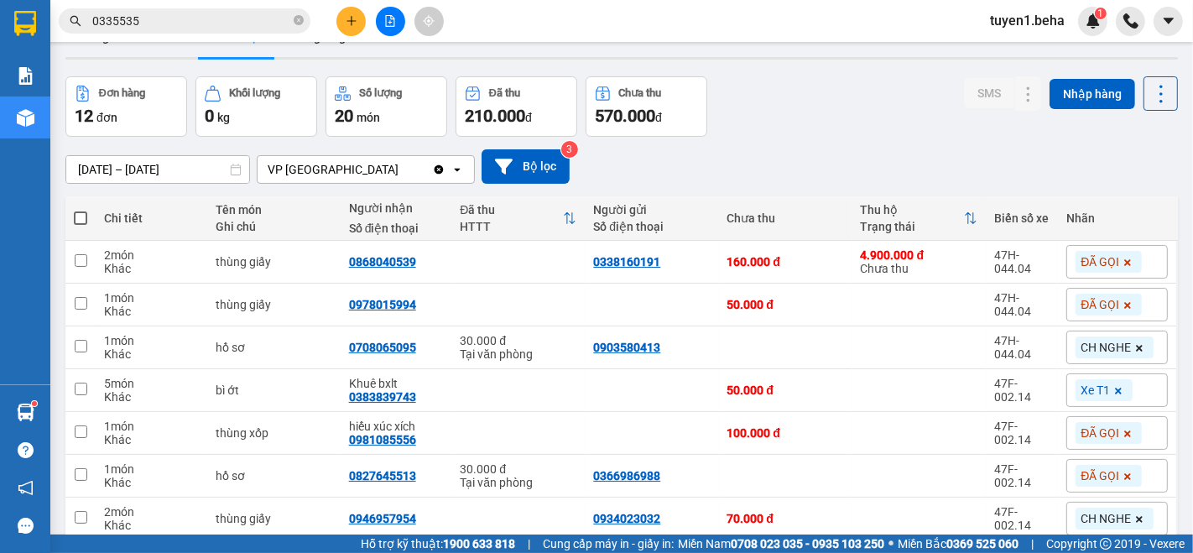
scroll to position [0, 0]
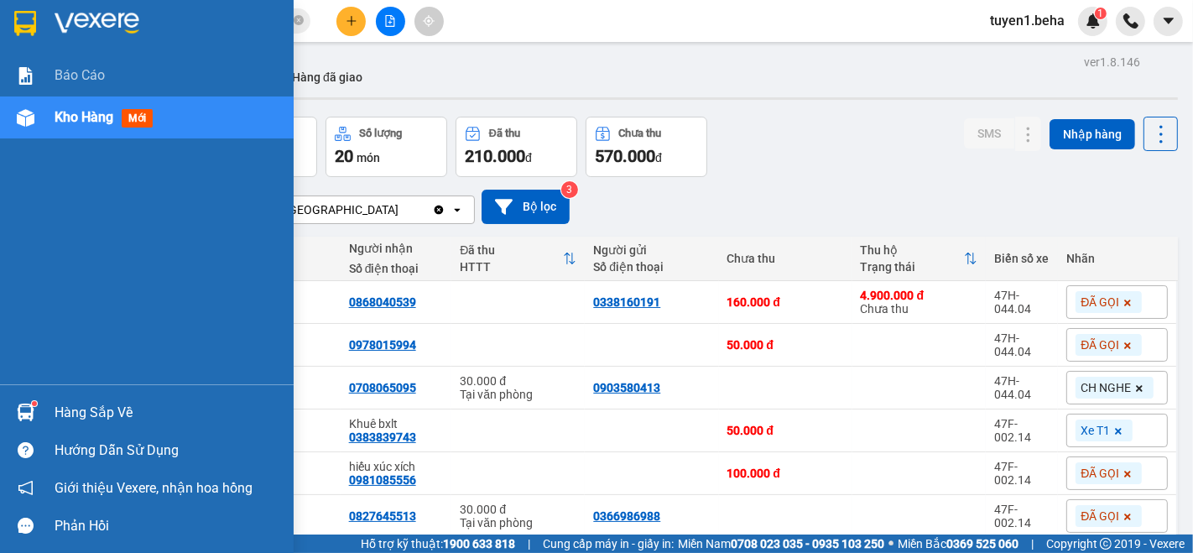
click at [39, 227] on div "Báo cáo Kho hàng mới" at bounding box center [147, 220] width 294 height 330
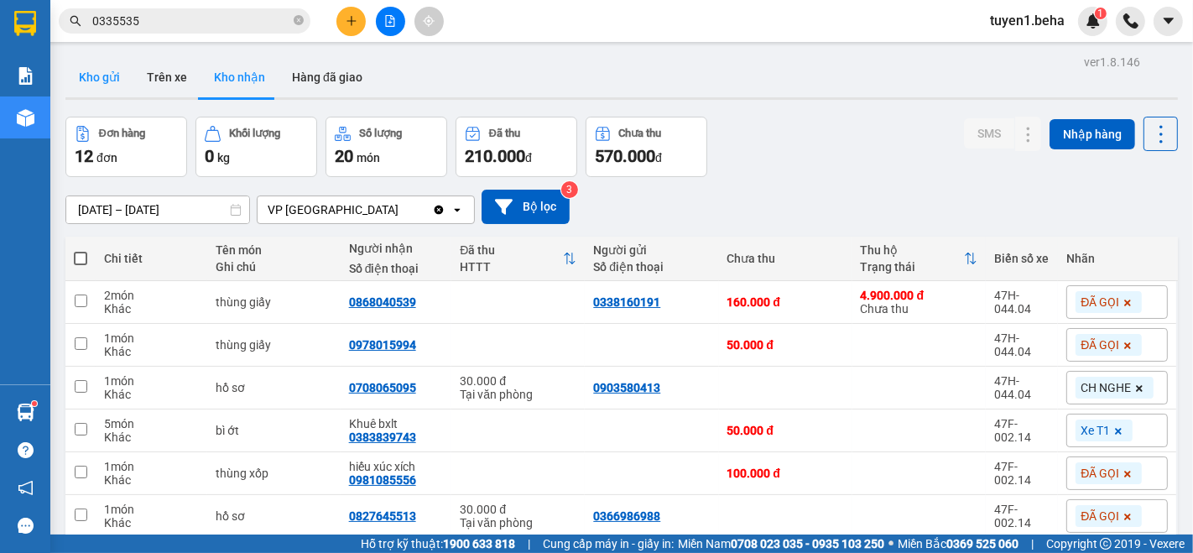
click at [95, 78] on button "Kho gửi" at bounding box center [99, 77] width 68 height 40
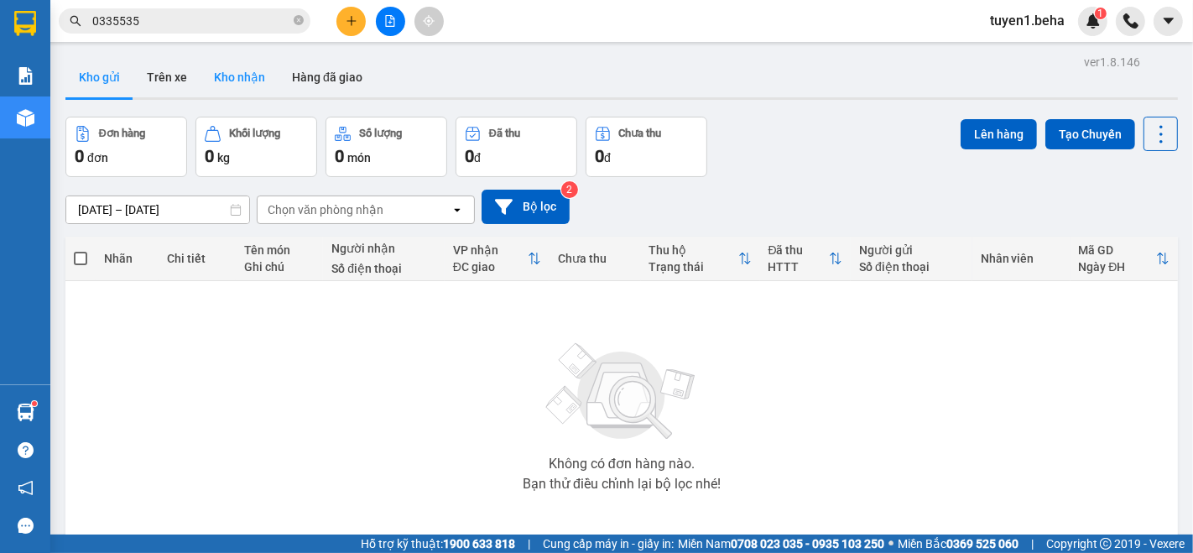
click at [244, 80] on button "Kho nhận" at bounding box center [240, 77] width 78 height 40
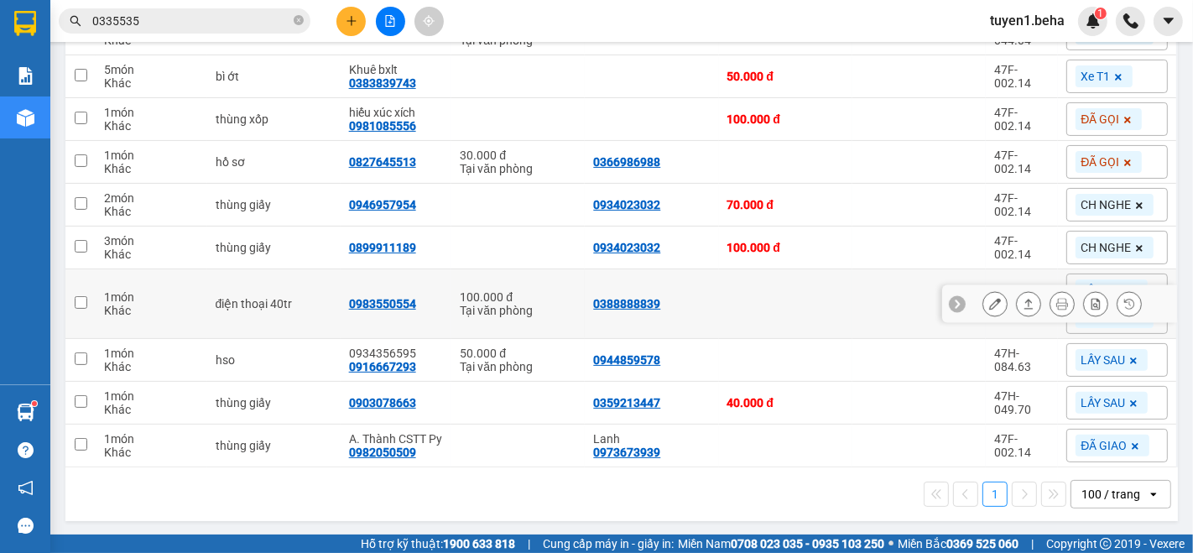
scroll to position [218, 0]
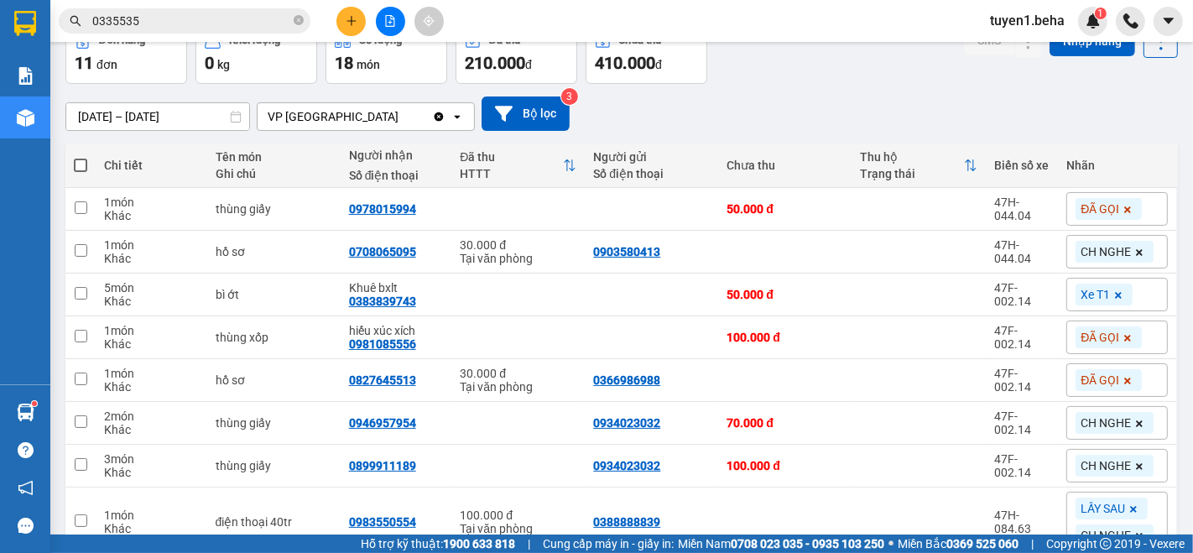
scroll to position [186, 0]
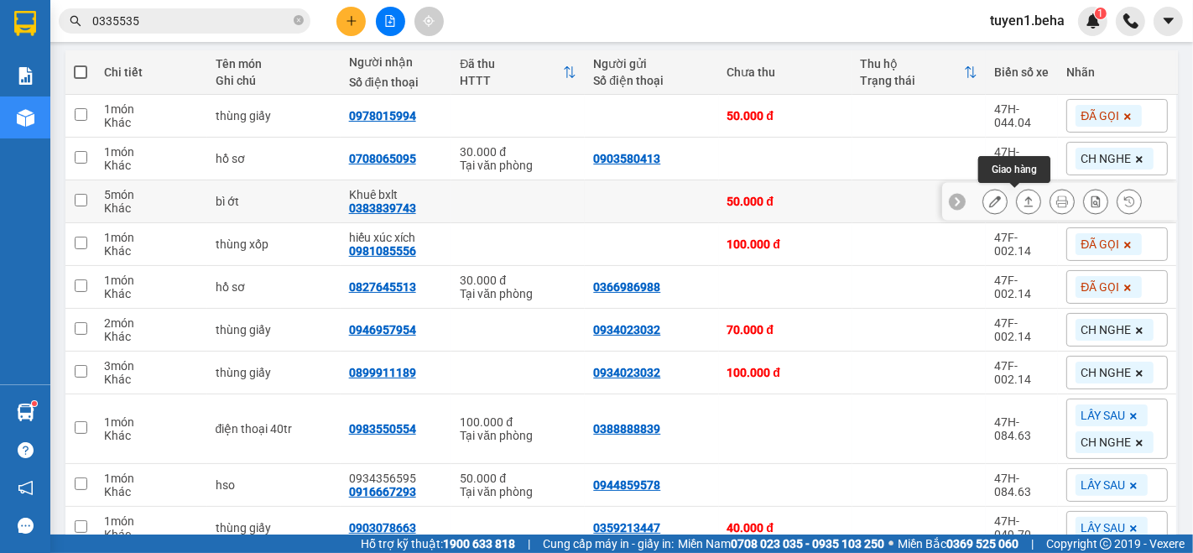
click at [1017, 203] on button at bounding box center [1028, 201] width 23 height 29
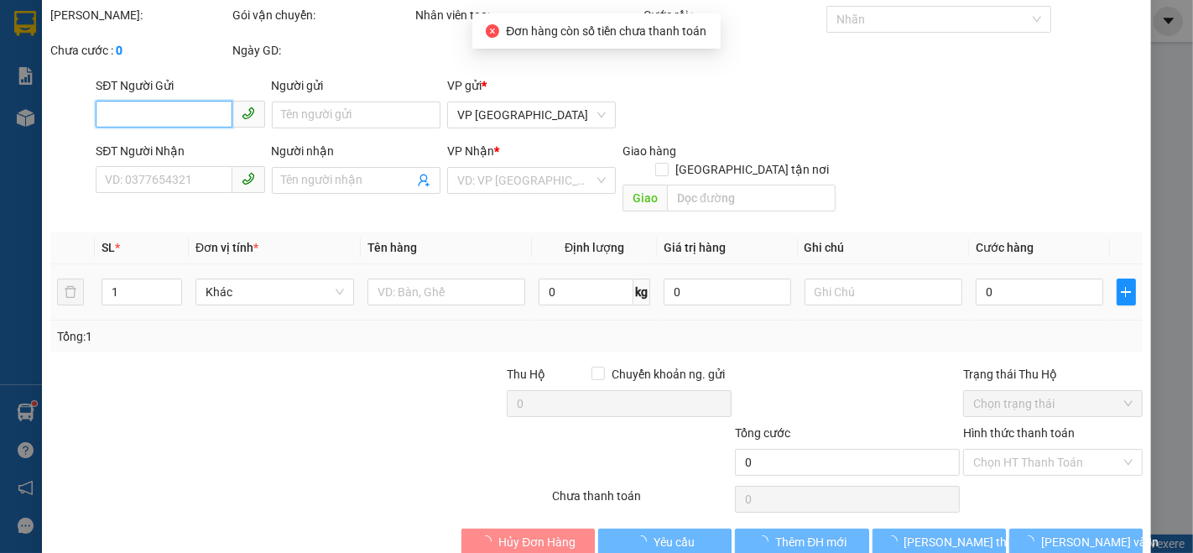
scroll to position [70, 0]
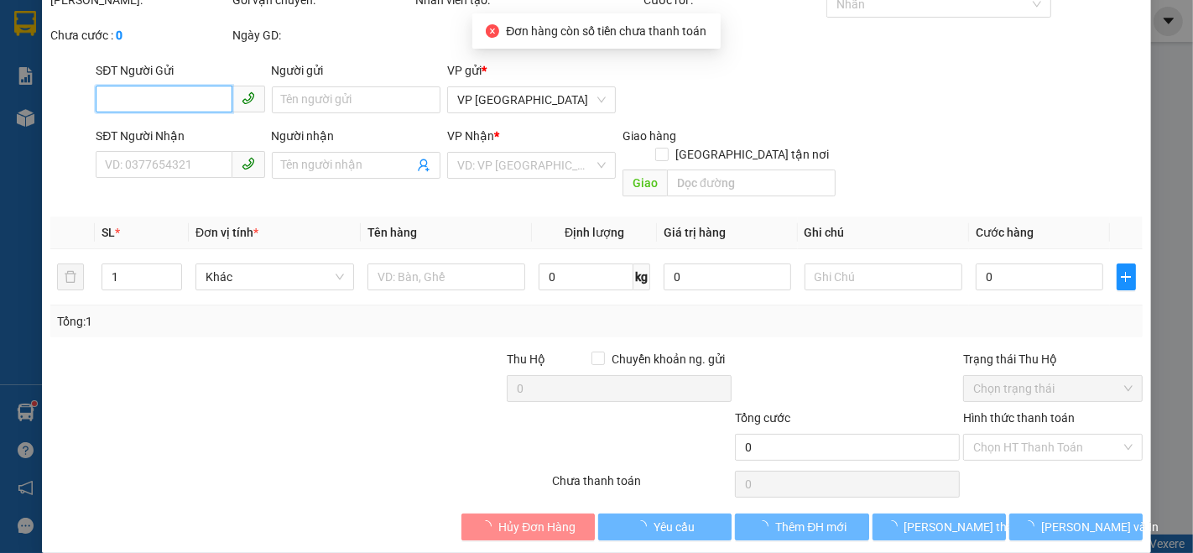
type input "0383839743"
type input "Khuê bxlt"
type input "50.000"
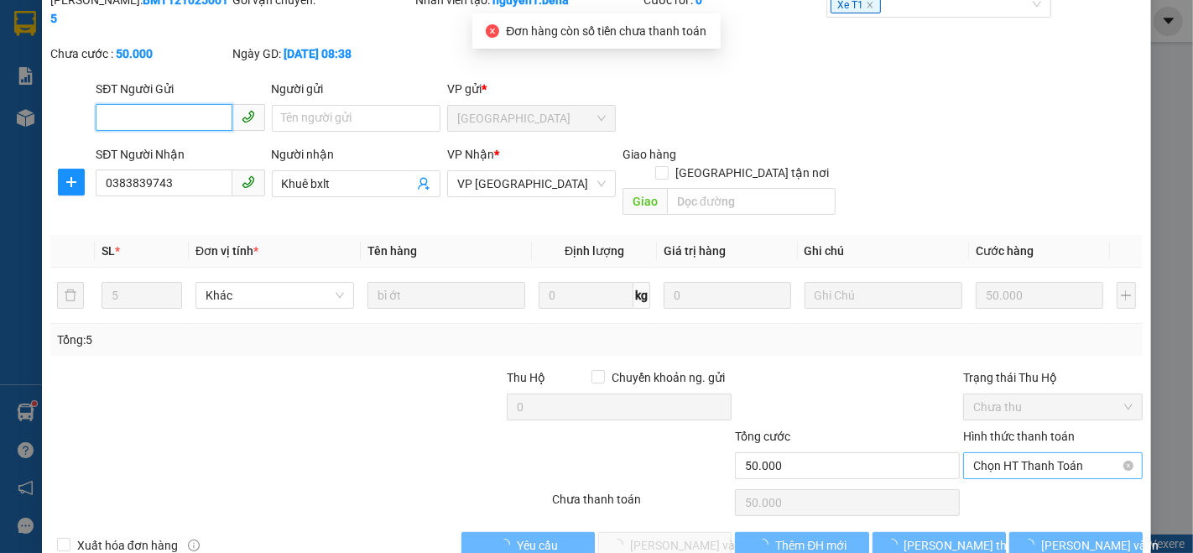
click at [998, 453] on span "Chọn HT Thanh Toán" at bounding box center [1052, 465] width 159 height 25
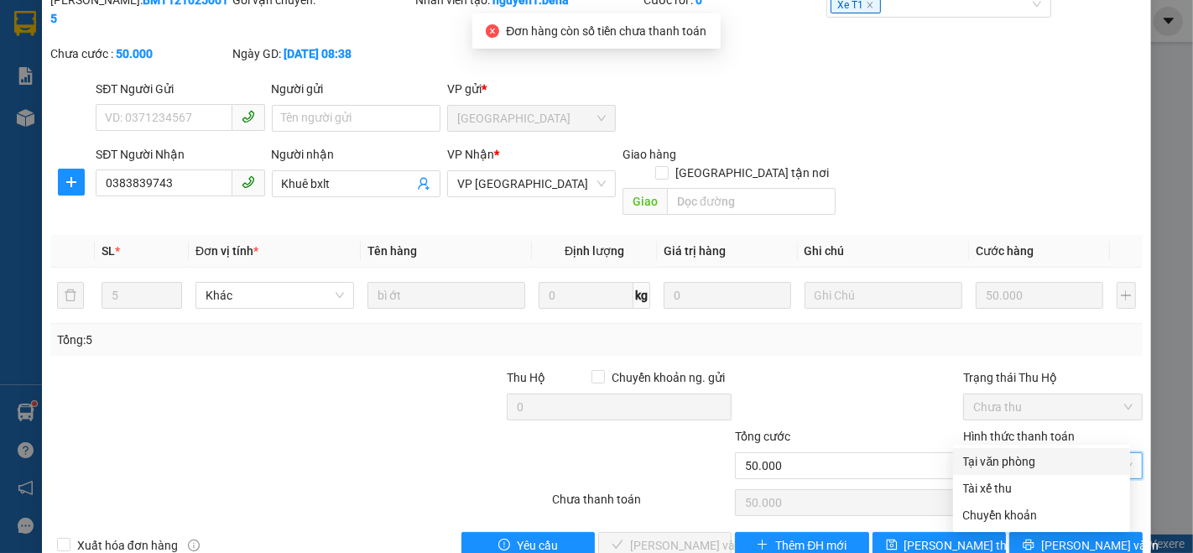
click at [1001, 452] on div "Tại văn phòng" at bounding box center [1041, 461] width 157 height 18
type input "0"
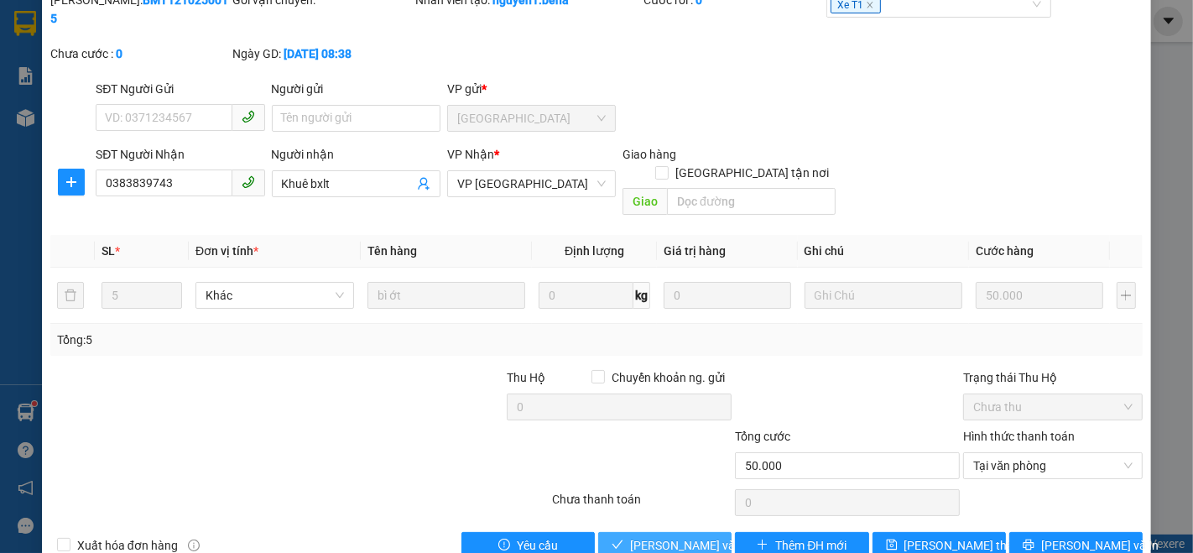
click at [690, 536] on span "[PERSON_NAME] và Giao hàng" at bounding box center [710, 545] width 161 height 18
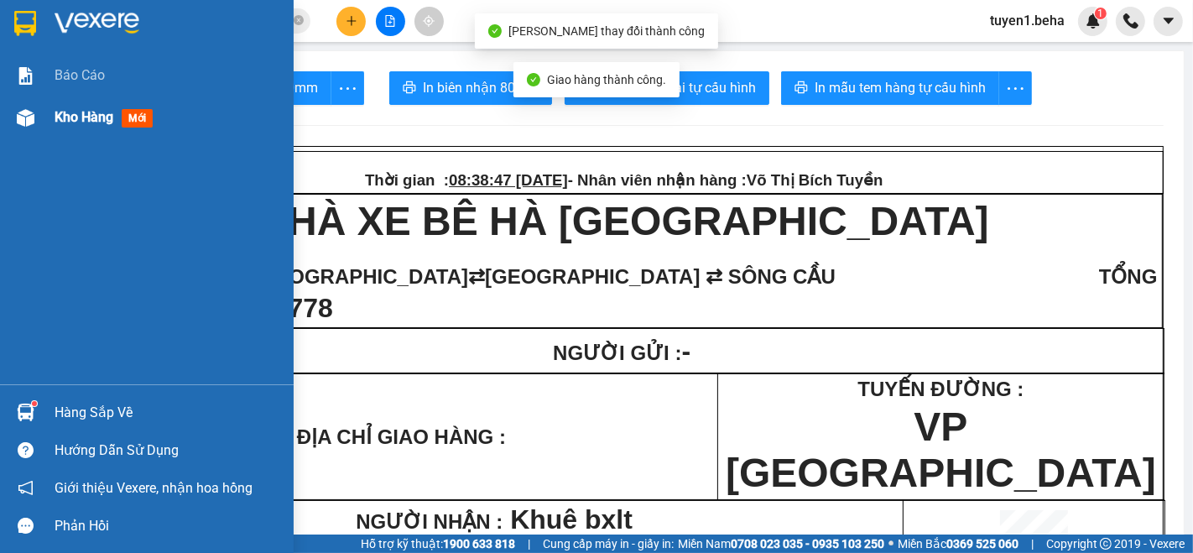
click at [72, 112] on span "Kho hàng" at bounding box center [84, 117] width 59 height 16
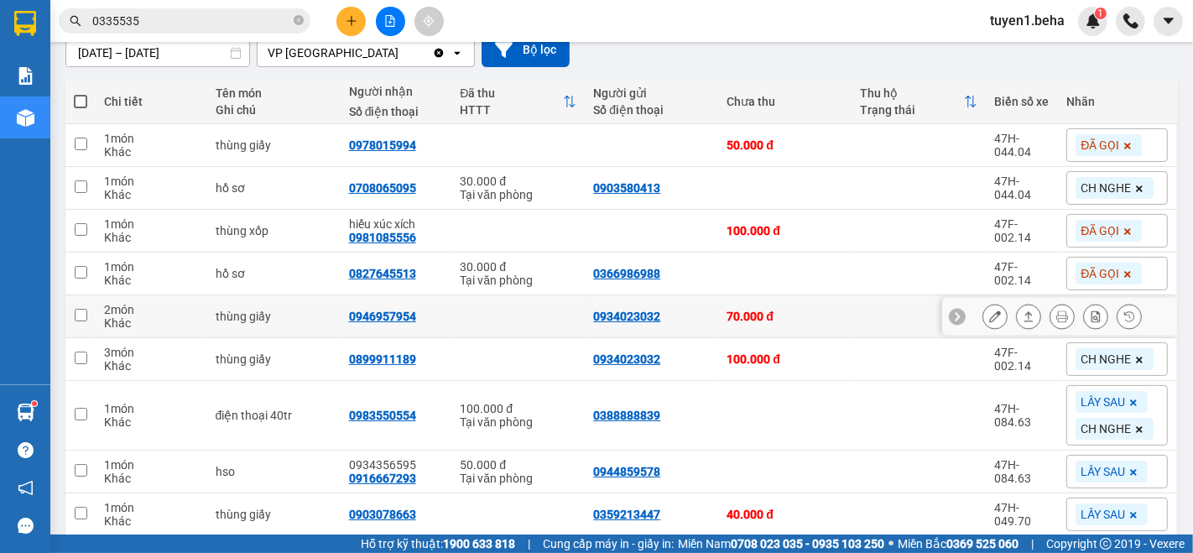
scroll to position [186, 0]
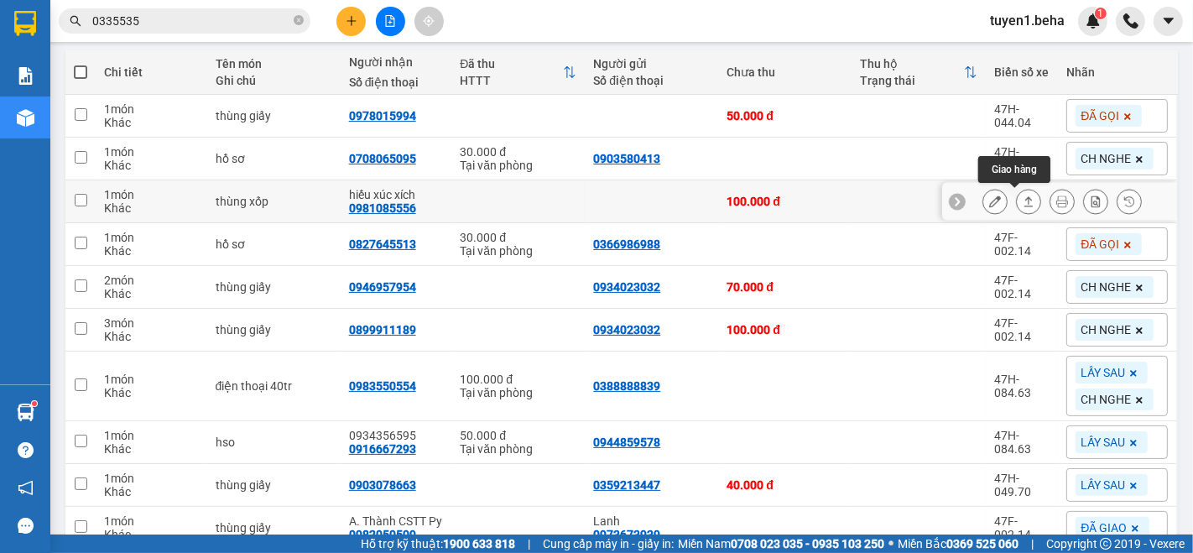
click at [1023, 195] on icon at bounding box center [1029, 201] width 12 height 12
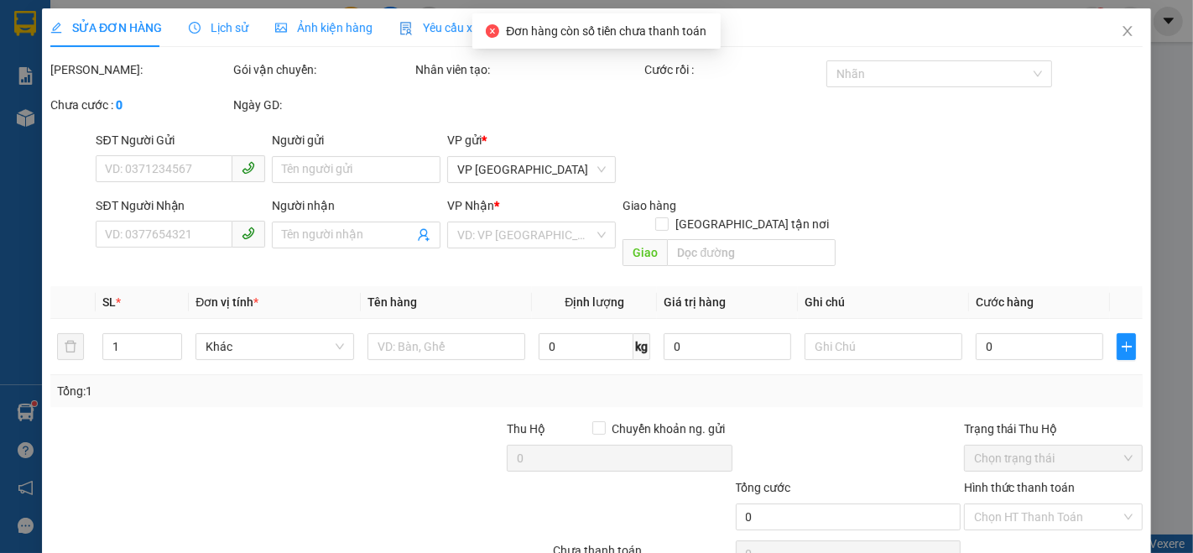
type input "0981085556"
type input "hiếu xúc xích"
type input "100.000"
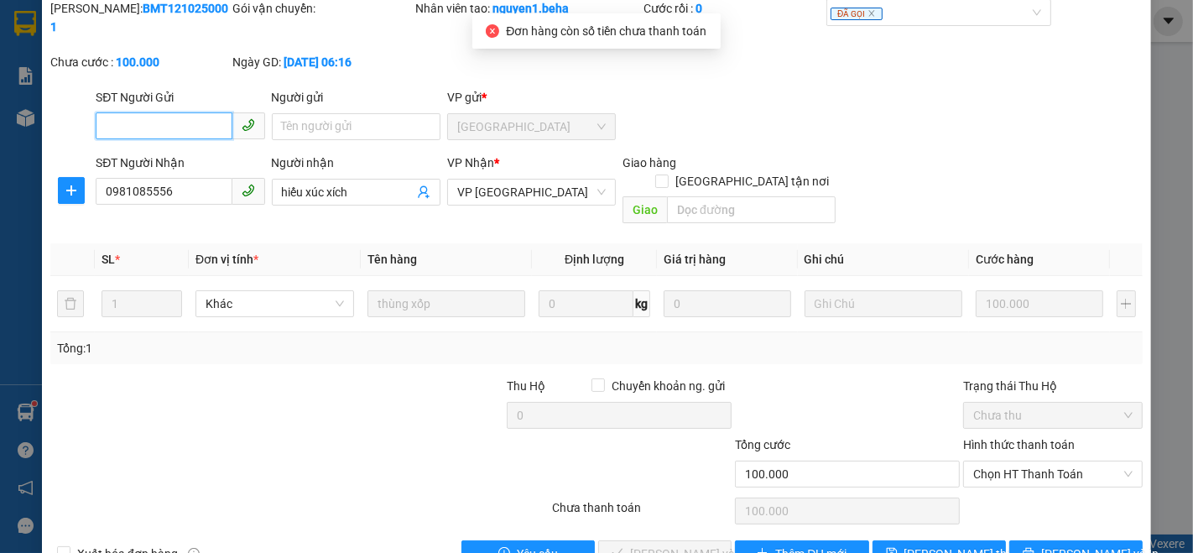
scroll to position [70, 0]
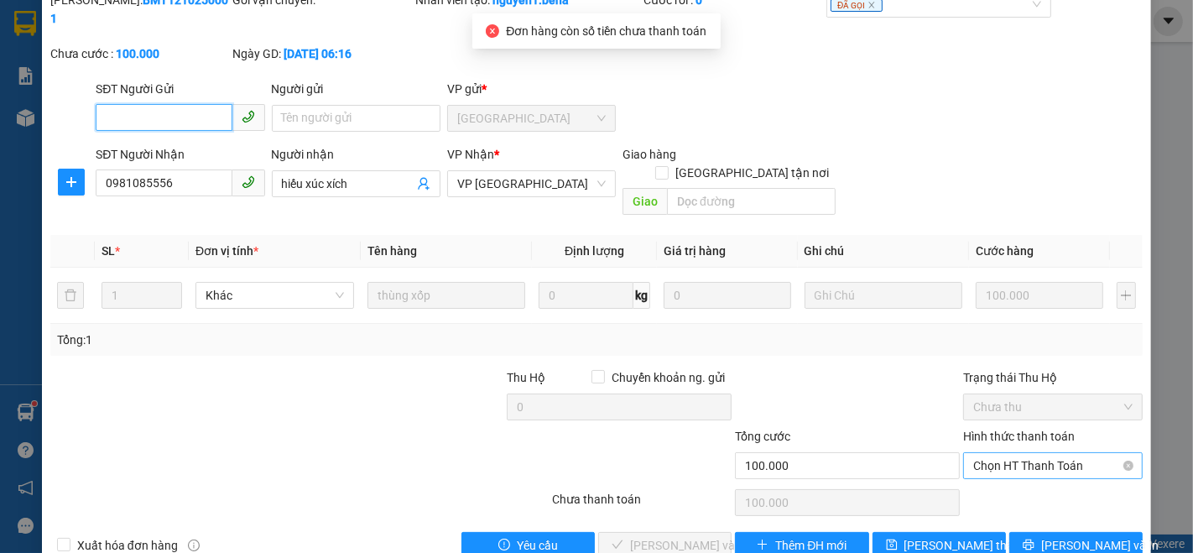
click at [977, 453] on span "Chọn HT Thanh Toán" at bounding box center [1052, 465] width 159 height 25
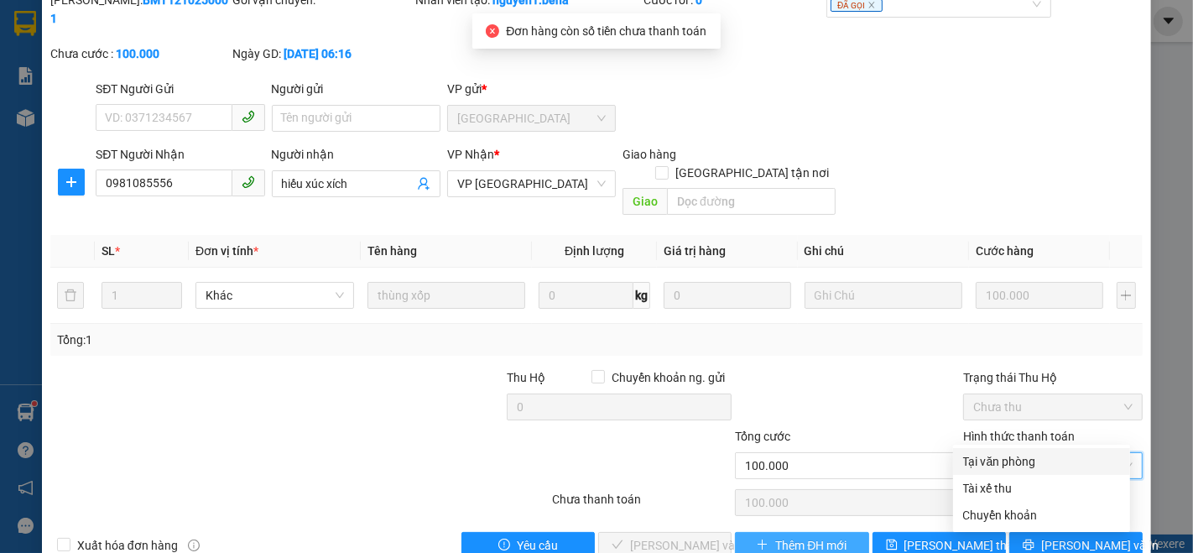
drag, startPoint x: 998, startPoint y: 454, endPoint x: 815, endPoint y: 502, distance: 189.0
click at [998, 455] on div "Tại văn phòng" at bounding box center [1041, 461] width 157 height 18
type input "0"
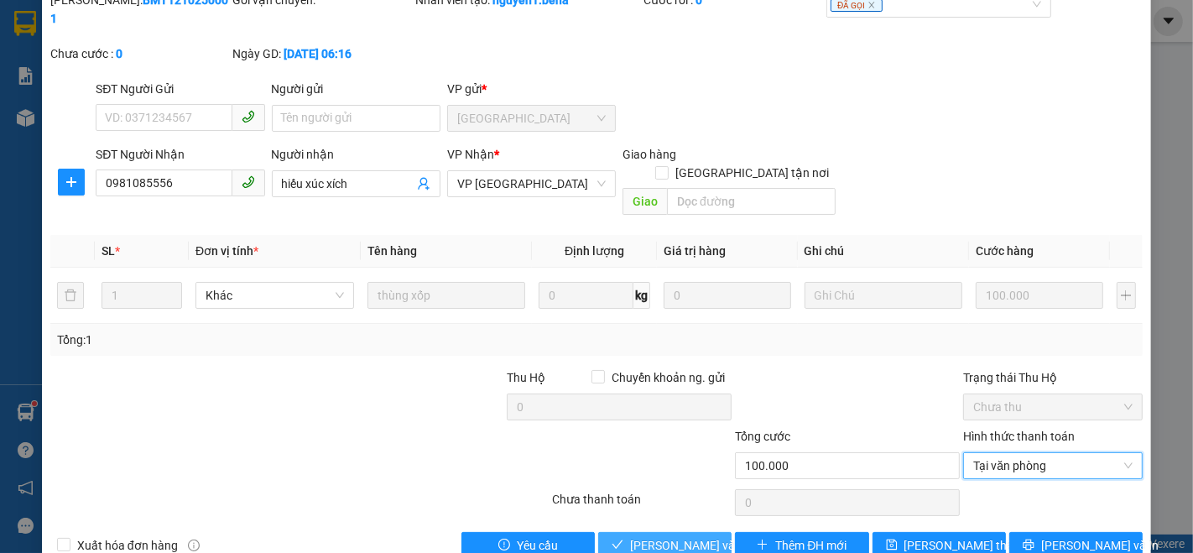
click at [685, 536] on span "[PERSON_NAME] và Giao hàng" at bounding box center [710, 545] width 161 height 18
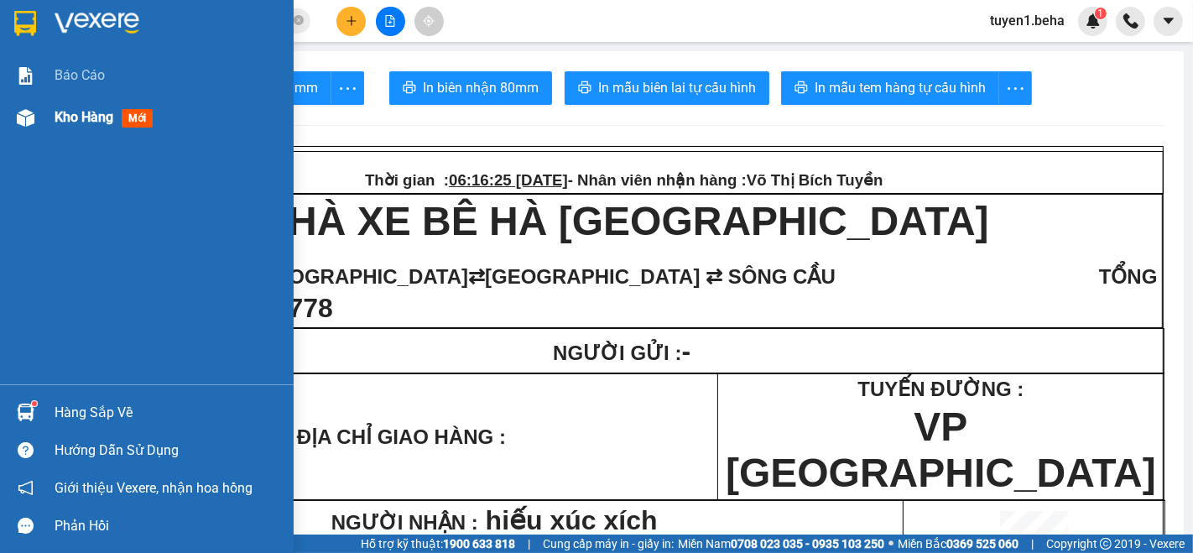
click at [77, 113] on span "Kho hàng" at bounding box center [84, 117] width 59 height 16
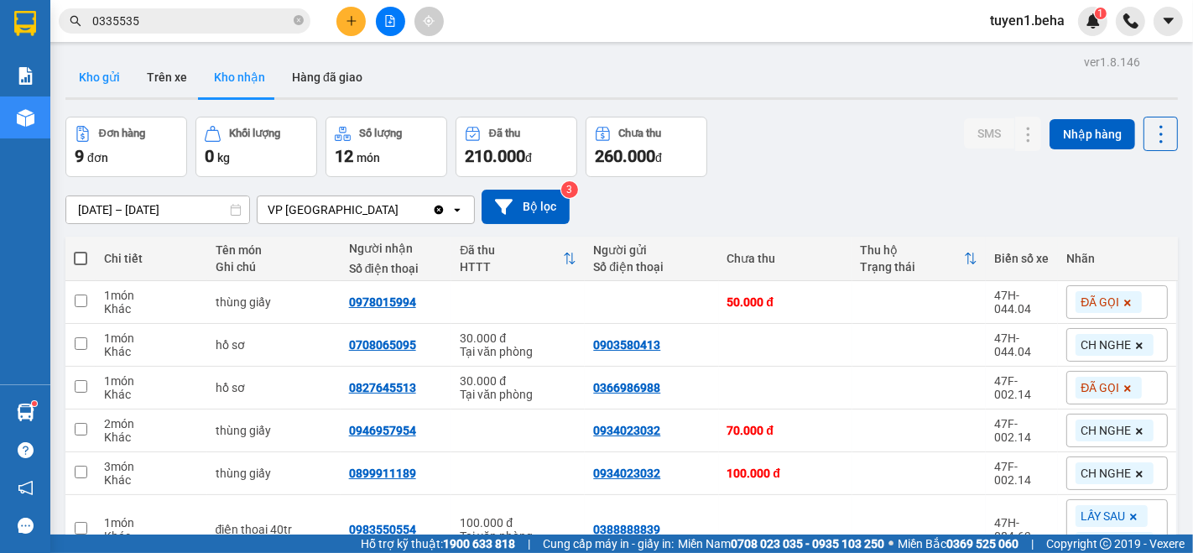
click at [93, 80] on button "Kho gửi" at bounding box center [99, 77] width 68 height 40
